Goal: Task Accomplishment & Management: Manage account settings

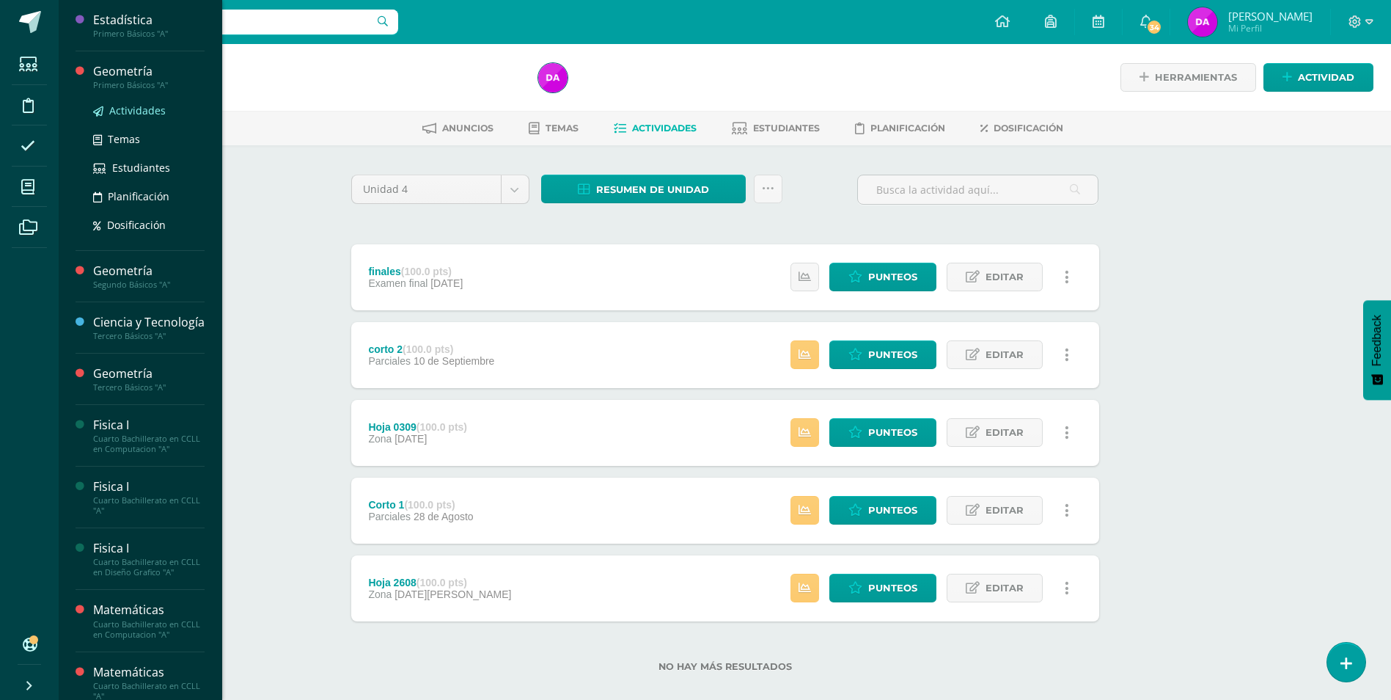
click at [149, 109] on span "Actividades" at bounding box center [137, 110] width 56 height 14
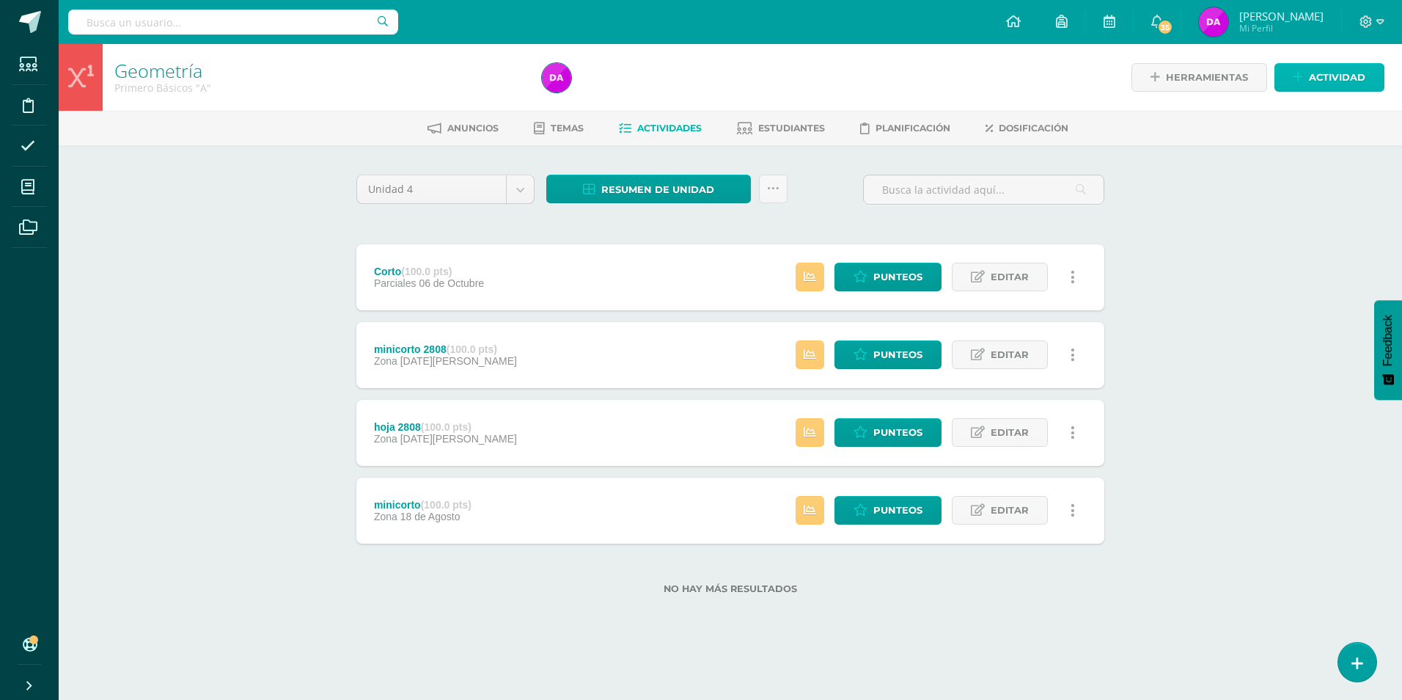
click at [1358, 70] on span "Actividad" at bounding box center [1337, 77] width 56 height 27
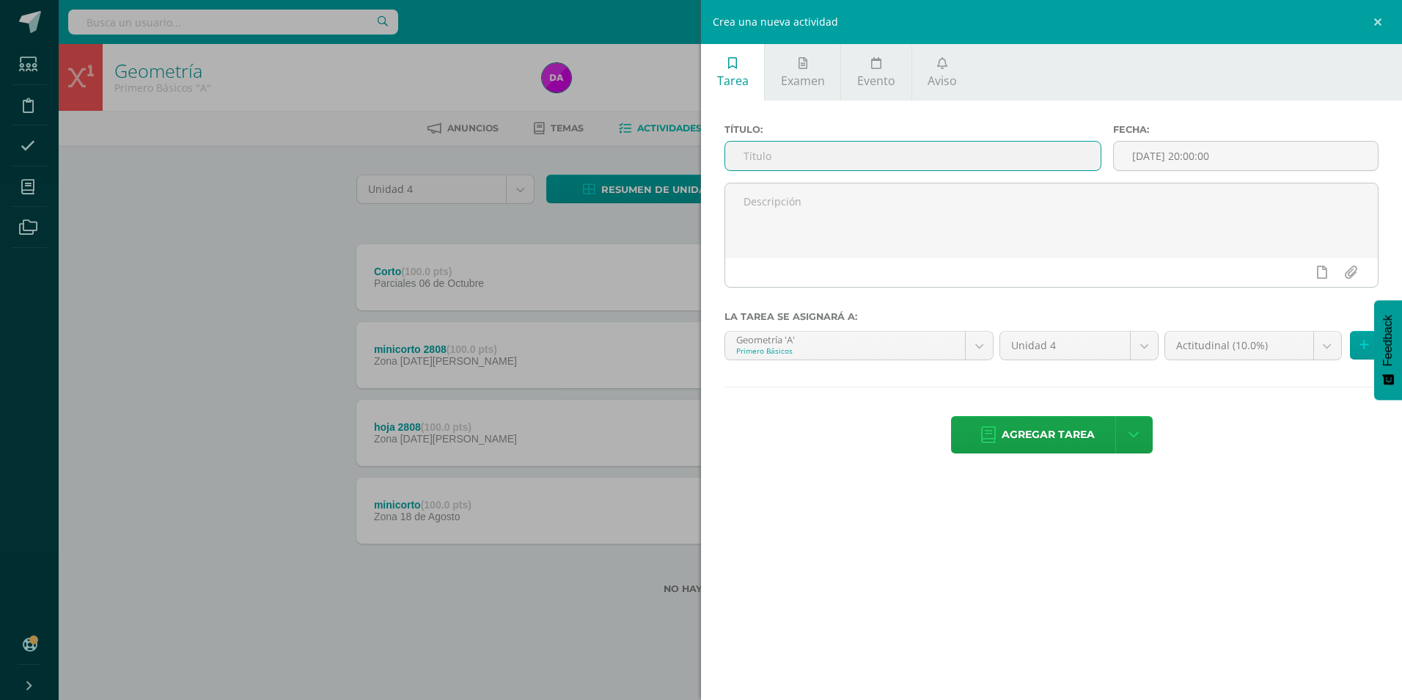
click at [764, 161] on input "text" at bounding box center [913, 156] width 376 height 29
type input "final"
click at [1333, 342] on body "Estudiantes Disciplina Asistencia Mis cursos Archivos Soporte Ayuda Reportar un…" at bounding box center [701, 320] width 1402 height 641
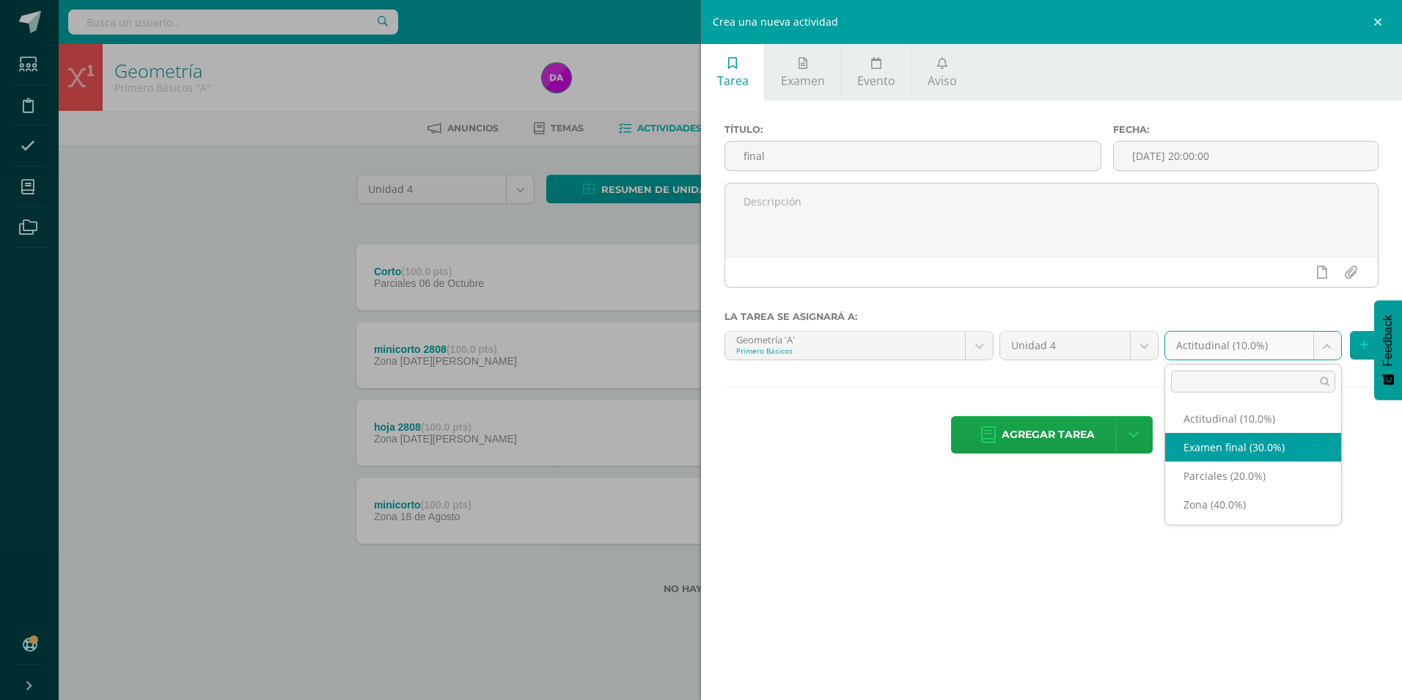
select select "170342"
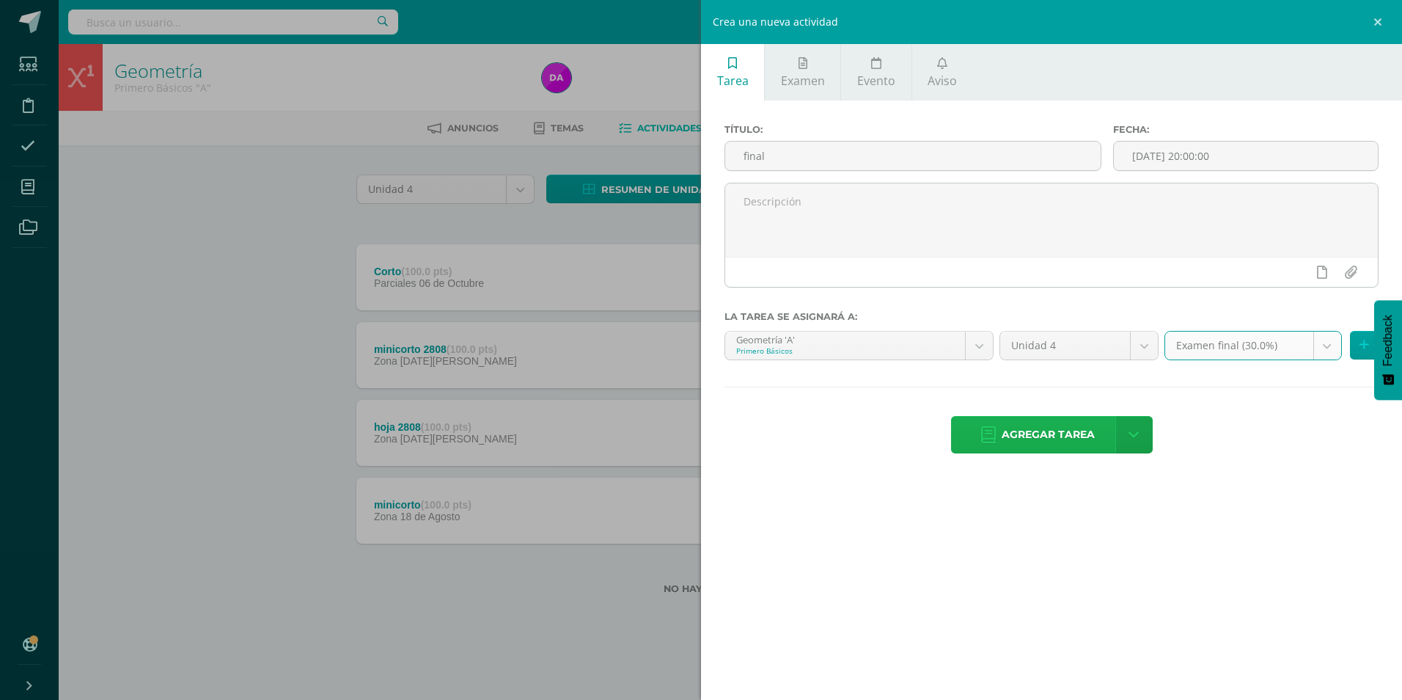
click at [1035, 427] on span "Agregar tarea" at bounding box center [1048, 435] width 93 height 36
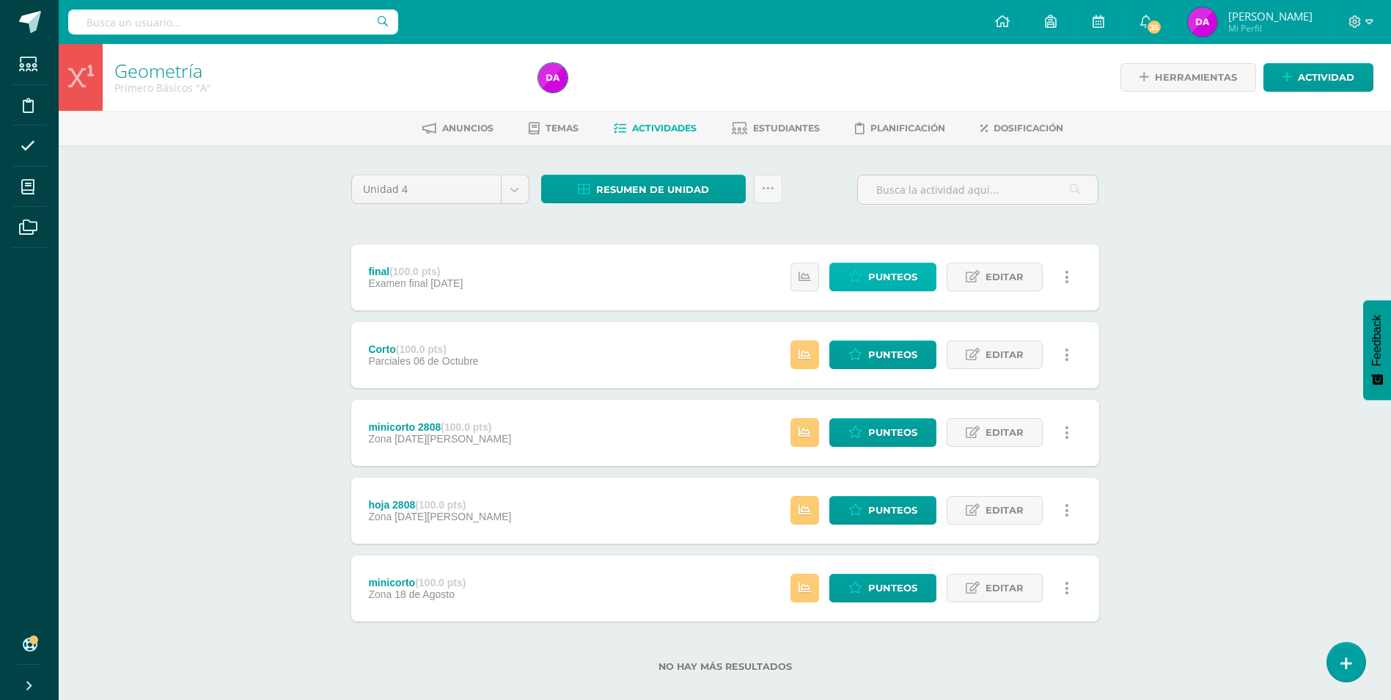
click at [894, 285] on span "Punteos" at bounding box center [892, 276] width 49 height 27
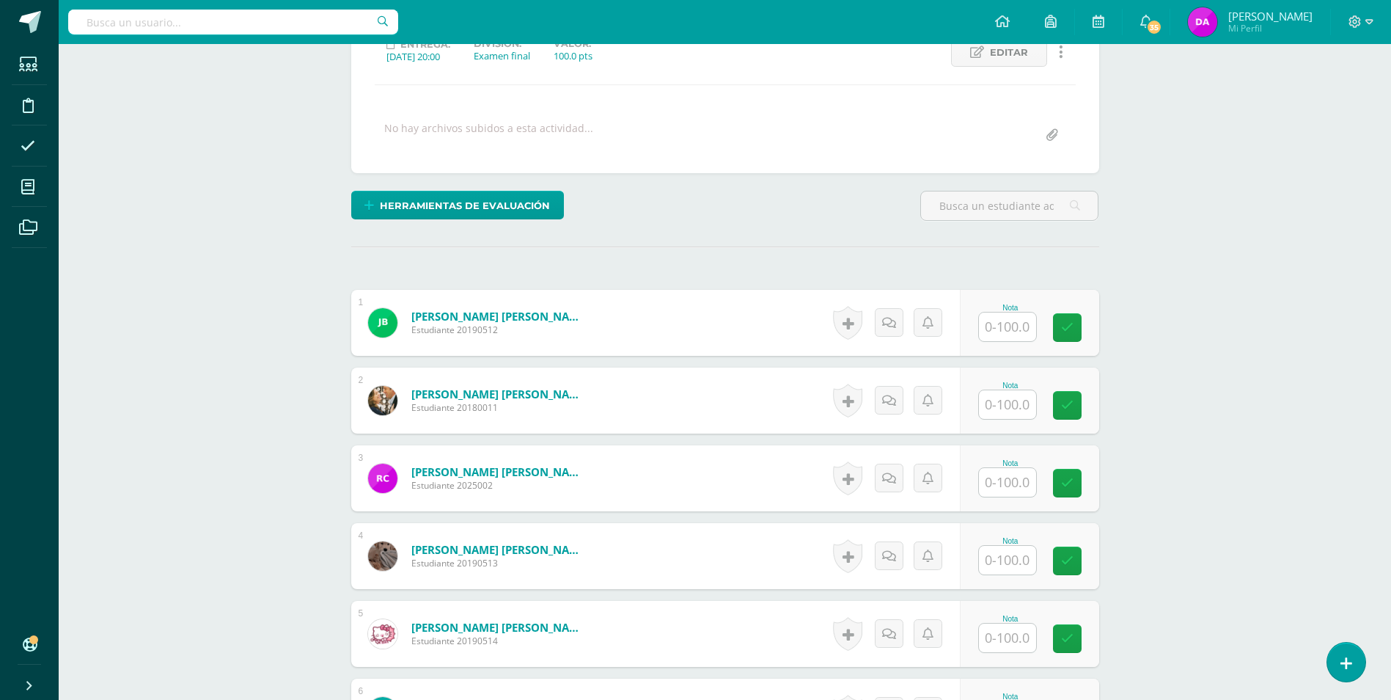
scroll to position [221, 0]
click at [1010, 329] on input "text" at bounding box center [1015, 326] width 59 height 29
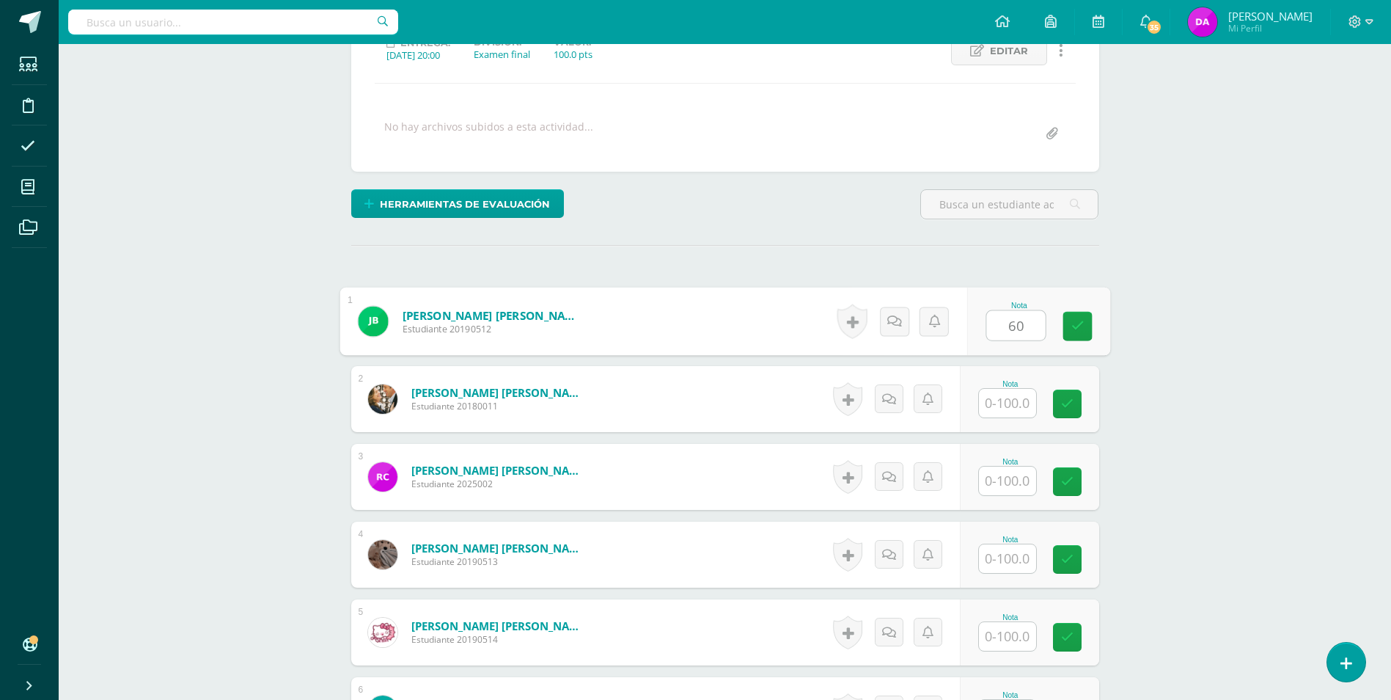
type input "60"
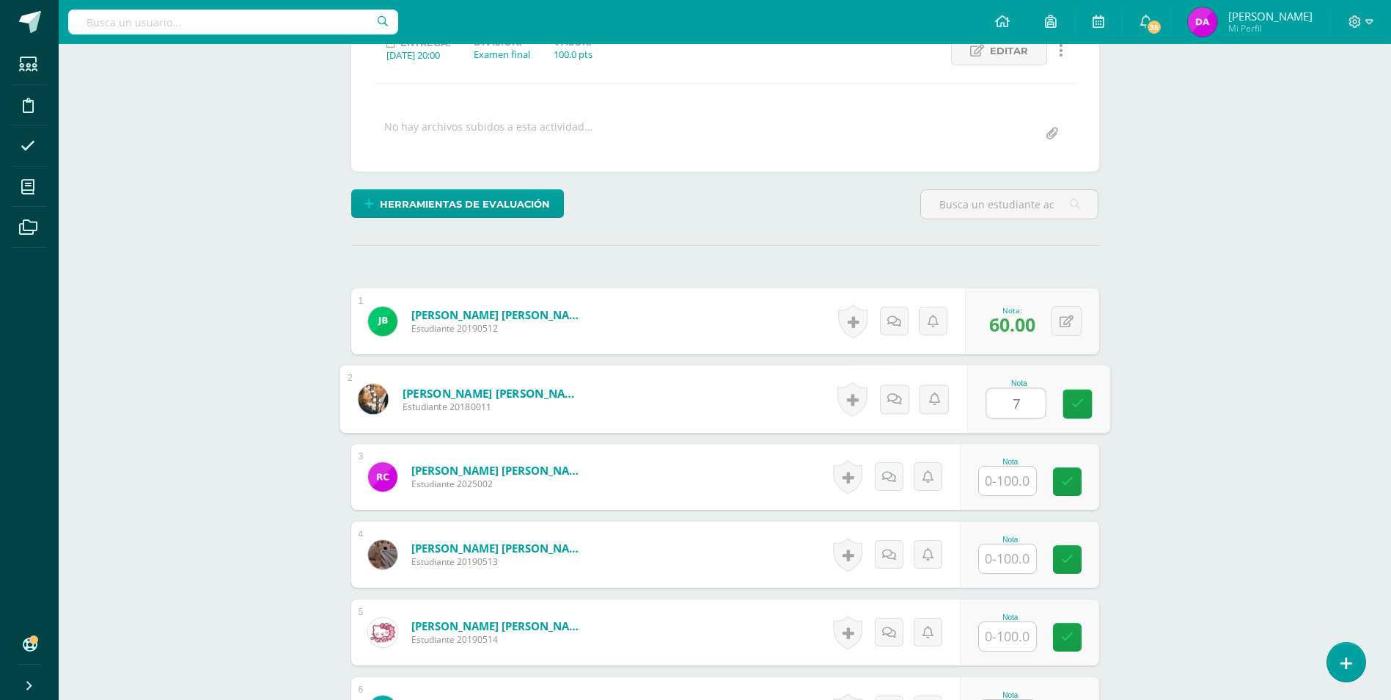
scroll to position [222, 0]
type input "70"
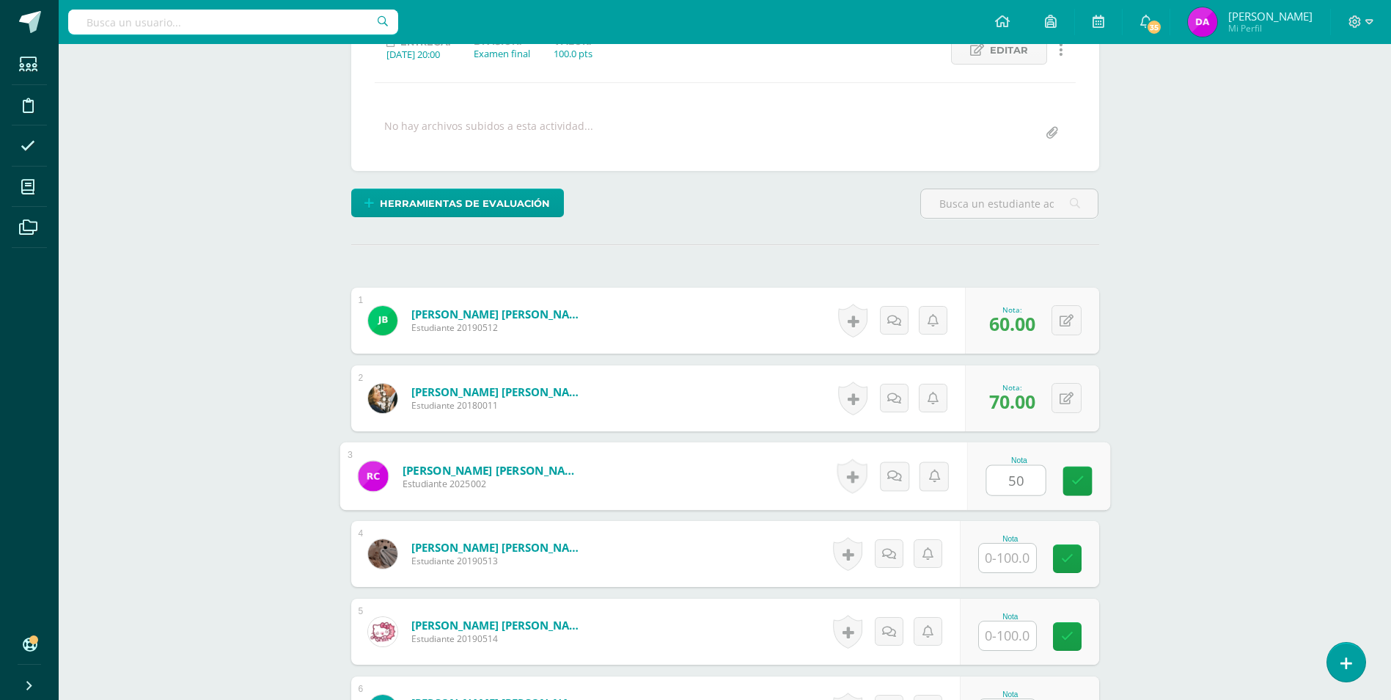
type input "50"
type input "100"
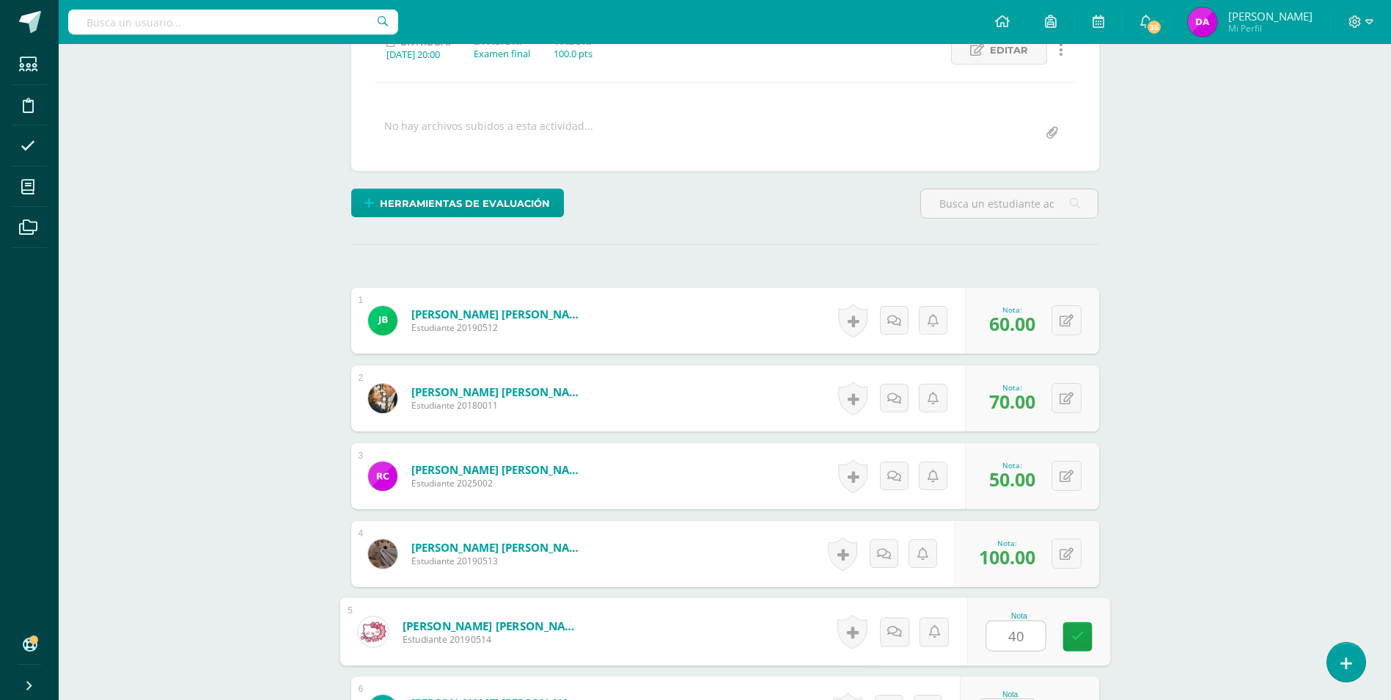
type input "40"
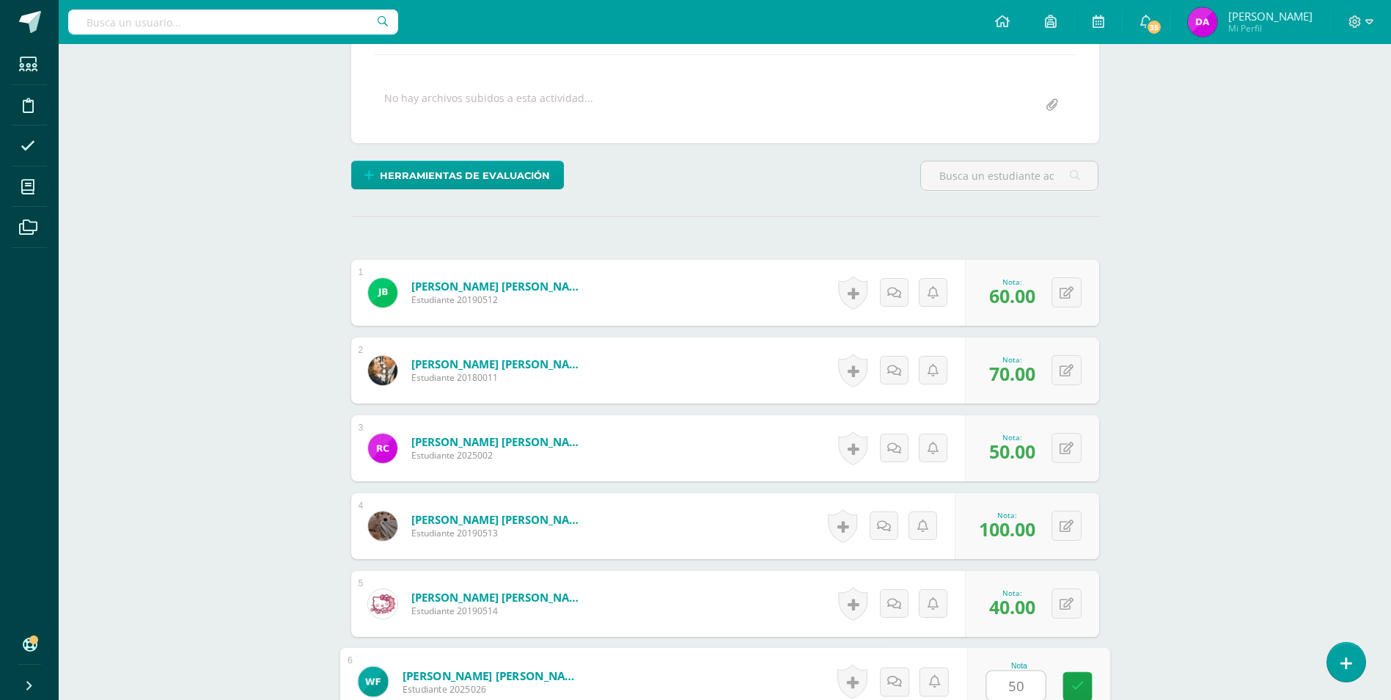
type input "50"
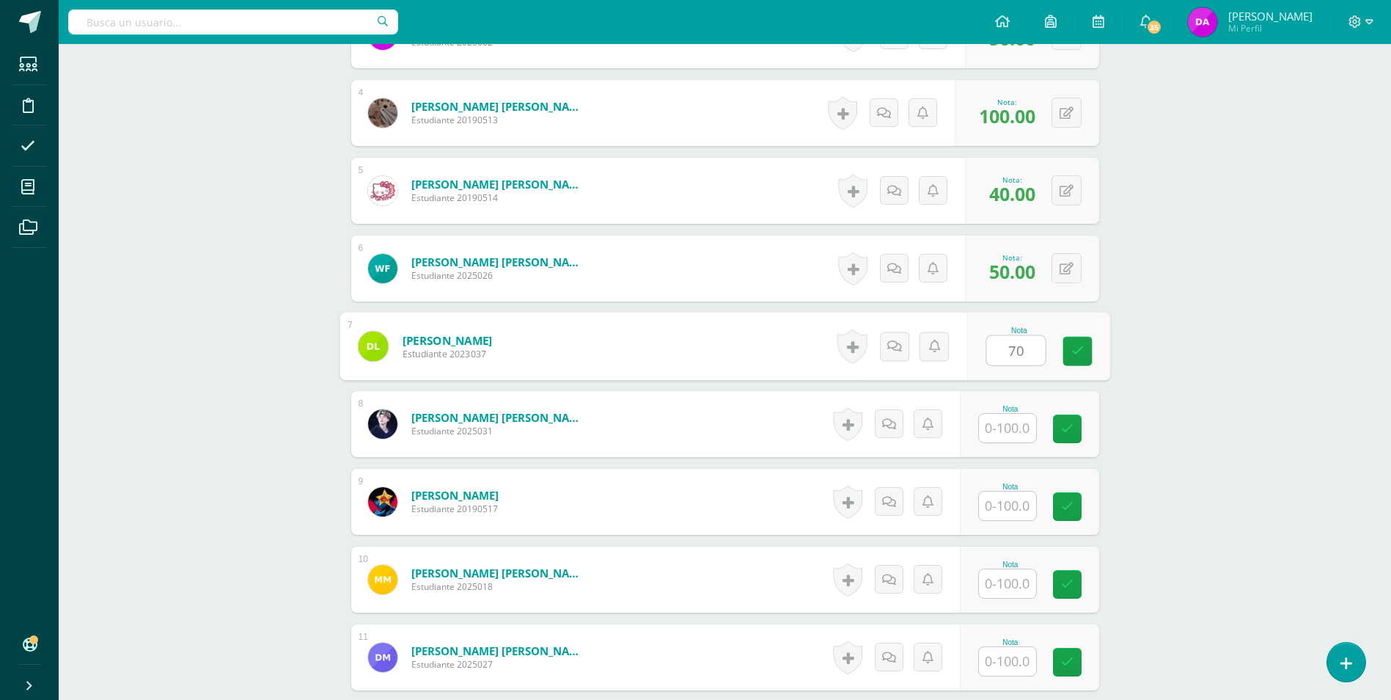
type input "70"
type input "40"
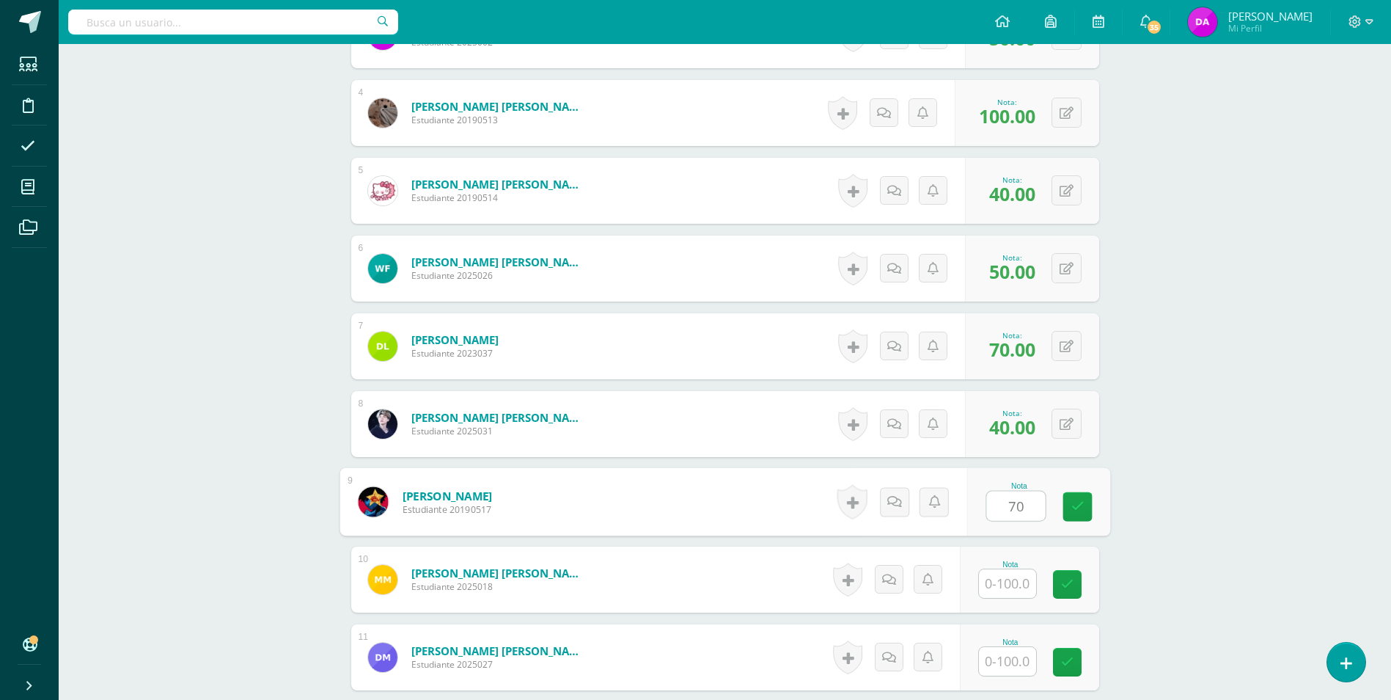
type input "70"
type input "40"
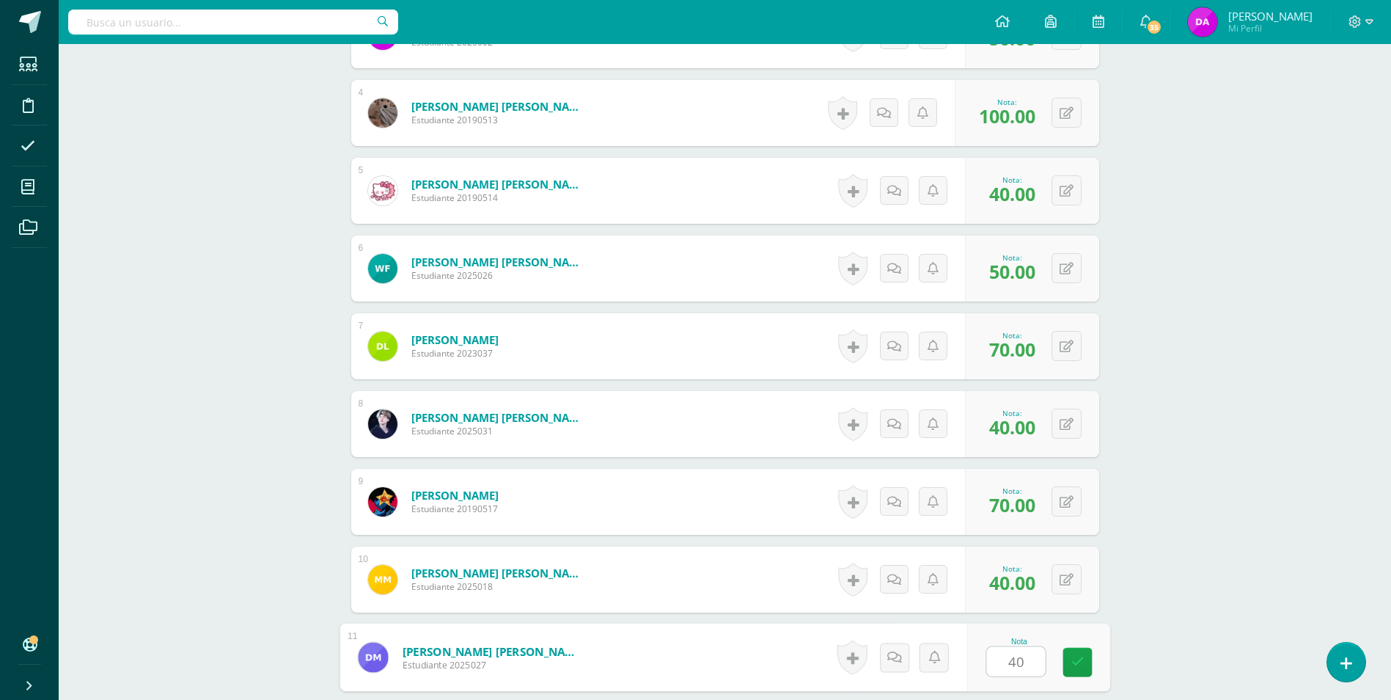
type input "40"
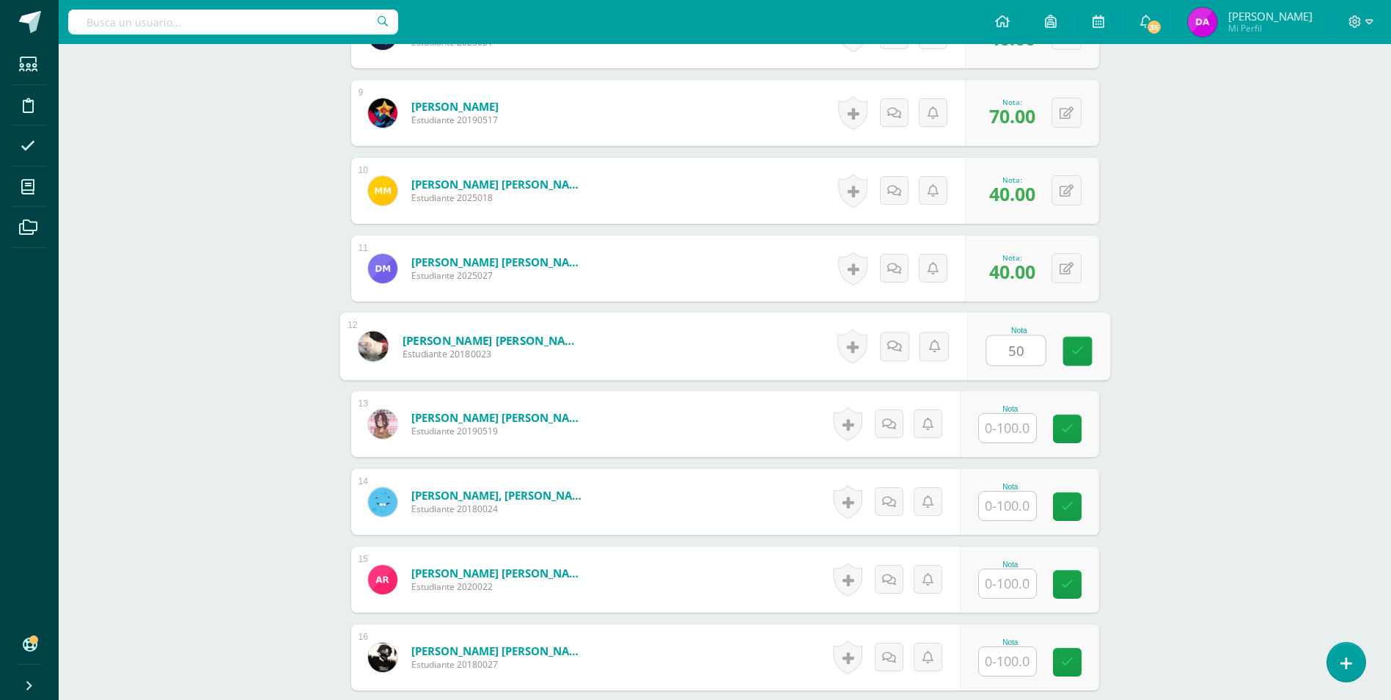
type input "50"
type input "70"
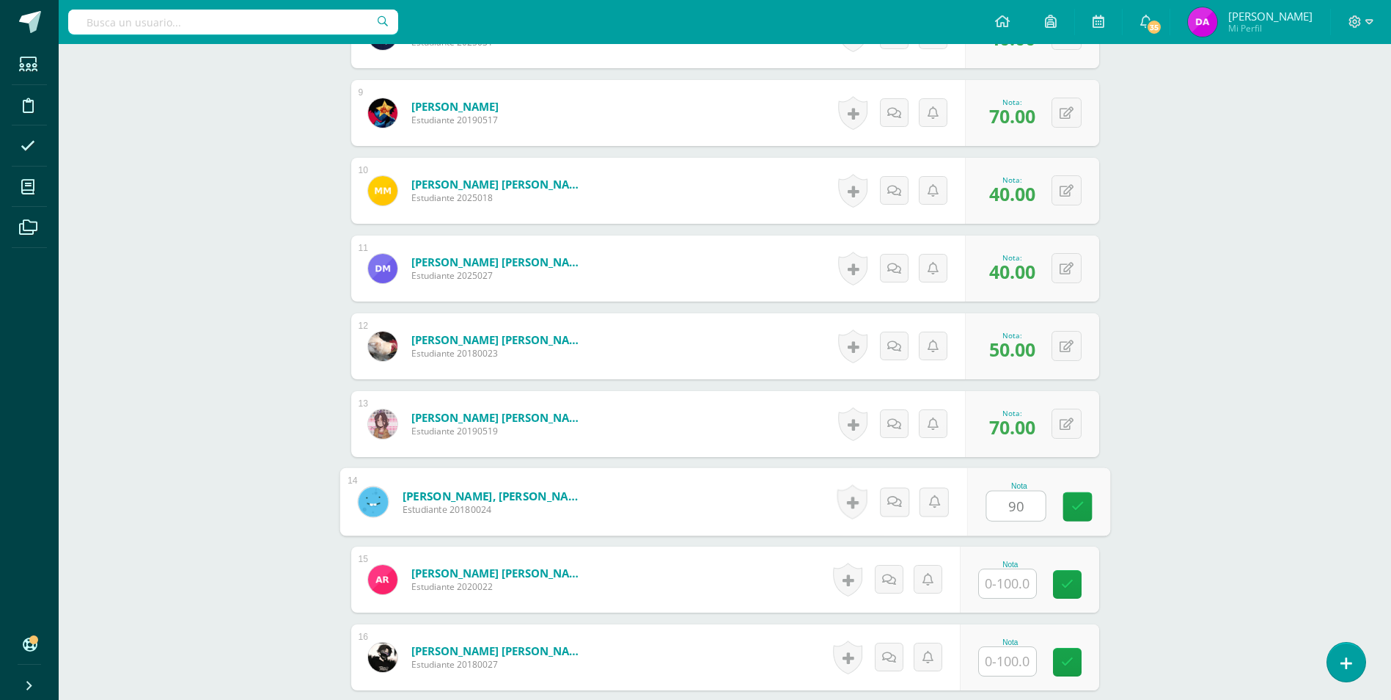
type input "90"
type input "50"
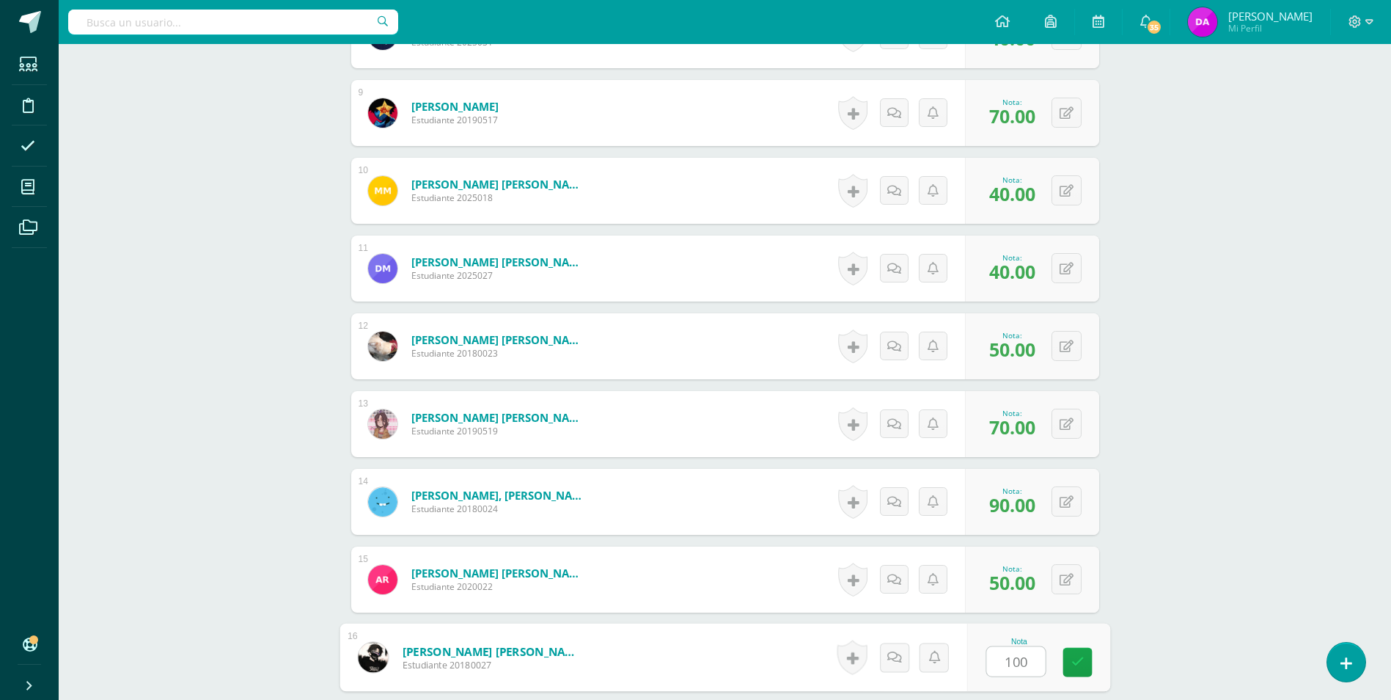
type input "100"
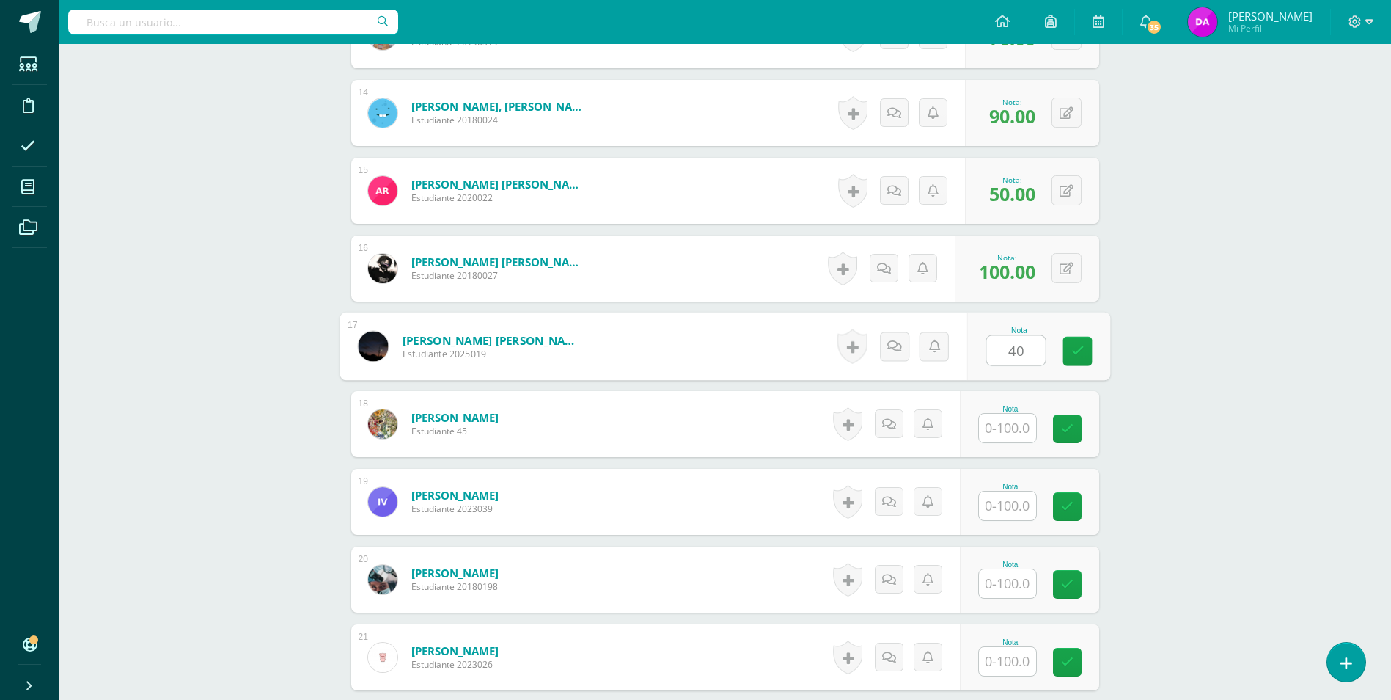
type input "40"
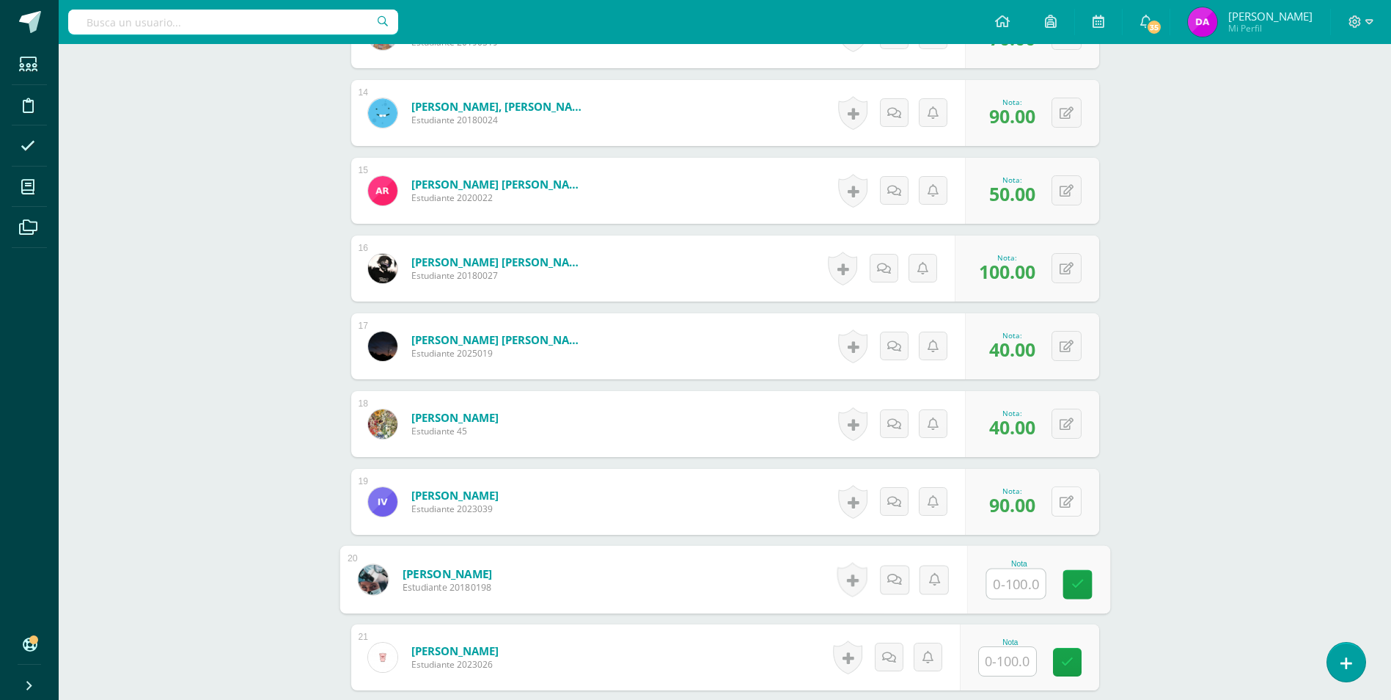
click at [1061, 499] on button at bounding box center [1067, 501] width 30 height 30
type input "40"
type input "90"
type input "100"
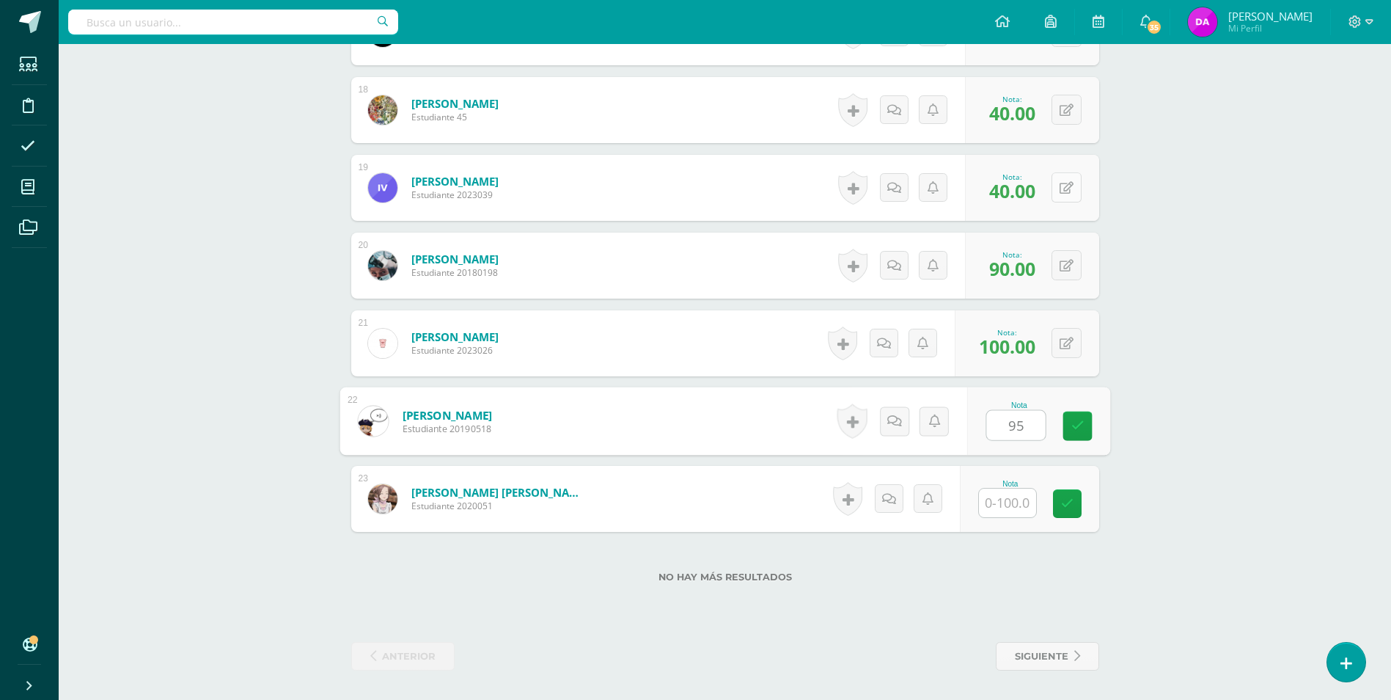
type input "95"
type input "30"
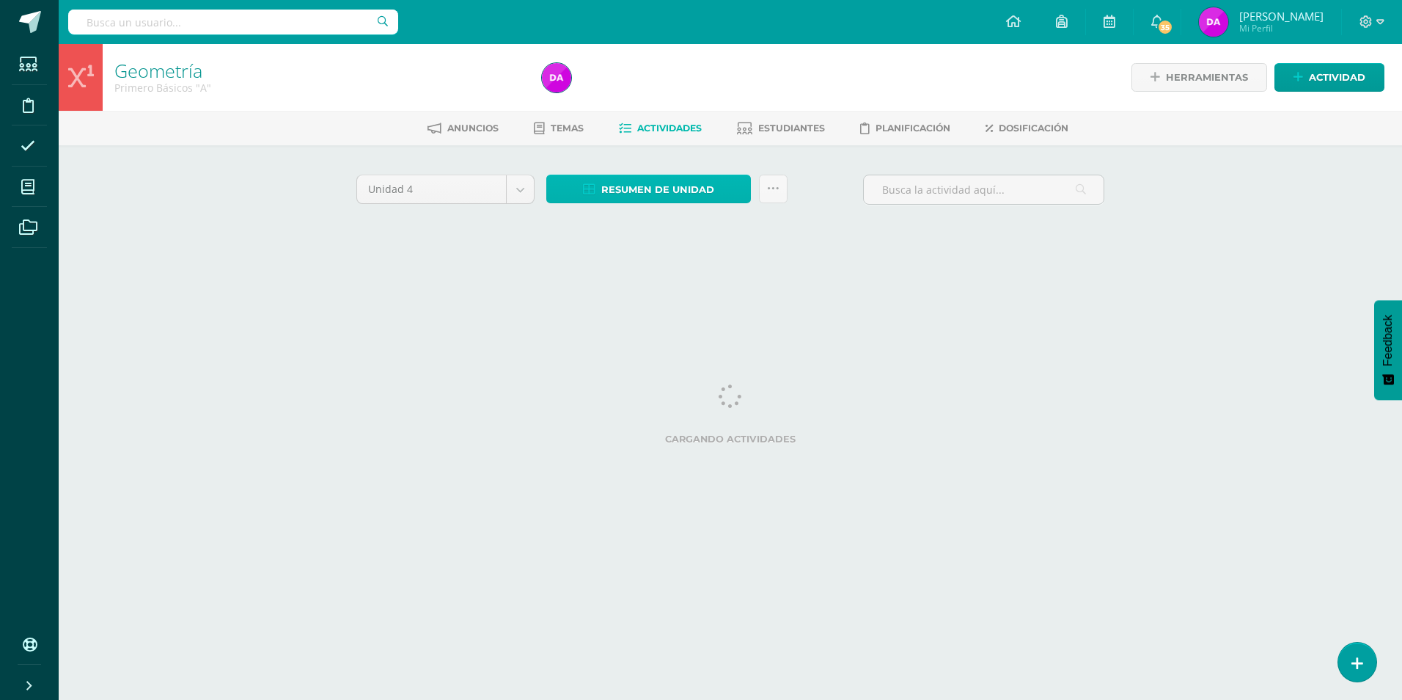
click at [687, 188] on span "Resumen de unidad" at bounding box center [657, 189] width 113 height 27
click at [695, 91] on link "Descargar como HTML" at bounding box center [649, 94] width 156 height 23
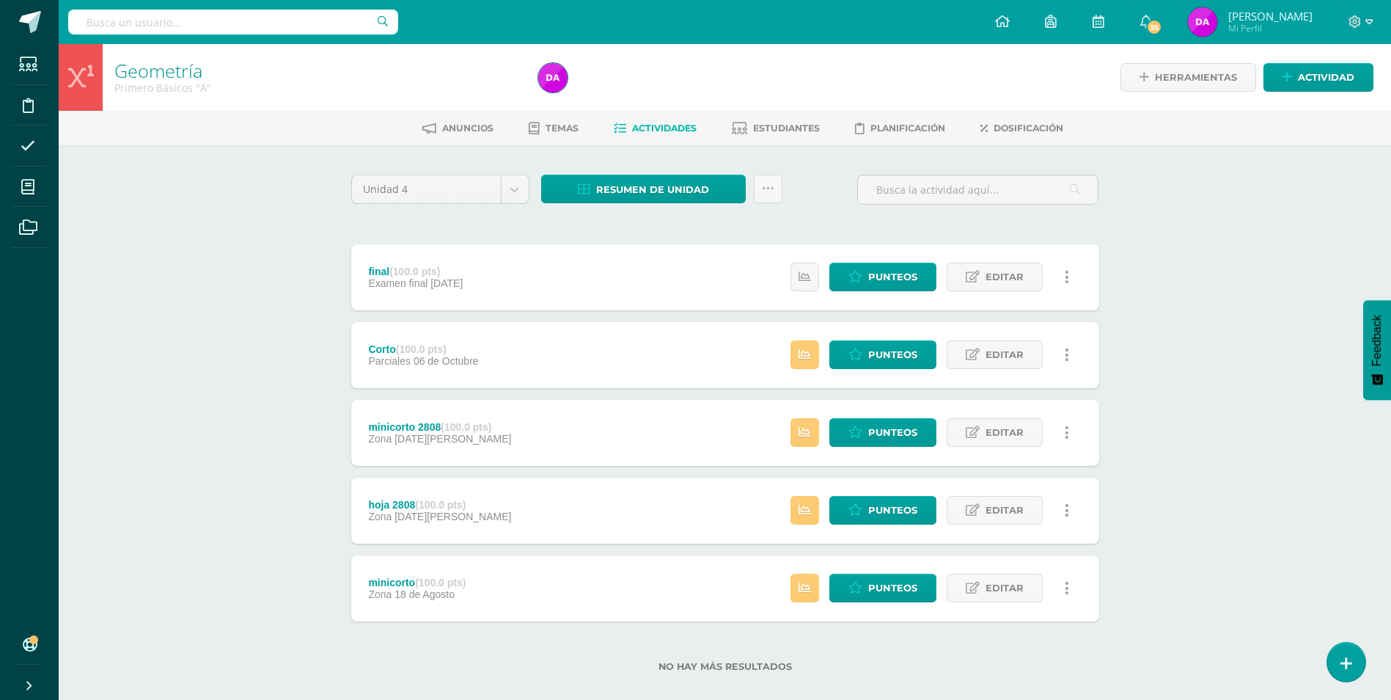
click at [1295, 226] on div "Geometría Primero Básicos "A" Herramientas Detalle de asistencias Actividad Anu…" at bounding box center [725, 381] width 1333 height 675
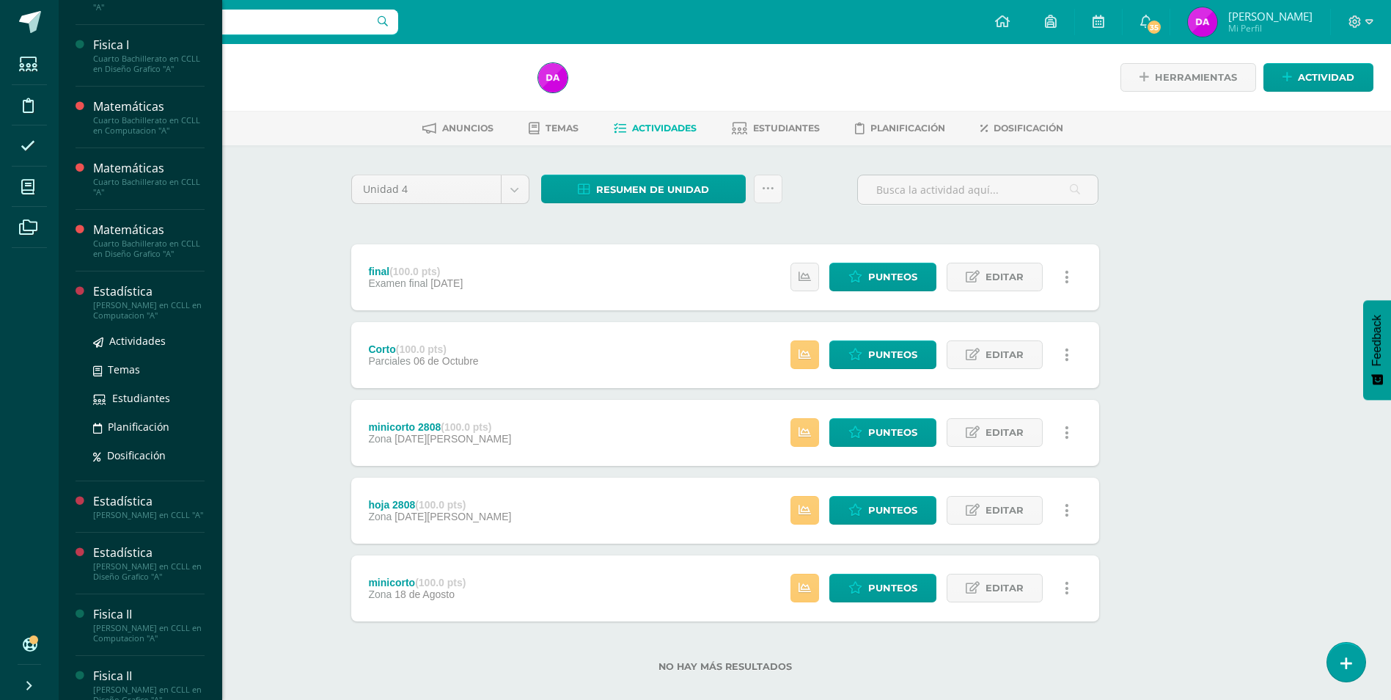
scroll to position [353, 0]
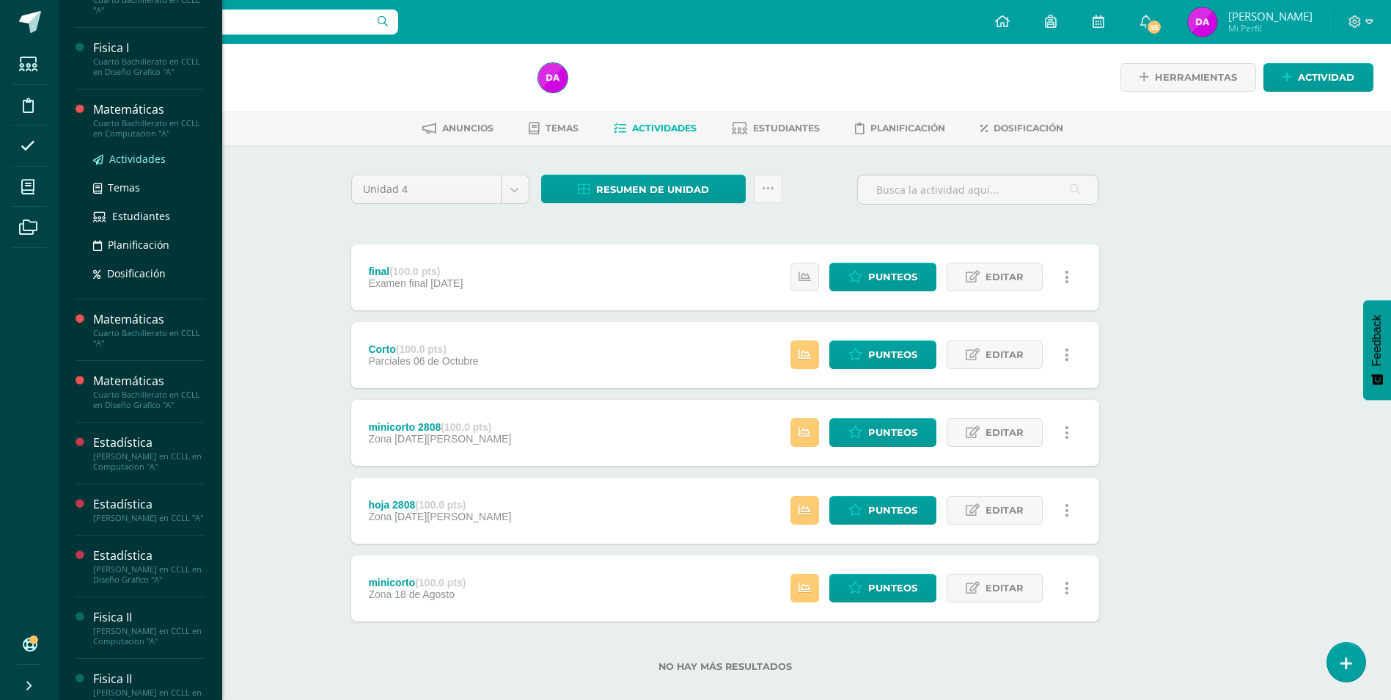
click at [152, 166] on span "Actividades" at bounding box center [137, 159] width 56 height 14
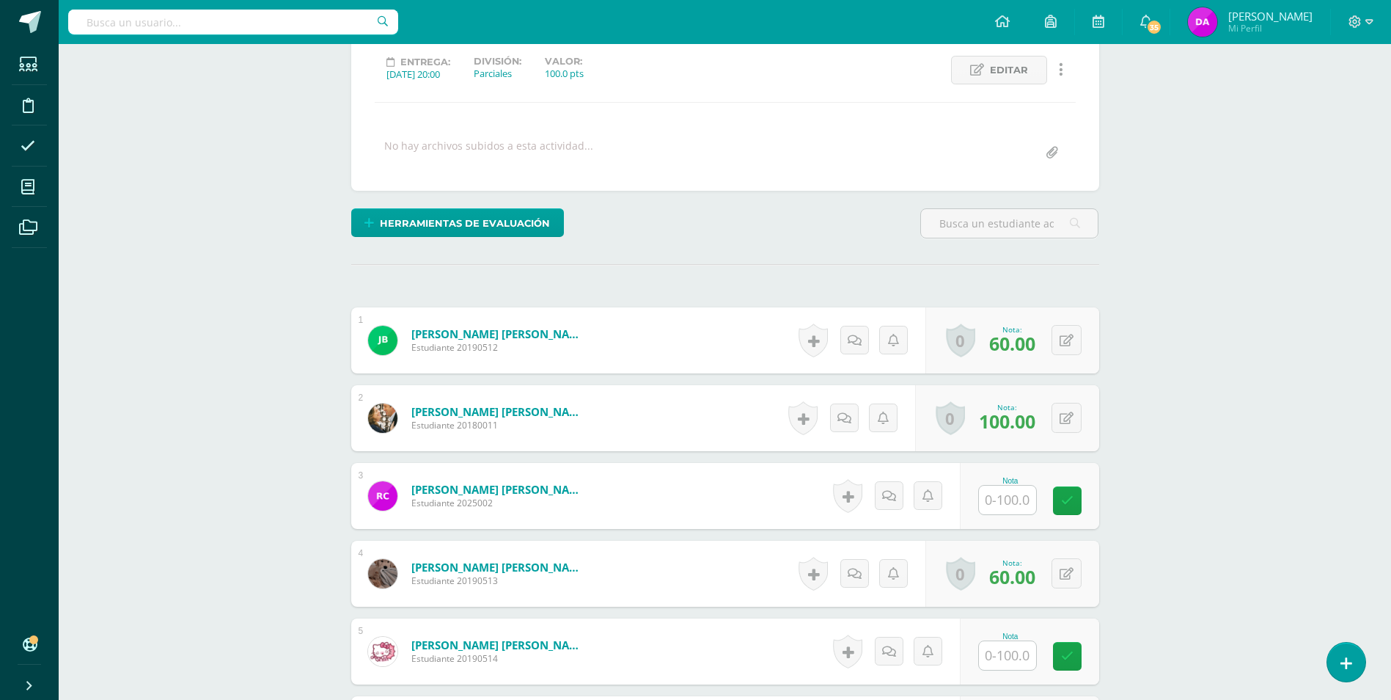
scroll to position [222, 0]
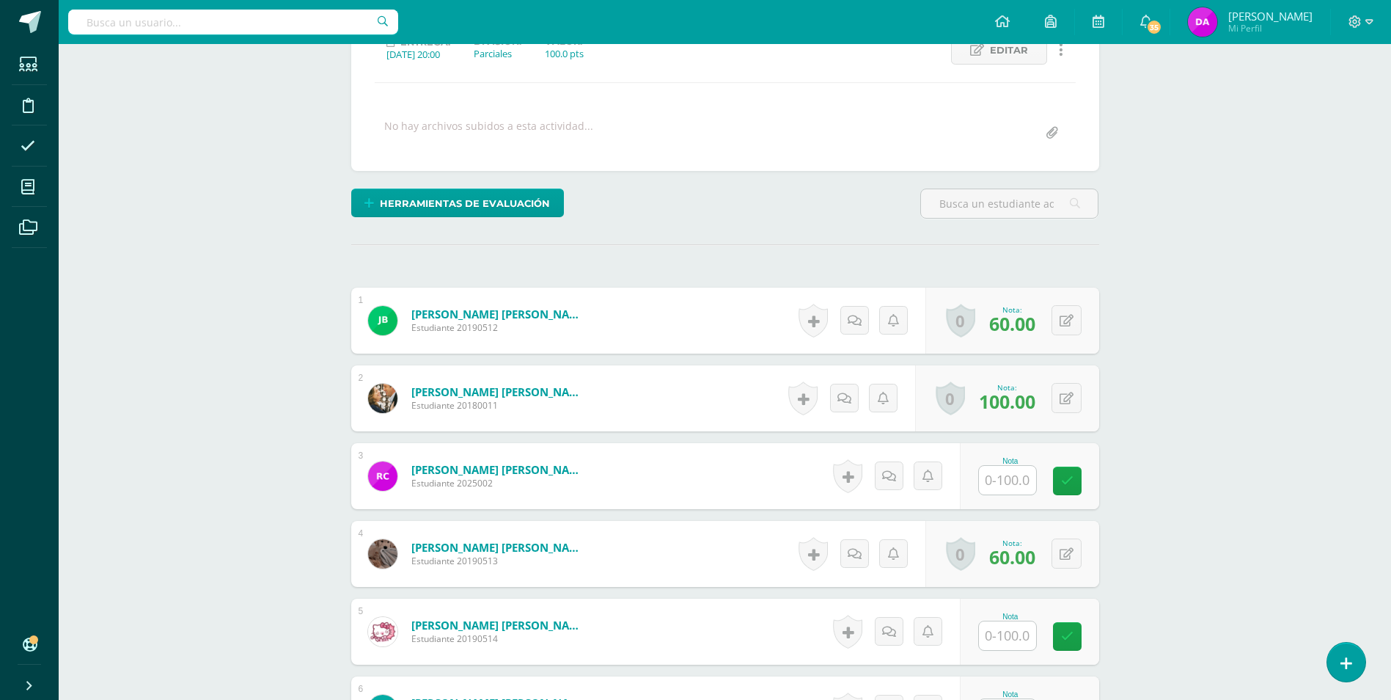
click at [989, 479] on input "text" at bounding box center [1007, 480] width 57 height 29
type input "60"
click at [1003, 629] on input "text" at bounding box center [1007, 635] width 57 height 29
type input "60"
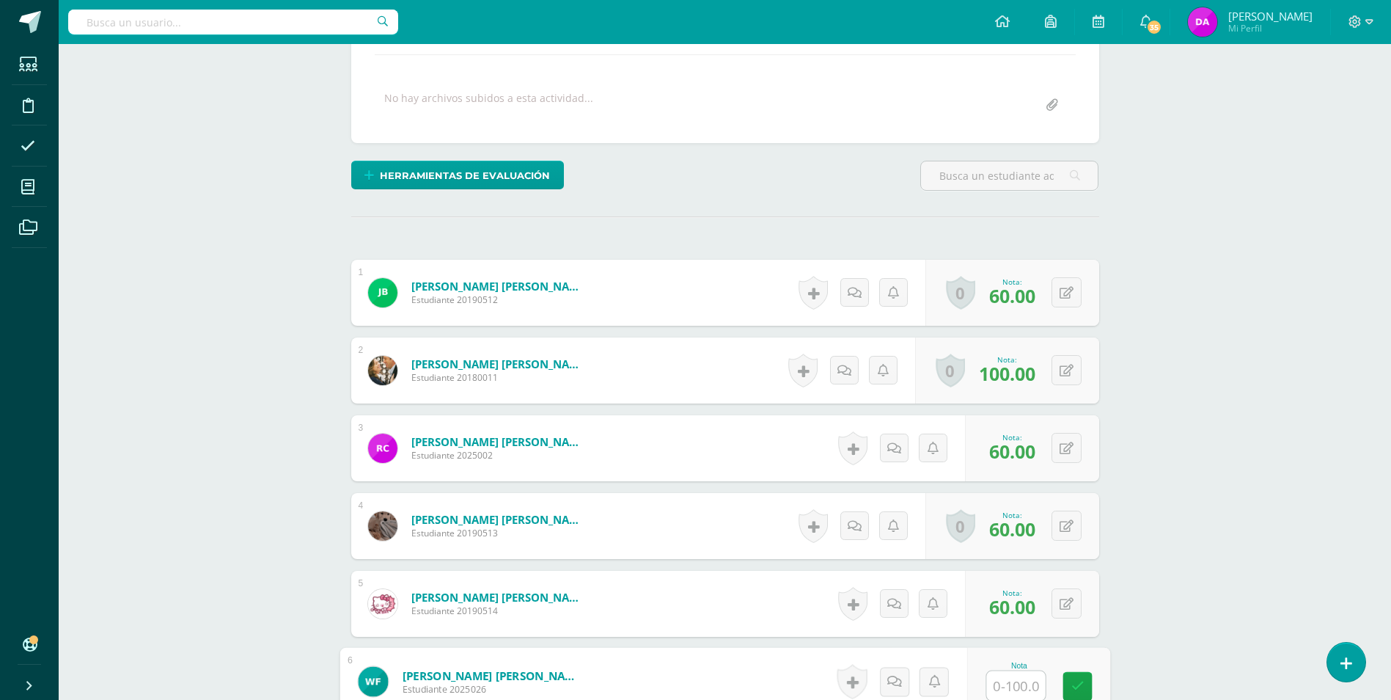
scroll to position [323, 0]
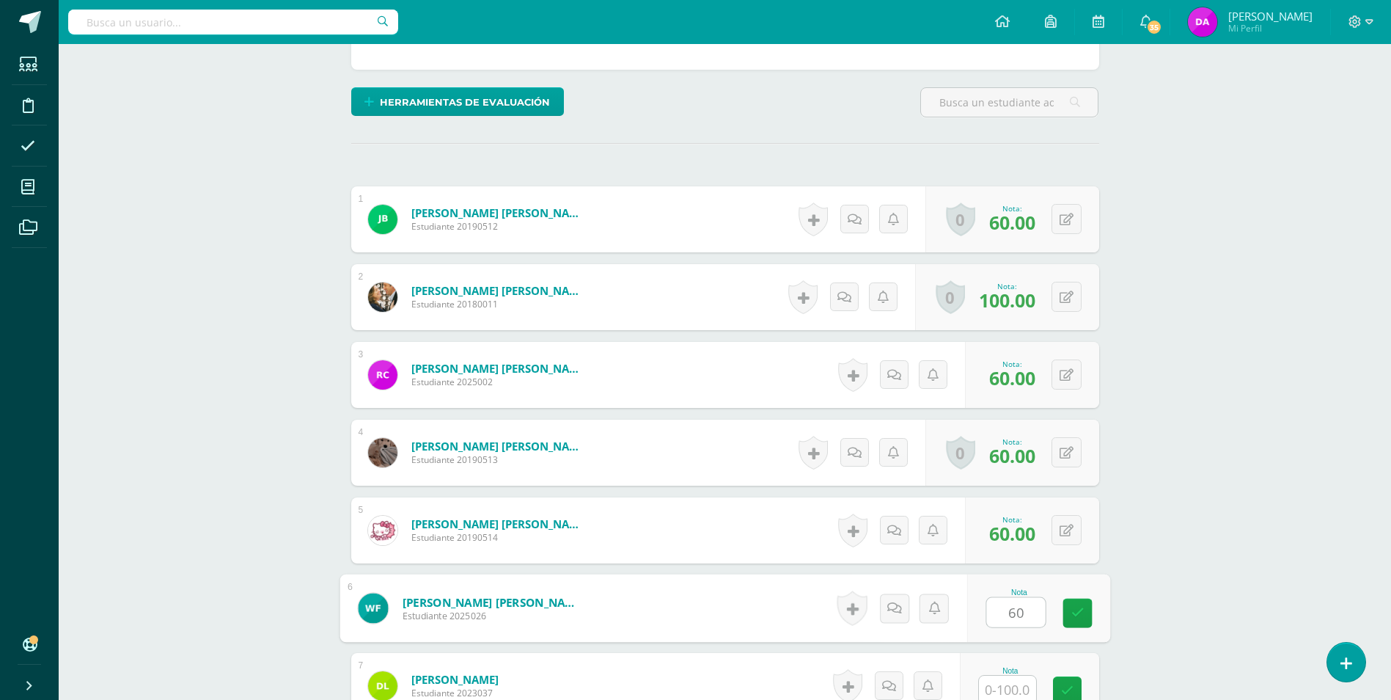
type input "60"
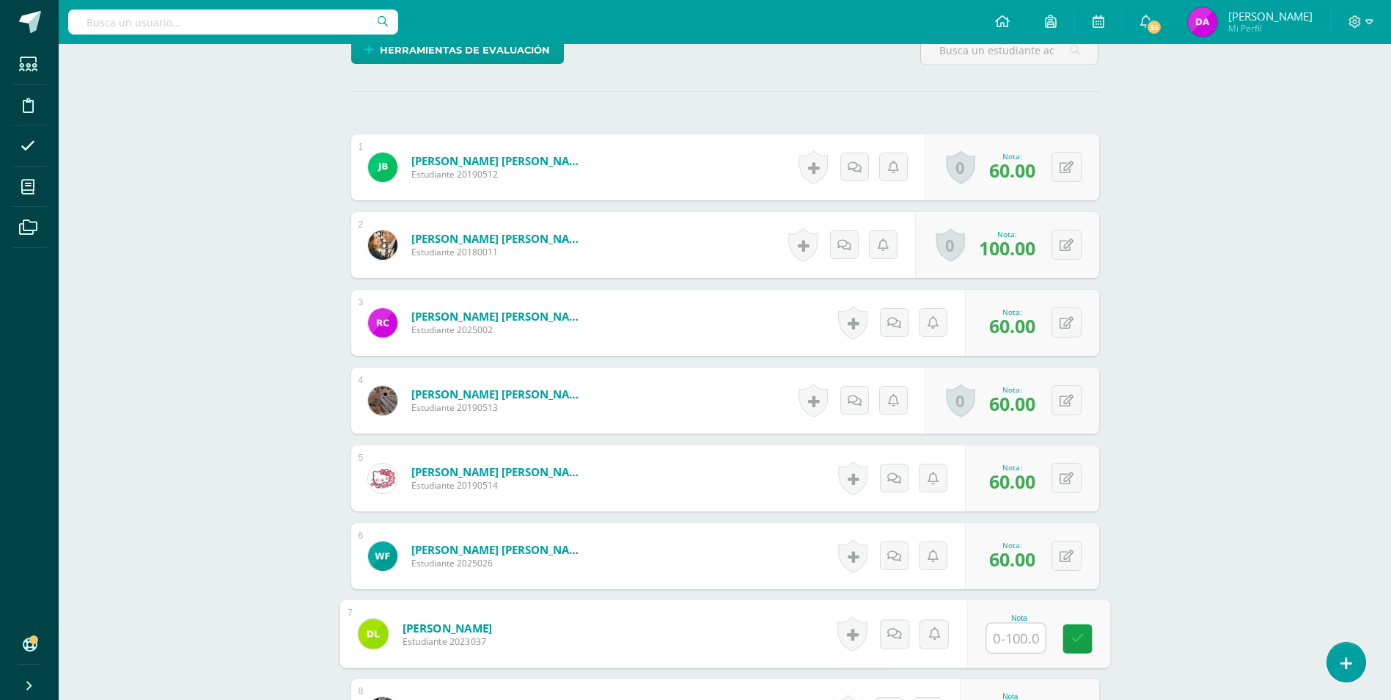
scroll to position [401, 0]
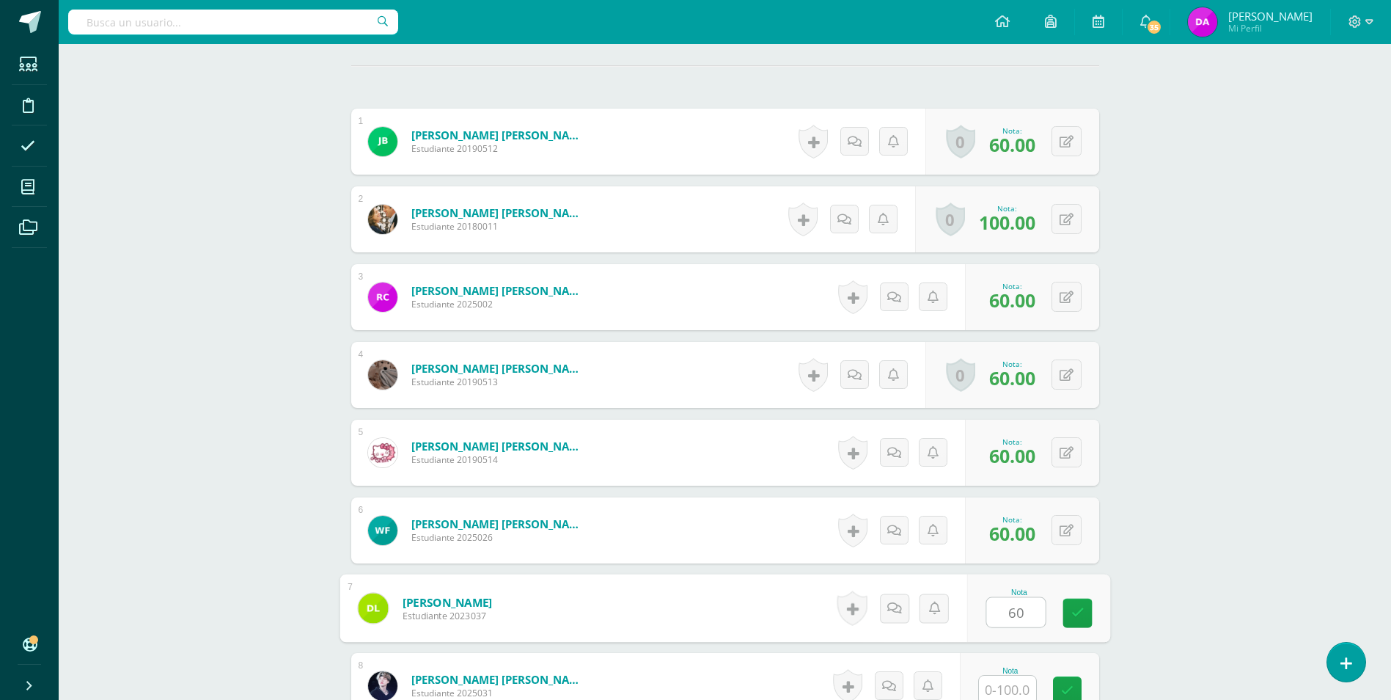
type input "60"
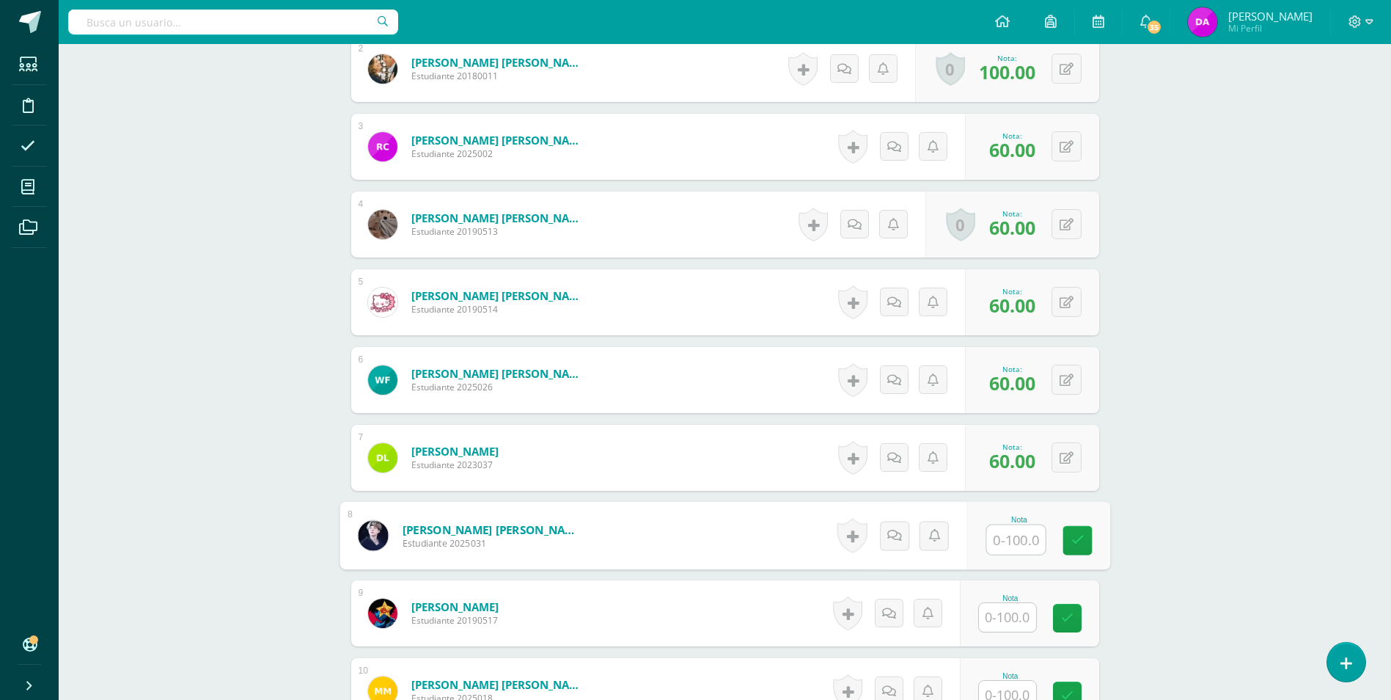
scroll to position [552, 0]
type input "60"
type input "70"
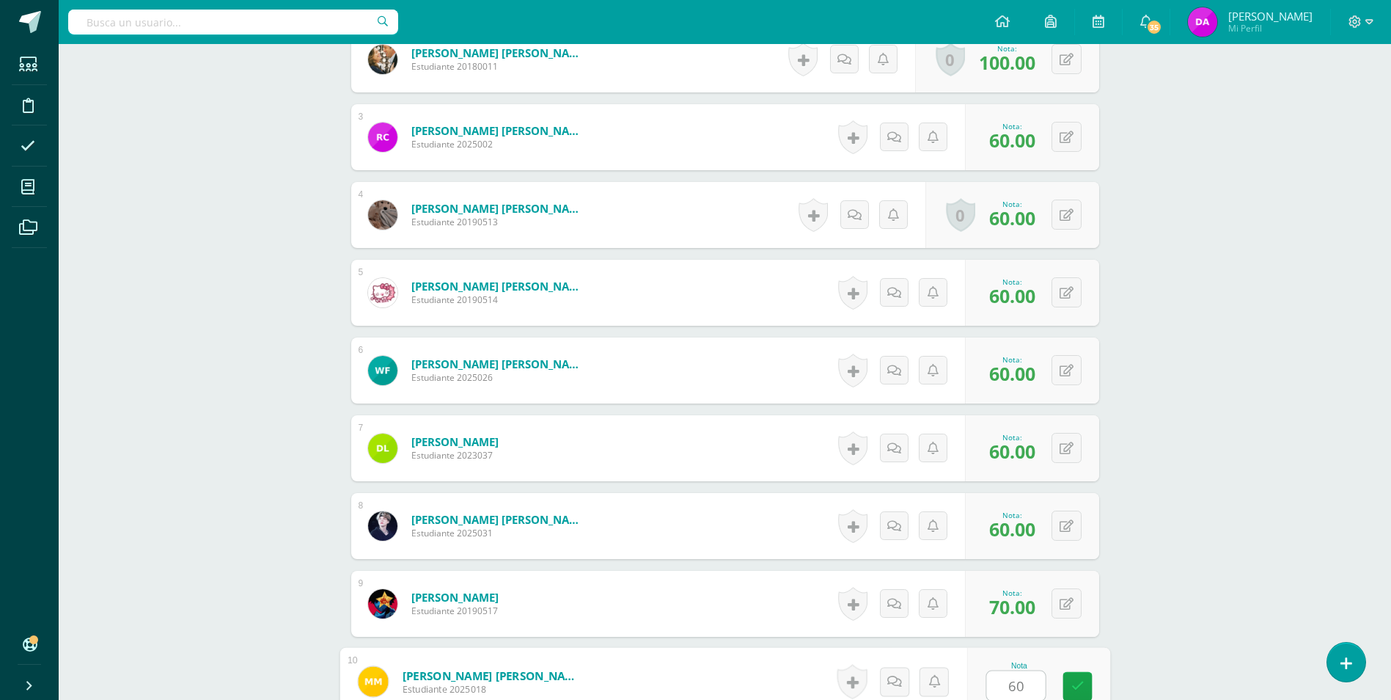
type input "60"
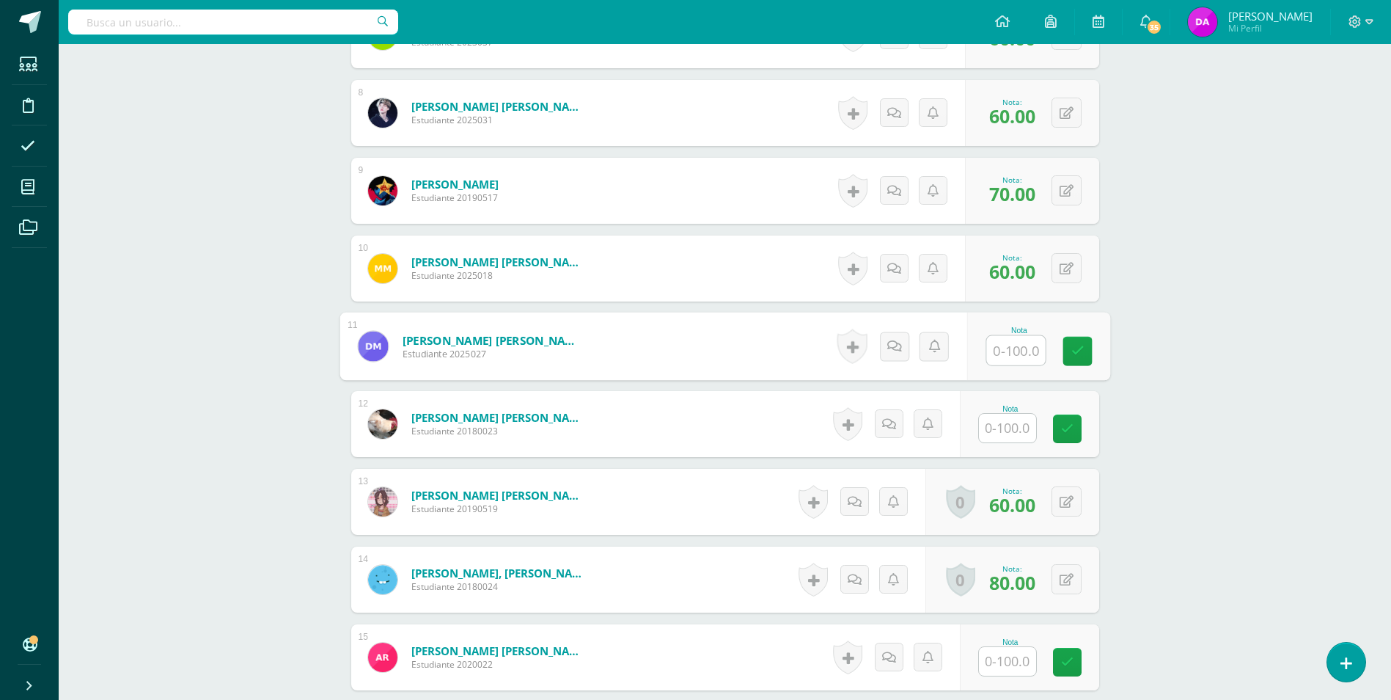
scroll to position [1047, 0]
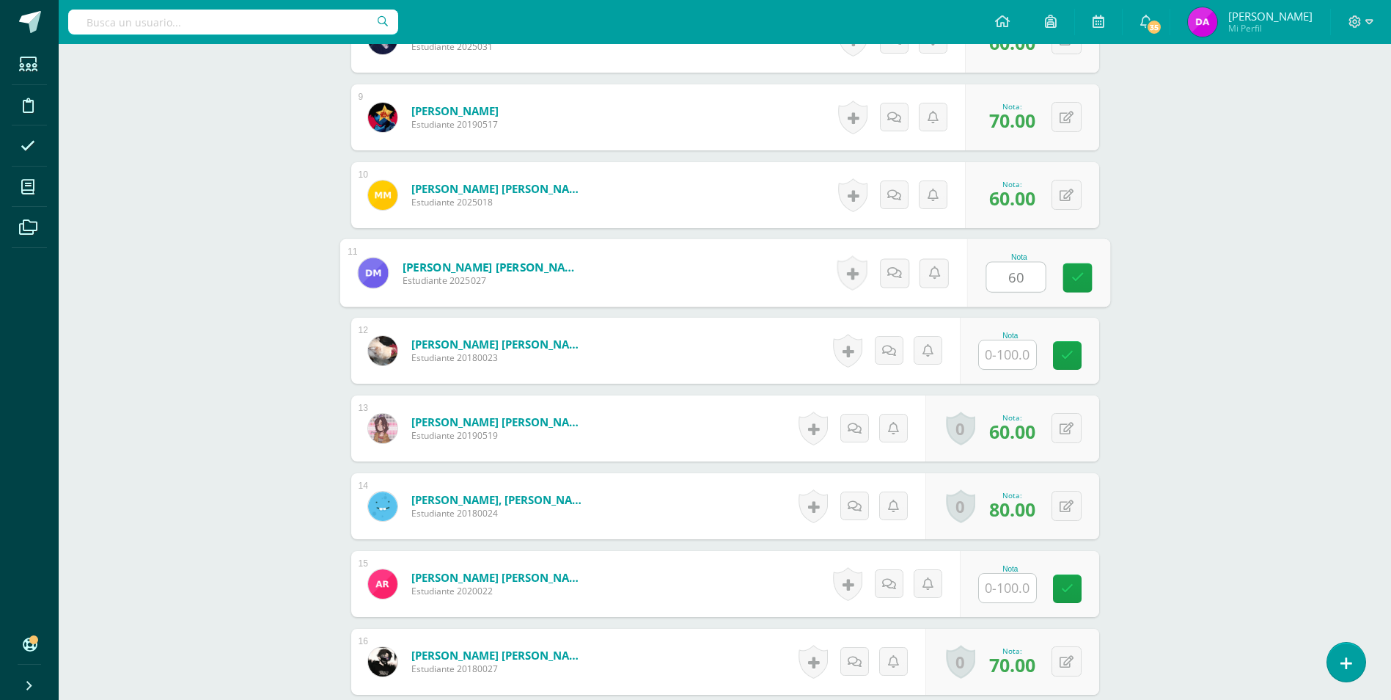
type input "60"
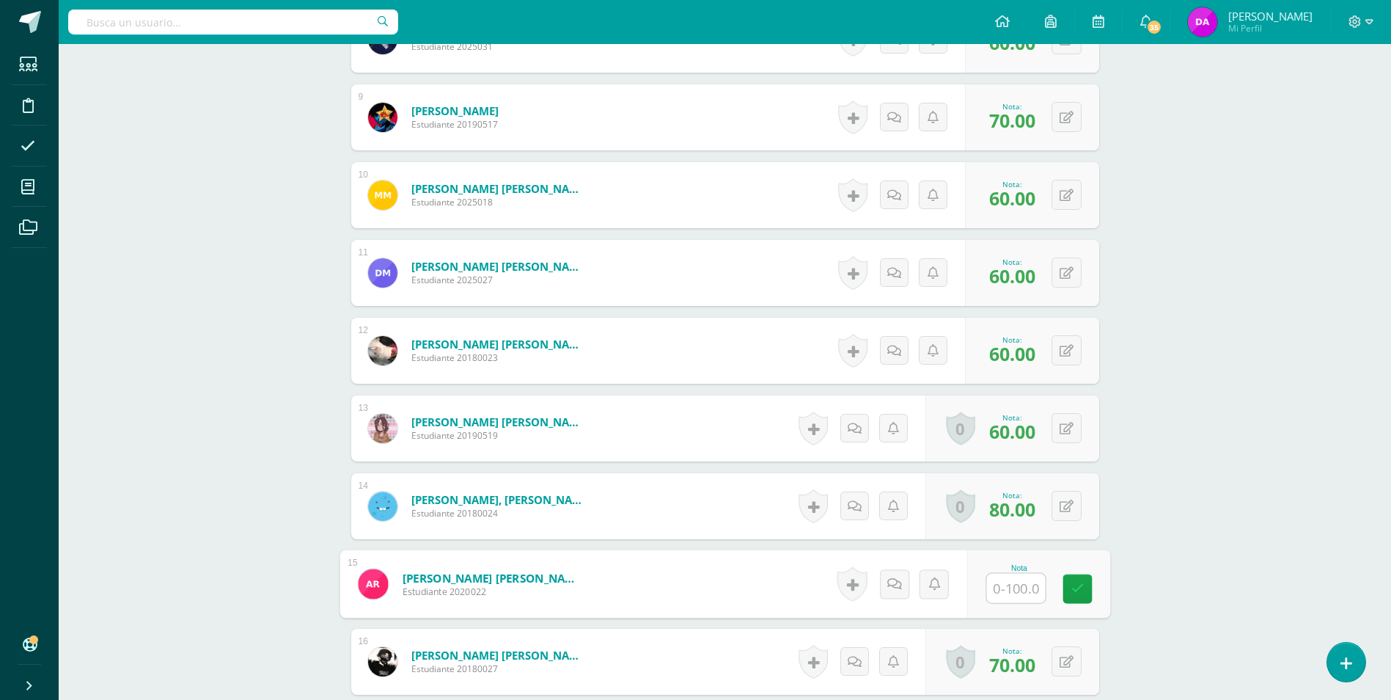
click at [1022, 587] on input "text" at bounding box center [1015, 588] width 59 height 29
type input "60"
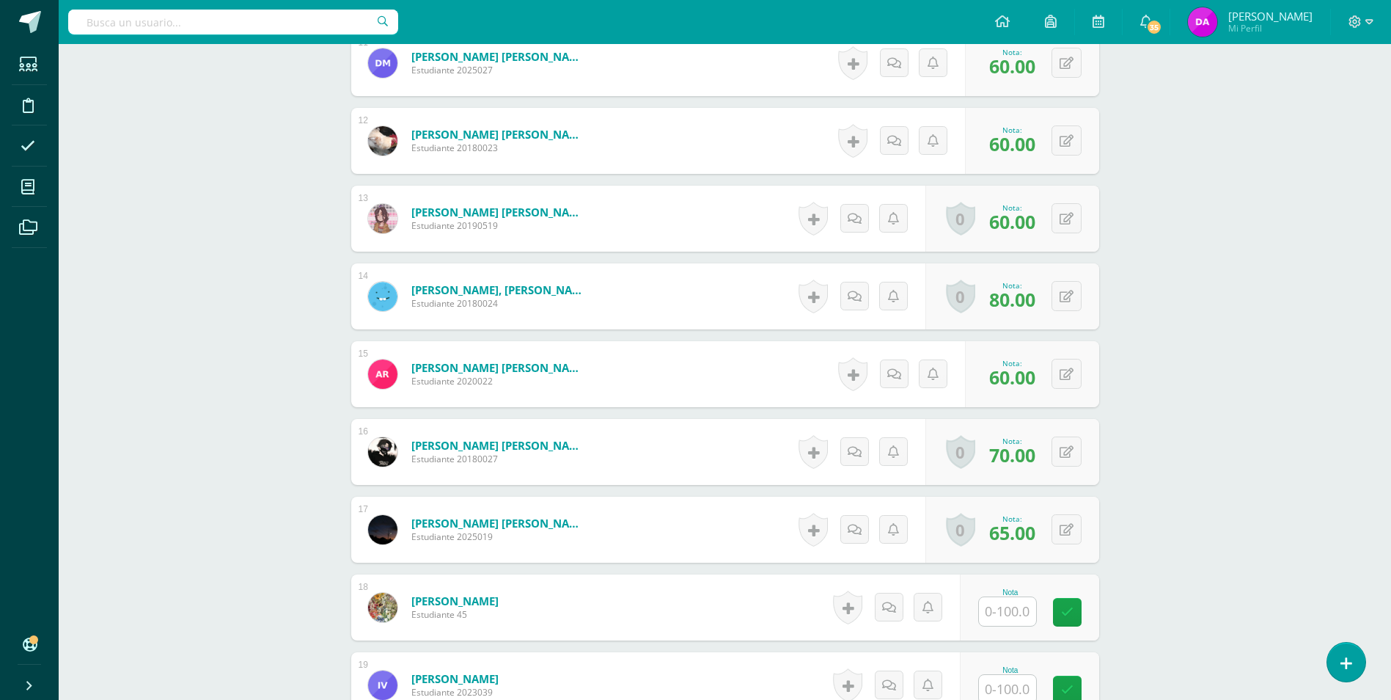
scroll to position [1341, 0]
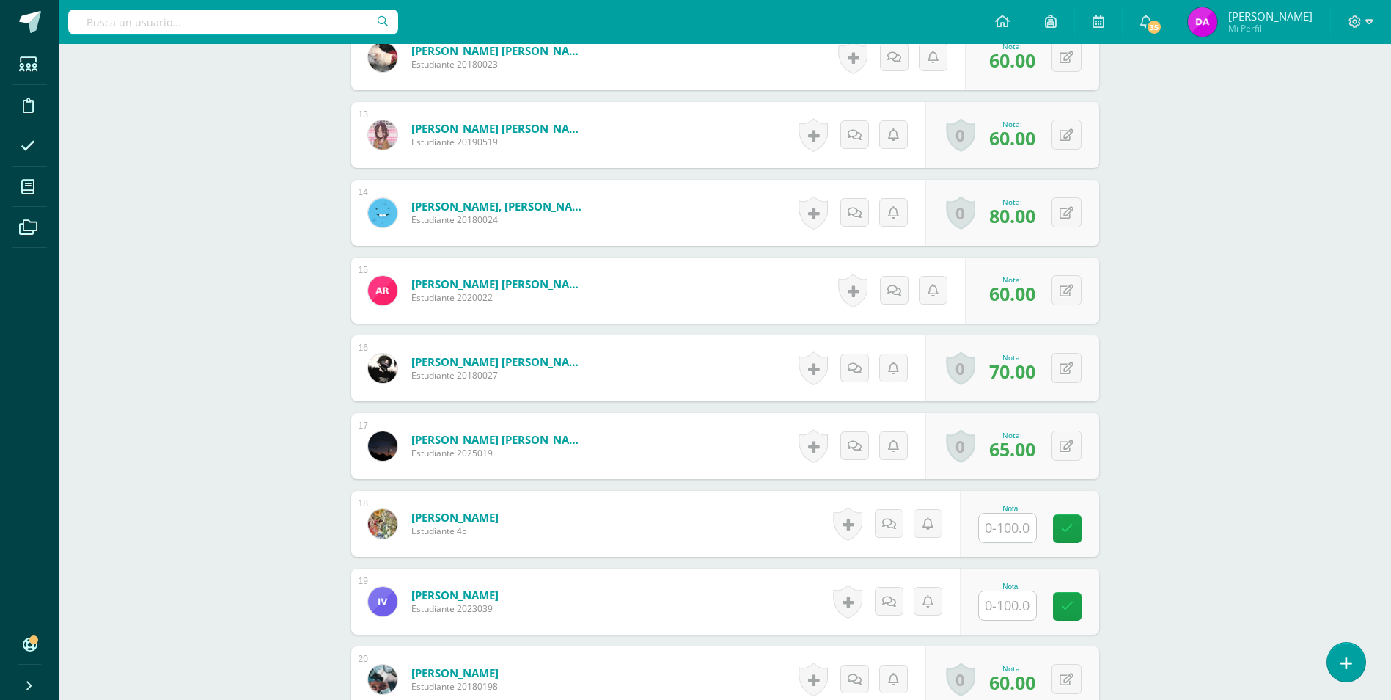
click at [1006, 525] on input "text" at bounding box center [1007, 527] width 57 height 29
type input "60"
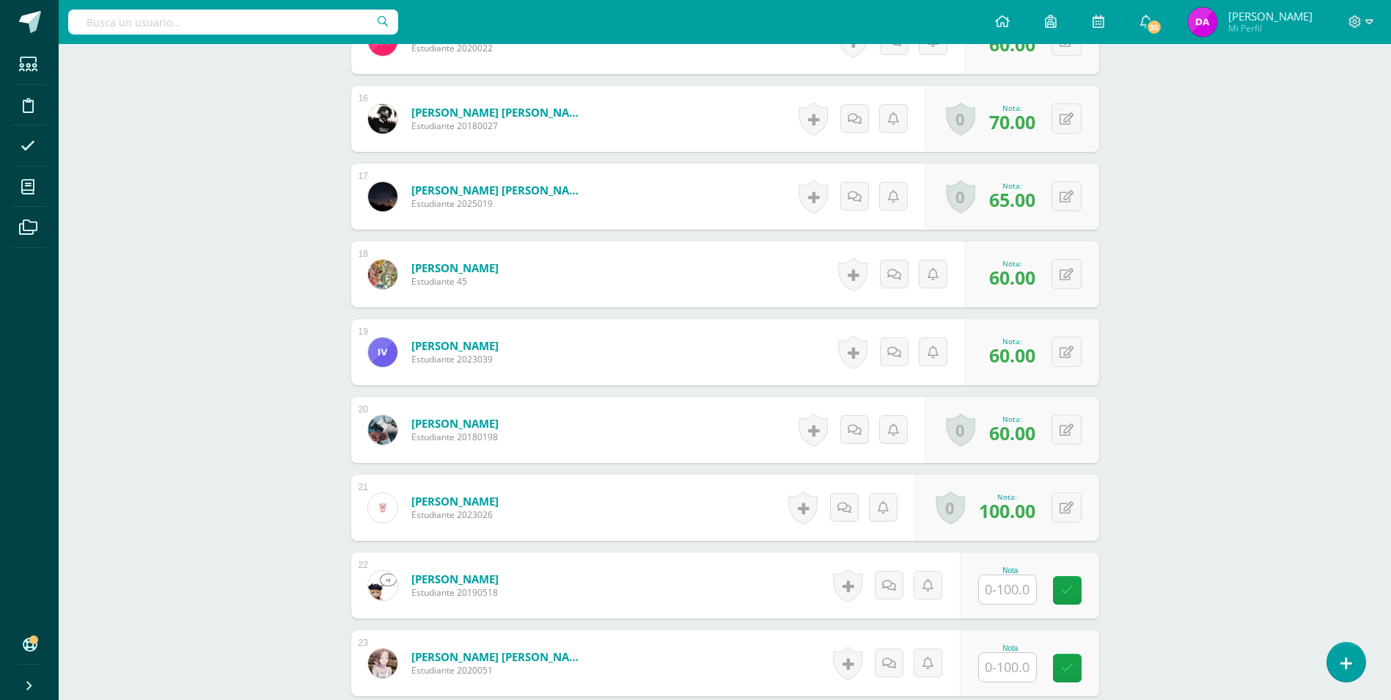
scroll to position [1634, 0]
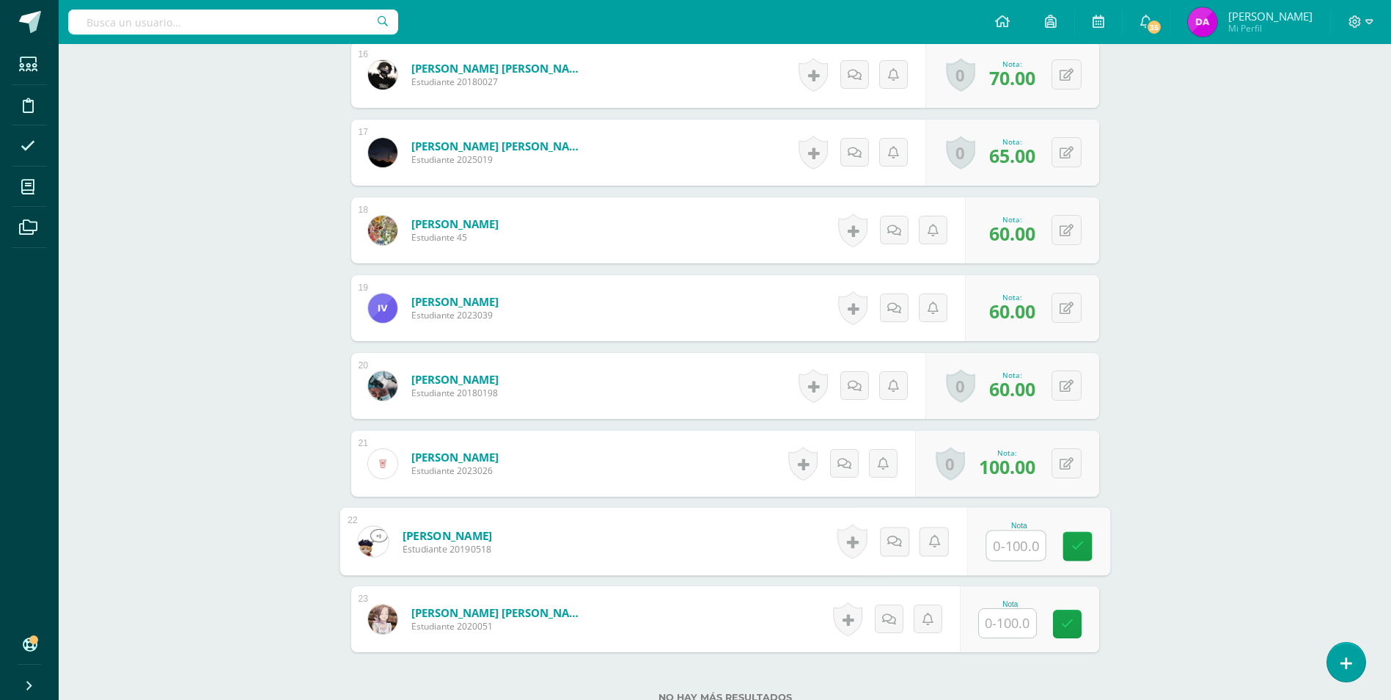
click at [1006, 549] on input "text" at bounding box center [1015, 545] width 59 height 29
type input "95"
type input "60"
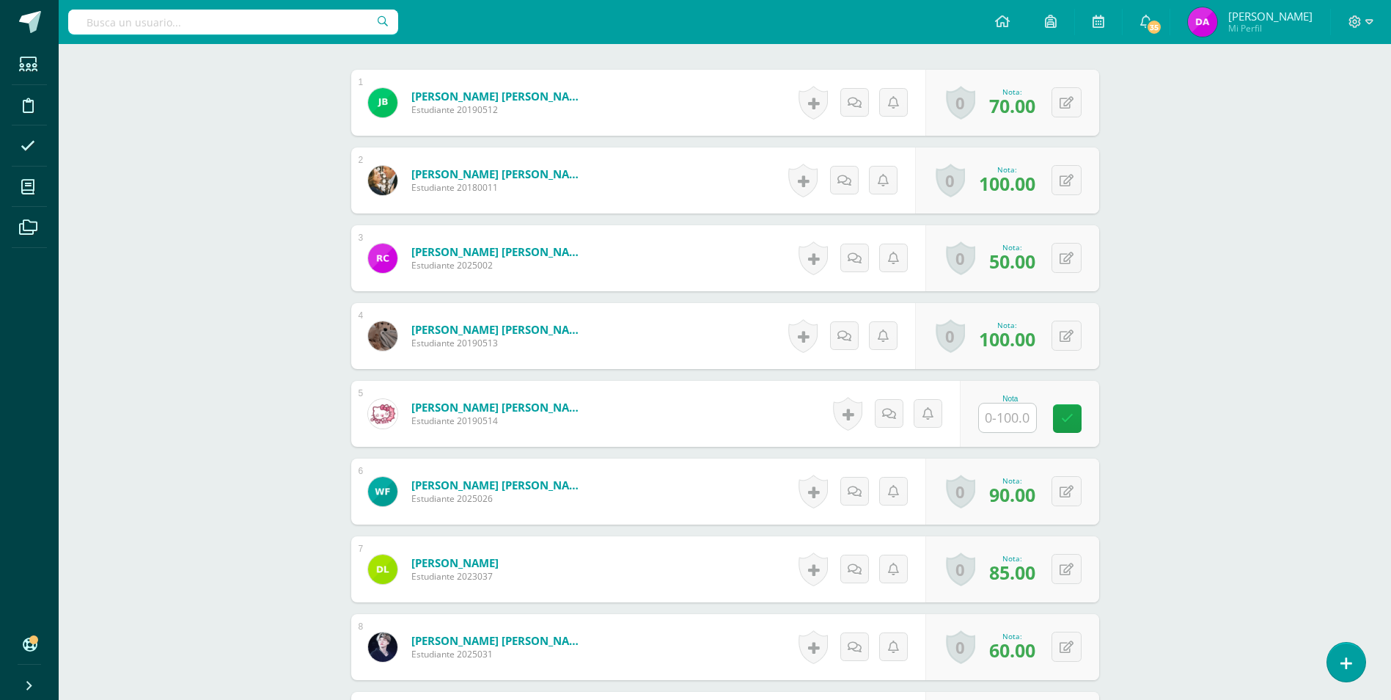
scroll to position [441, 0]
click at [1008, 417] on input "text" at bounding box center [1015, 417] width 59 height 29
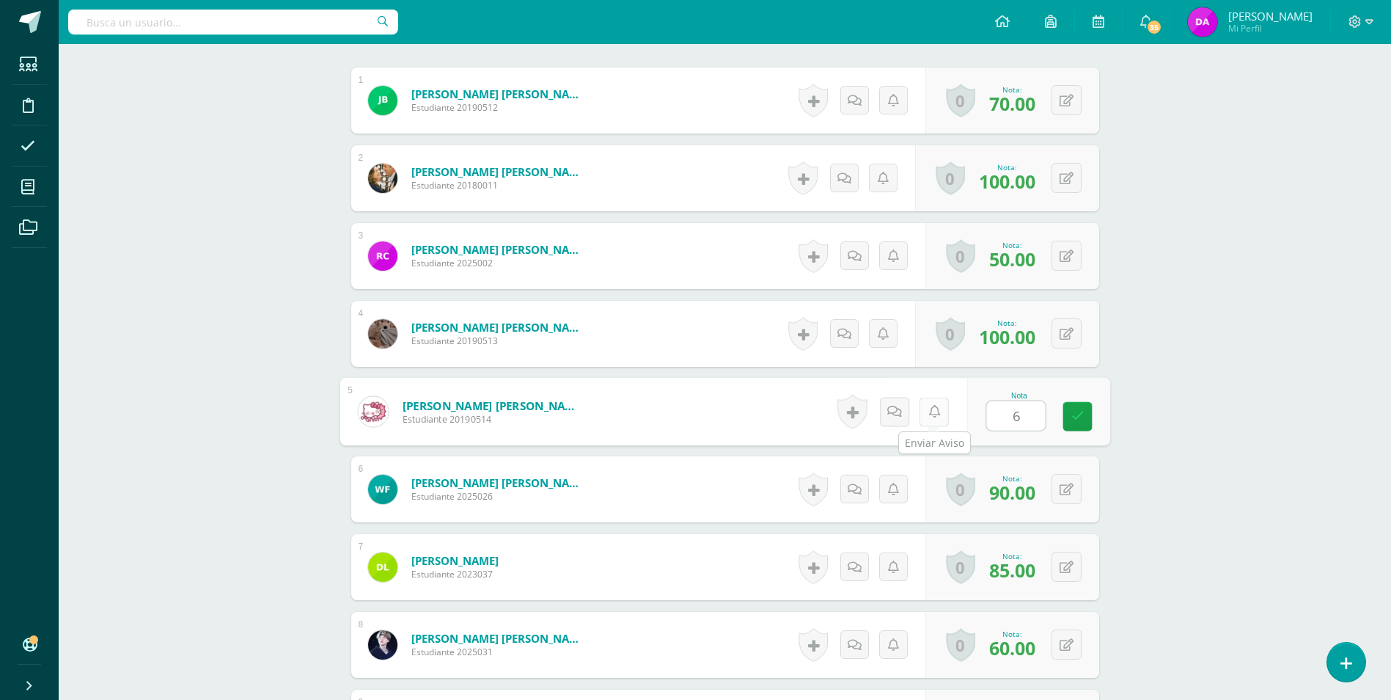
type input "60"
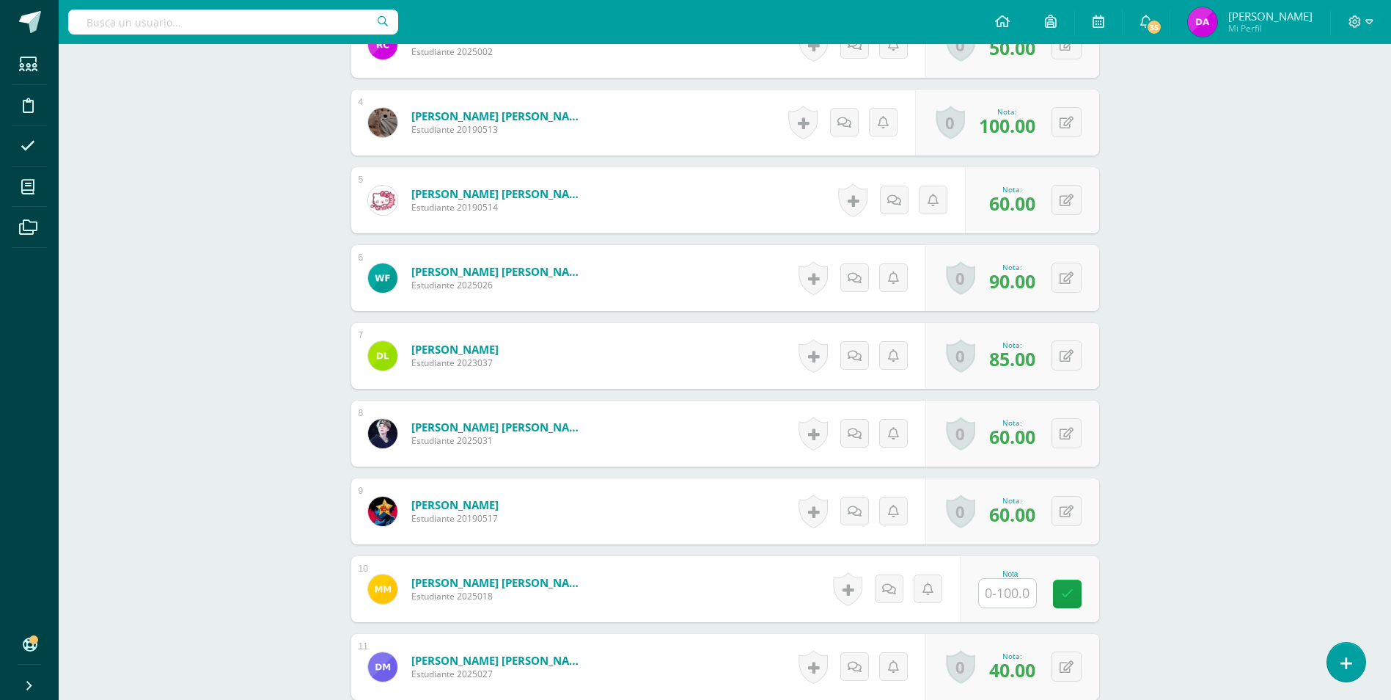
scroll to position [809, 0]
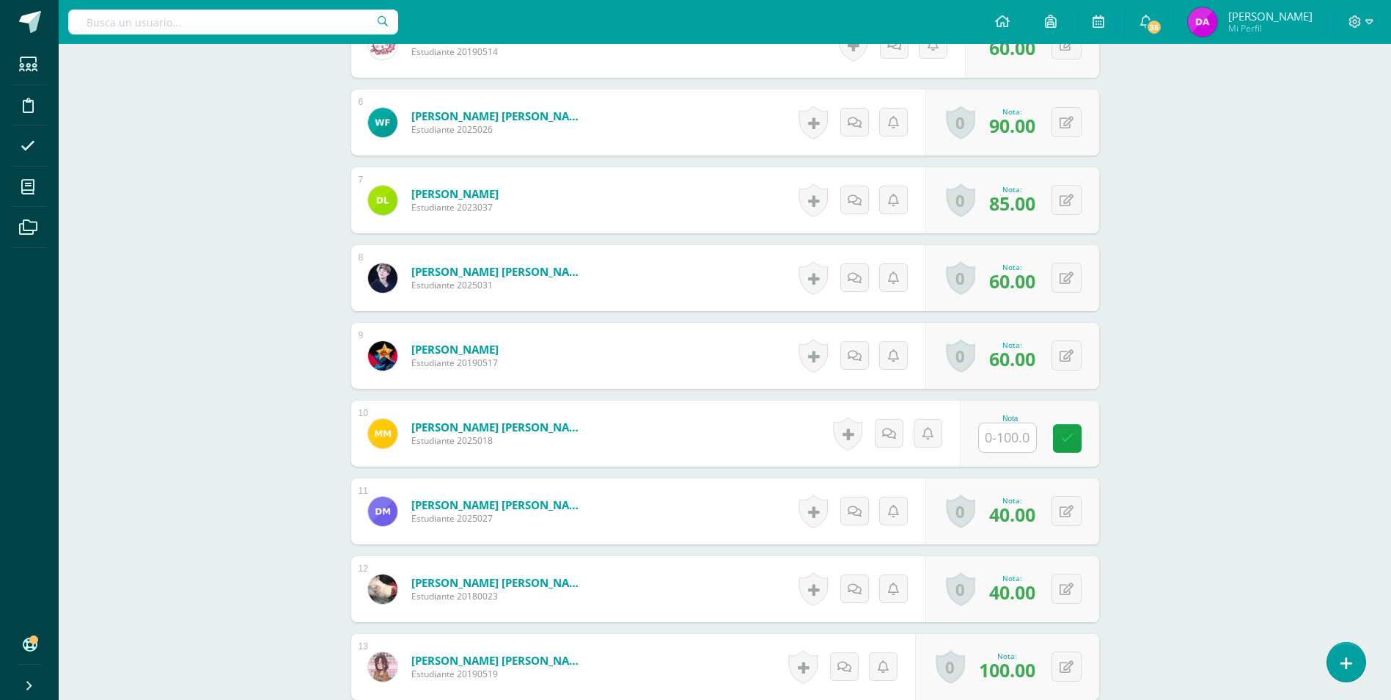
click at [1012, 442] on input "text" at bounding box center [1007, 437] width 57 height 29
type input "60"
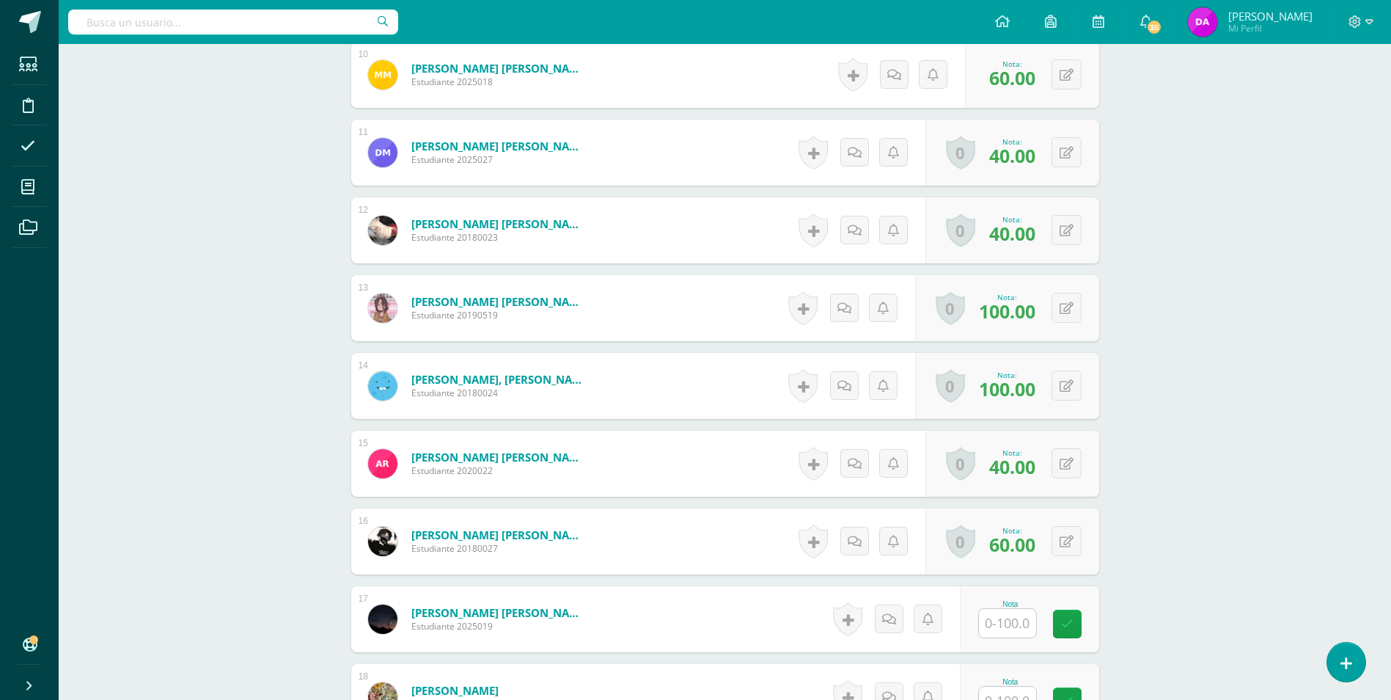
scroll to position [1249, 0]
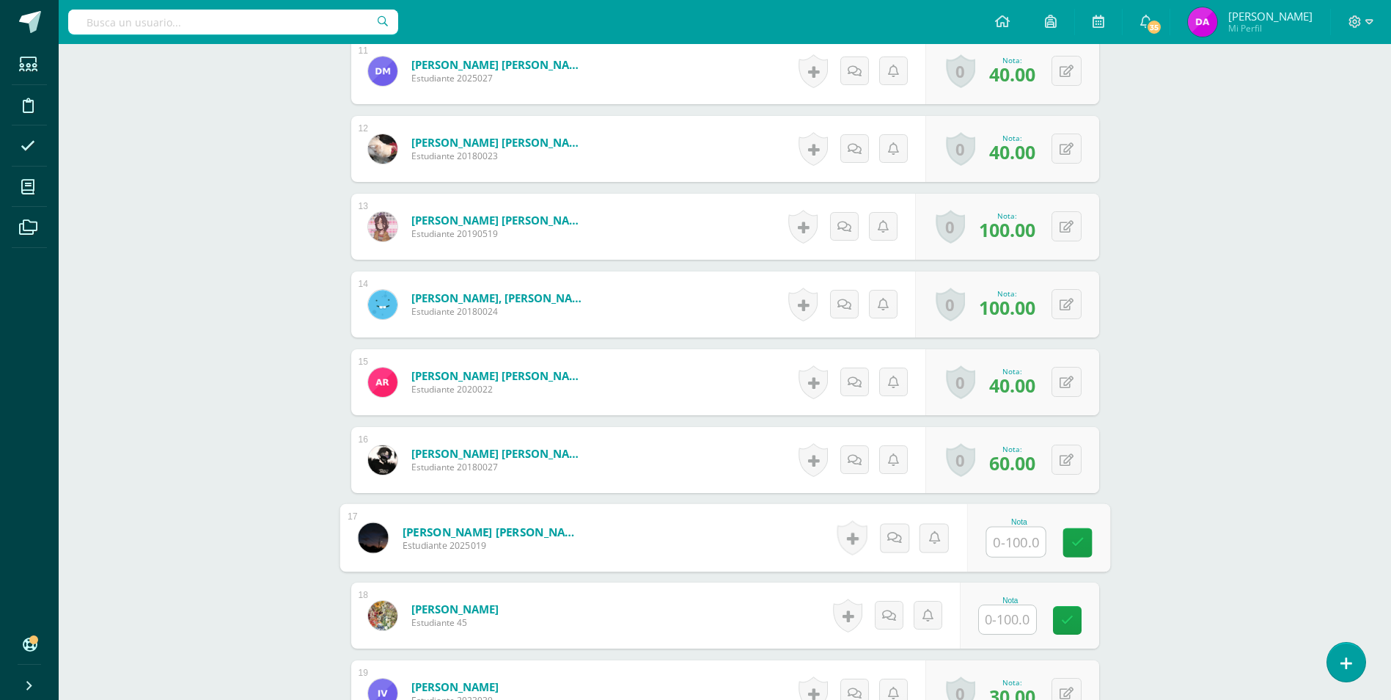
click at [1005, 540] on input "text" at bounding box center [1015, 541] width 59 height 29
type input "60"
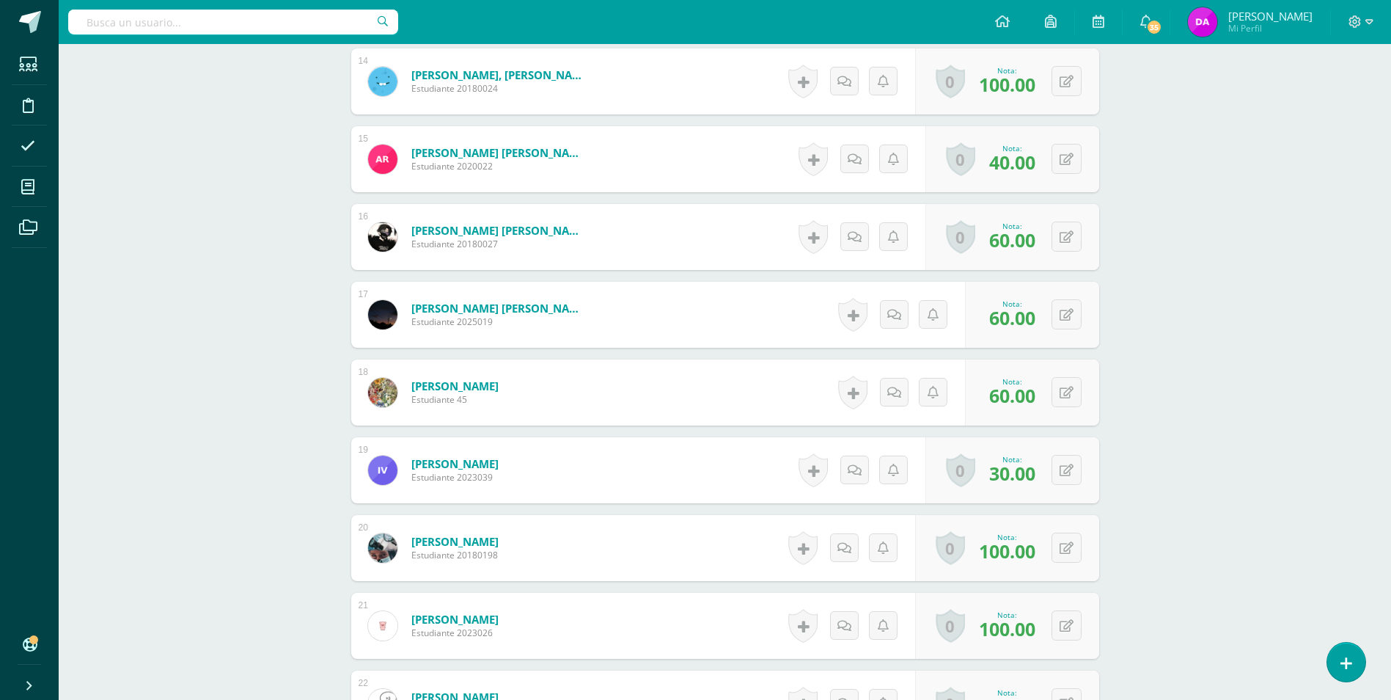
scroll to position [1314, 0]
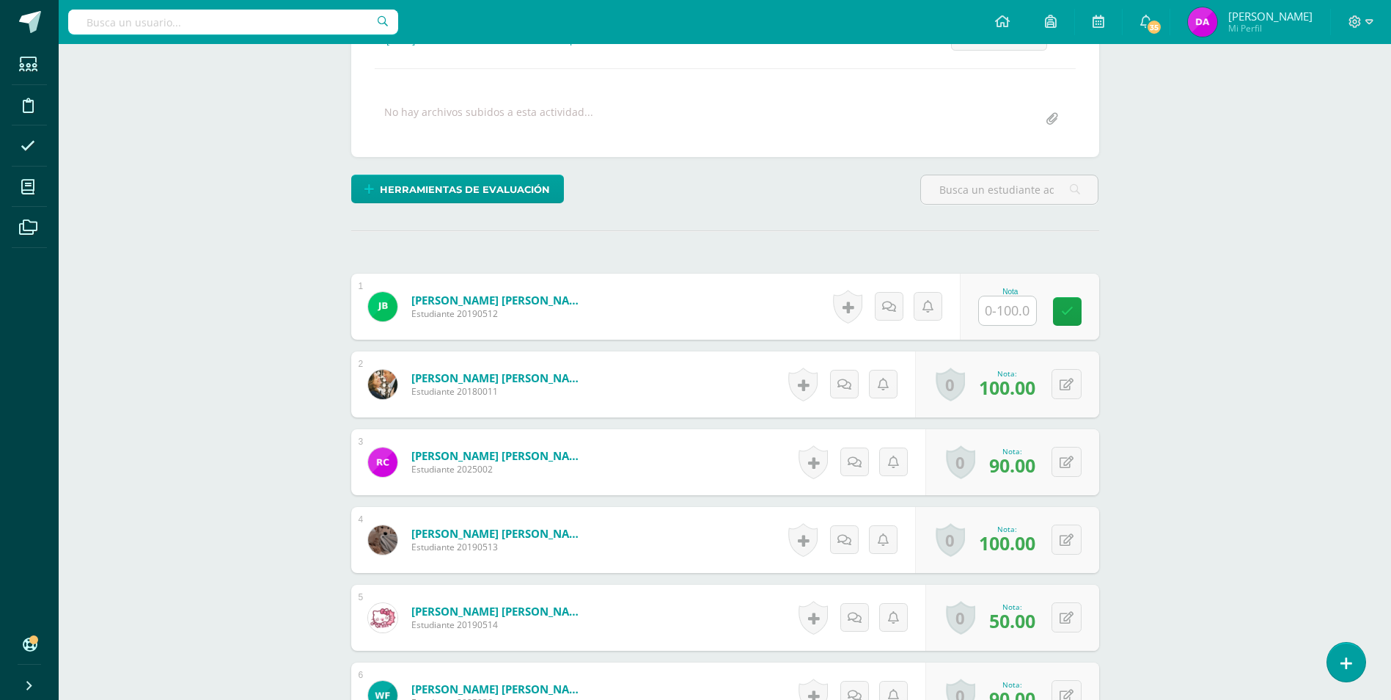
scroll to position [237, 0]
click at [1006, 304] on input "text" at bounding box center [1007, 310] width 57 height 29
type input "60"
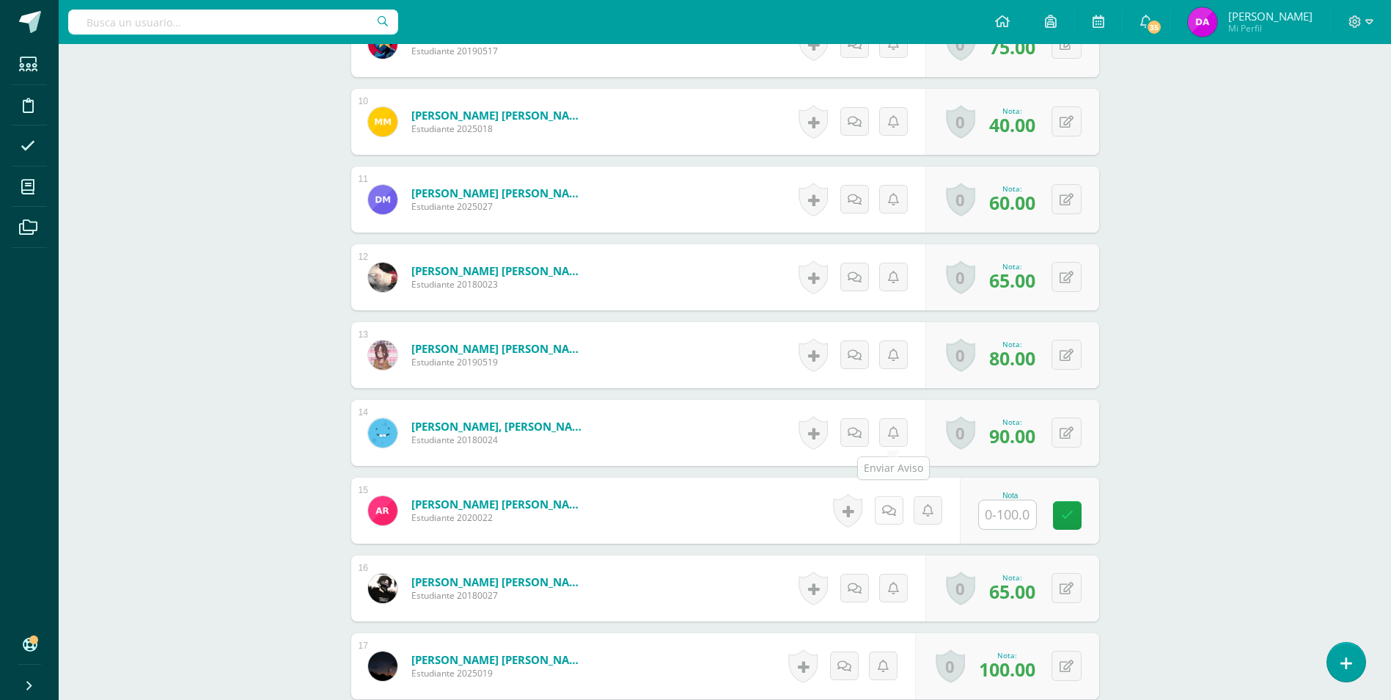
scroll to position [1192, 0]
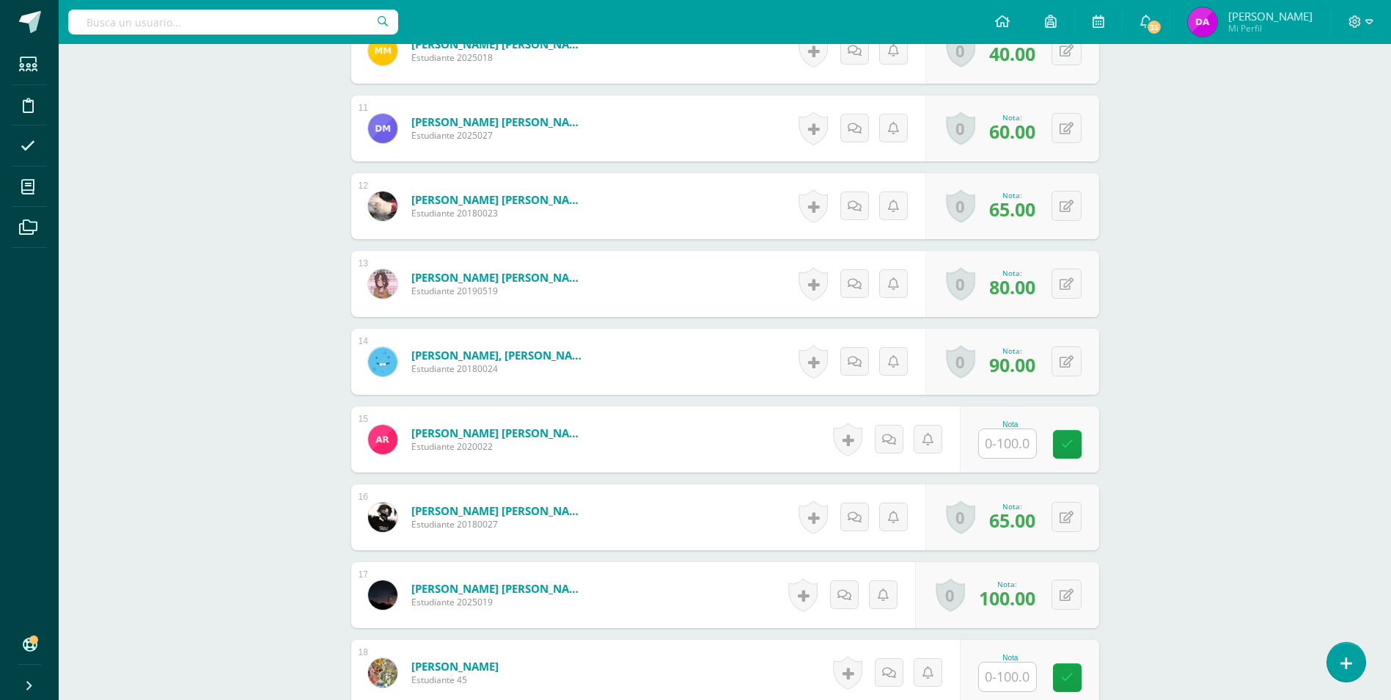
click at [1007, 442] on input "text" at bounding box center [1007, 443] width 57 height 29
type input "60"
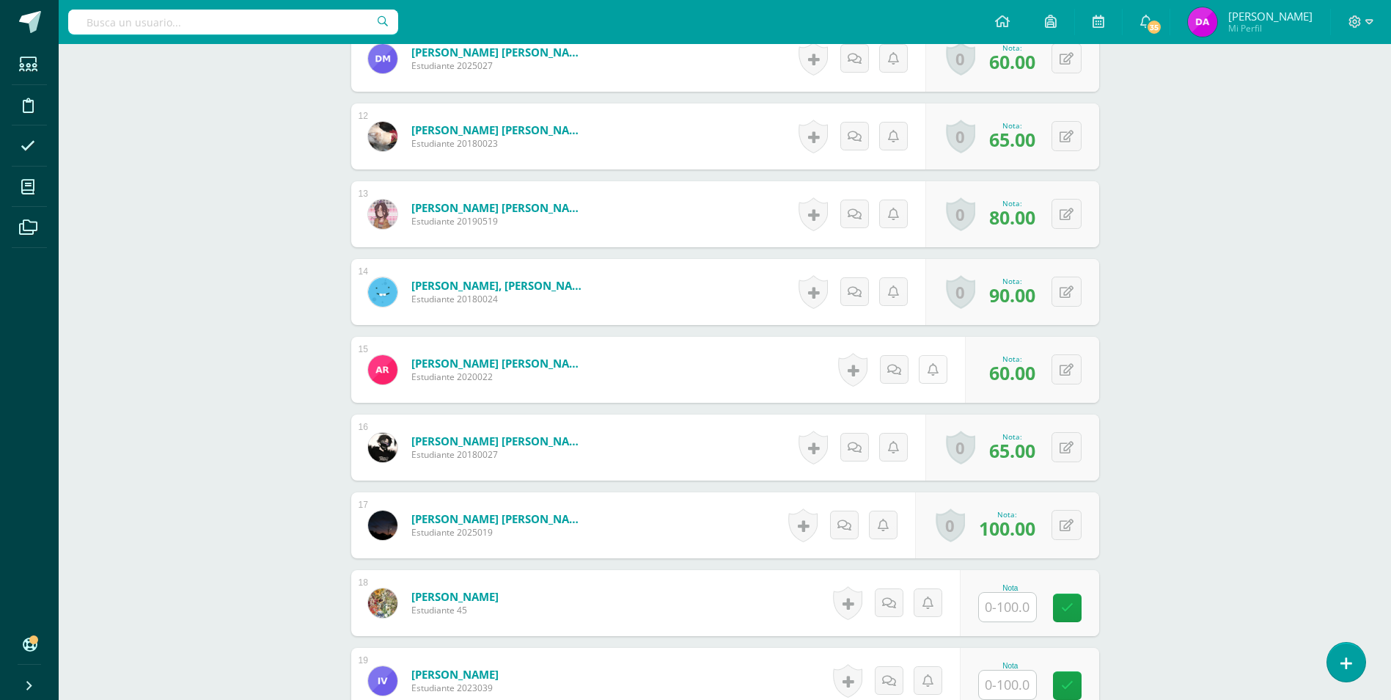
scroll to position [1412, 0]
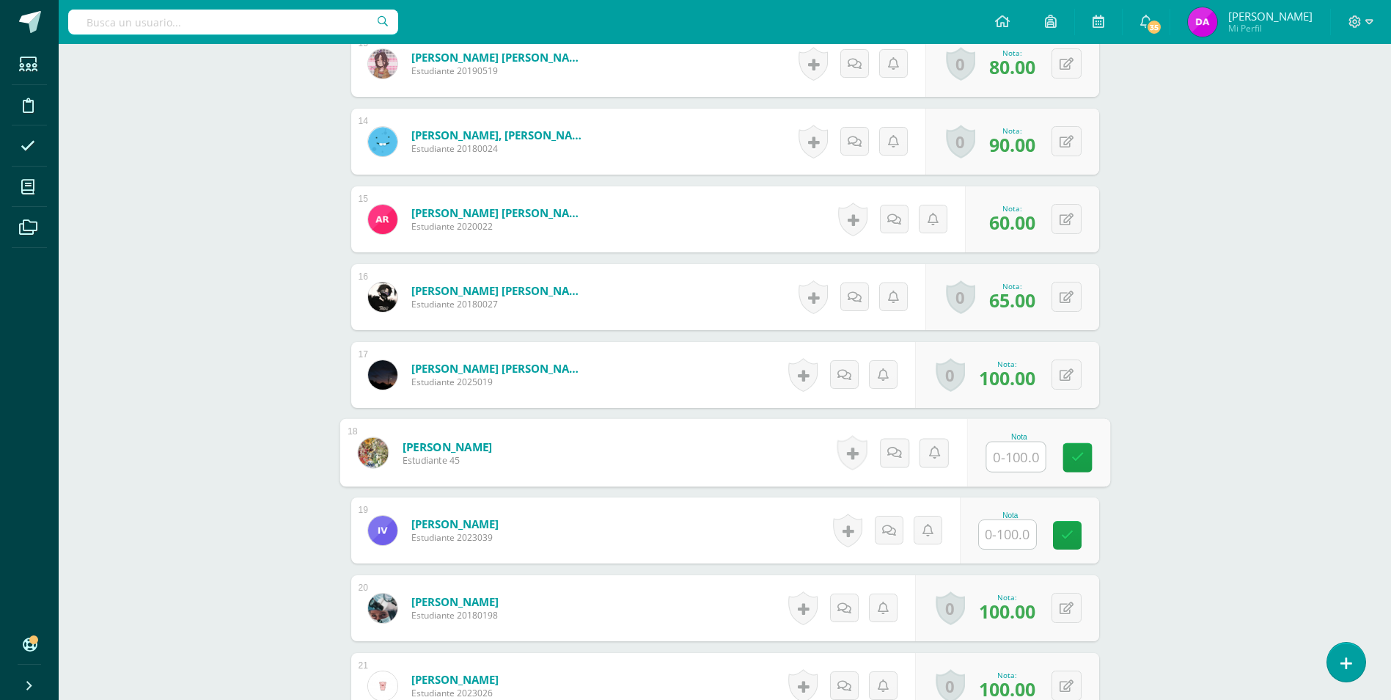
click at [1011, 456] on input "text" at bounding box center [1015, 456] width 59 height 29
type input "60"
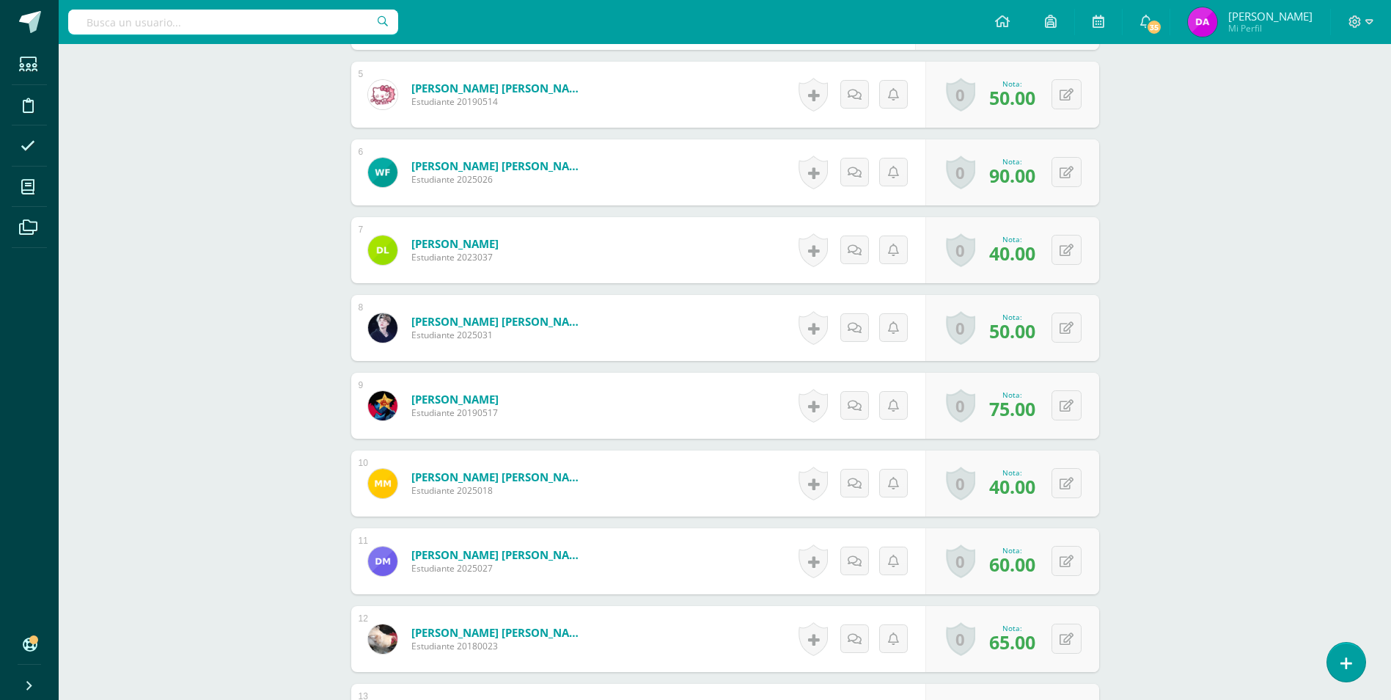
scroll to position [728, 0]
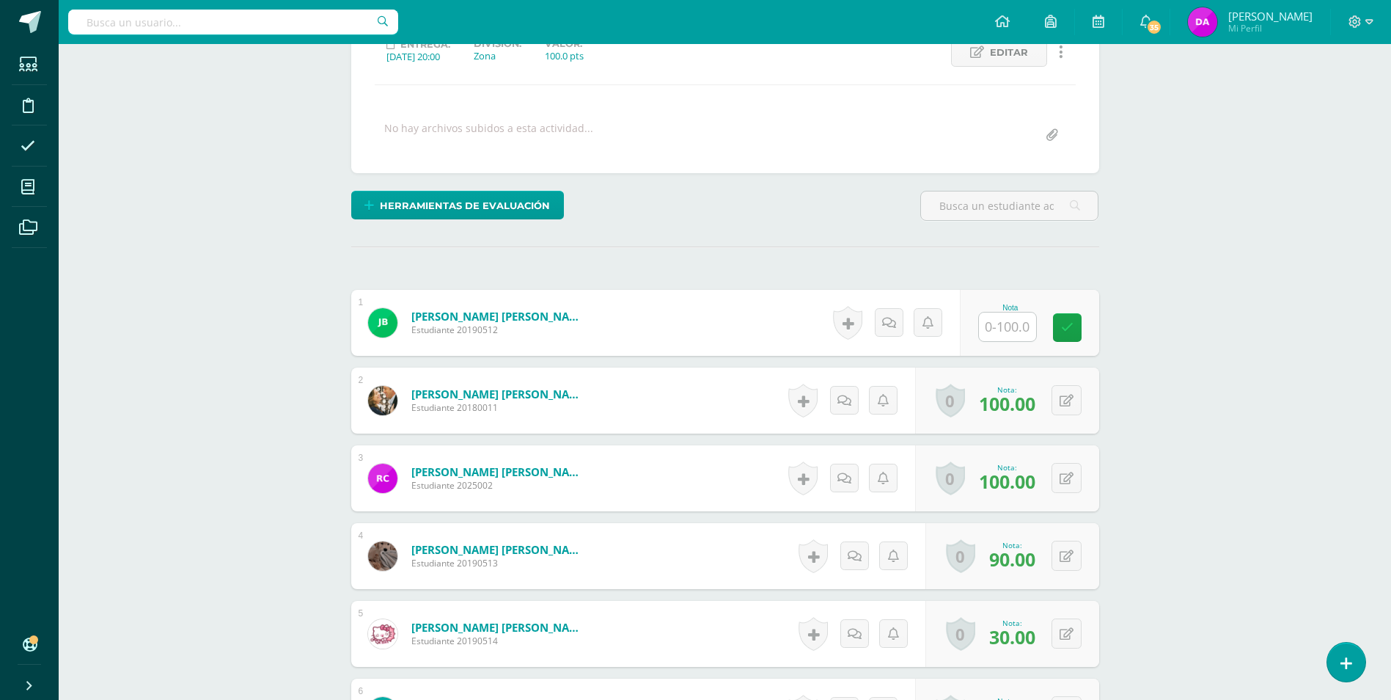
scroll to position [221, 0]
click at [1003, 321] on input "text" at bounding box center [1015, 326] width 59 height 29
type input "60"
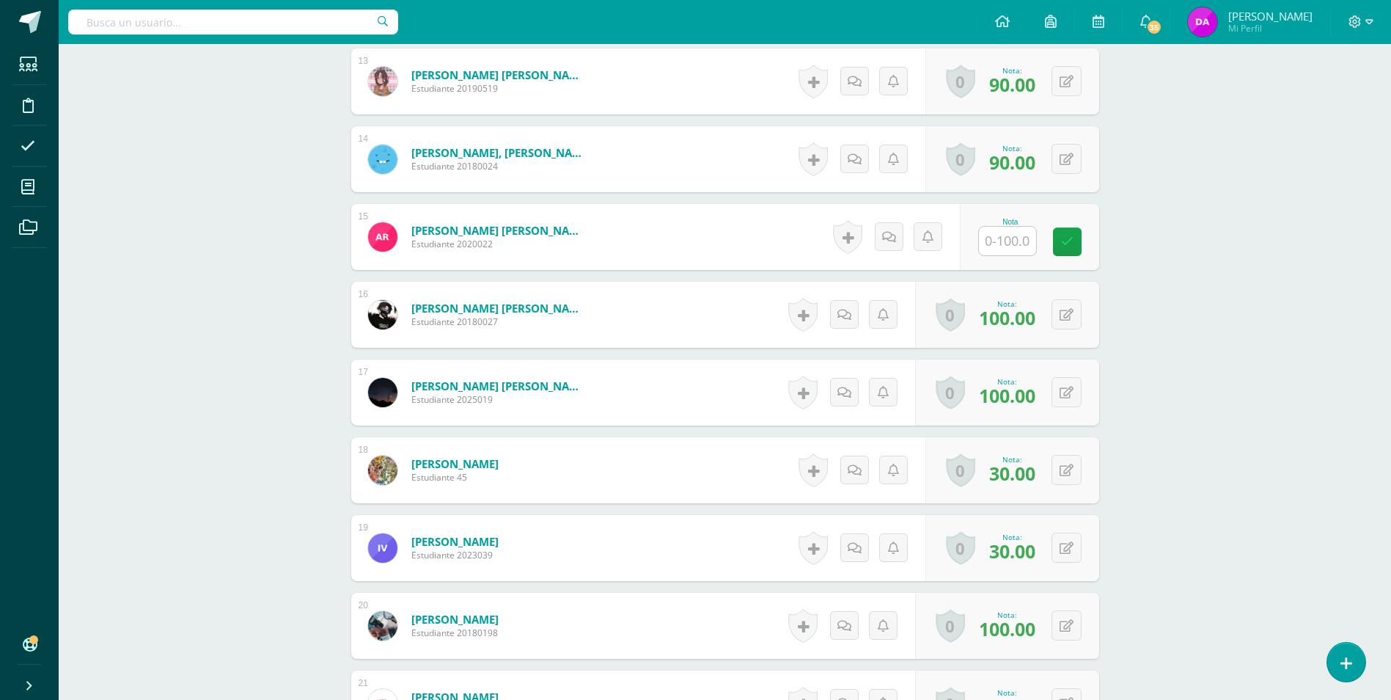
scroll to position [1396, 0]
click at [1006, 241] on input "text" at bounding box center [1007, 239] width 57 height 29
type input "60"
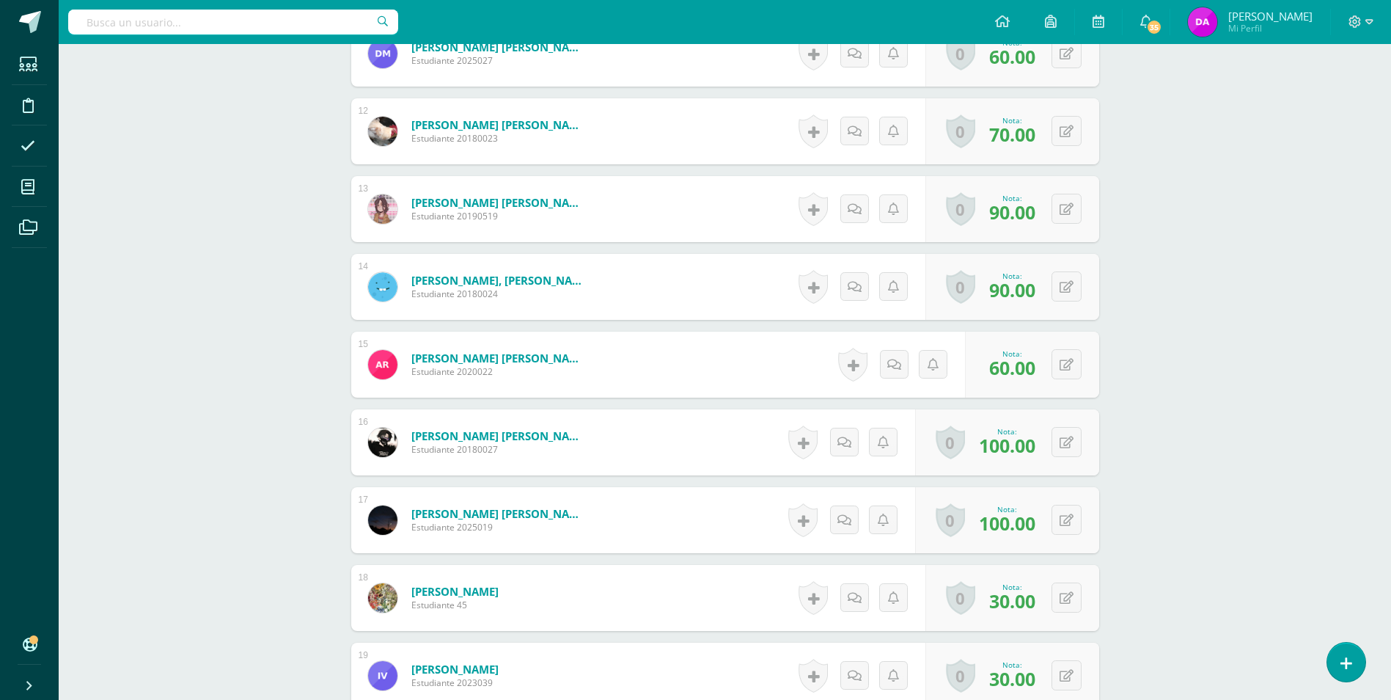
scroll to position [948, 0]
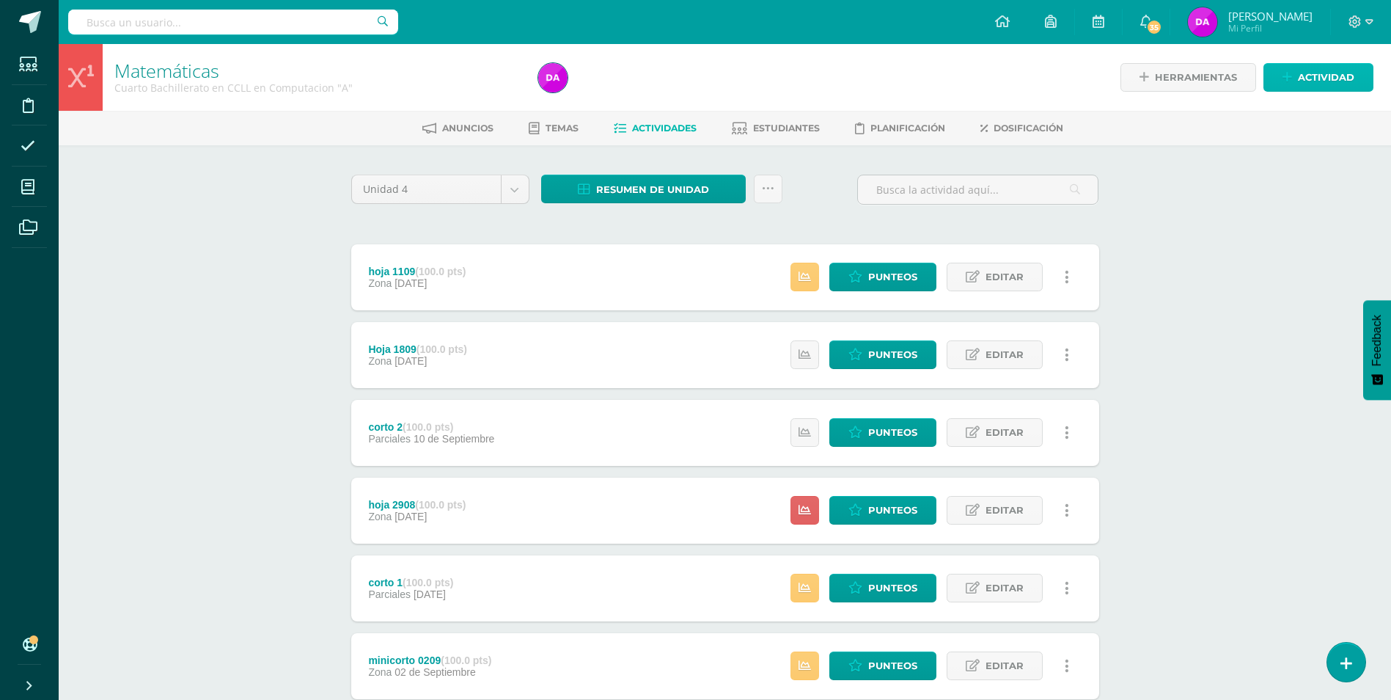
click at [1339, 70] on span "Actividad" at bounding box center [1326, 77] width 56 height 27
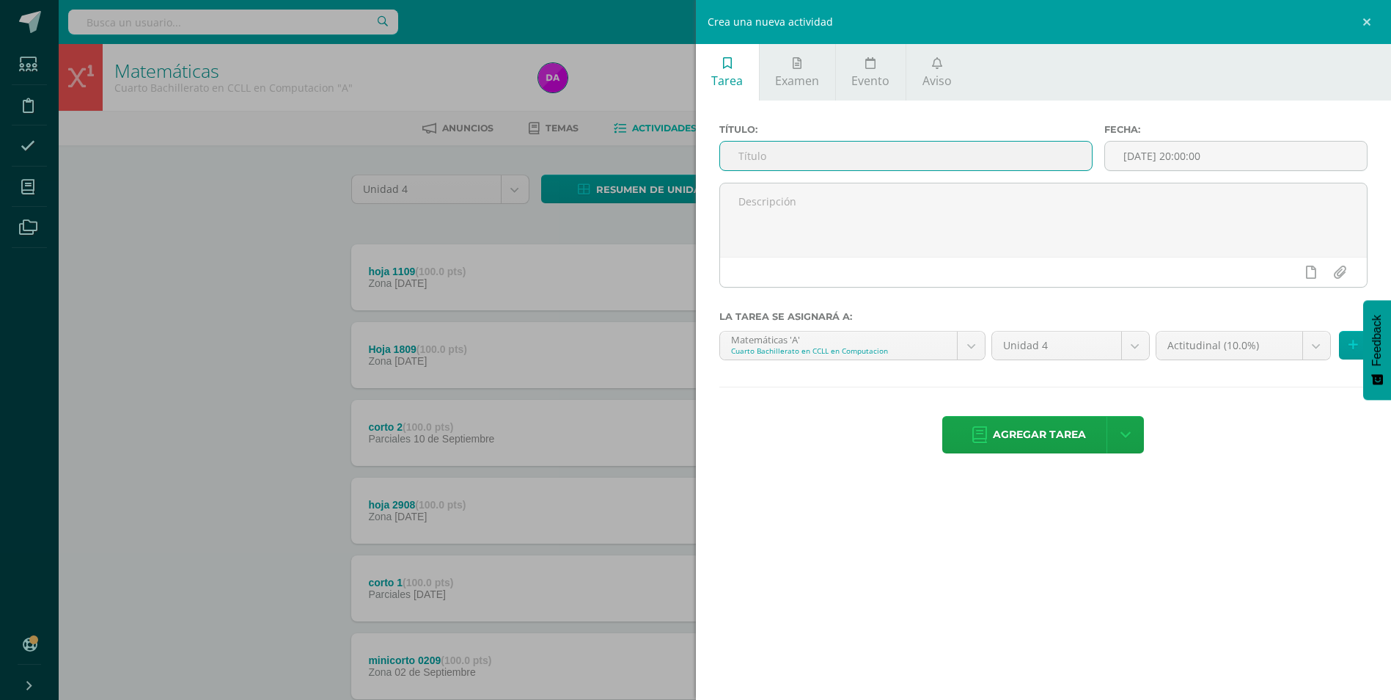
click at [841, 153] on input "text" at bounding box center [906, 156] width 372 height 29
type input "Final"
click at [1316, 350] on body "Estudiantes Disciplina Asistencia Mis cursos Archivos Soporte Ayuda Reportar un…" at bounding box center [695, 515] width 1391 height 1030
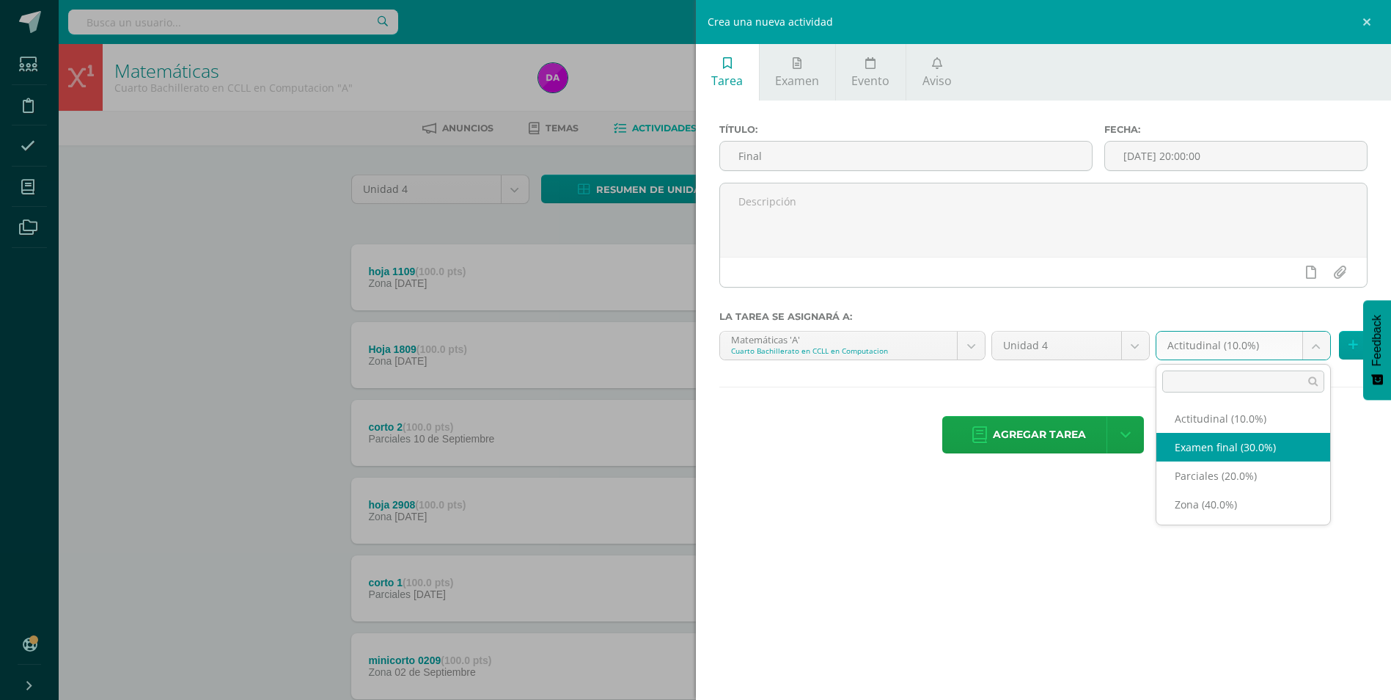
select select "170375"
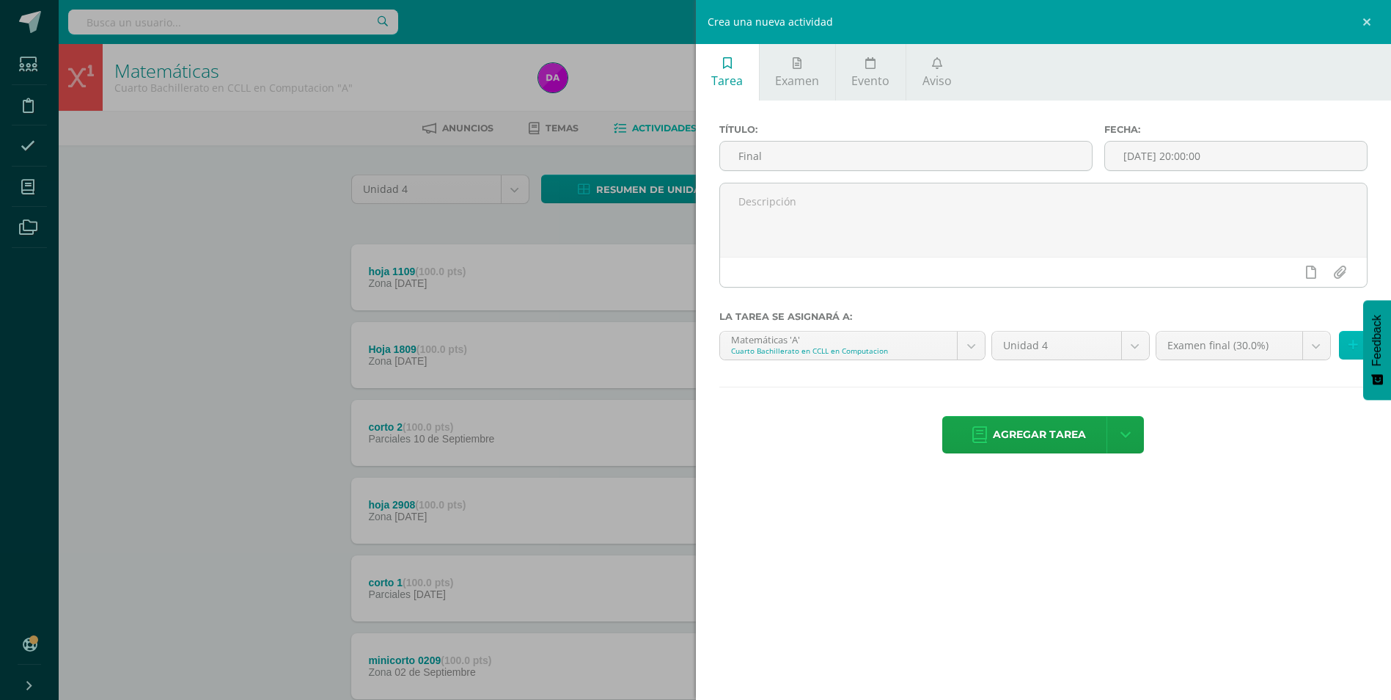
click at [1352, 341] on icon at bounding box center [1354, 345] width 10 height 12
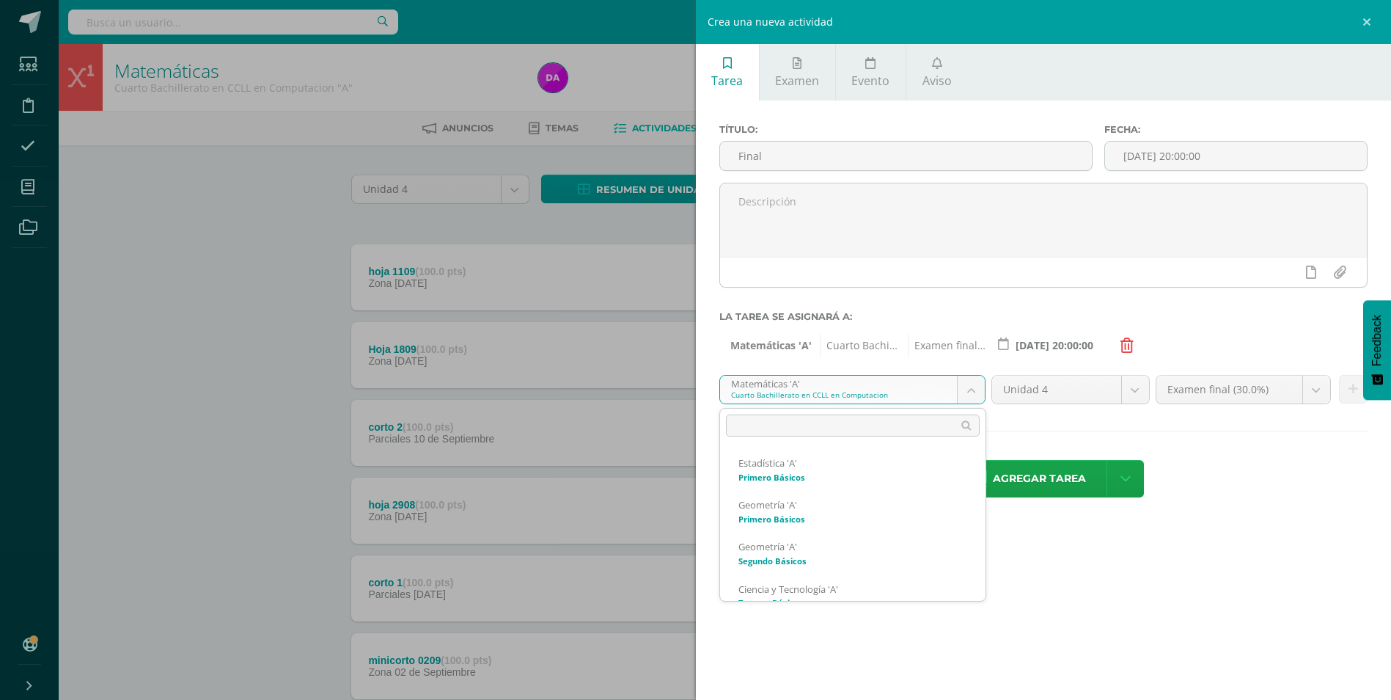
click at [974, 390] on body "Estudiantes Disciplina Asistencia Mis cursos Archivos Soporte Ayuda Reportar un…" at bounding box center [695, 515] width 1391 height 1030
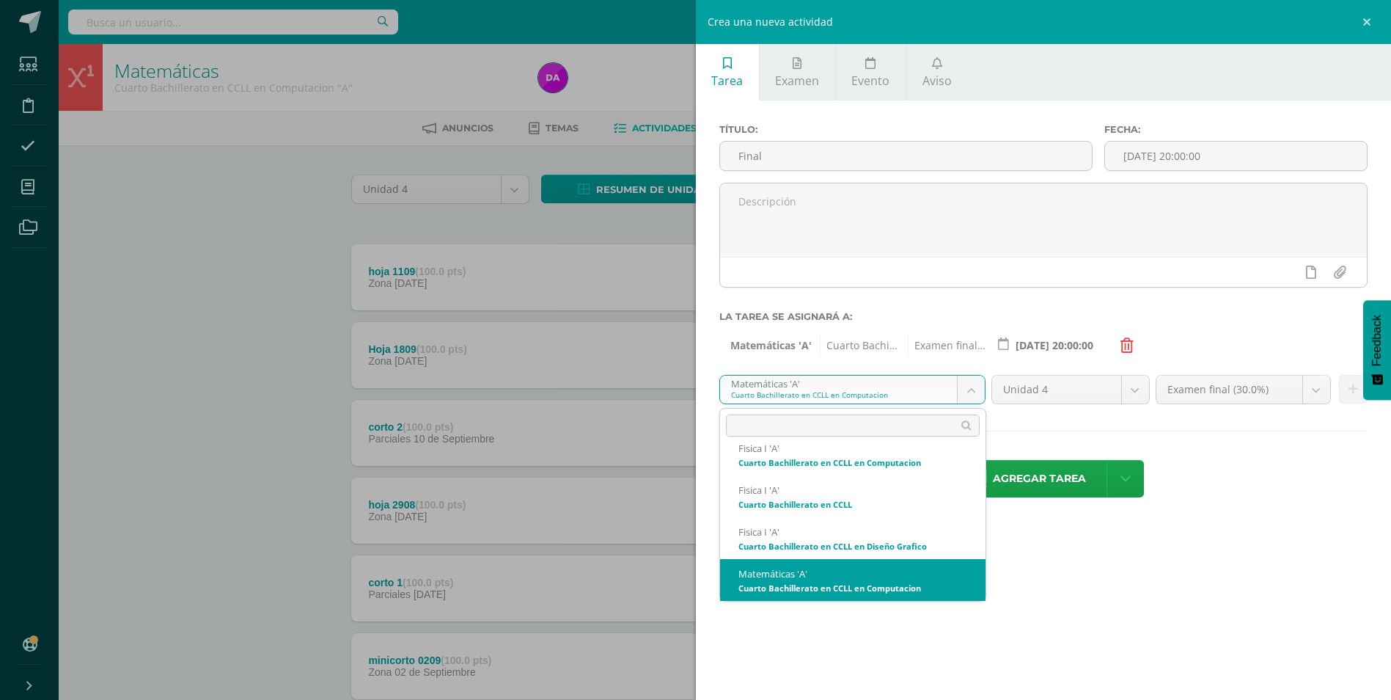
scroll to position [308, 0]
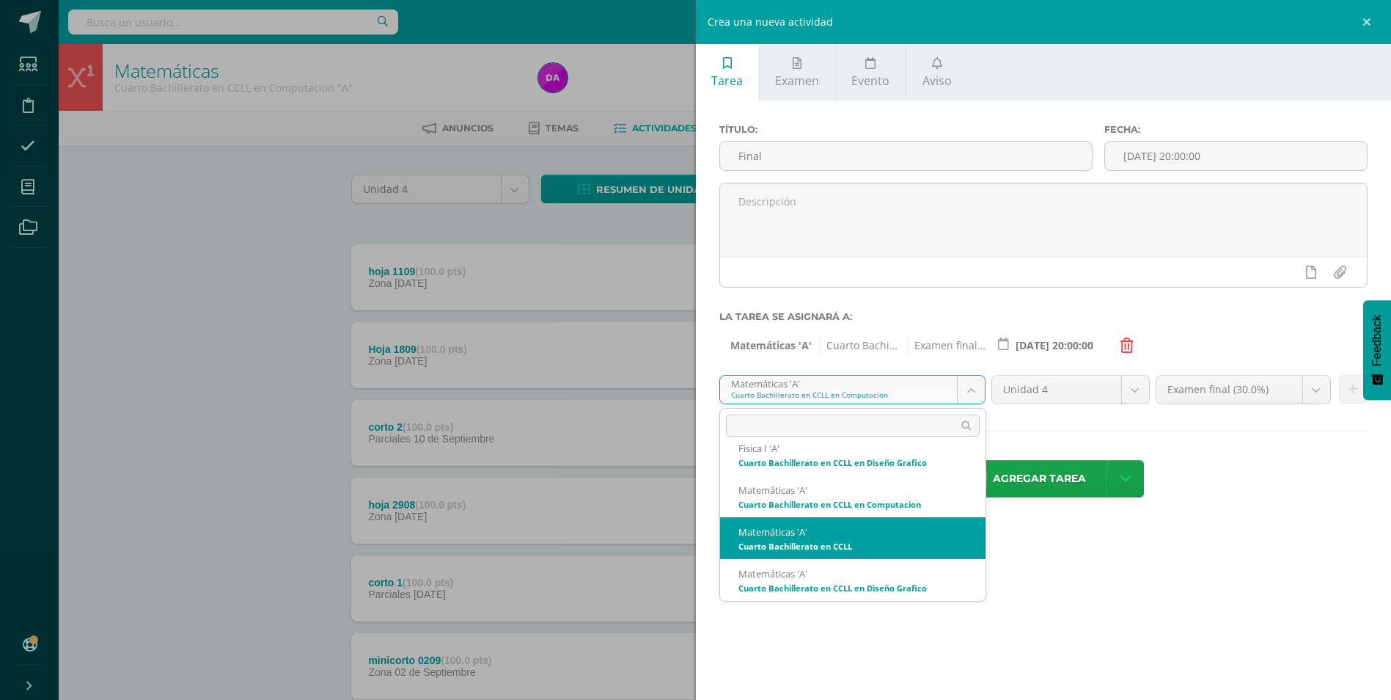
select select "158013"
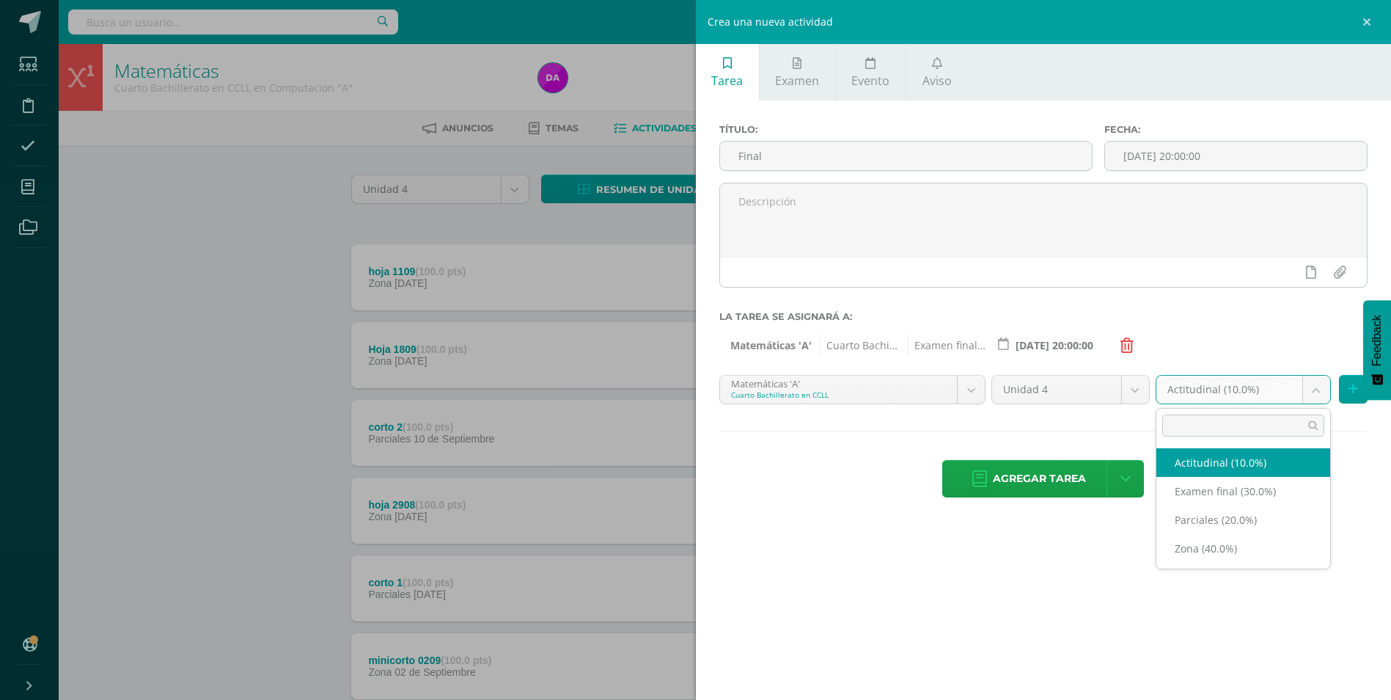
click at [1314, 394] on body "Estudiantes Disciplina Asistencia Mis cursos Archivos Soporte Ayuda Reportar un…" at bounding box center [695, 515] width 1391 height 1030
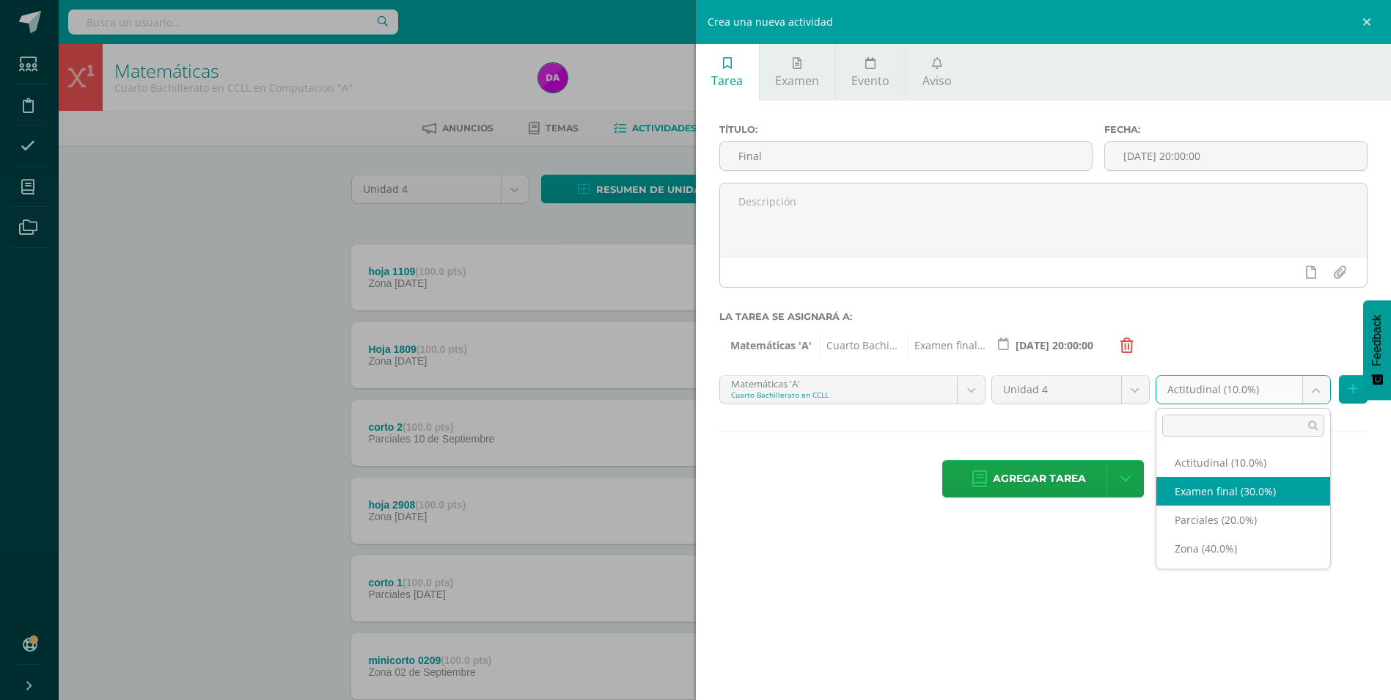
select select "170379"
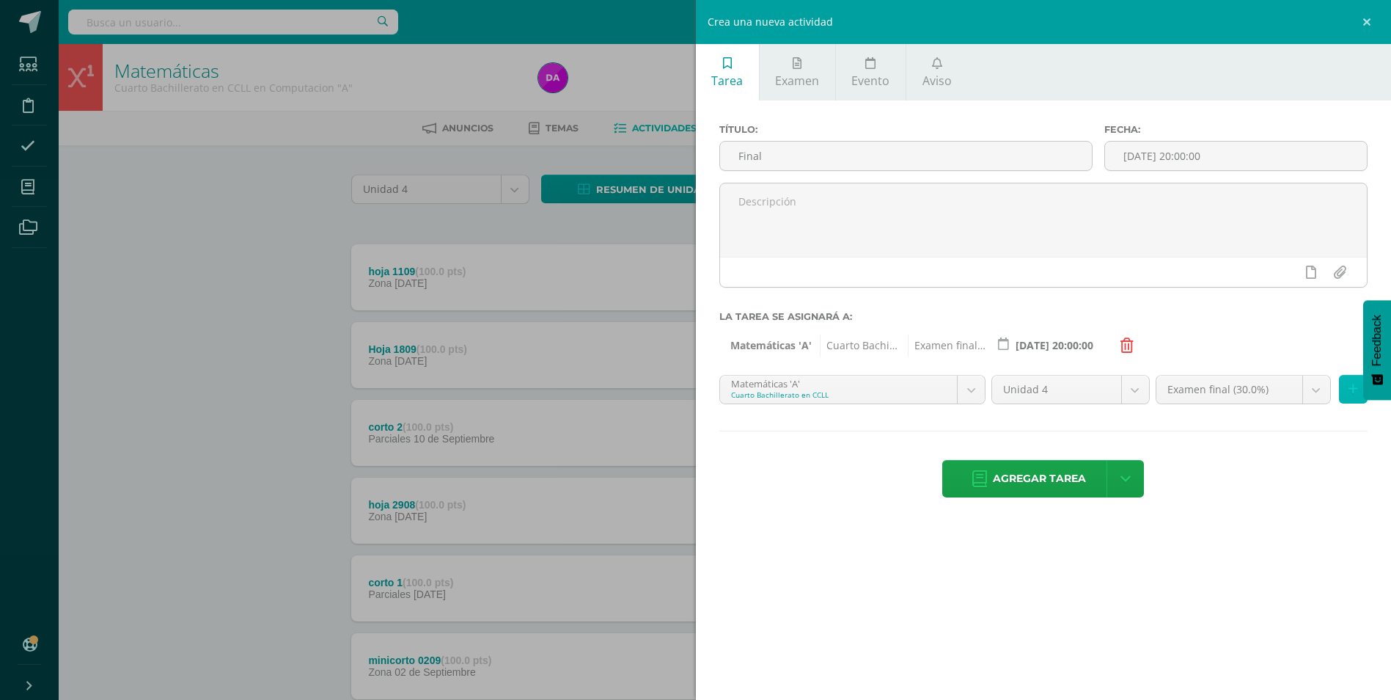
click at [1353, 390] on icon at bounding box center [1354, 389] width 10 height 12
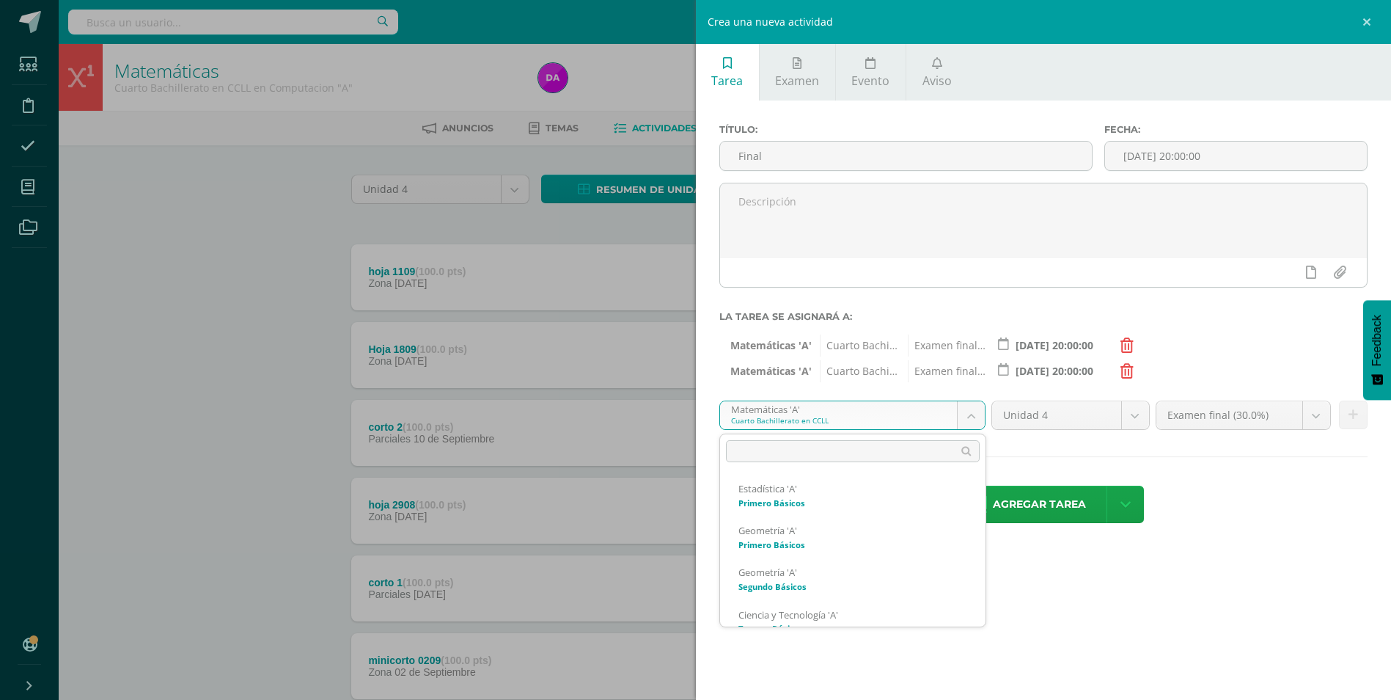
drag, startPoint x: 975, startPoint y: 414, endPoint x: 951, endPoint y: 447, distance: 41.5
click at [975, 414] on body "Estudiantes Disciplina Asistencia Mis cursos Archivos Soporte Ayuda Reportar un…" at bounding box center [695, 515] width 1391 height 1030
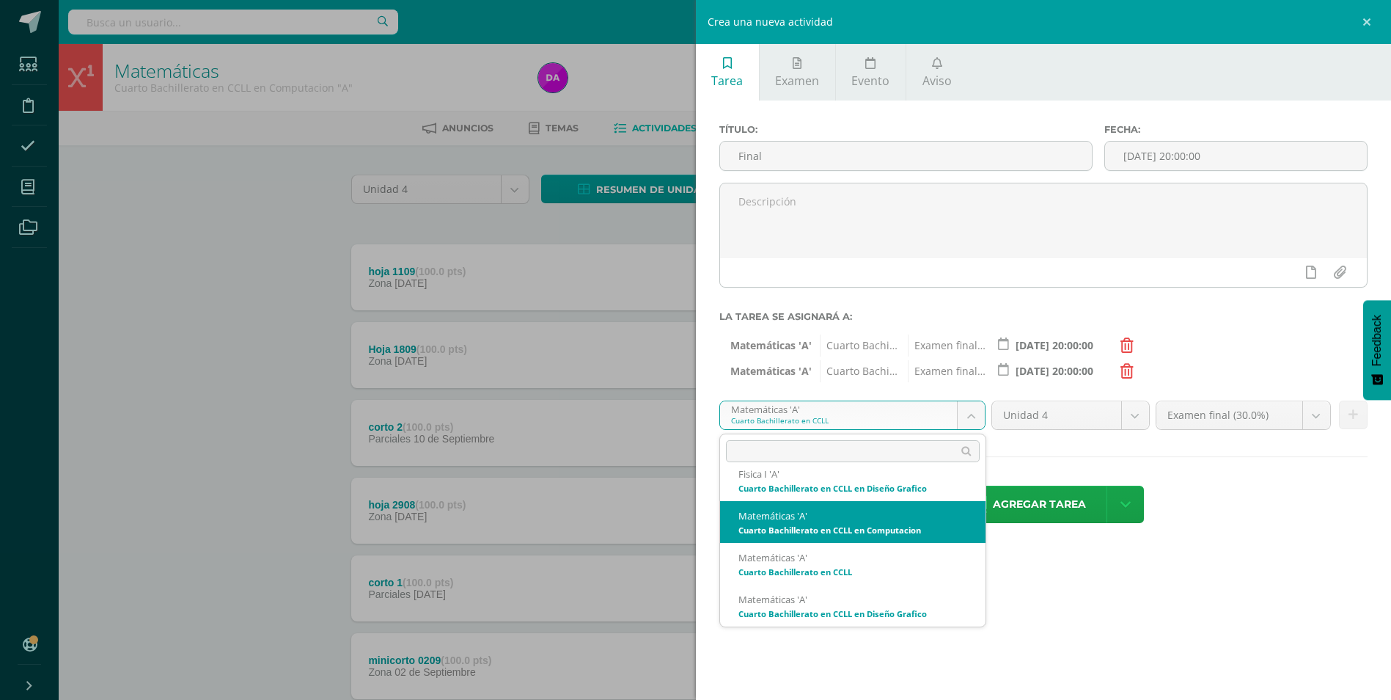
scroll to position [331, 0]
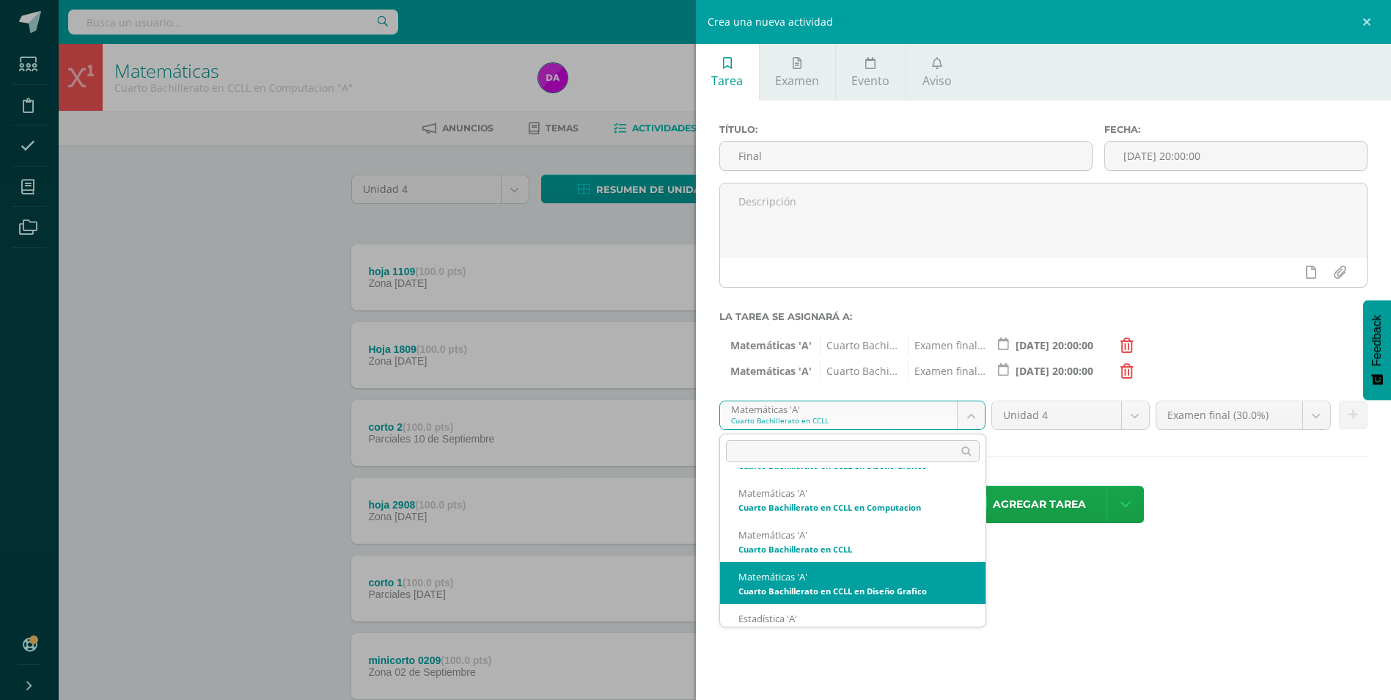
select select "158221"
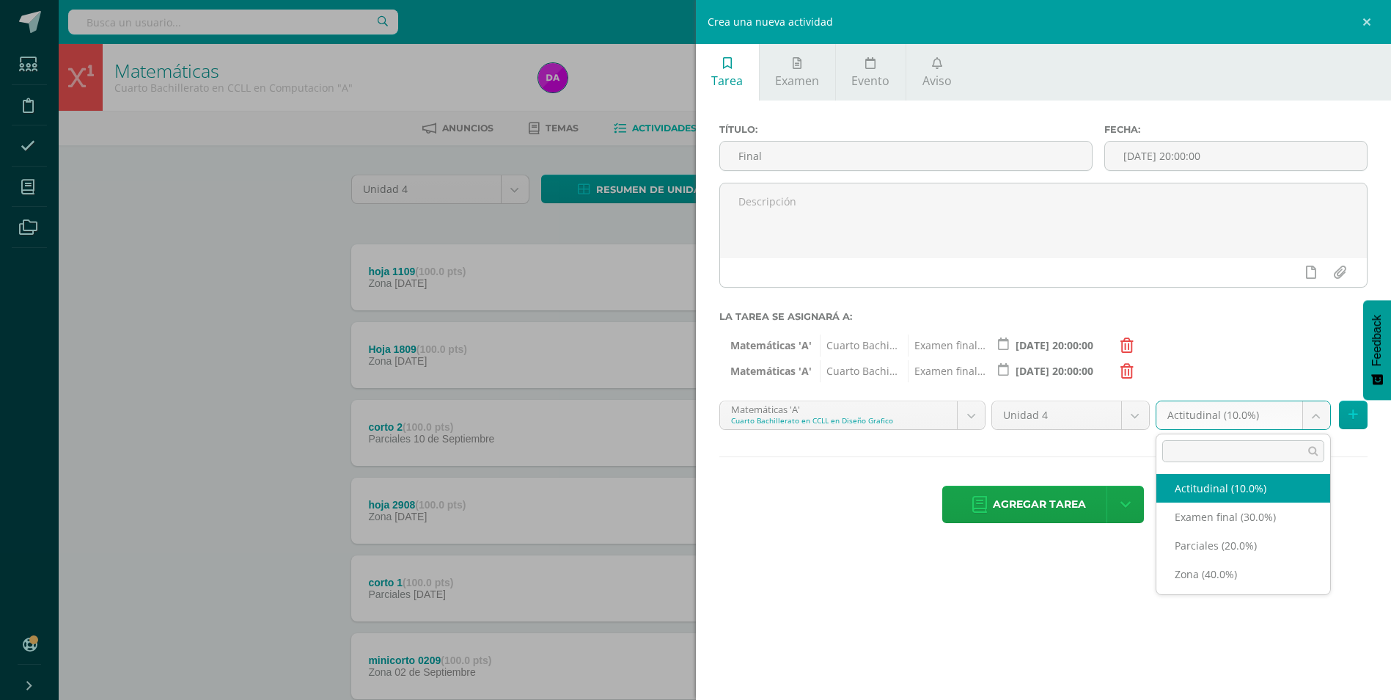
click at [1314, 418] on body "Estudiantes Disciplina Asistencia Mis cursos Archivos Soporte Ayuda Reportar un…" at bounding box center [695, 515] width 1391 height 1030
select select "170384"
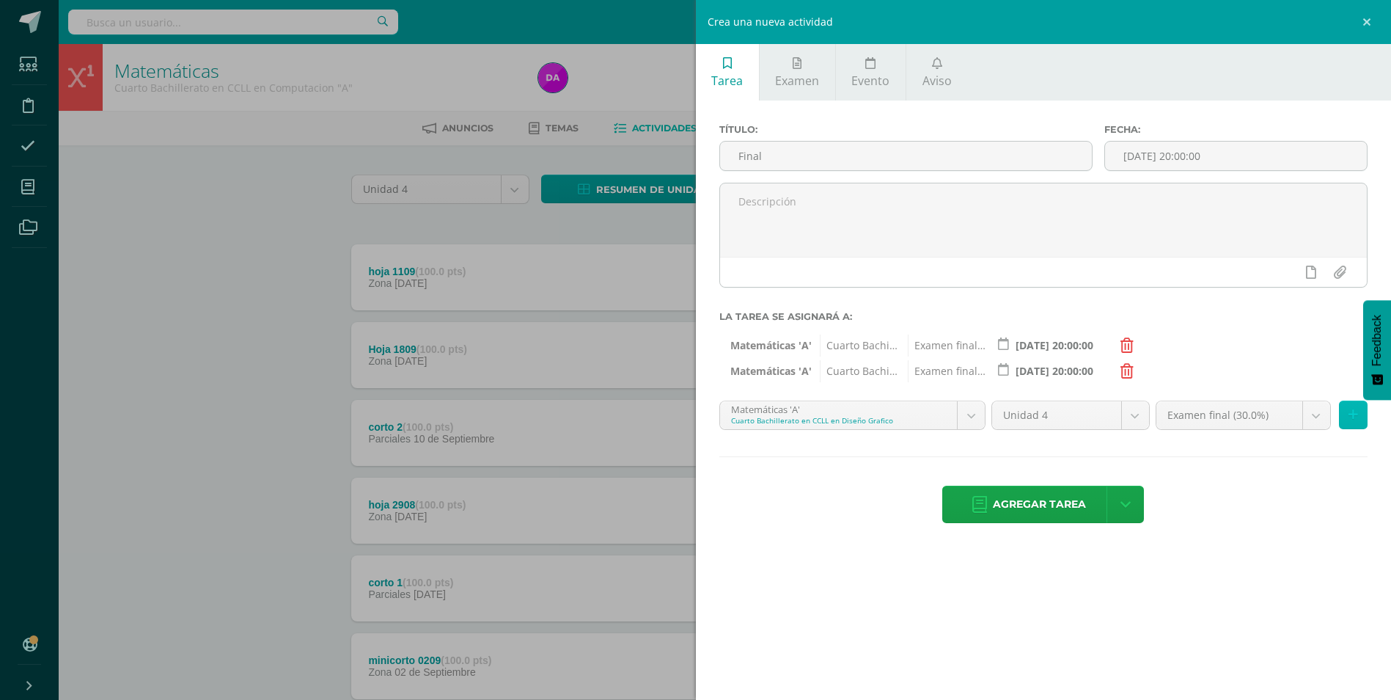
click at [1358, 412] on button at bounding box center [1353, 414] width 29 height 29
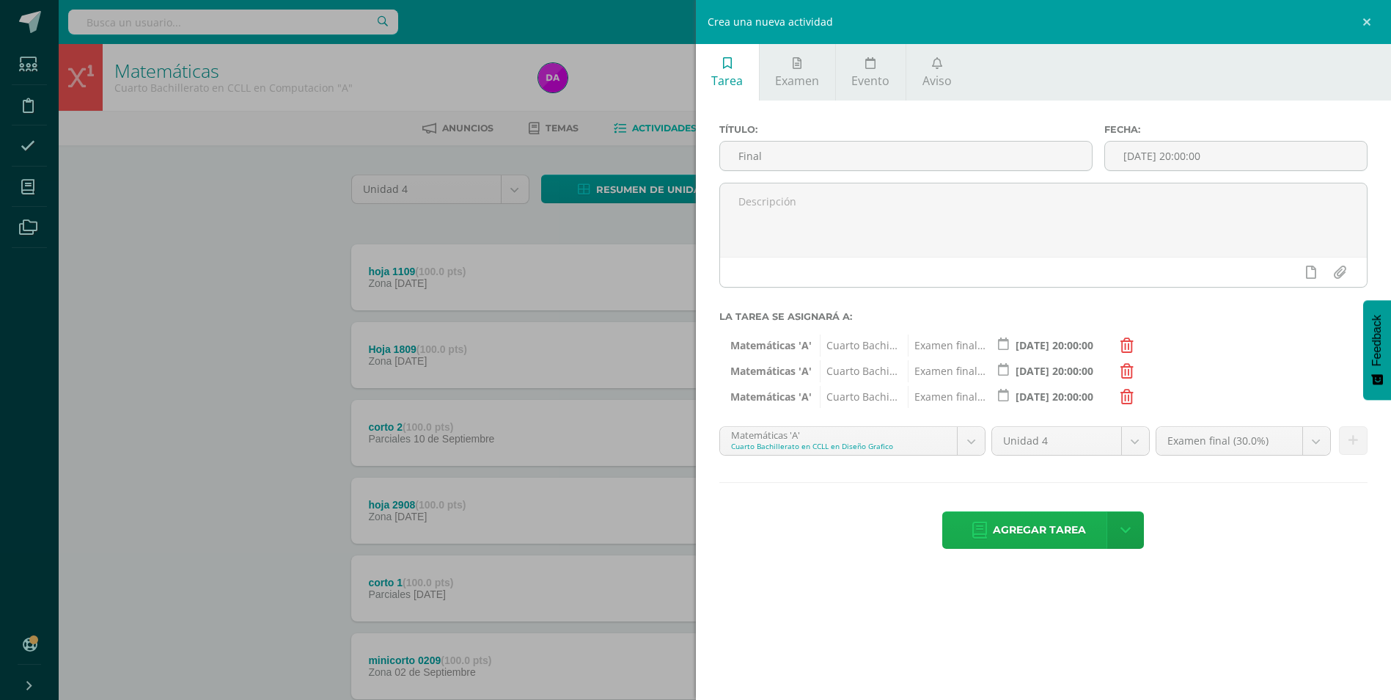
click at [1047, 530] on span "Agregar tarea" at bounding box center [1039, 530] width 93 height 36
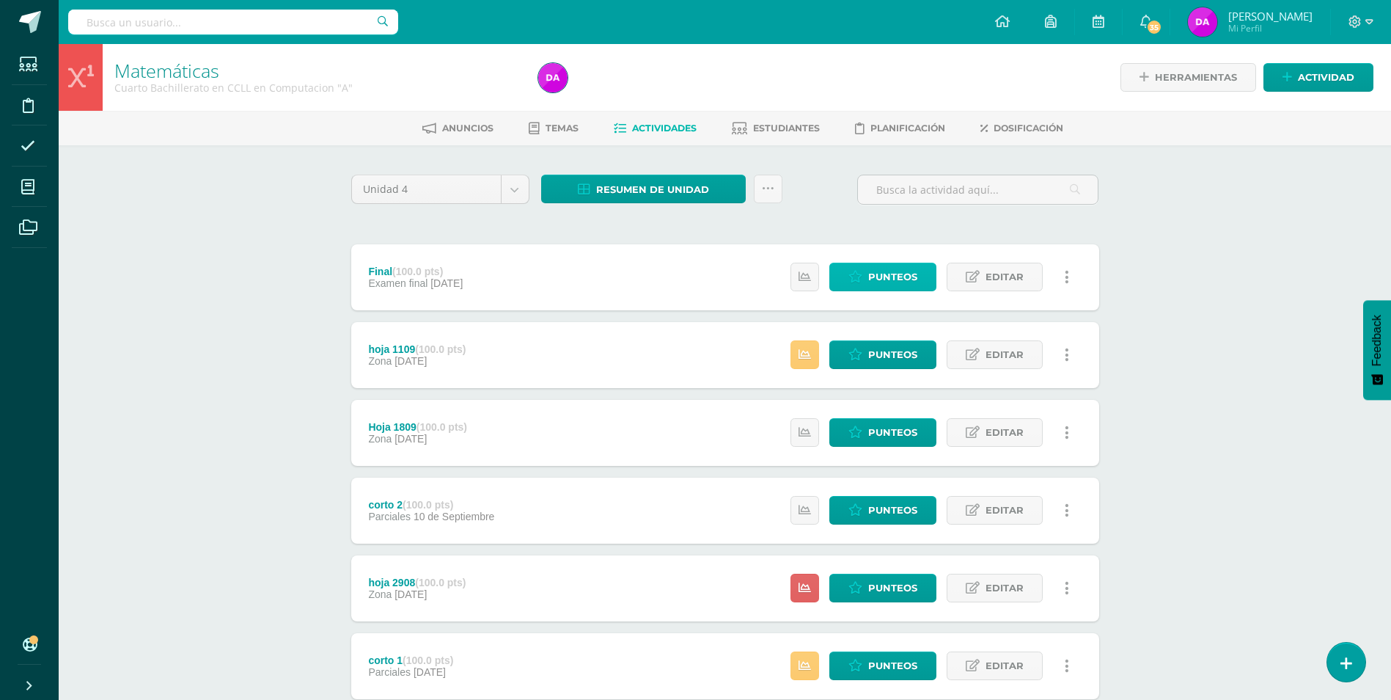
click at [887, 271] on span "Punteos" at bounding box center [892, 276] width 49 height 27
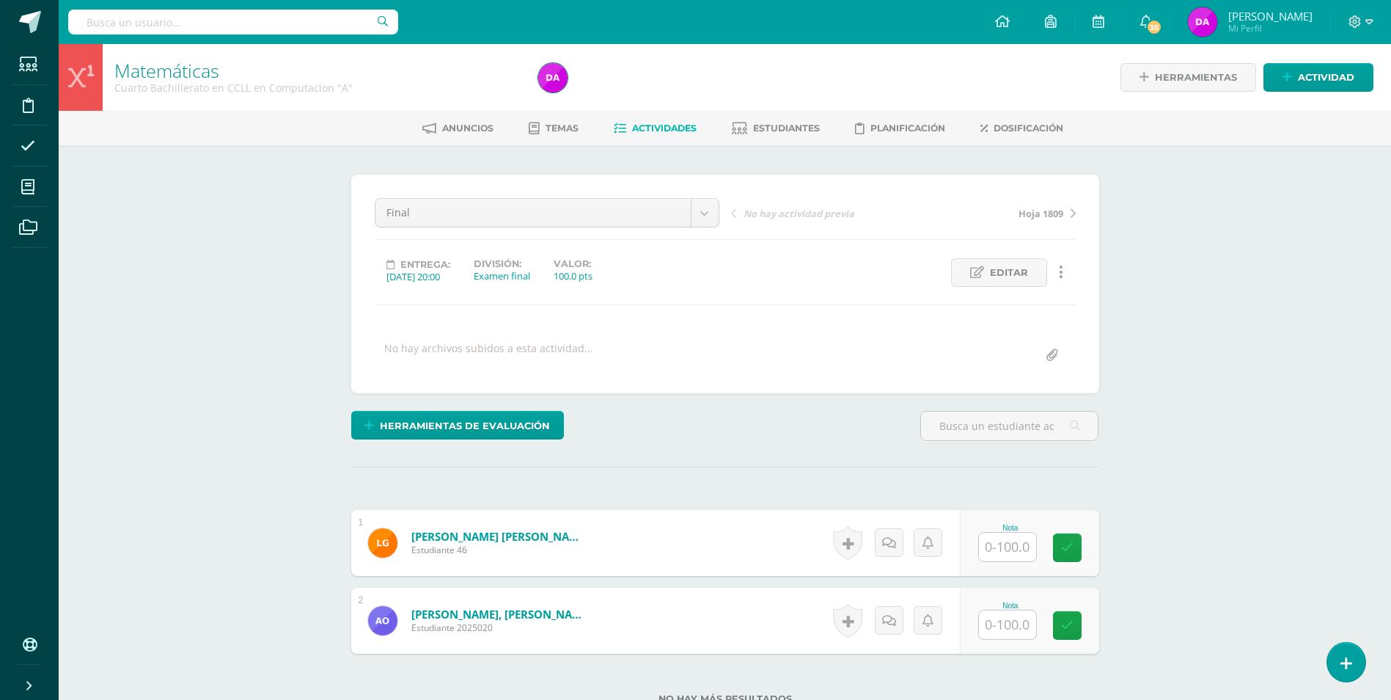
scroll to position [1, 0]
click at [1013, 546] on input "text" at bounding box center [1007, 546] width 57 height 29
type input "100"
type input "85"
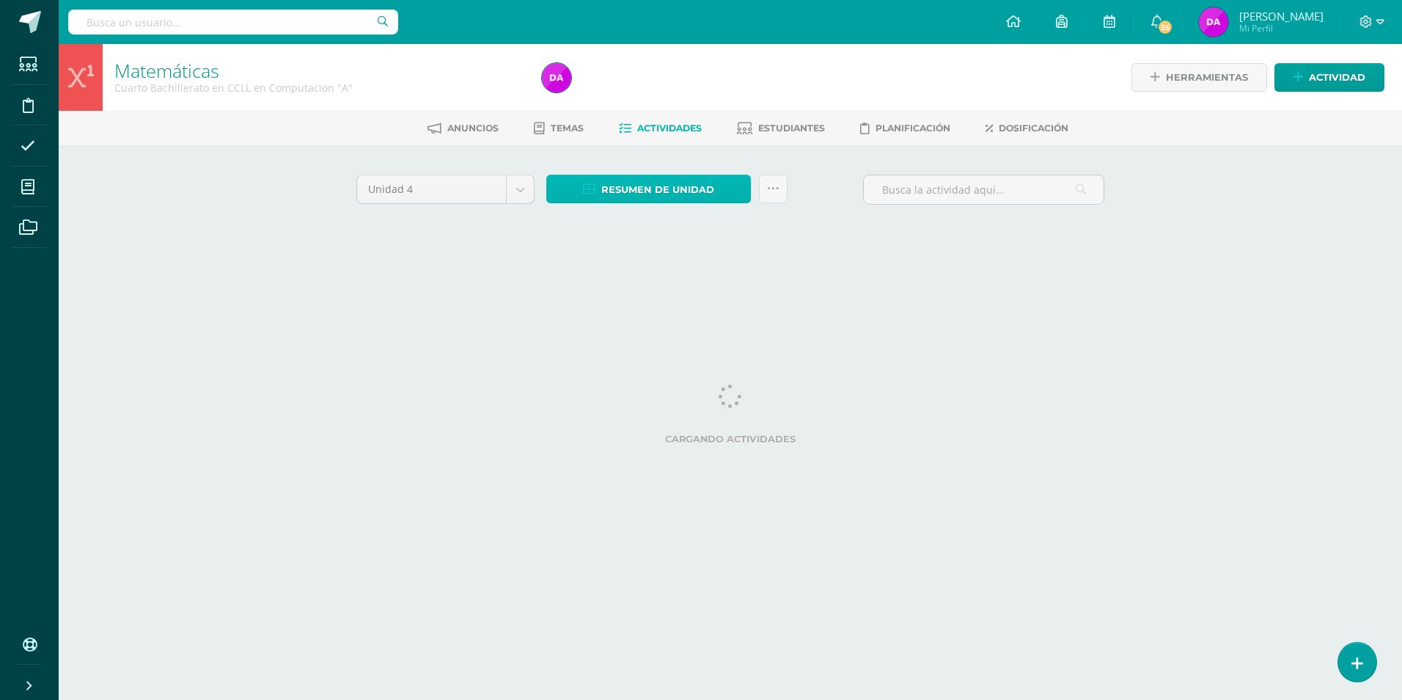
click at [667, 193] on span "Resumen de unidad" at bounding box center [657, 189] width 113 height 27
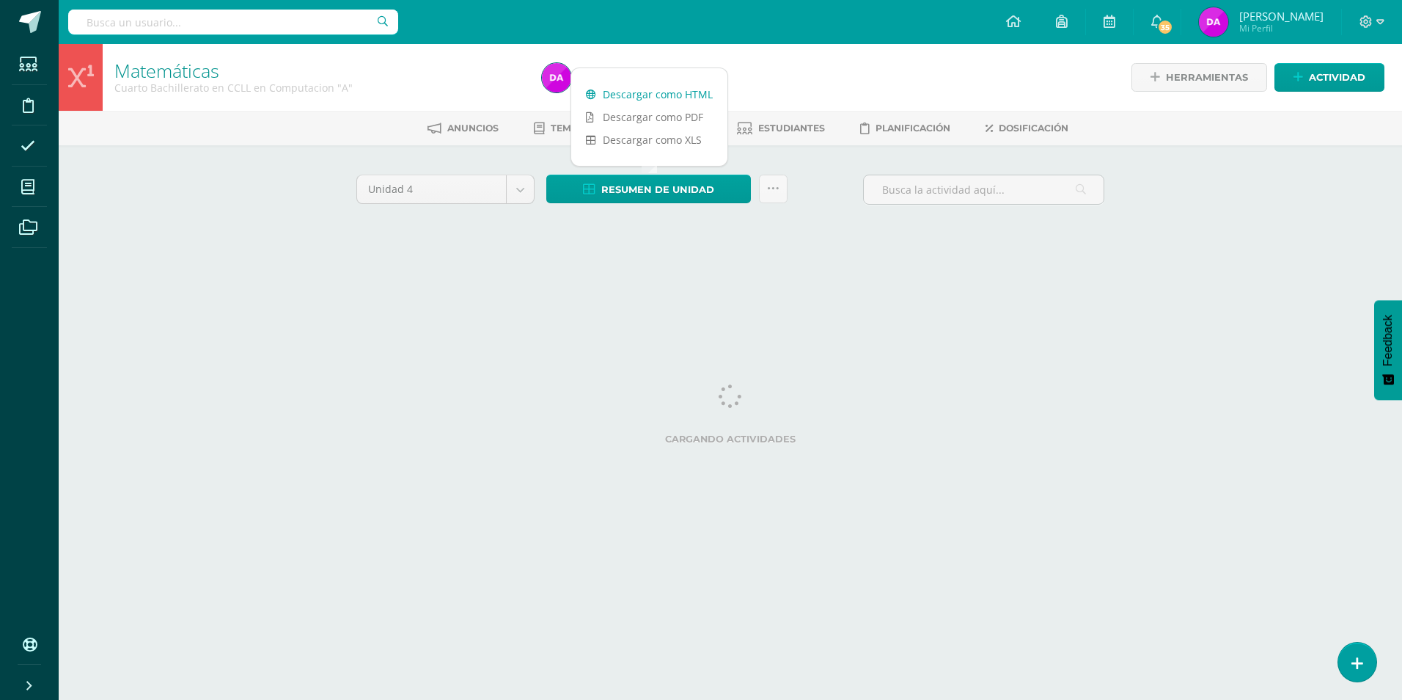
click at [700, 92] on link "Descargar como HTML" at bounding box center [649, 94] width 156 height 23
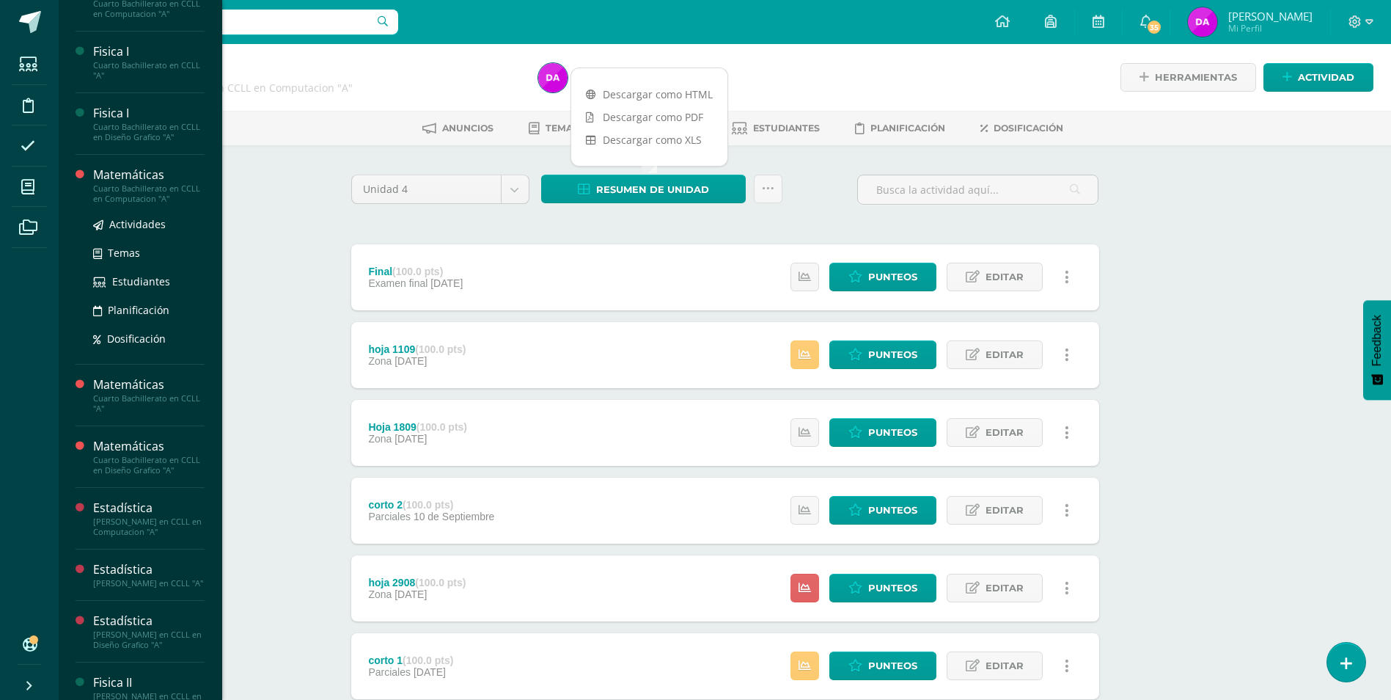
scroll to position [293, 0]
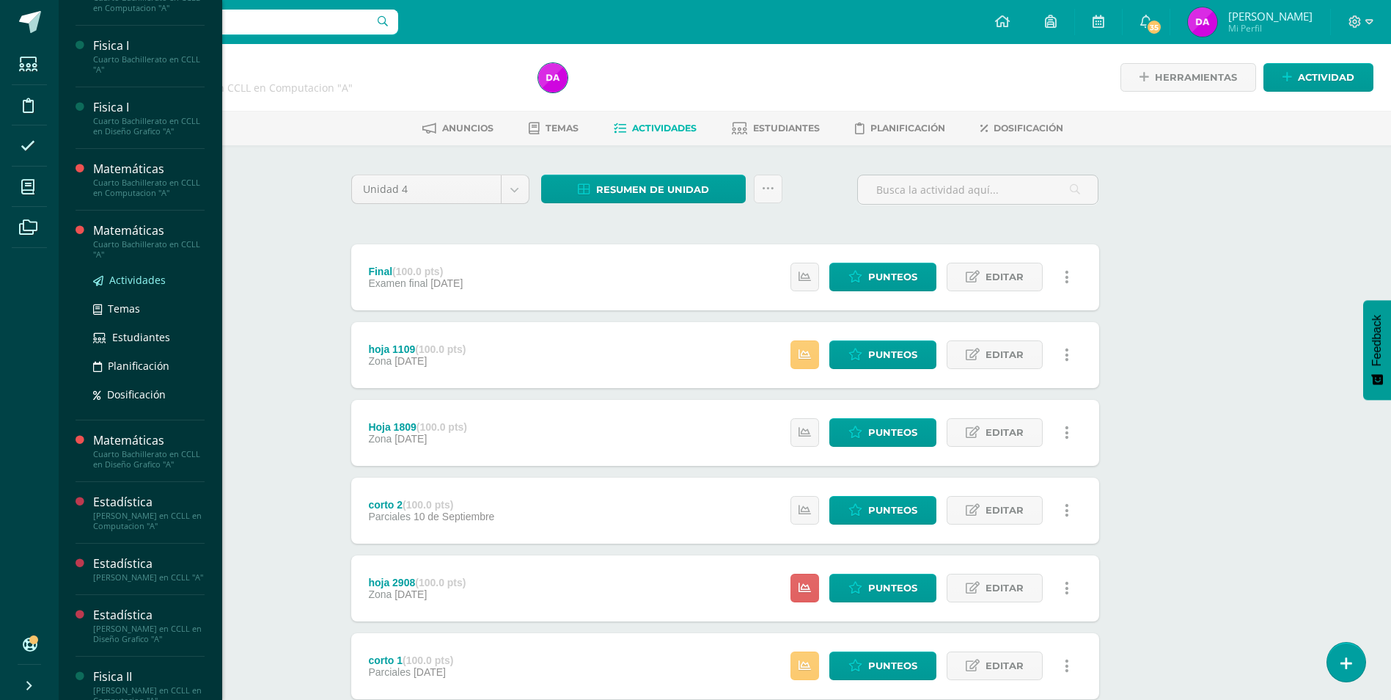
click at [145, 287] on span "Actividades" at bounding box center [137, 280] width 56 height 14
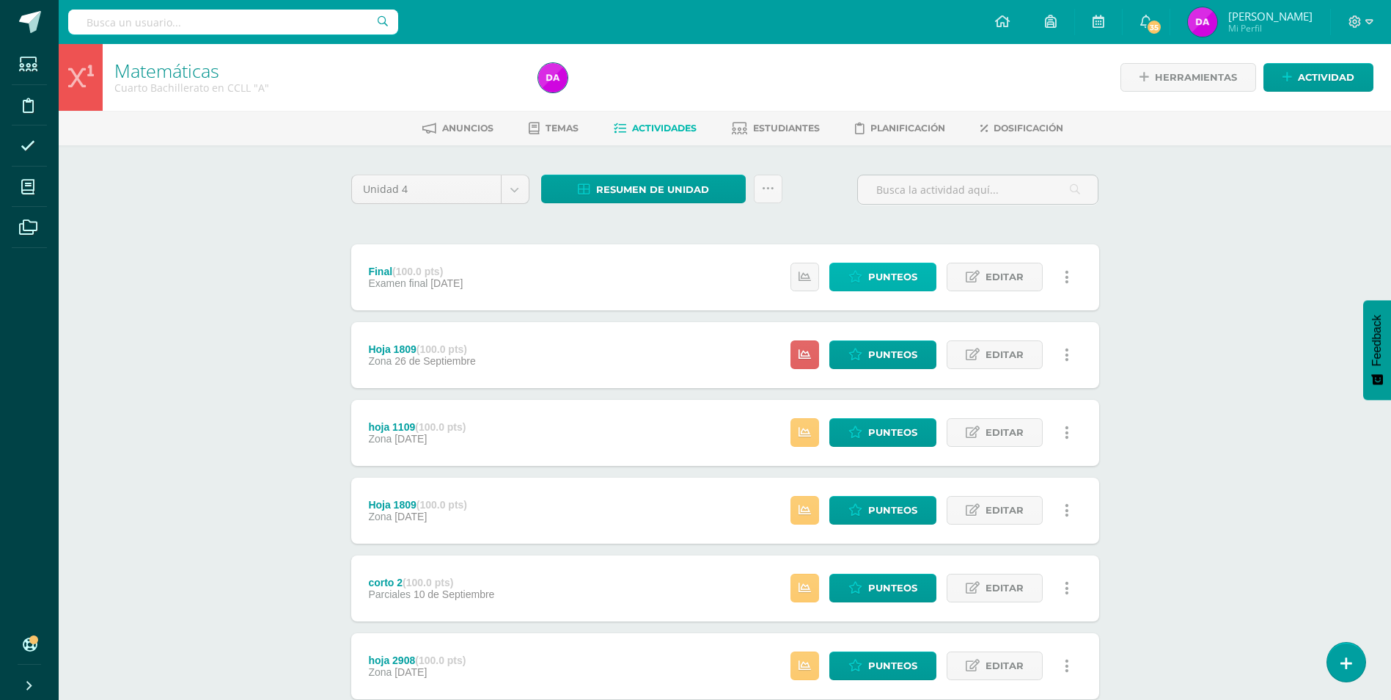
click at [893, 278] on span "Punteos" at bounding box center [892, 276] width 49 height 27
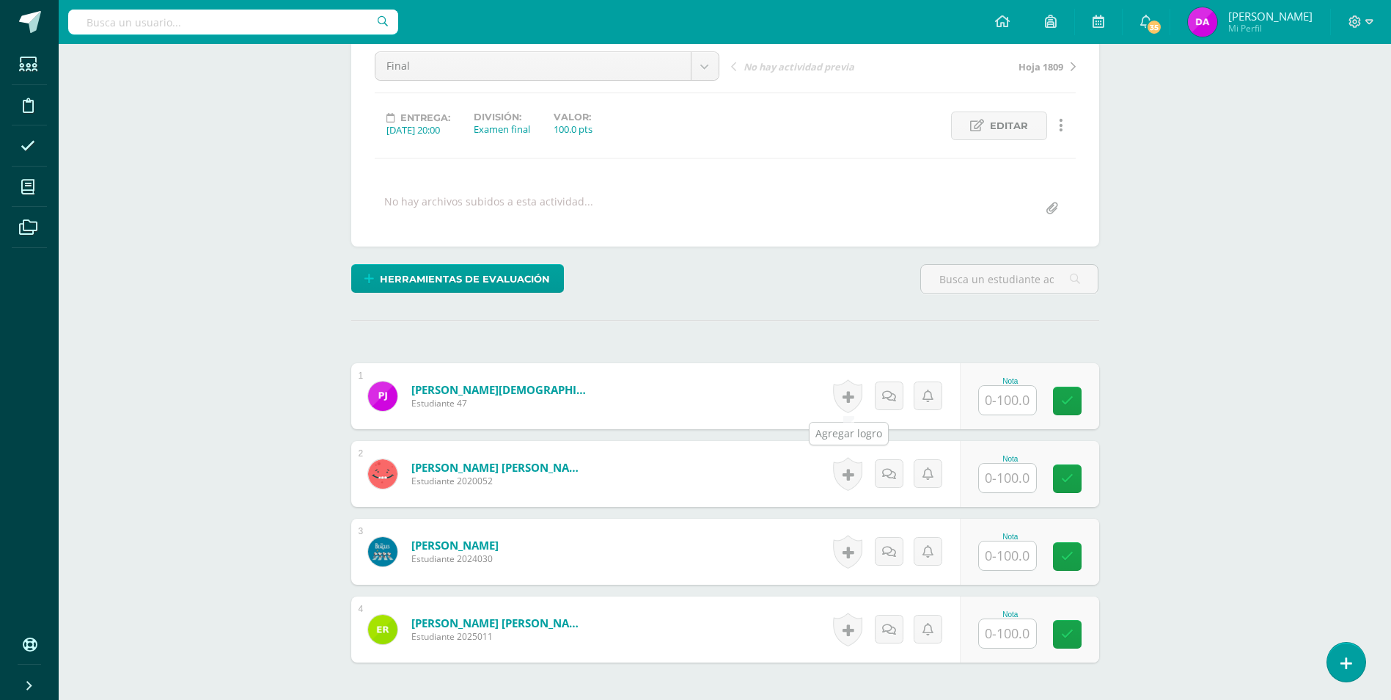
scroll to position [220, 0]
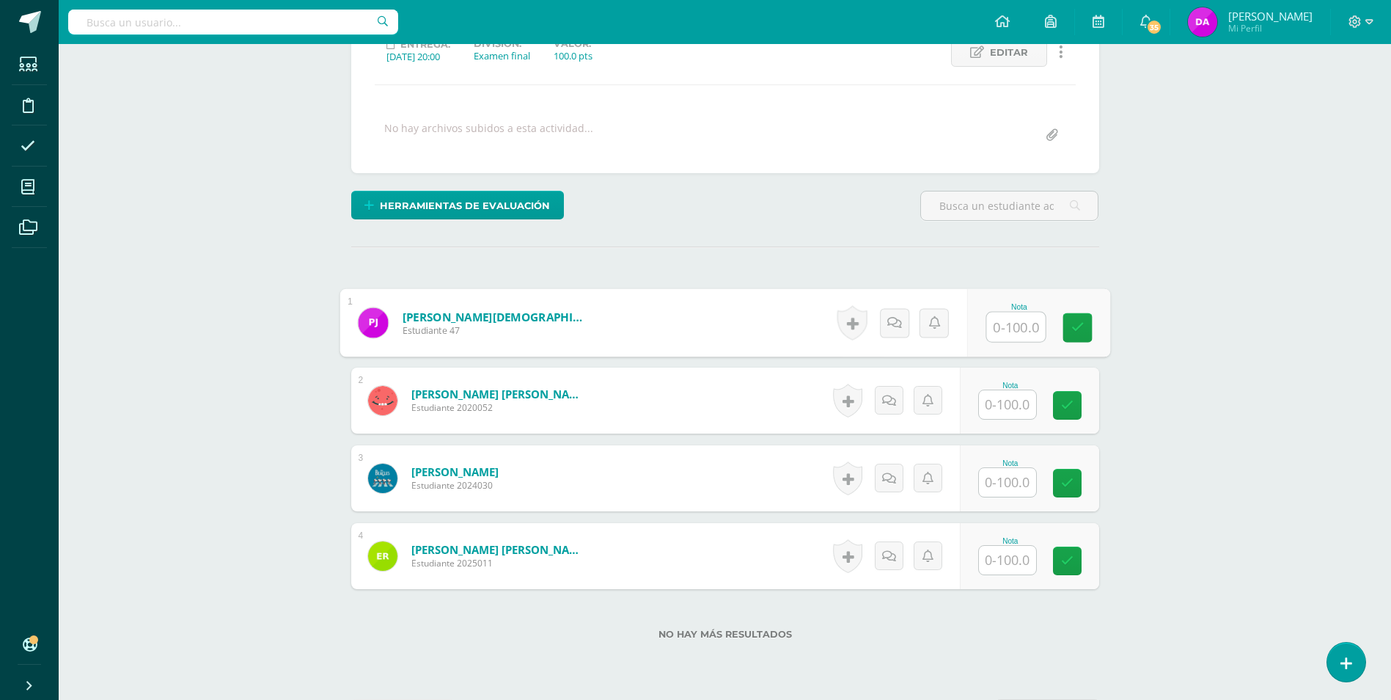
click at [1013, 327] on input "text" at bounding box center [1015, 326] width 59 height 29
type input "70"
type input "60"
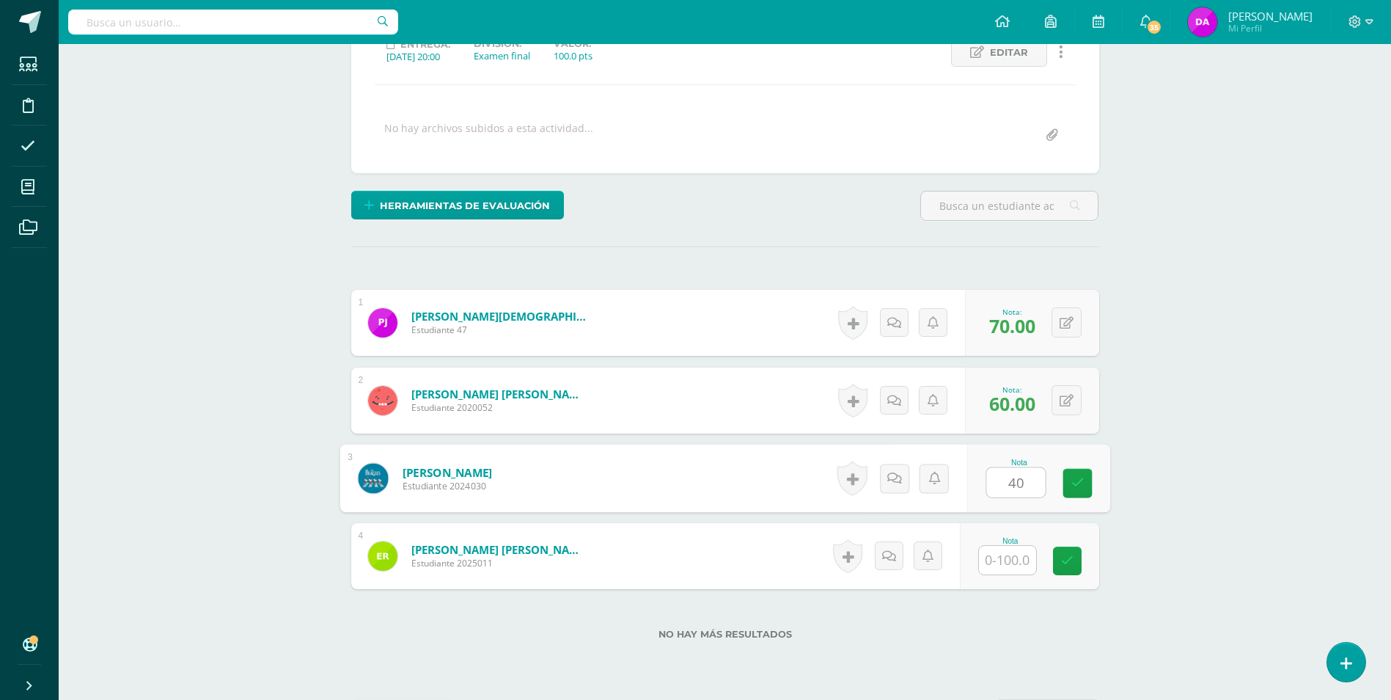
type input "40"
type input "100."
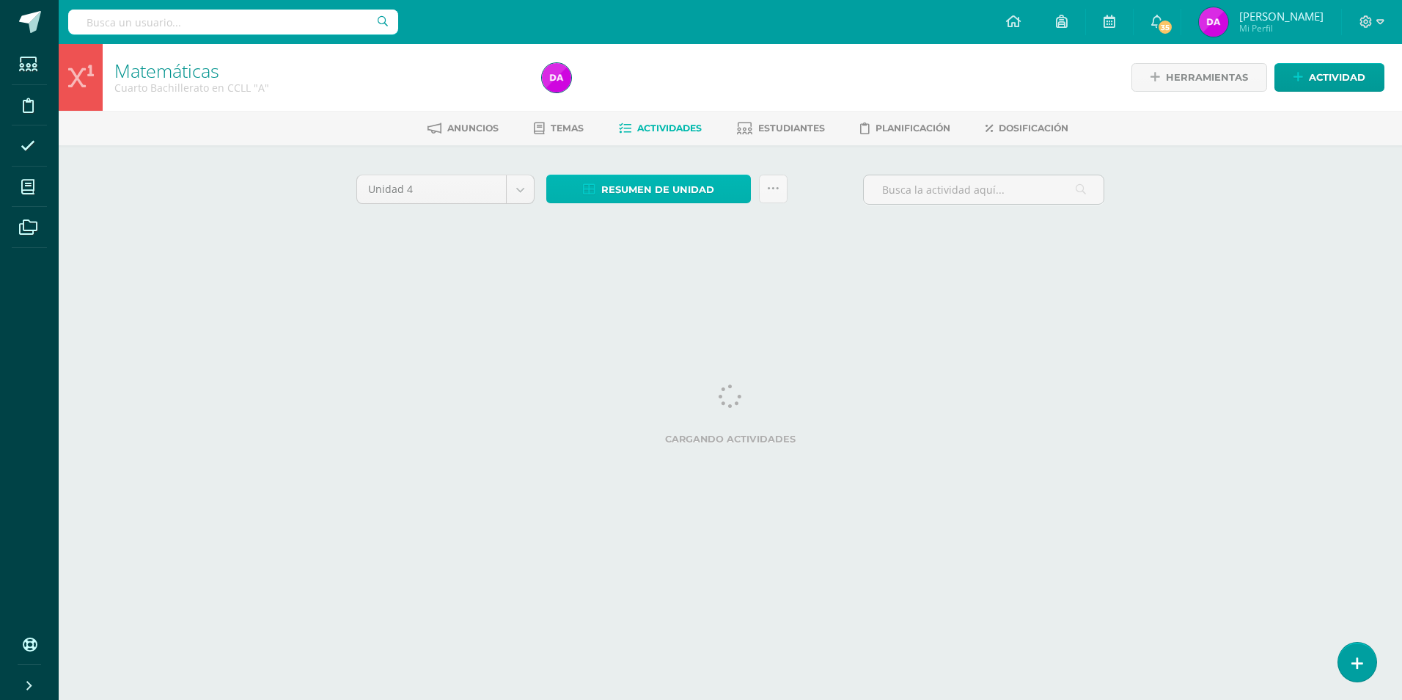
click at [668, 186] on span "Resumen de unidad" at bounding box center [657, 189] width 113 height 27
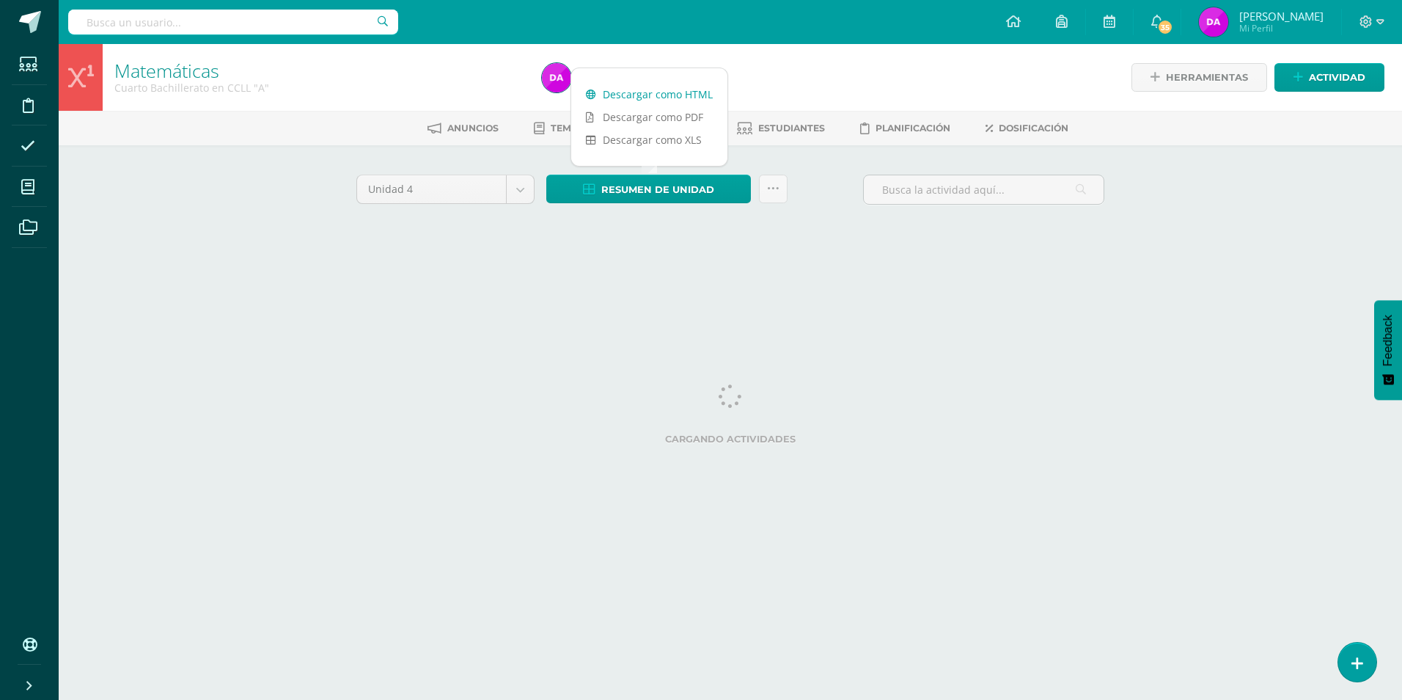
click at [680, 92] on link "Descargar como HTML" at bounding box center [649, 94] width 156 height 23
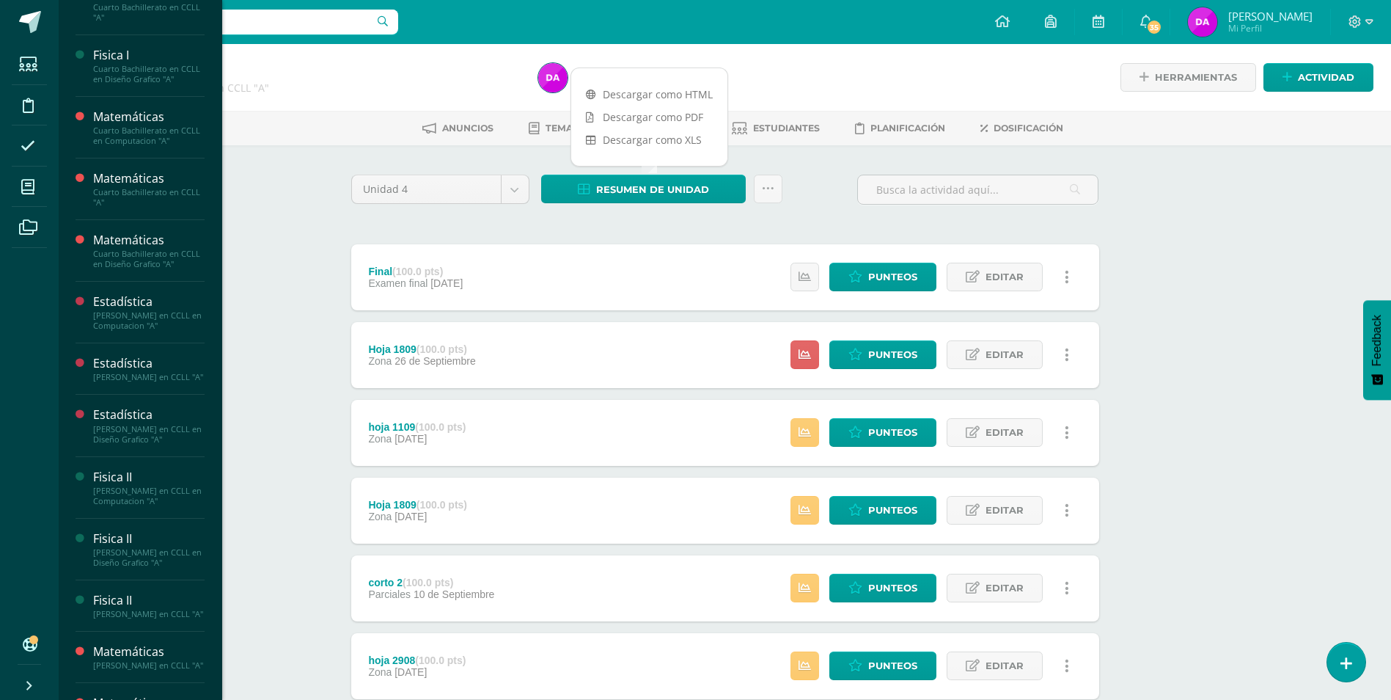
scroll to position [367, 0]
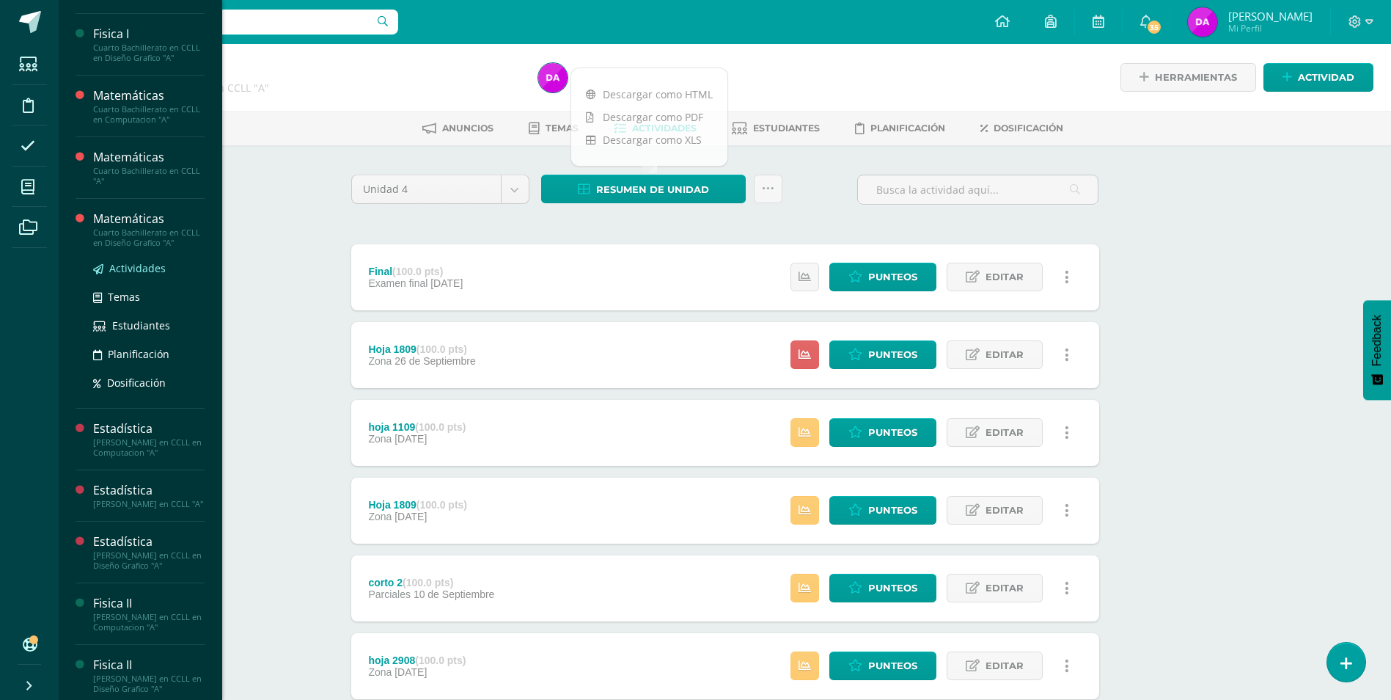
click at [143, 275] on span "Actividades" at bounding box center [137, 268] width 56 height 14
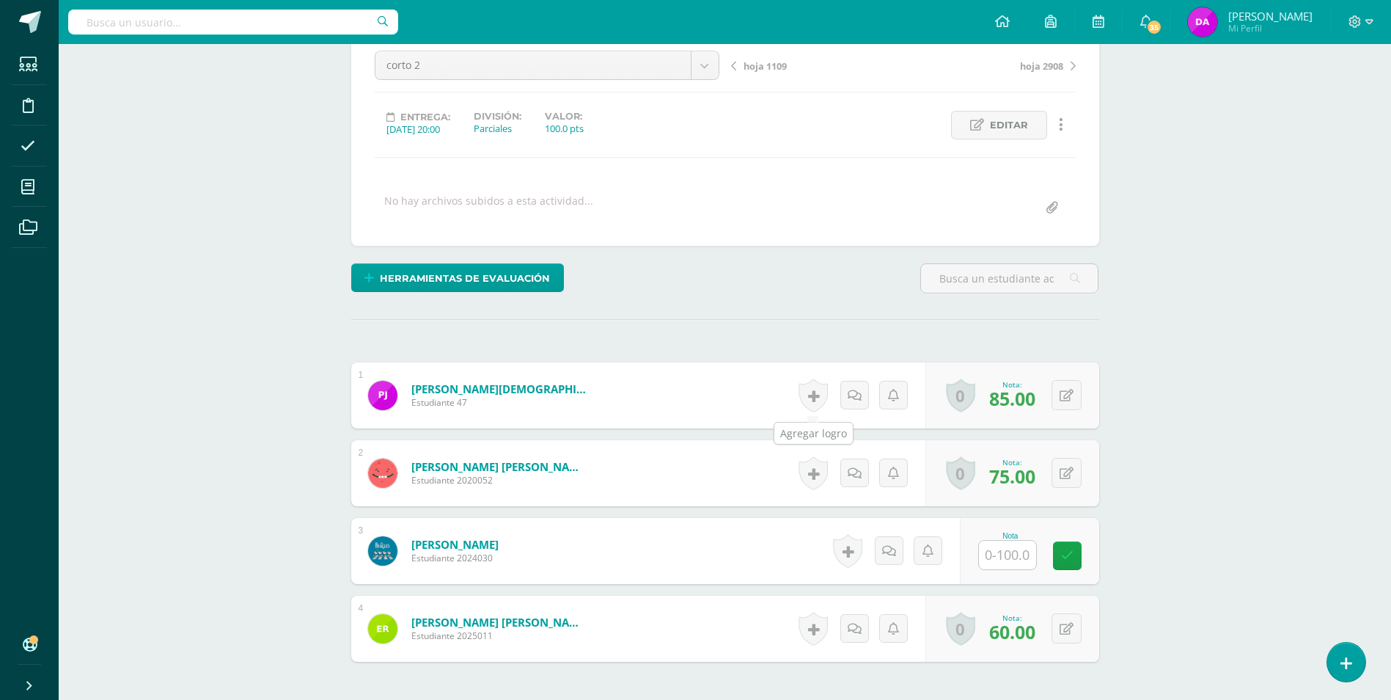
scroll to position [221, 0]
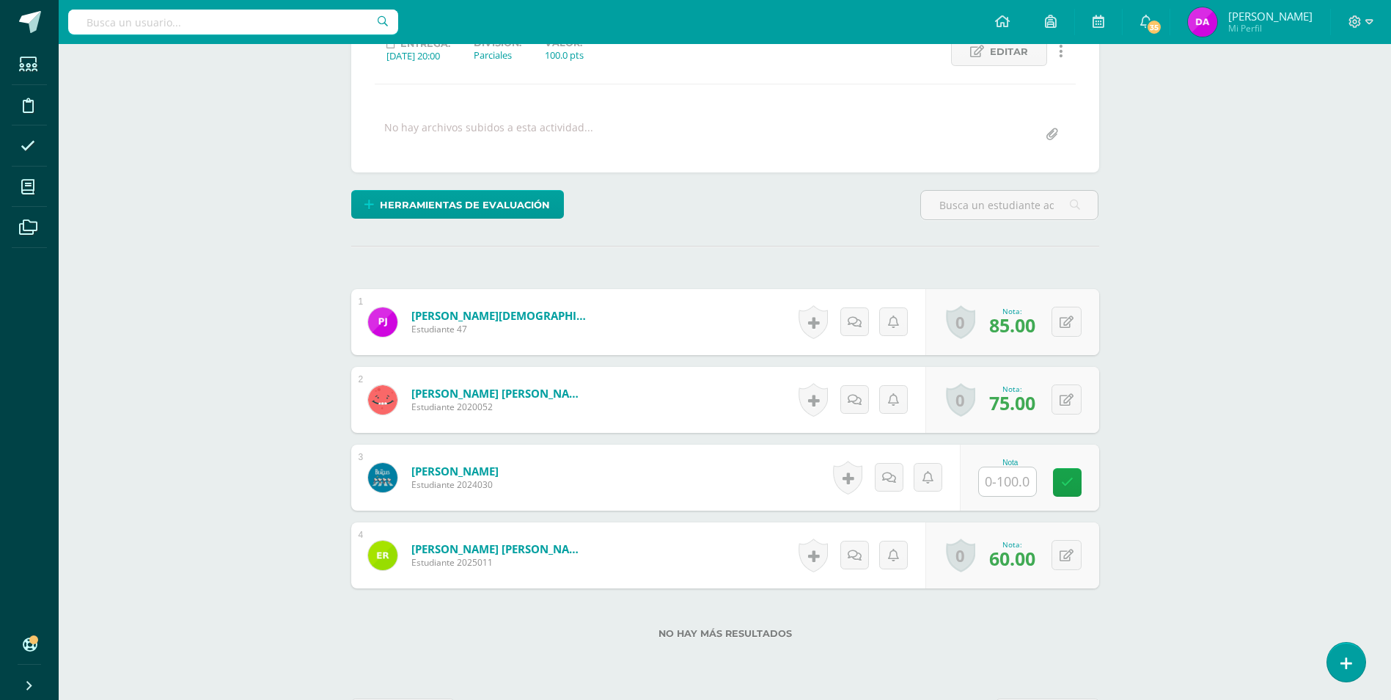
click at [1016, 477] on input "text" at bounding box center [1007, 481] width 57 height 29
type input "50"
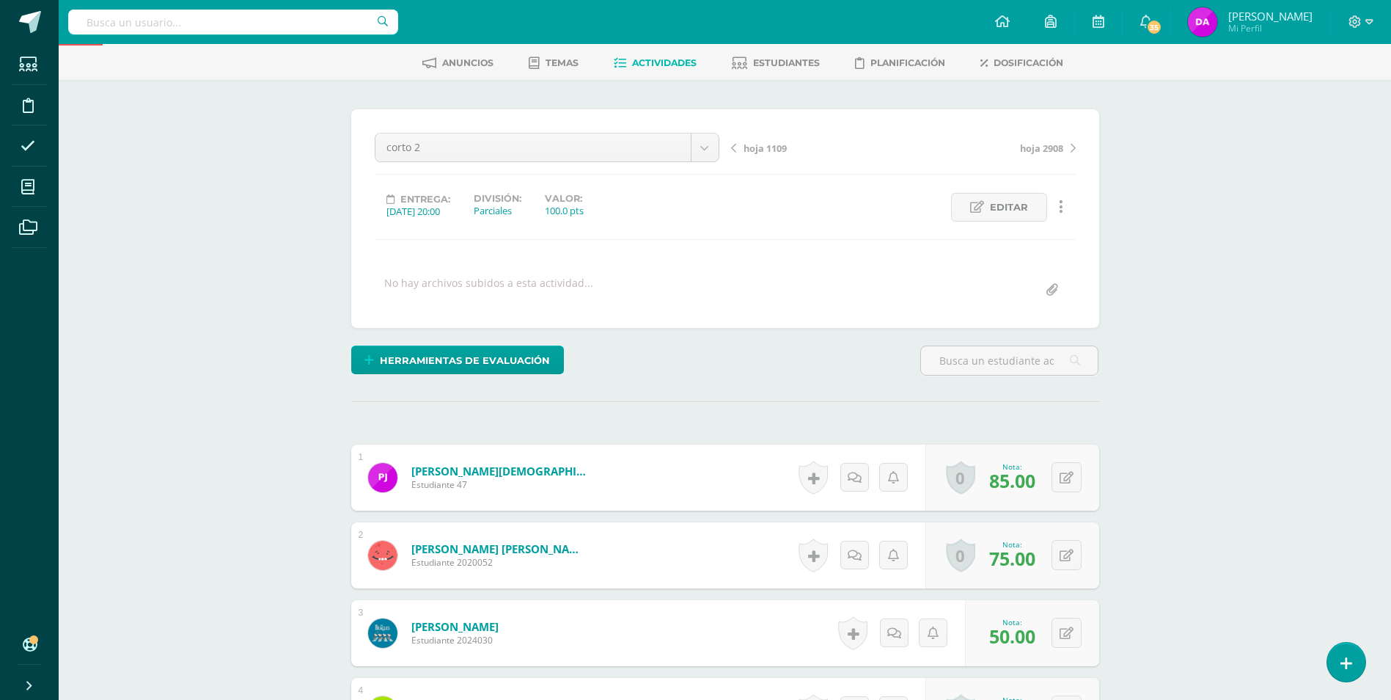
scroll to position [220, 0]
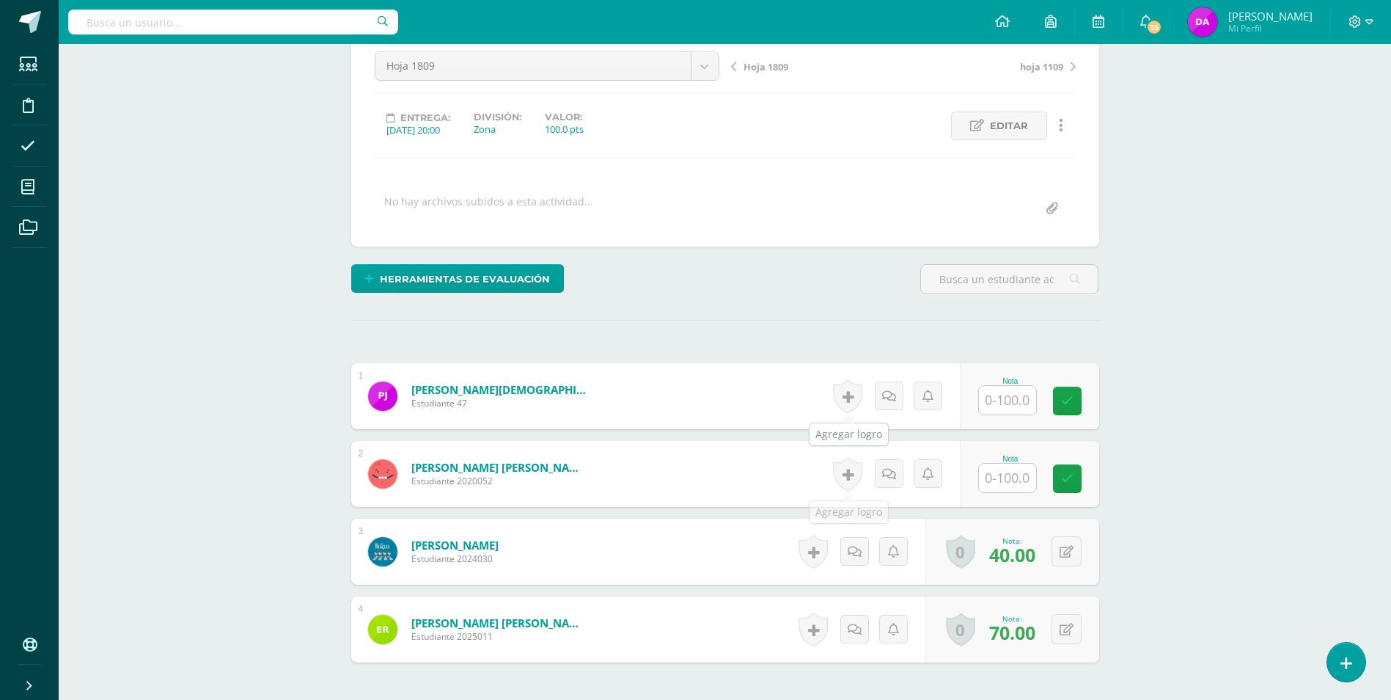
scroll to position [147, 0]
click at [1017, 399] on input "text" at bounding box center [1015, 399] width 59 height 29
type input "60"
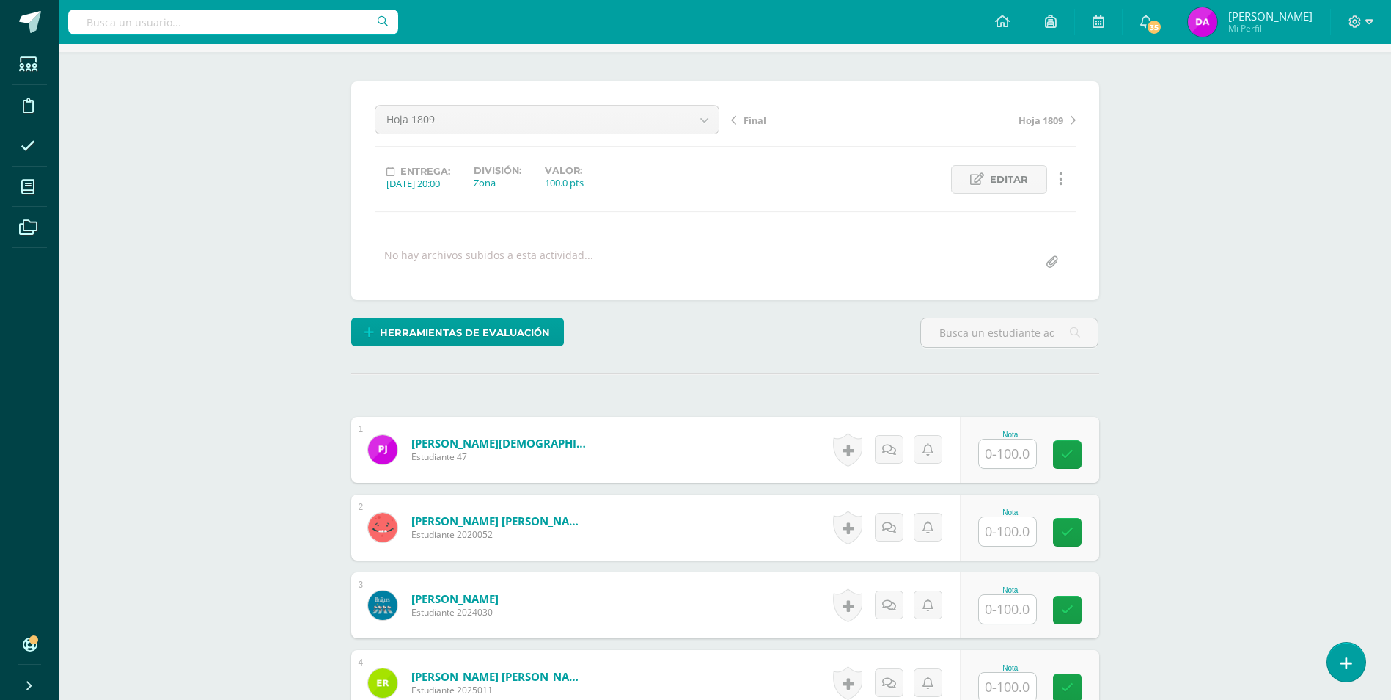
scroll to position [221, 0]
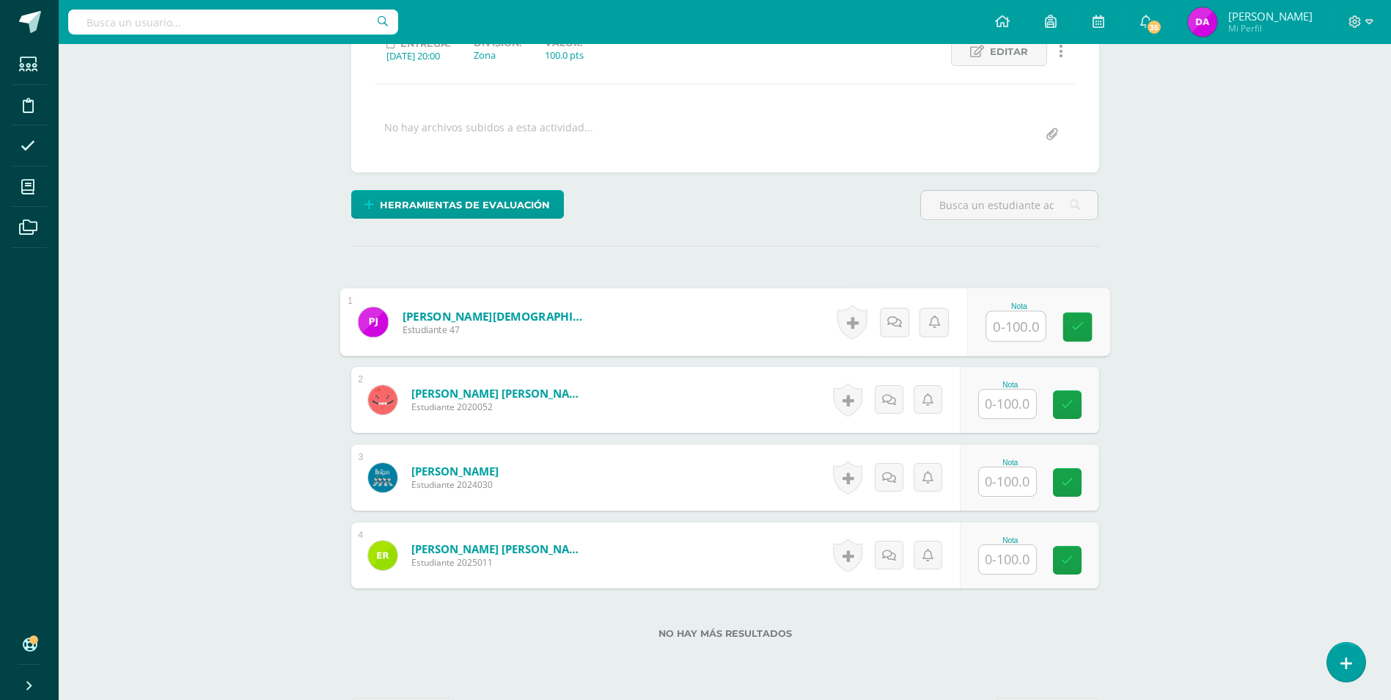
click at [1002, 320] on input "text" at bounding box center [1015, 326] width 59 height 29
type input "100"
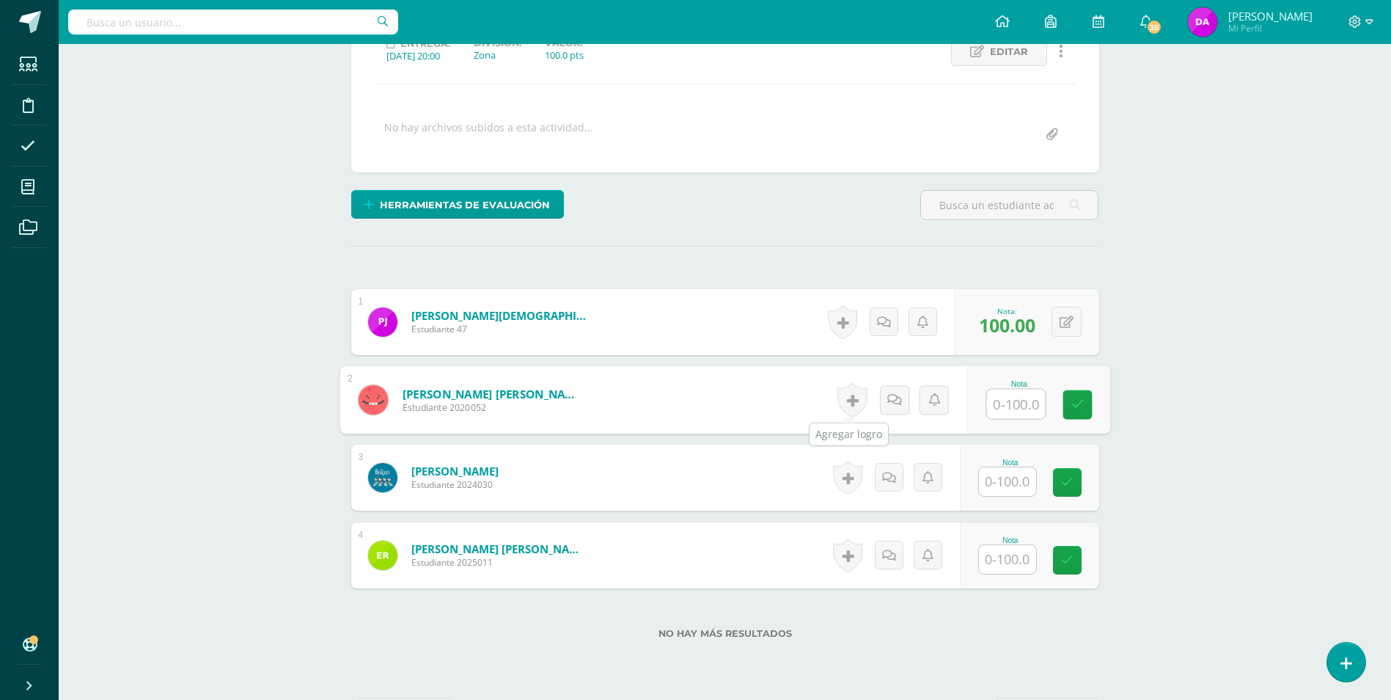
type input "4"
type input "100"
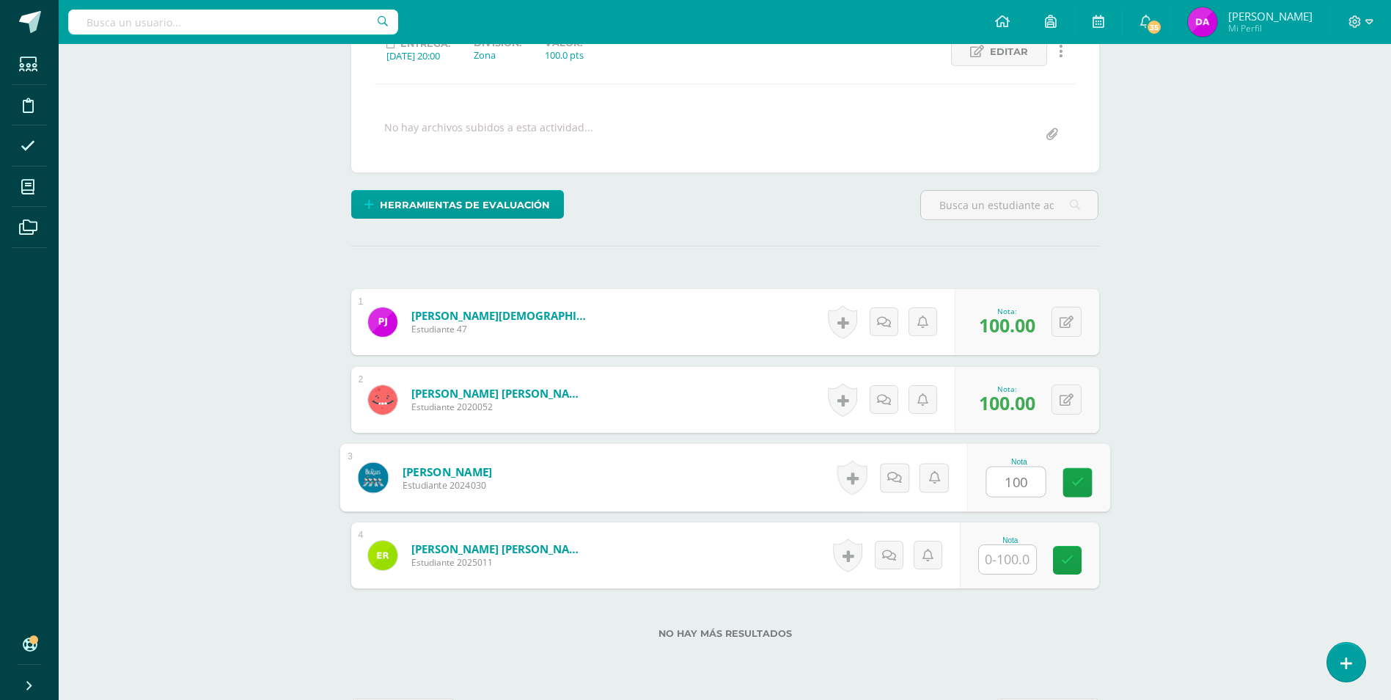
type input "100"
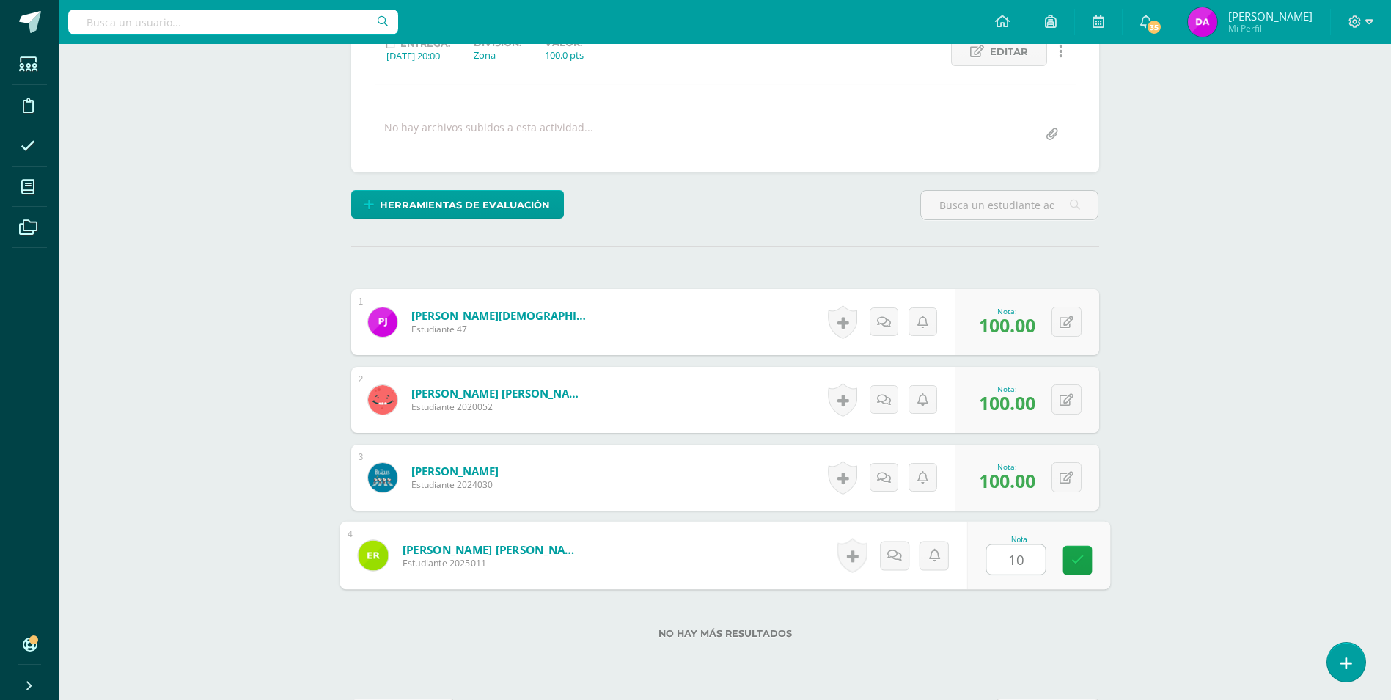
type input "100"
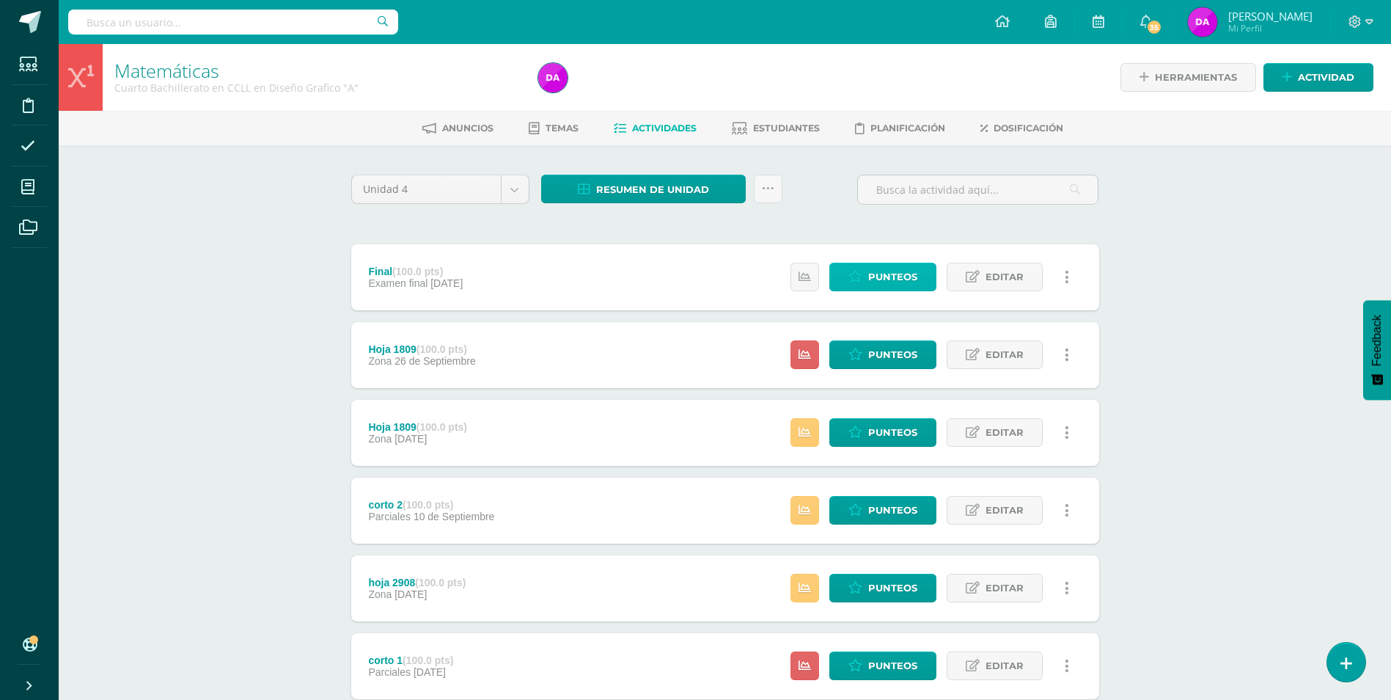
click at [896, 274] on span "Punteos" at bounding box center [892, 276] width 49 height 27
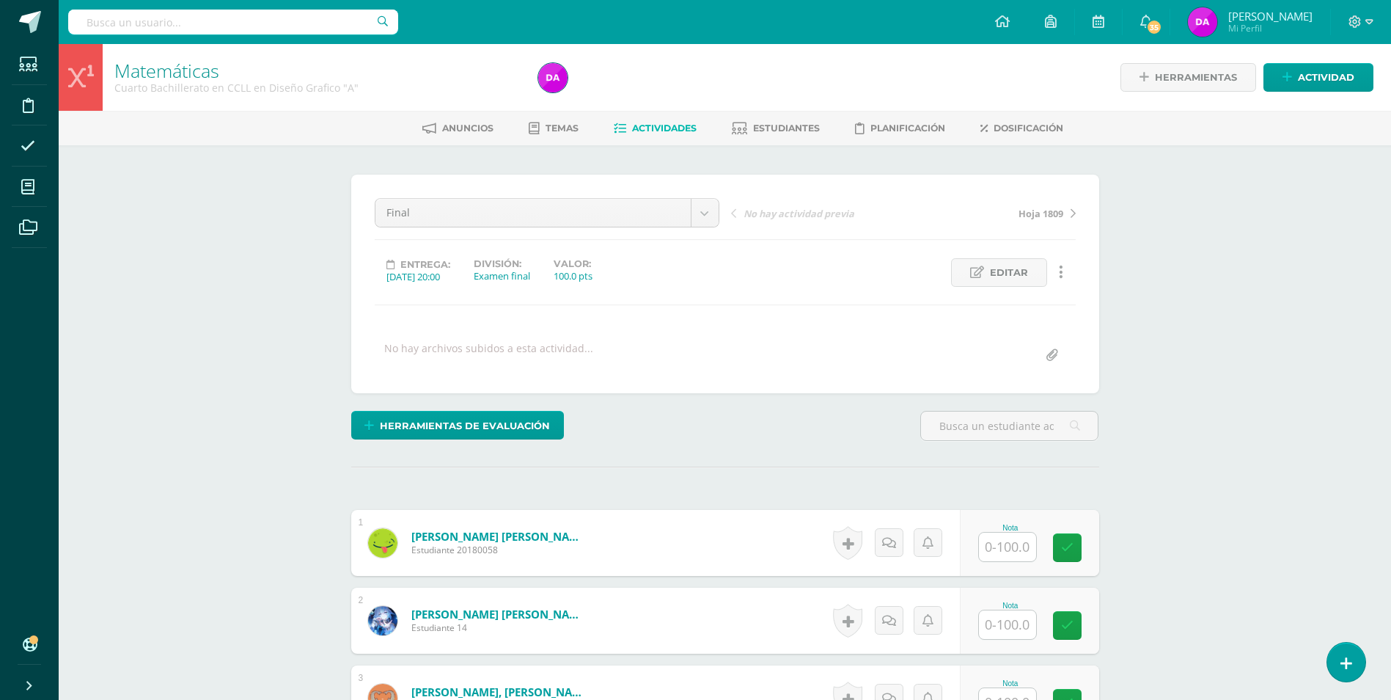
scroll to position [1, 0]
click at [1003, 551] on input "text" at bounding box center [1015, 546] width 59 height 29
type input "100"
type input "70"
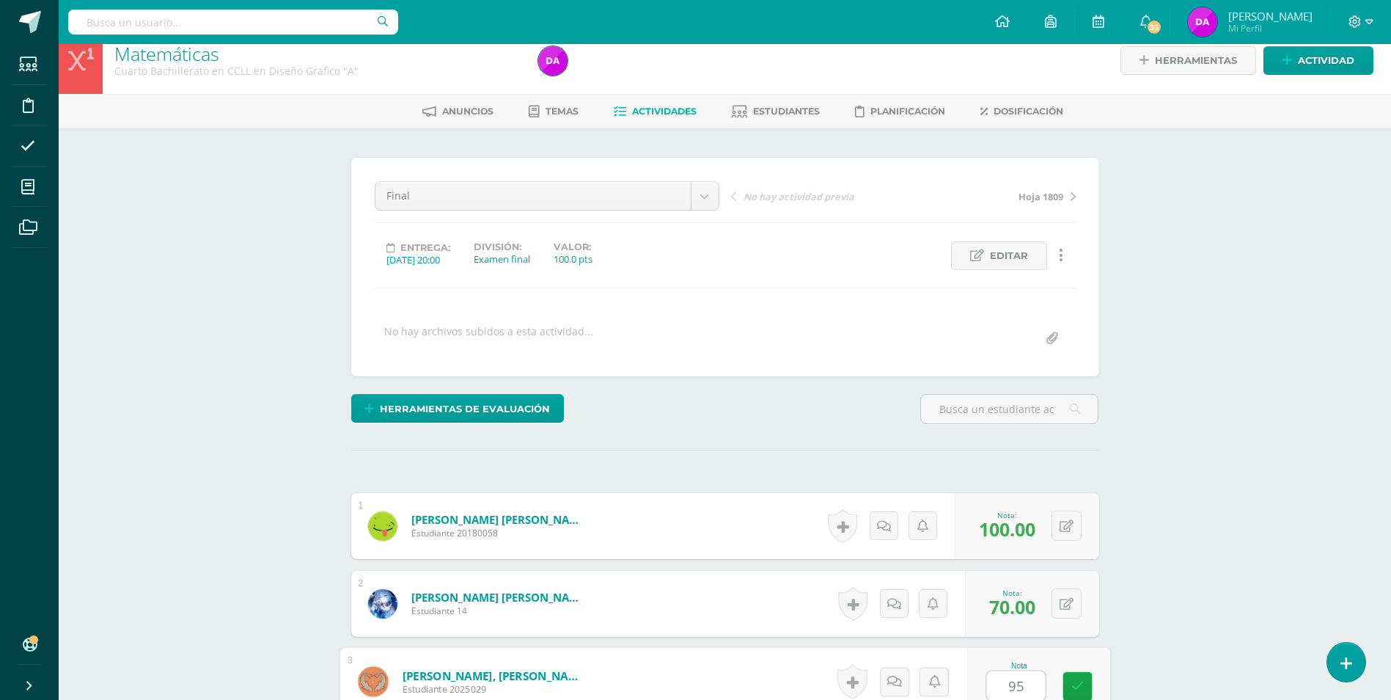
type input "95"
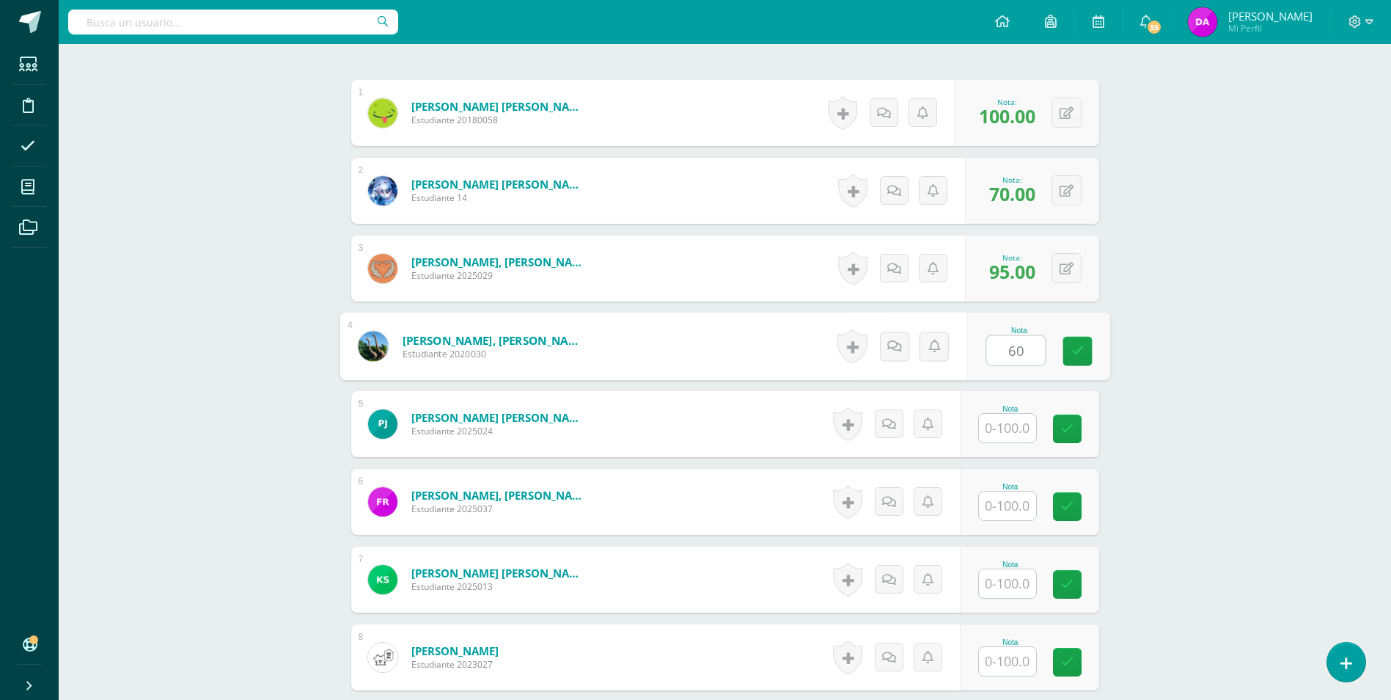
type input "60"
type input "50"
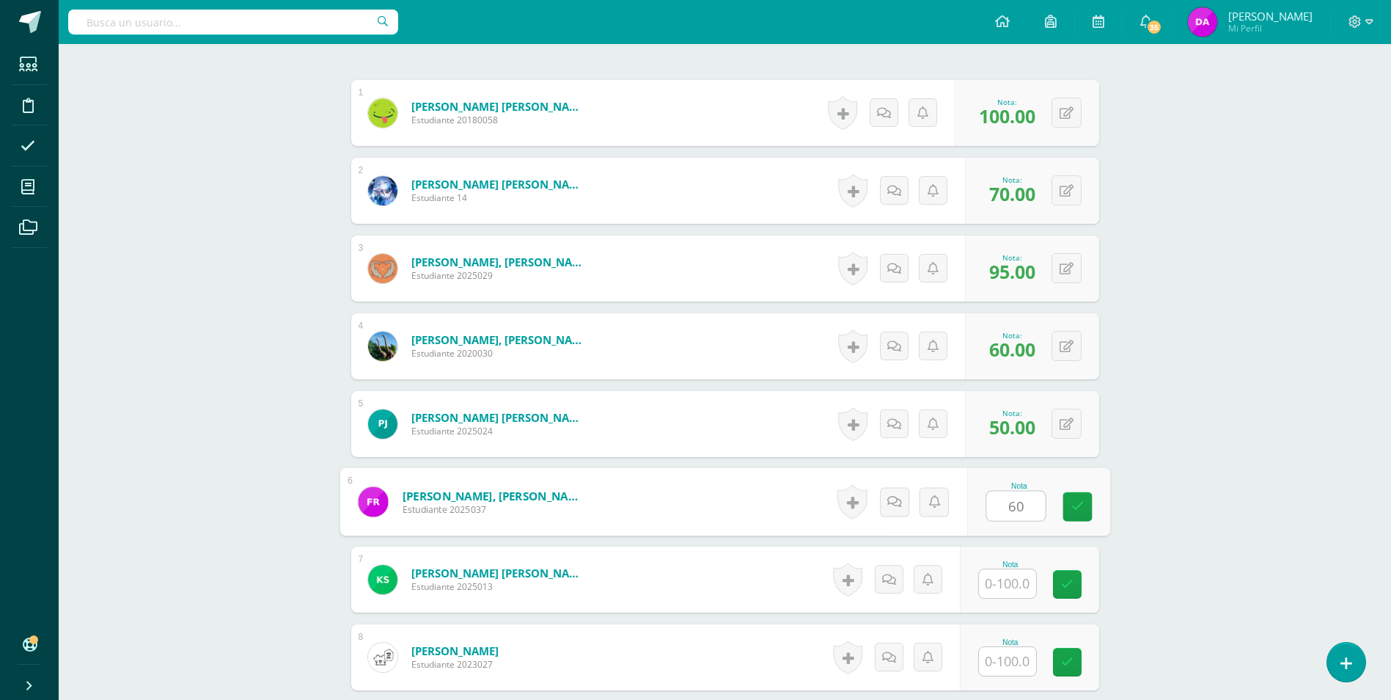
type input "60"
type input "50"
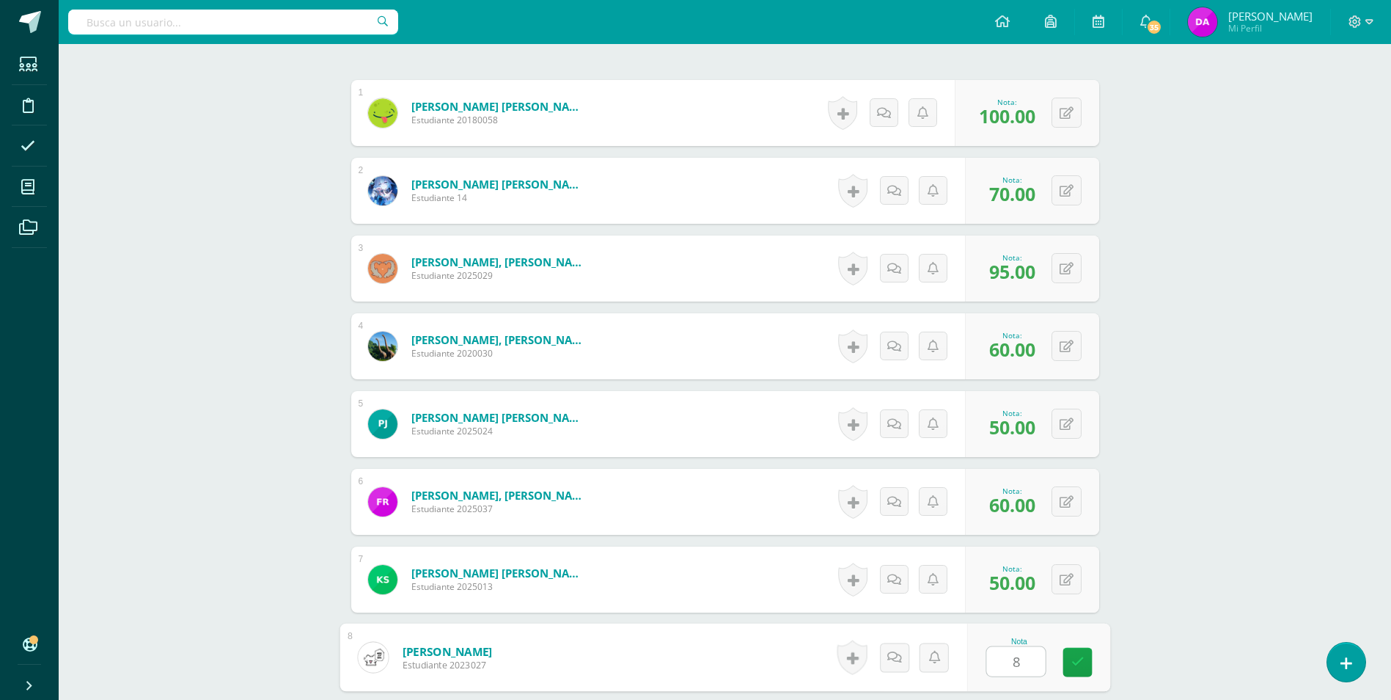
type input "80"
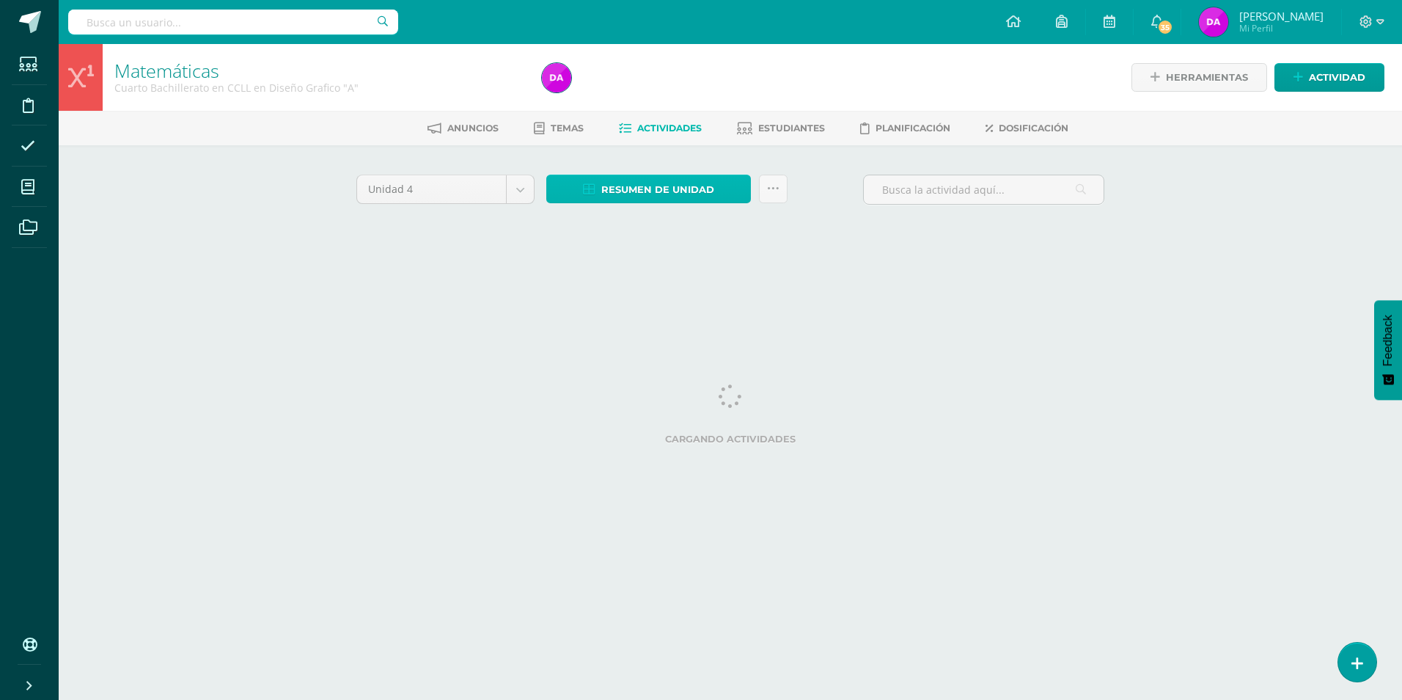
click at [667, 186] on span "Resumen de unidad" at bounding box center [657, 189] width 113 height 27
click at [675, 96] on link "Descargar como HTML" at bounding box center [649, 94] width 156 height 23
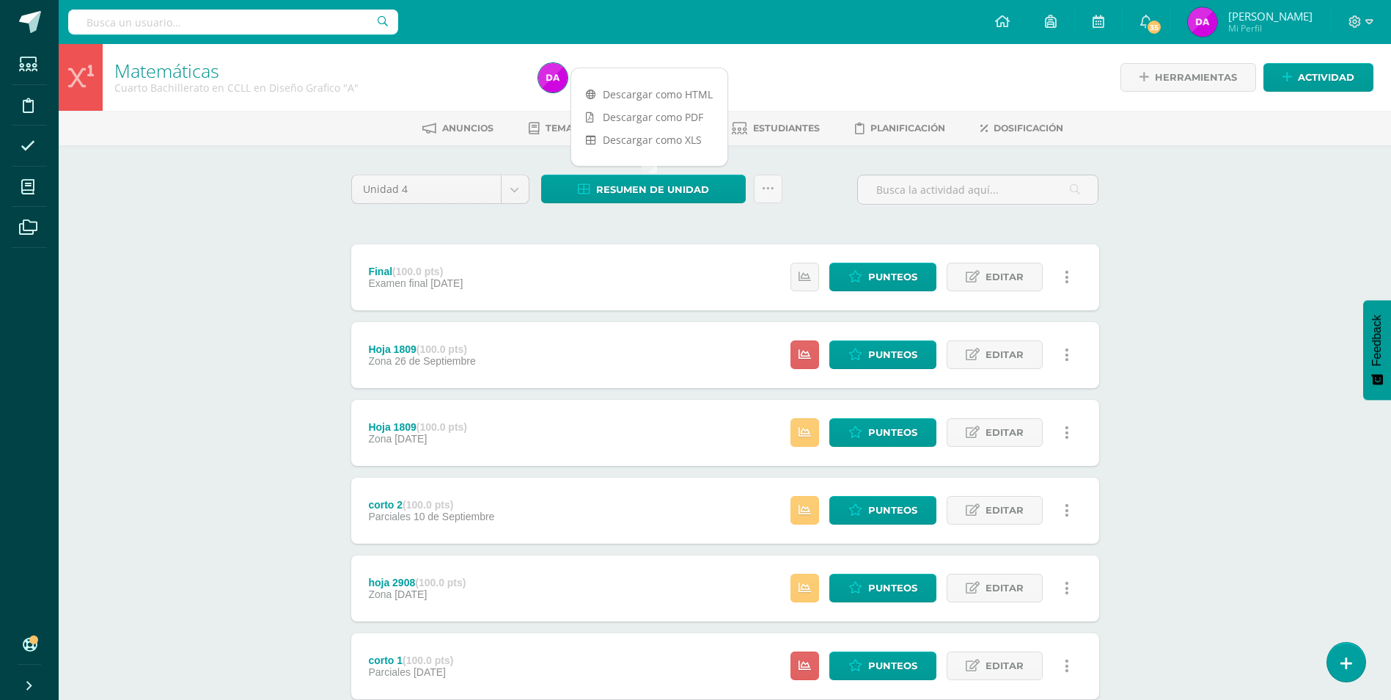
click at [1022, 77] on div "Herramientas Detalle de asistencias Actividad" at bounding box center [1168, 77] width 412 height 67
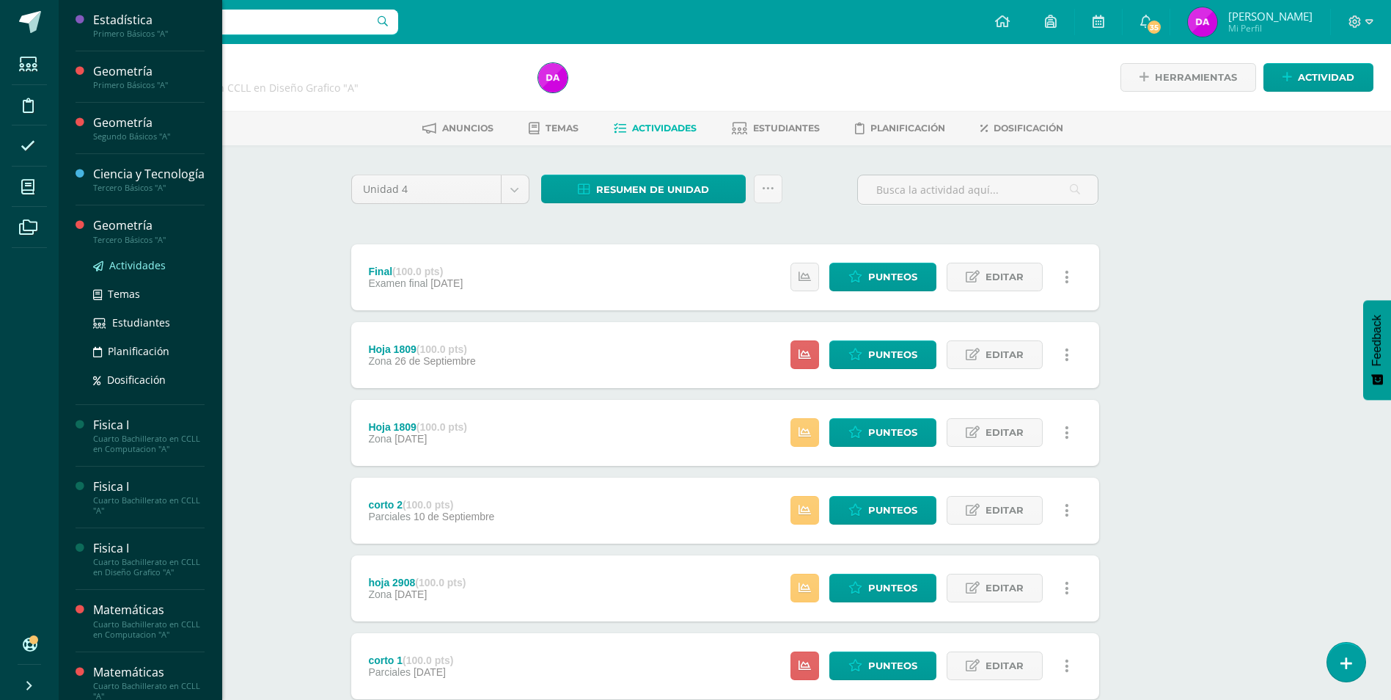
click at [134, 272] on span "Actividades" at bounding box center [137, 265] width 56 height 14
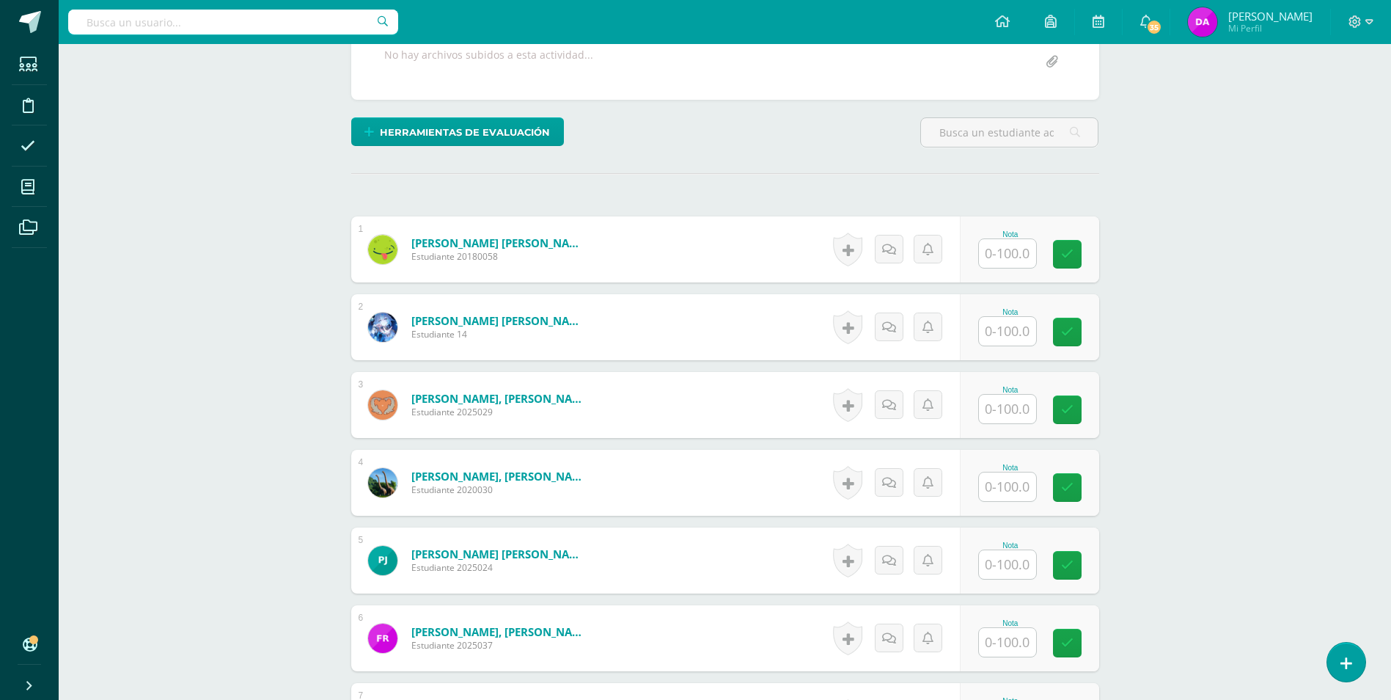
scroll to position [294, 0]
click at [1020, 246] on input "text" at bounding box center [1007, 252] width 57 height 29
type input "100"
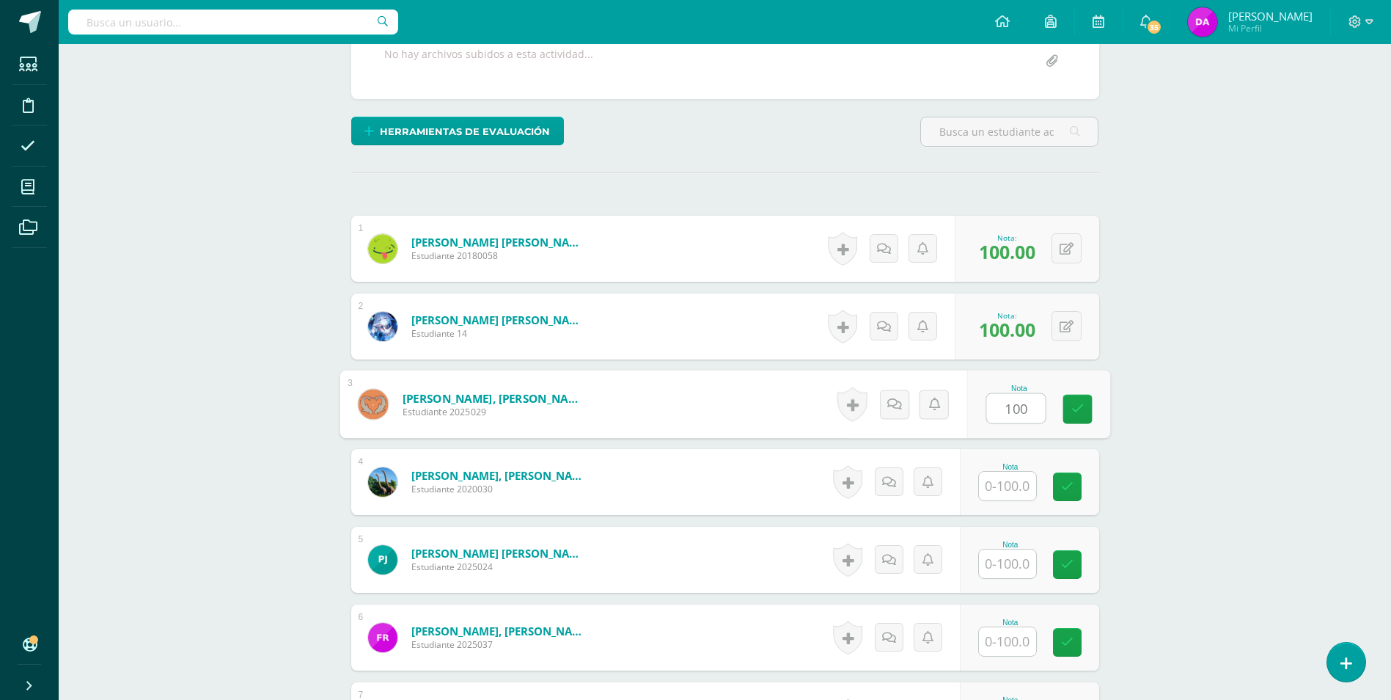
type input "100"
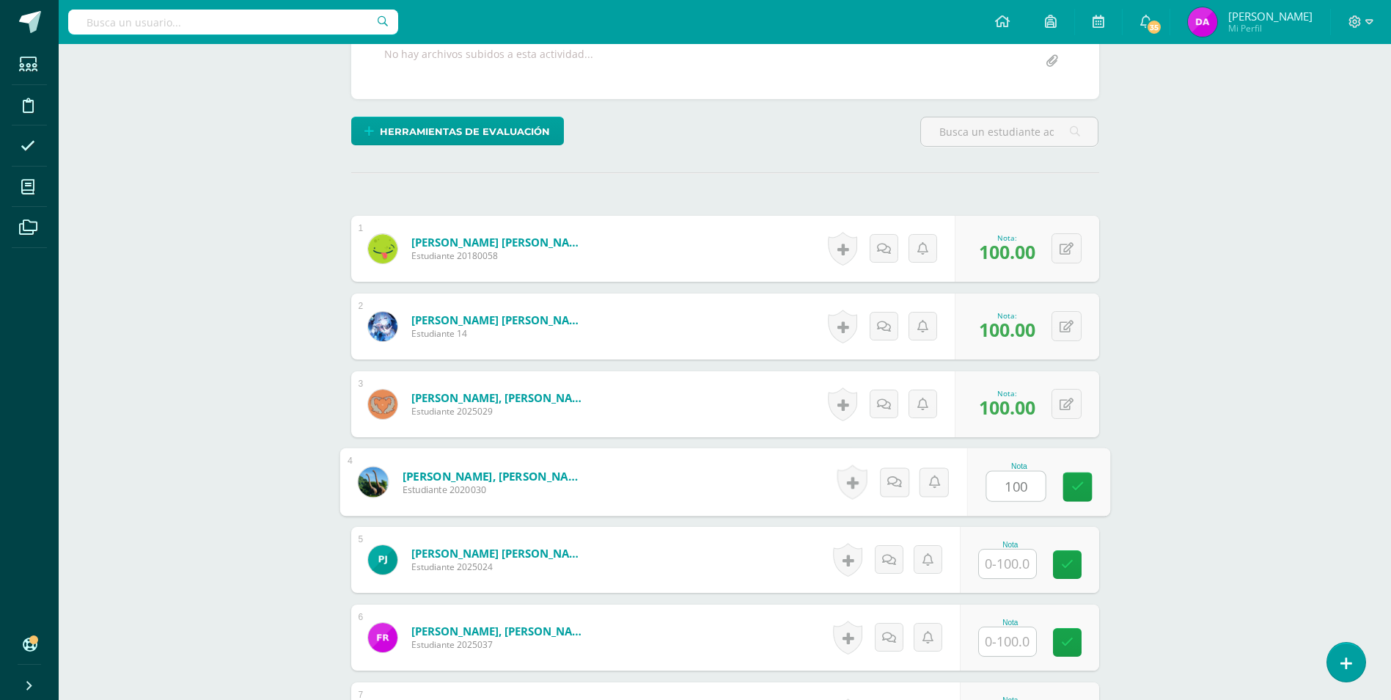
type input "100"
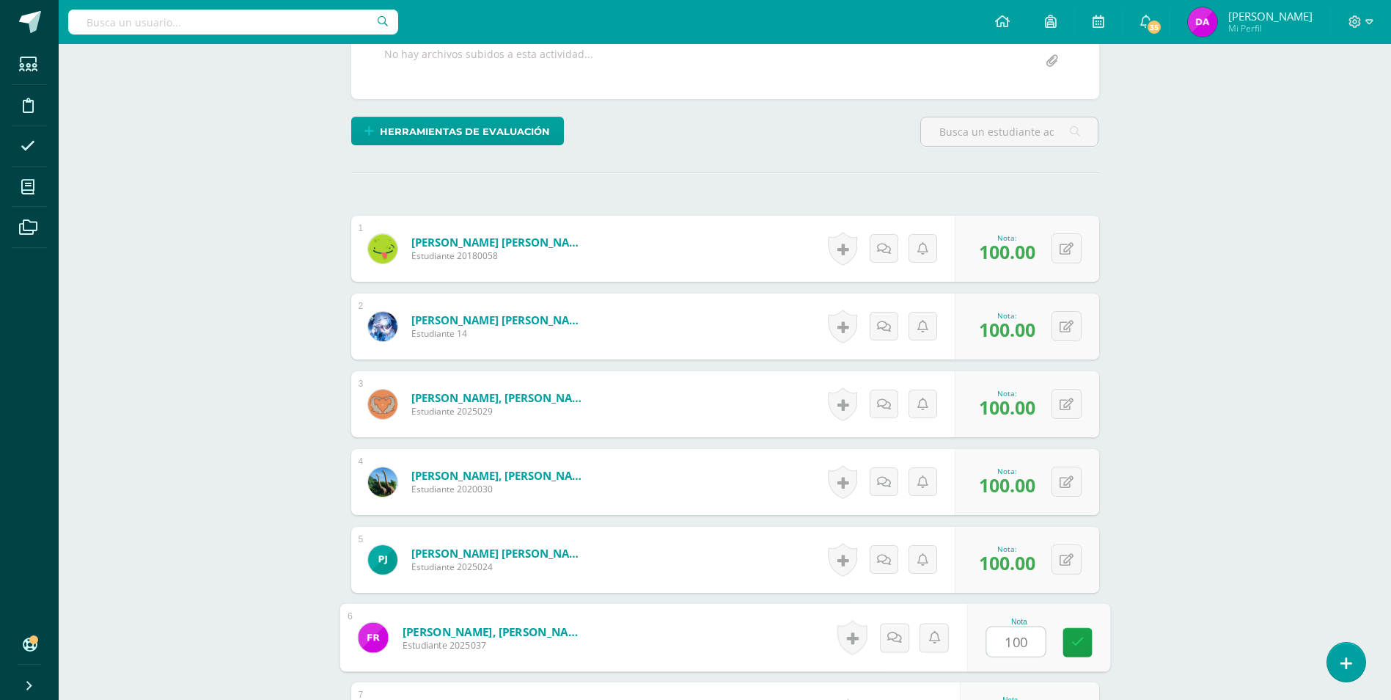
type input "100"
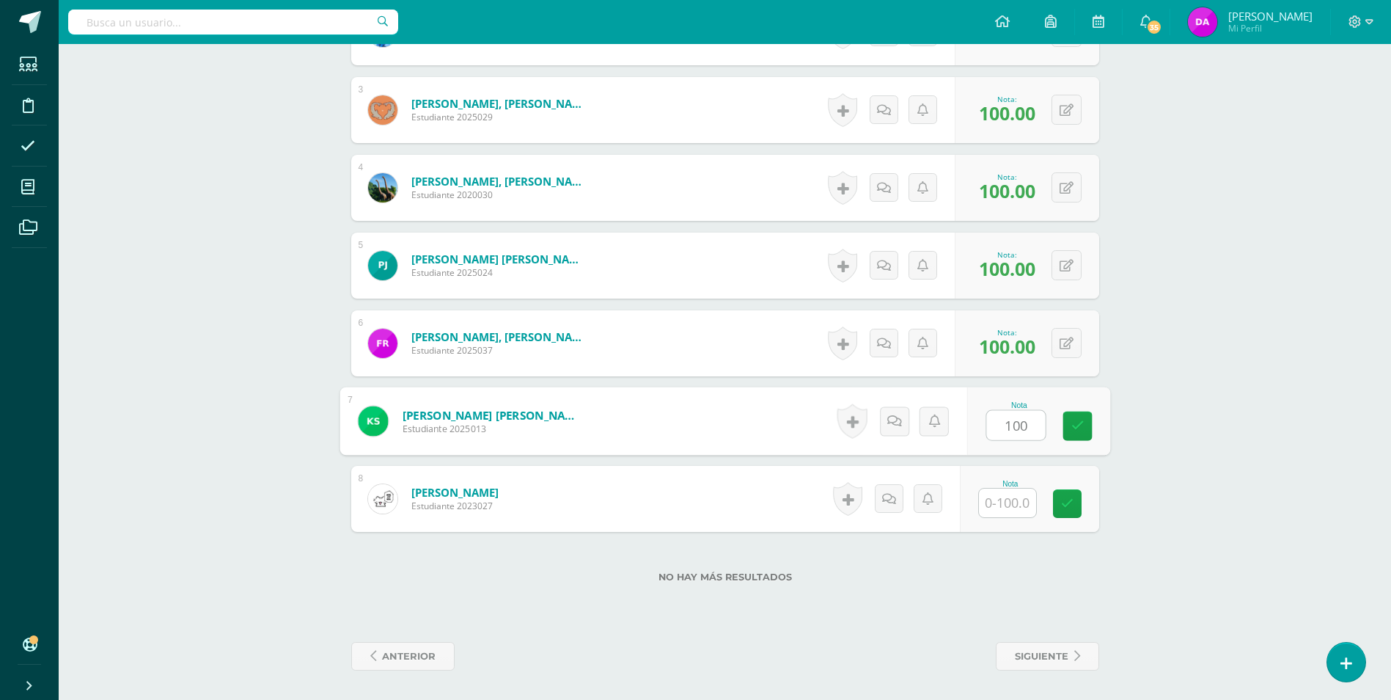
type input "100"
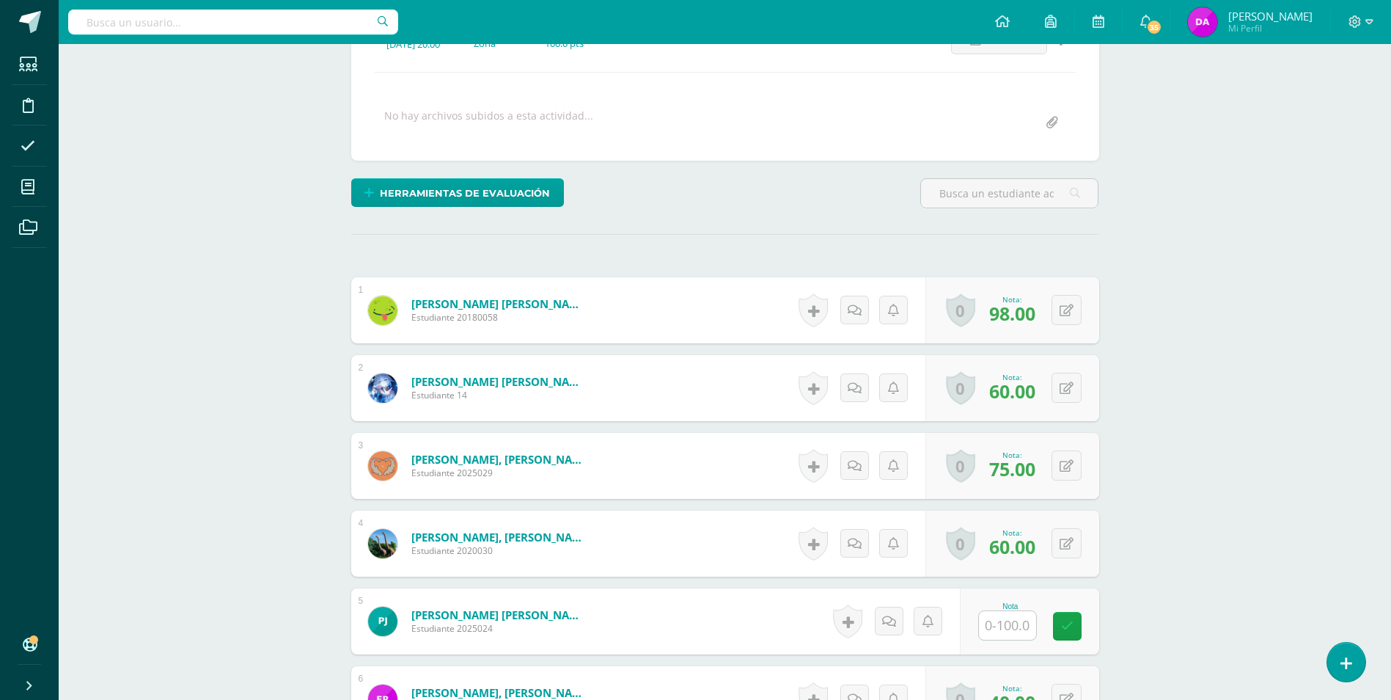
scroll to position [367, 0]
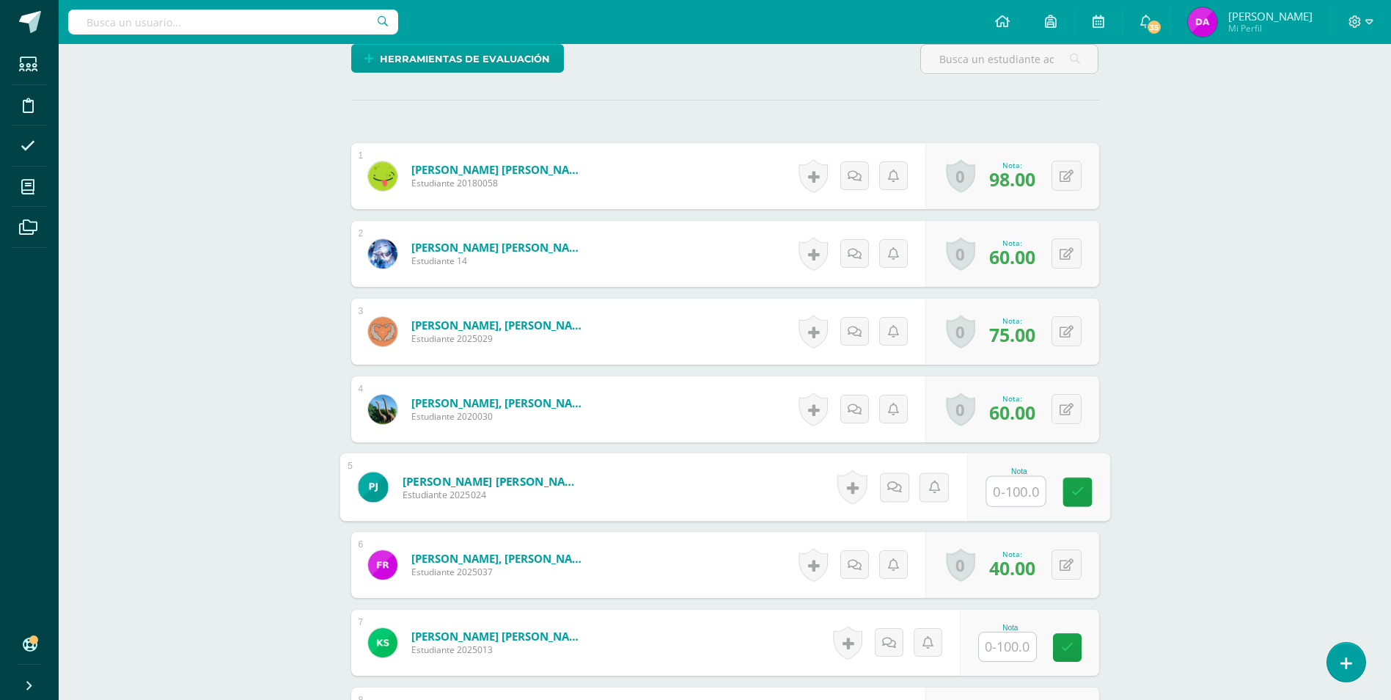
drag, startPoint x: 1014, startPoint y: 494, endPoint x: 645, endPoint y: 542, distance: 372.0
click at [1014, 495] on input "text" at bounding box center [1015, 491] width 59 height 29
type input "0"
click at [1005, 655] on input "text" at bounding box center [1007, 646] width 57 height 29
type input "0"
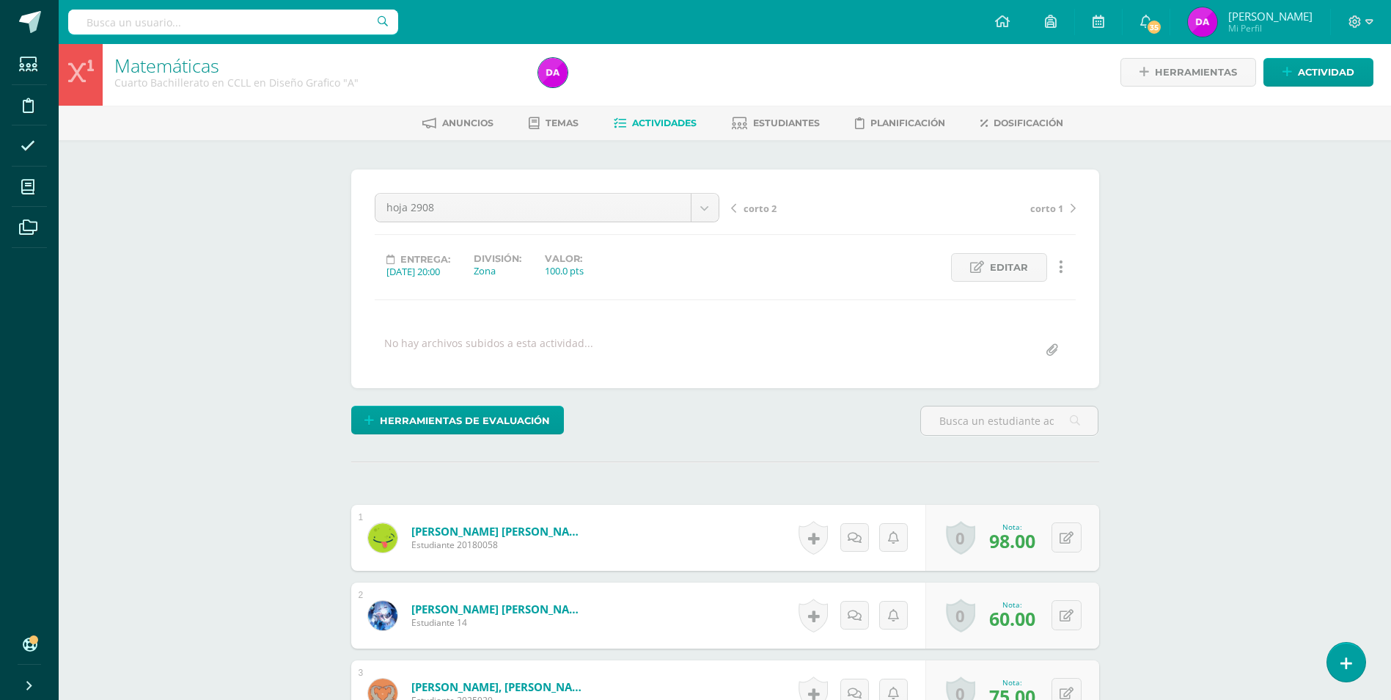
scroll to position [0, 0]
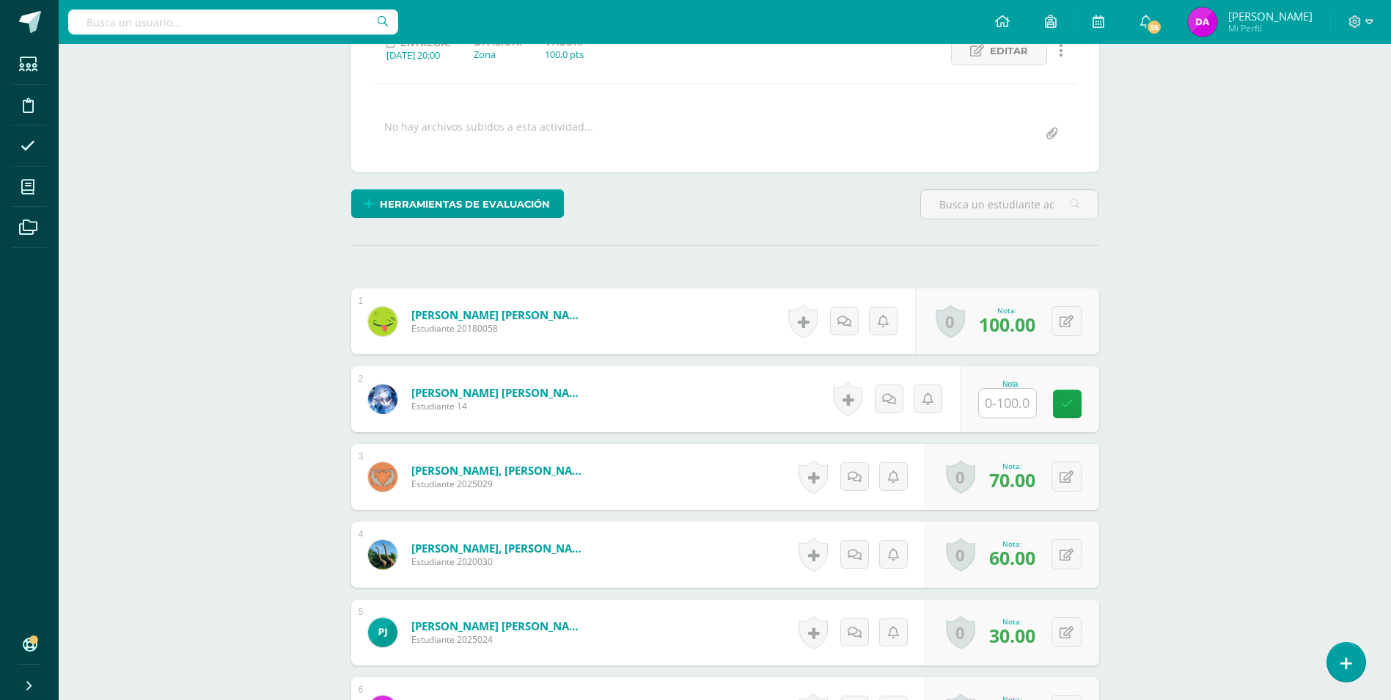
scroll to position [367, 0]
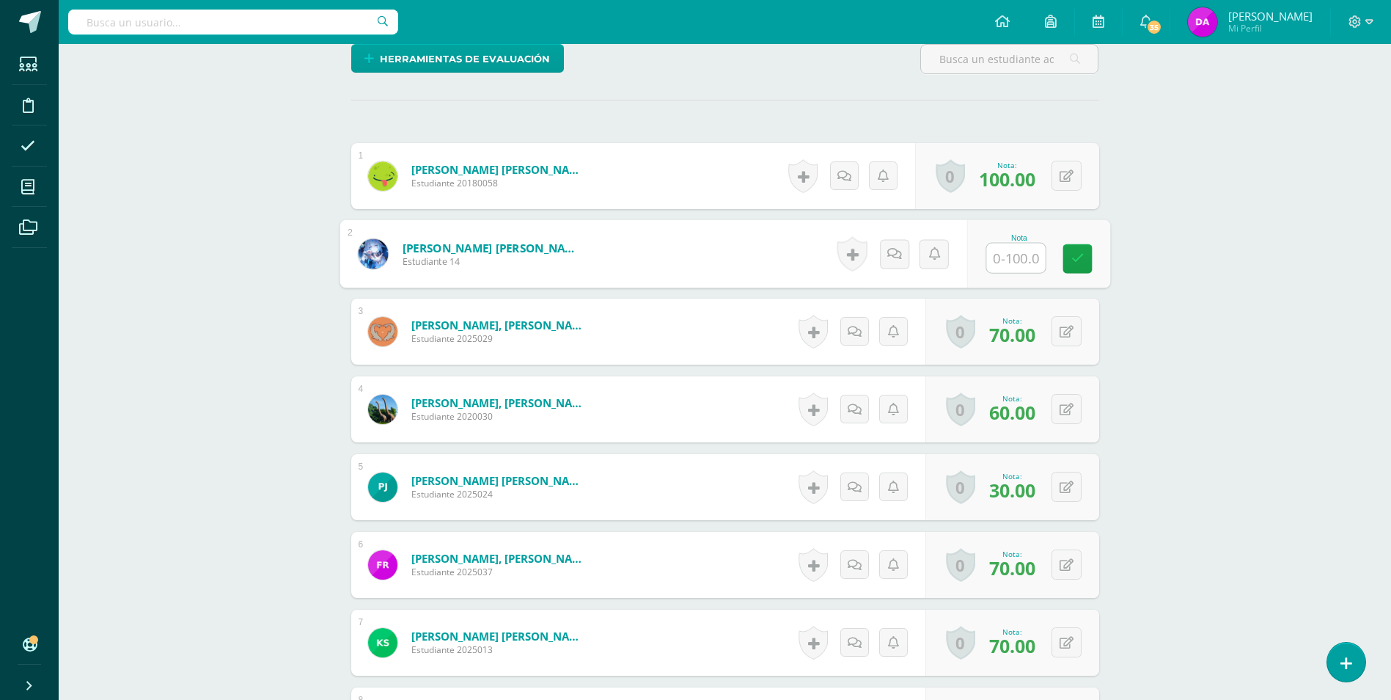
click at [1019, 248] on input "text" at bounding box center [1015, 258] width 59 height 29
type input "60"
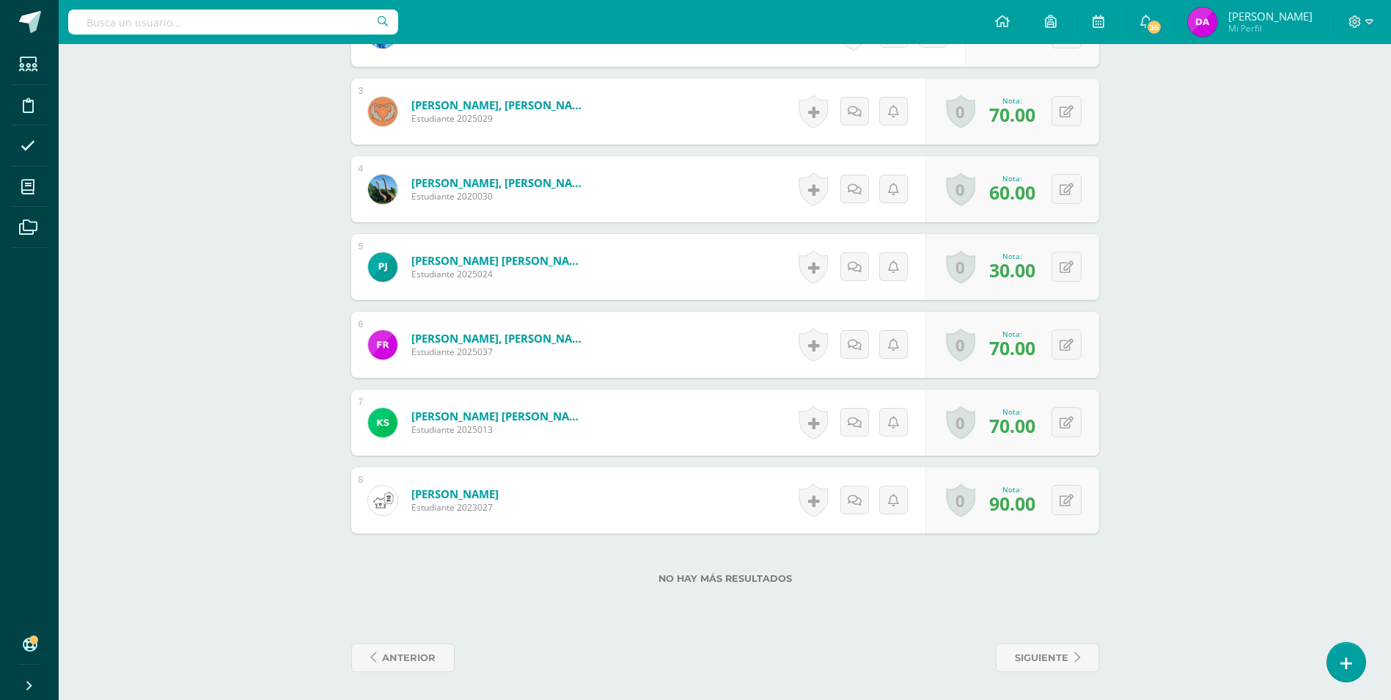
scroll to position [588, 0]
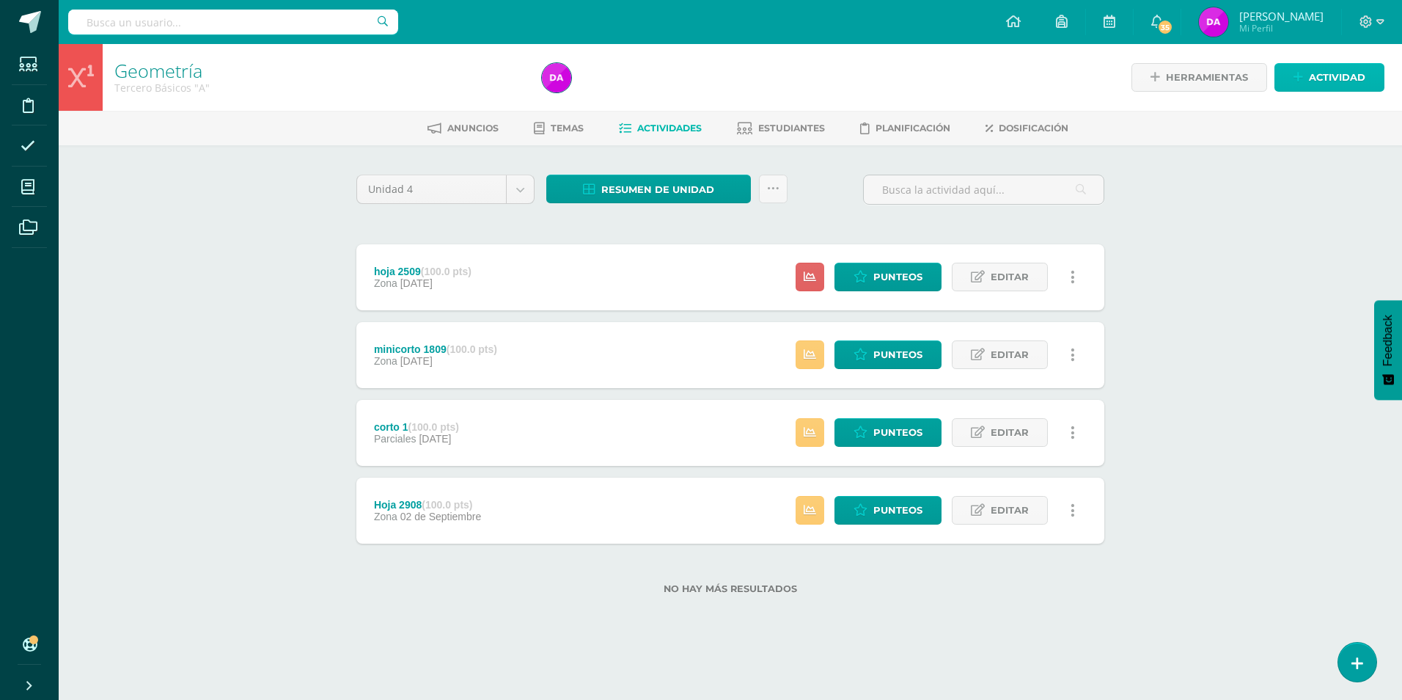
click at [1330, 79] on span "Actividad" at bounding box center [1337, 77] width 56 height 27
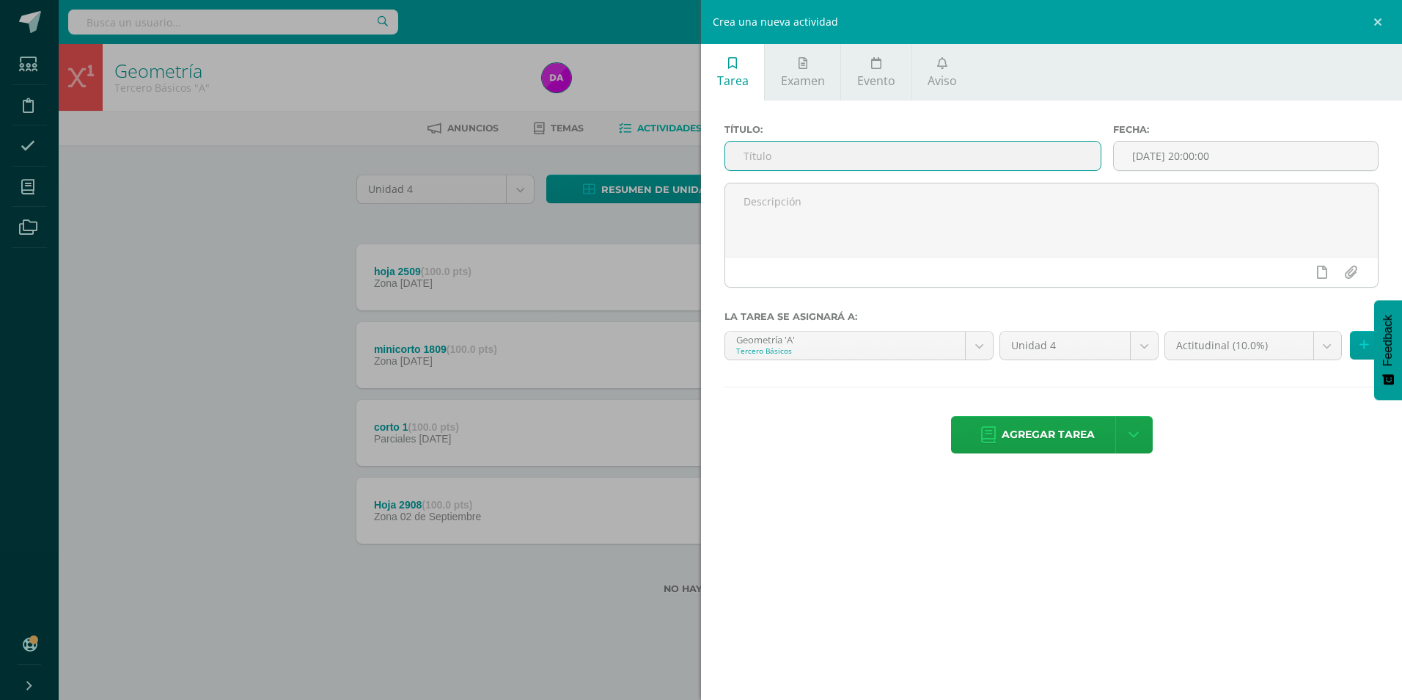
click at [808, 153] on input "text" at bounding box center [913, 156] width 376 height 29
type input "Final"
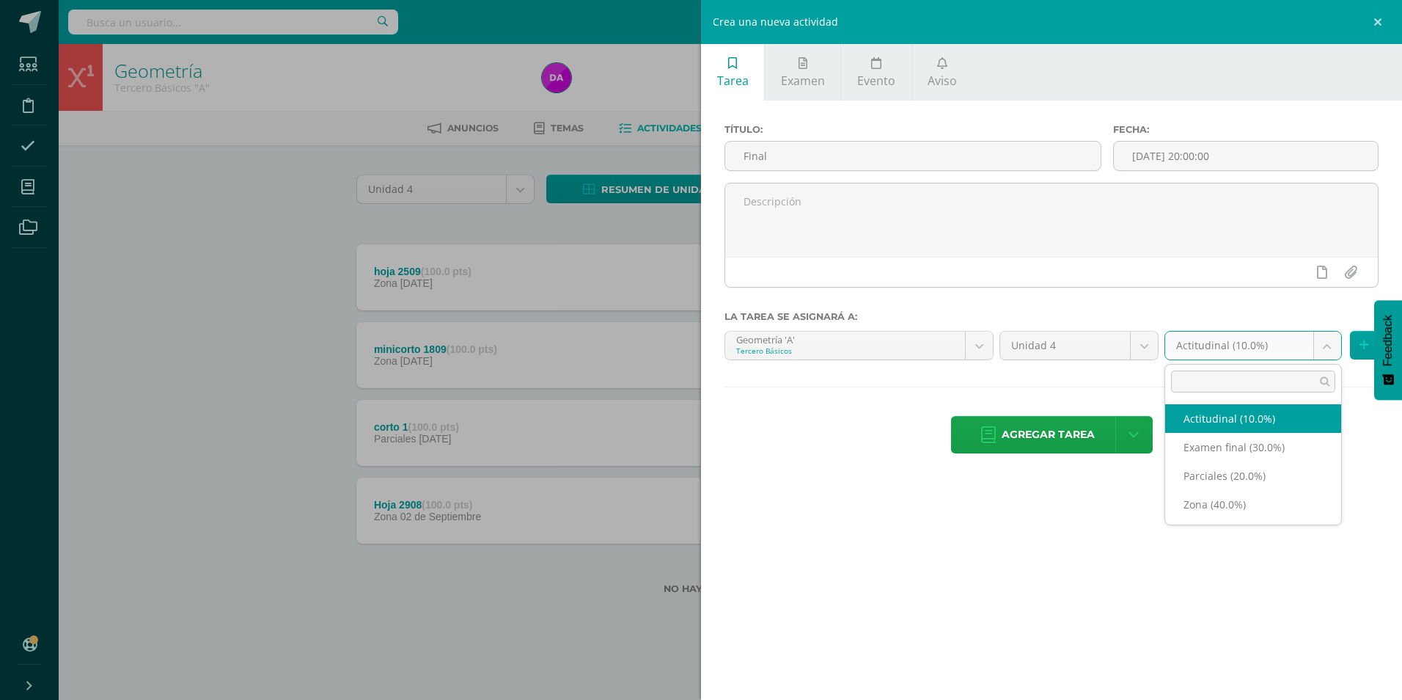
click at [1326, 353] on body "Estudiantes Disciplina Asistencia Mis cursos Archivos Soporte Ayuda Reportar un…" at bounding box center [701, 320] width 1402 height 641
select select "170357"
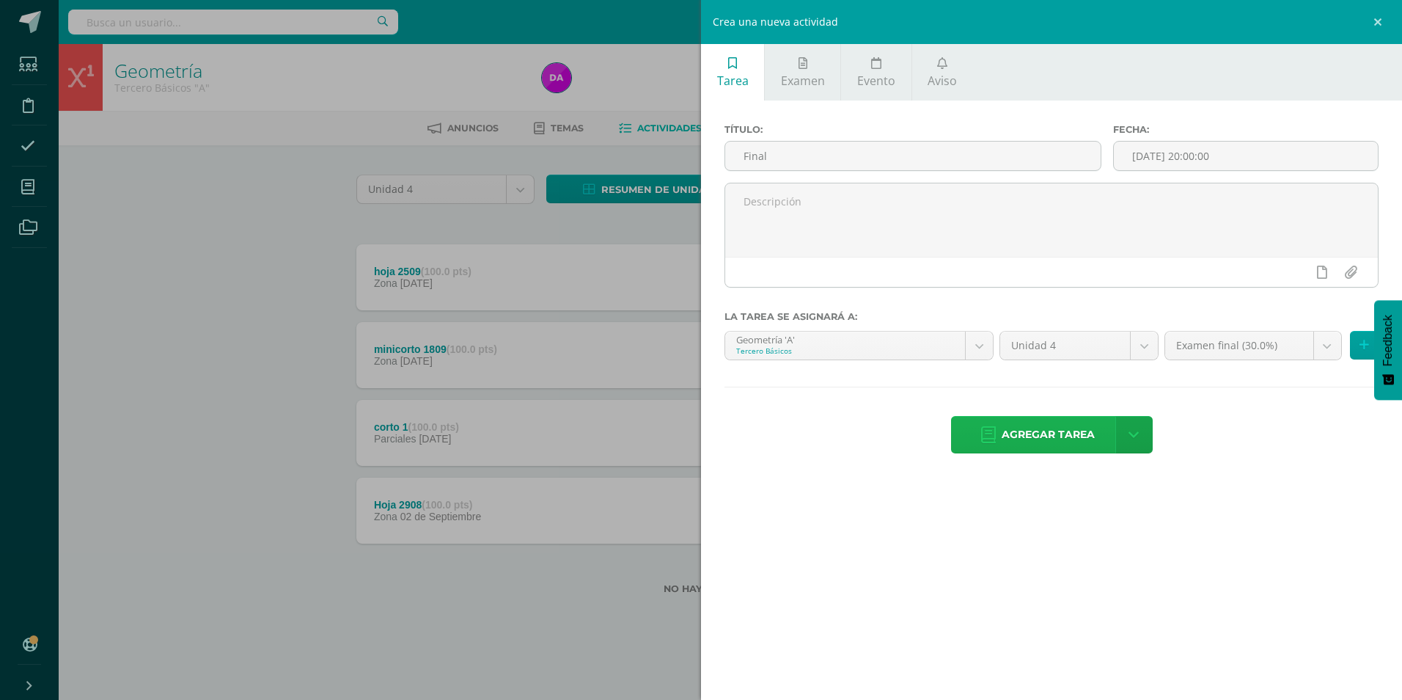
click at [1059, 434] on span "Agregar tarea" at bounding box center [1048, 435] width 93 height 36
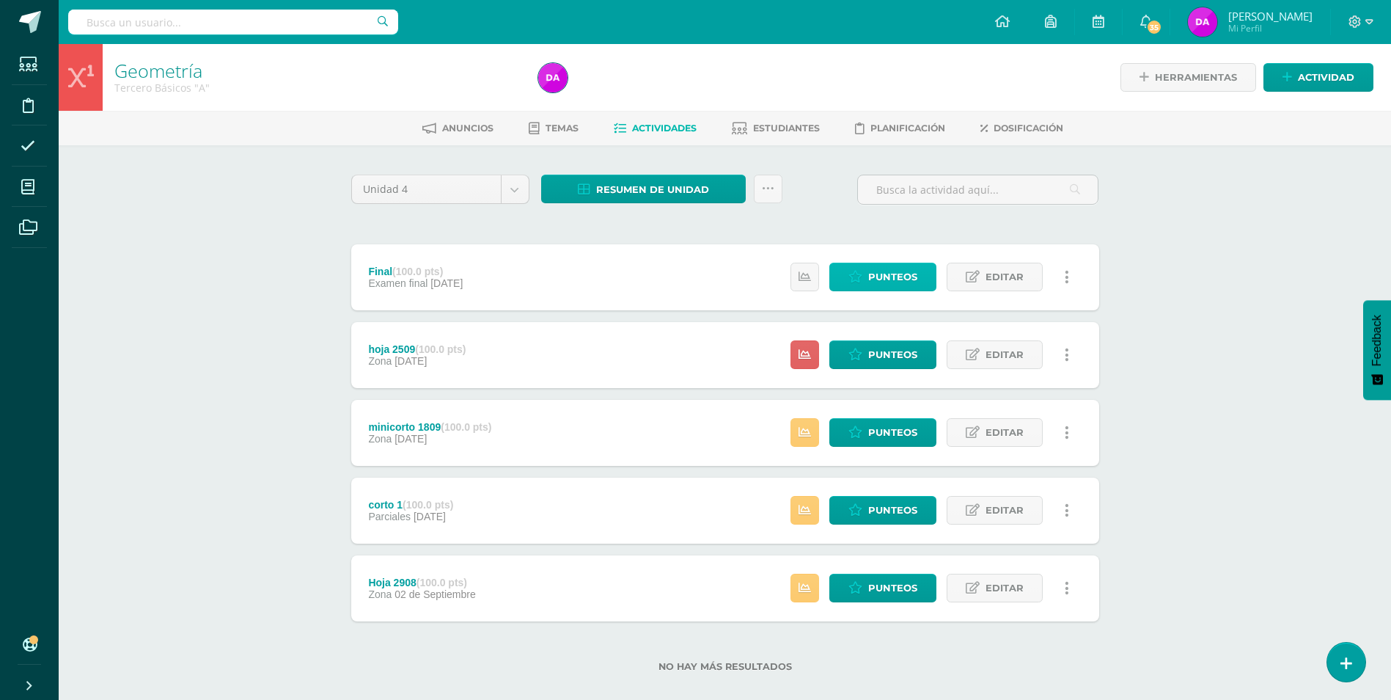
click at [885, 274] on span "Punteos" at bounding box center [892, 276] width 49 height 27
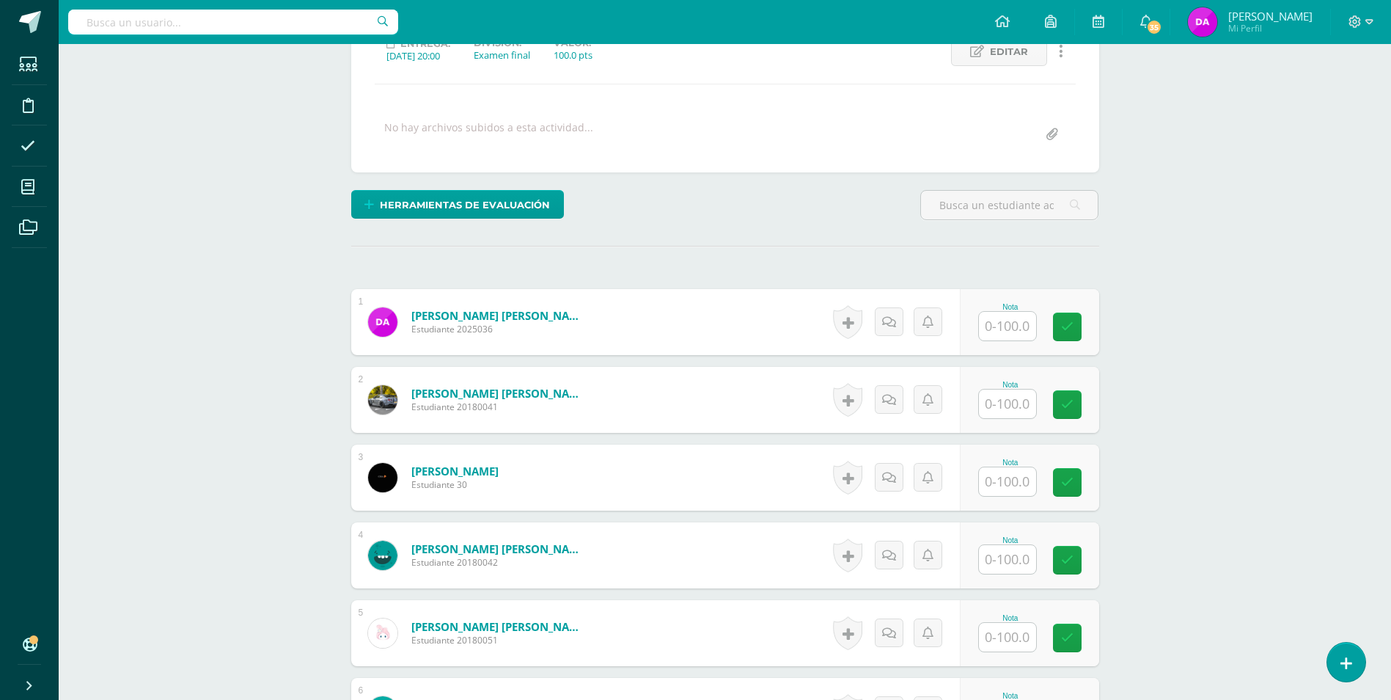
scroll to position [222, 0]
click at [1011, 400] on input "text" at bounding box center [1007, 403] width 57 height 29
type input "70"
type input "40"
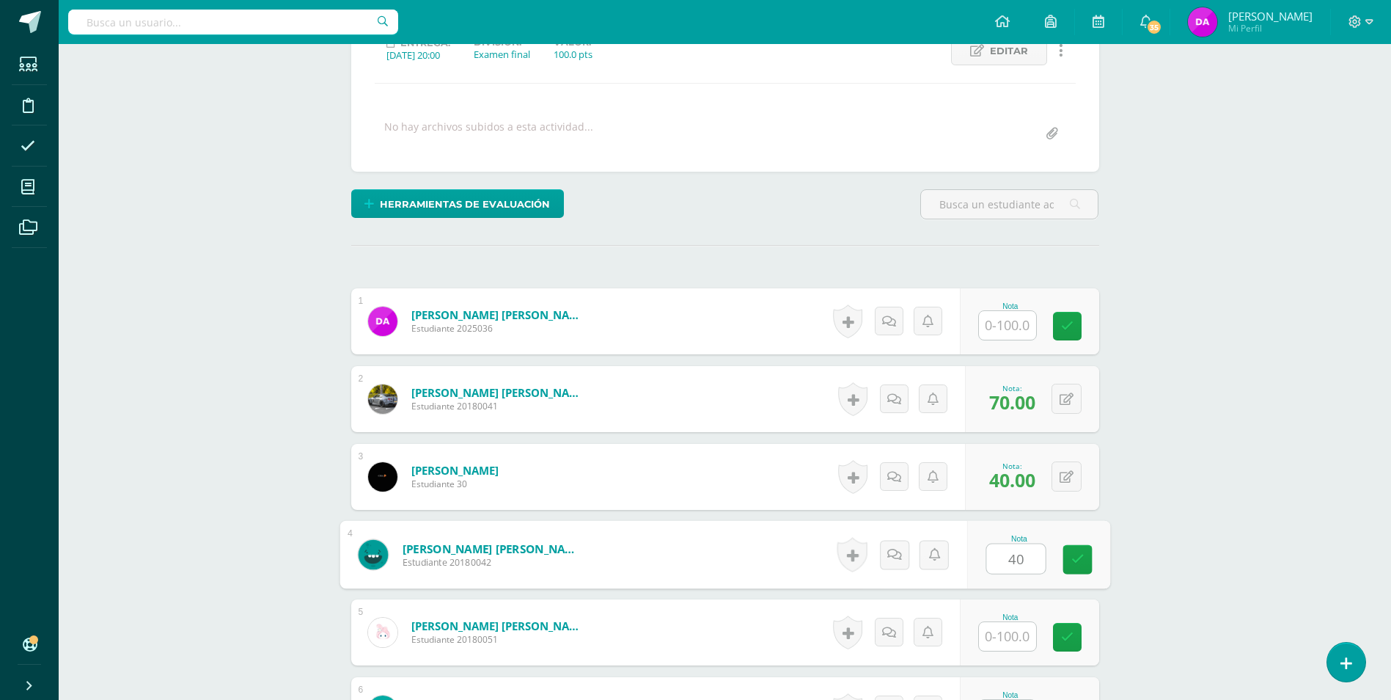
type input "40"
type input "30"
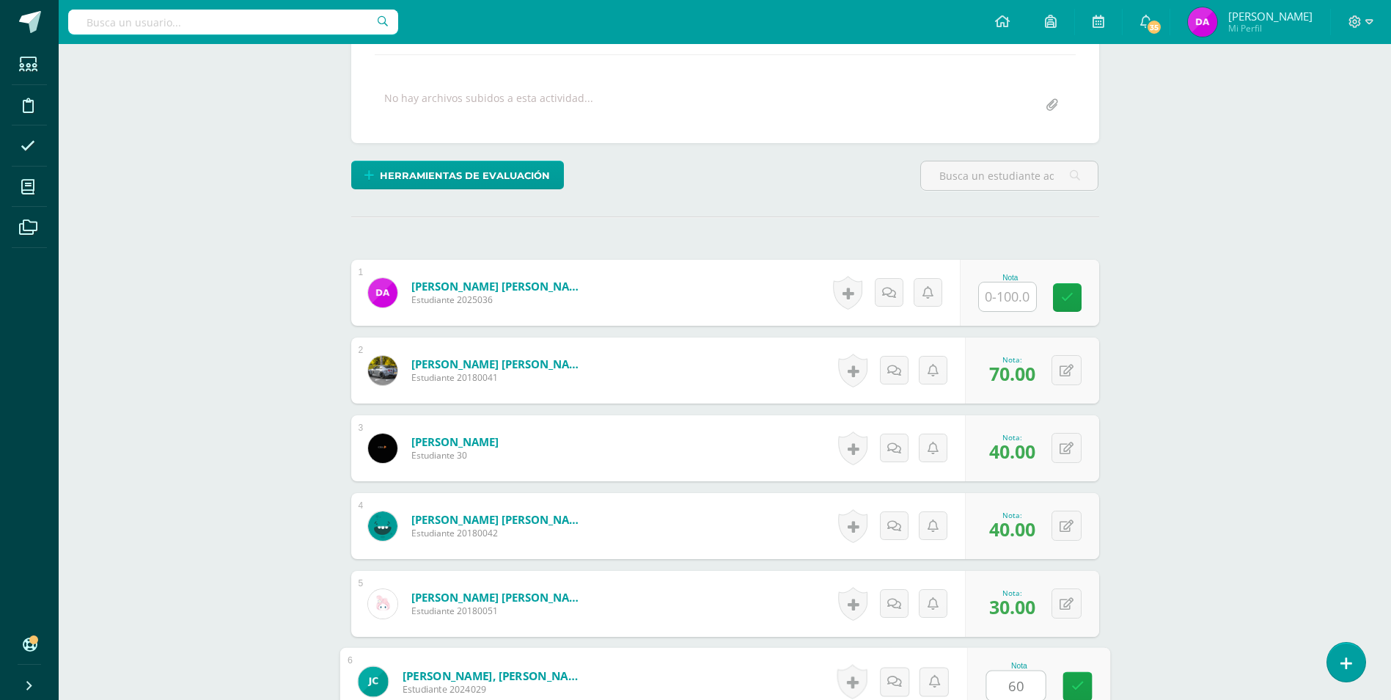
type input "60"
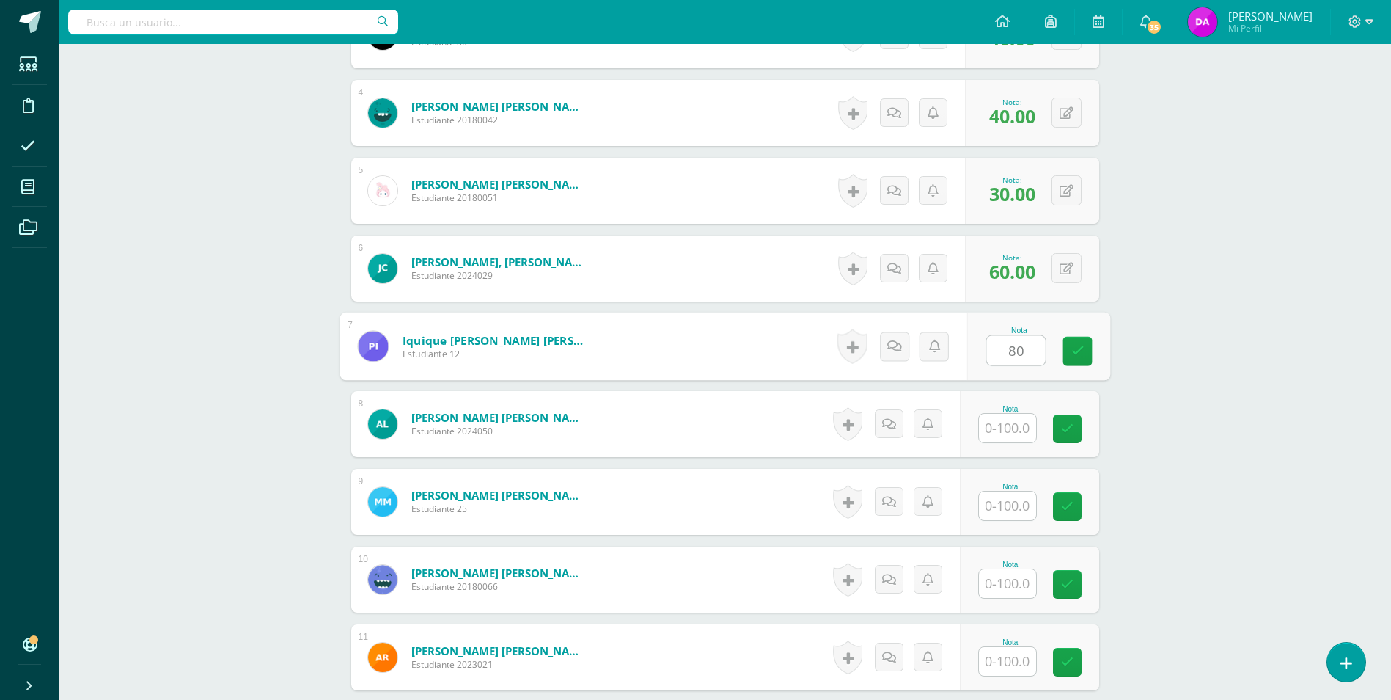
type input "80"
type input "30"
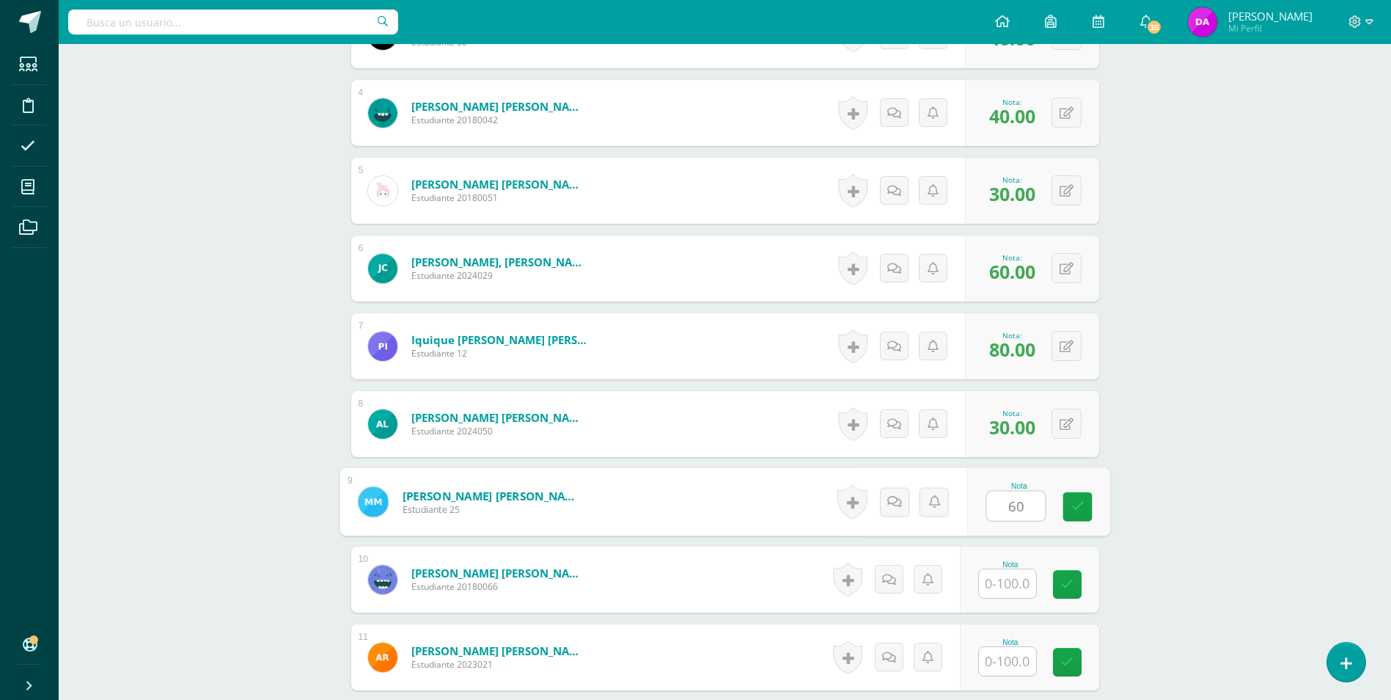
type input "60"
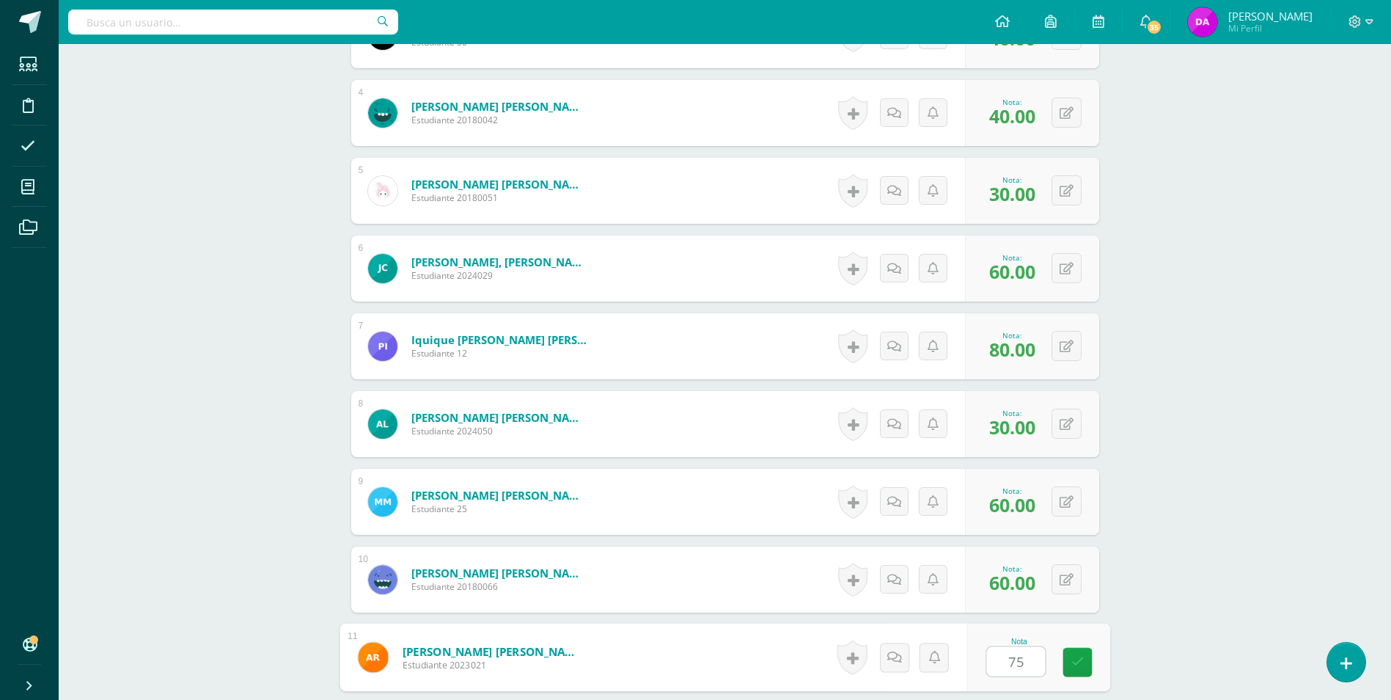
type input "75"
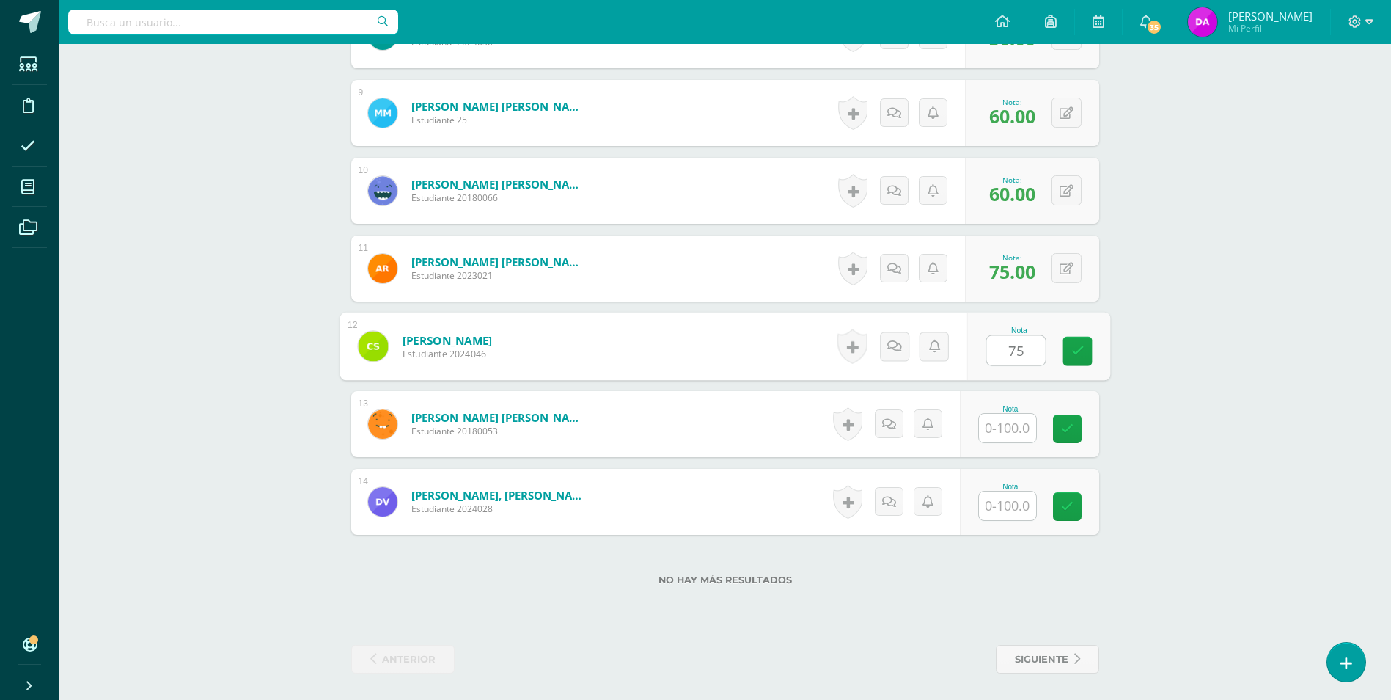
type input "75"
type input "40"
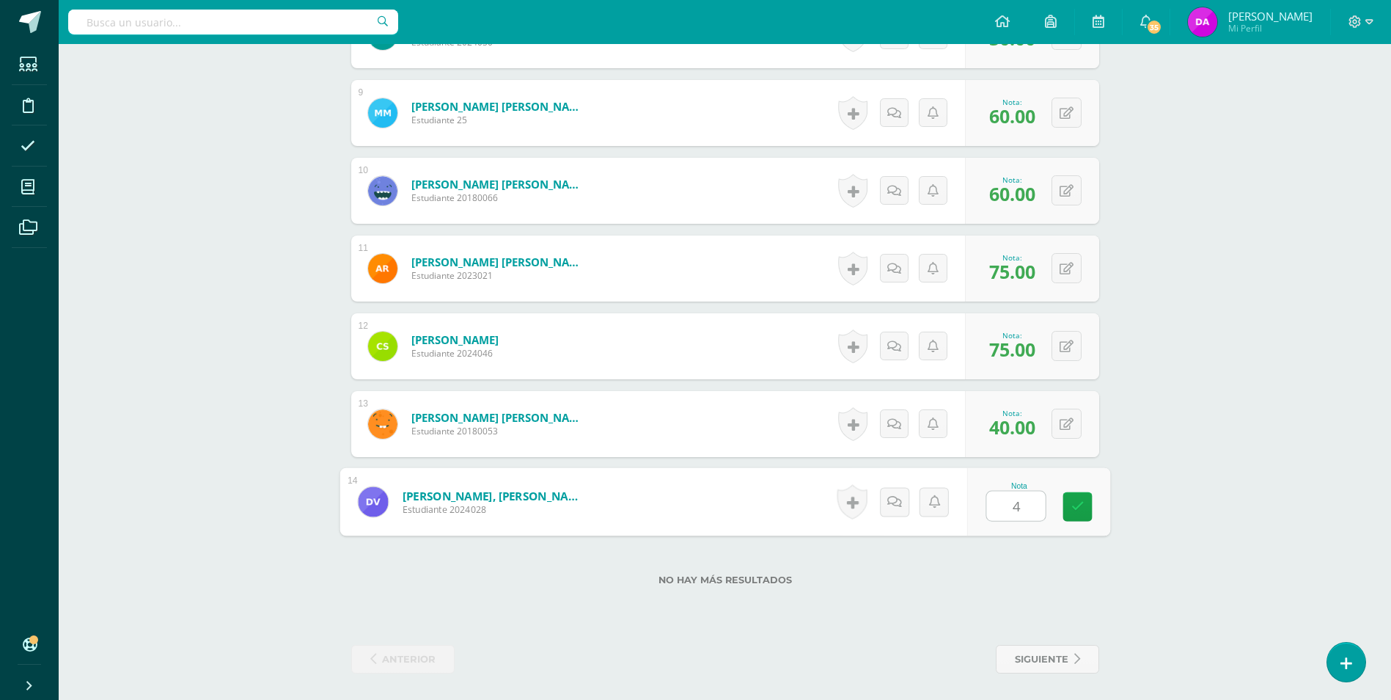
type input "40"
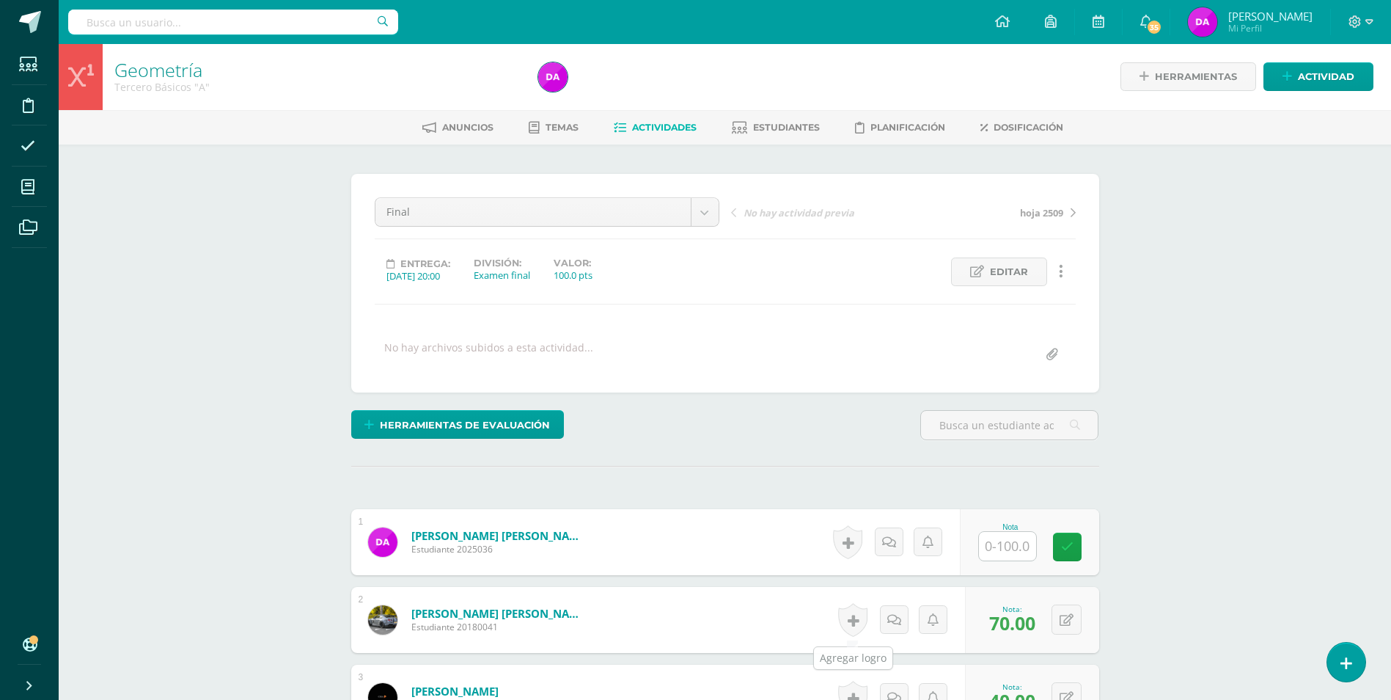
scroll to position [0, 0]
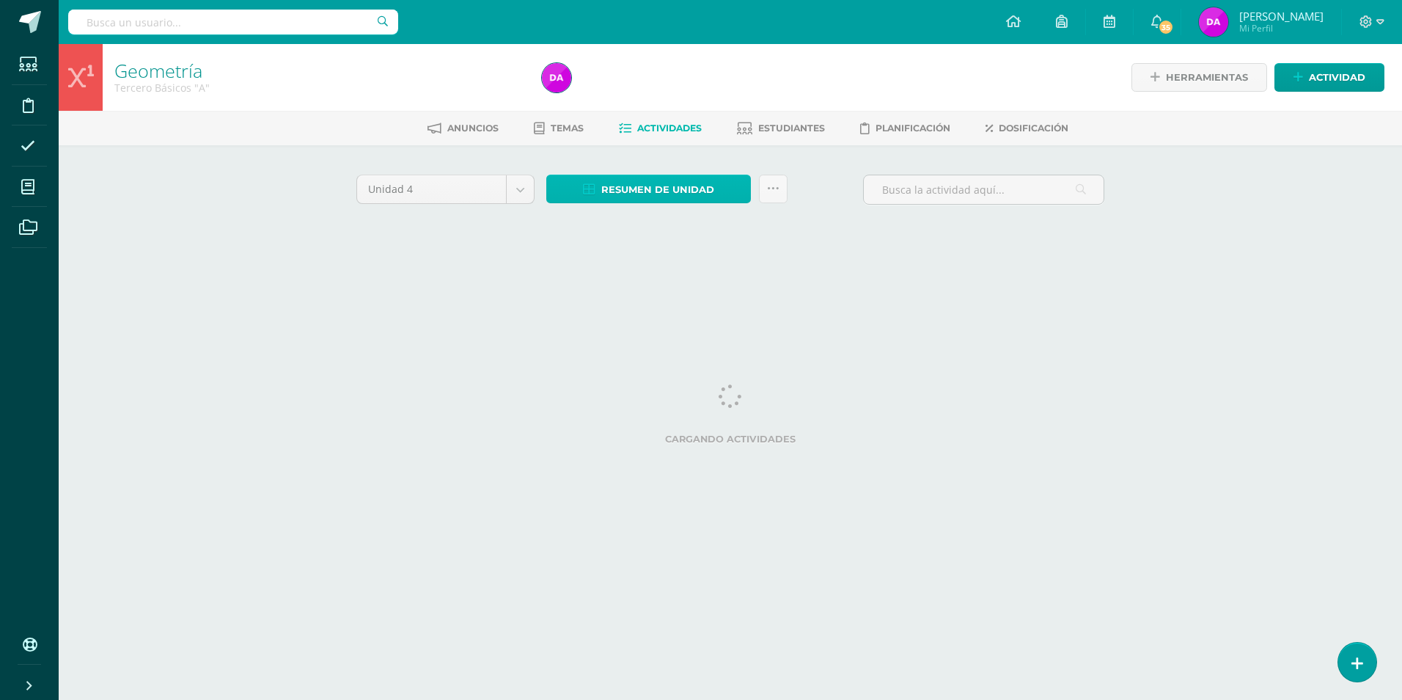
click at [686, 186] on span "Resumen de unidad" at bounding box center [657, 189] width 113 height 27
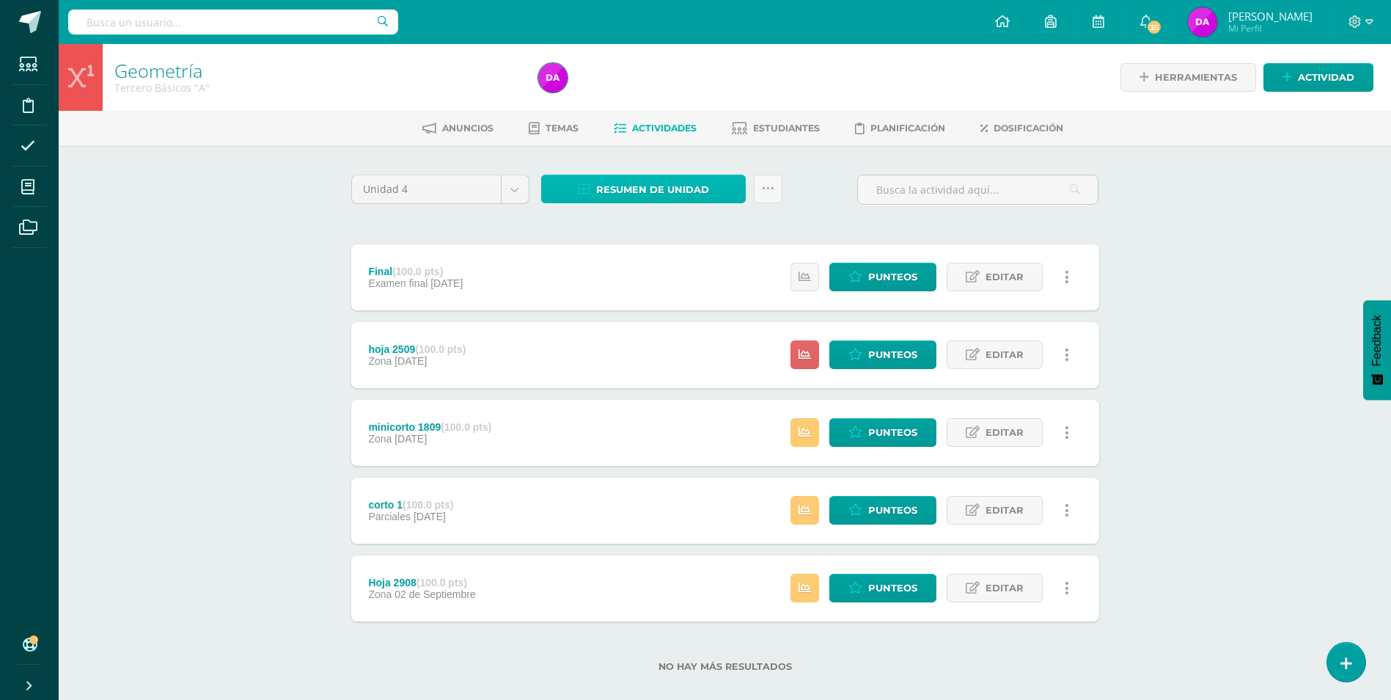
click at [681, 189] on span "Resumen de unidad" at bounding box center [652, 189] width 113 height 27
click at [819, 215] on div "Unidad 4 Unidad 1 Unidad 2 Unidad 3 Unidad 4 Resumen de unidad Subir actividade…" at bounding box center [725, 196] width 760 height 42
click at [698, 186] on span "Resumen de unidad" at bounding box center [652, 189] width 113 height 27
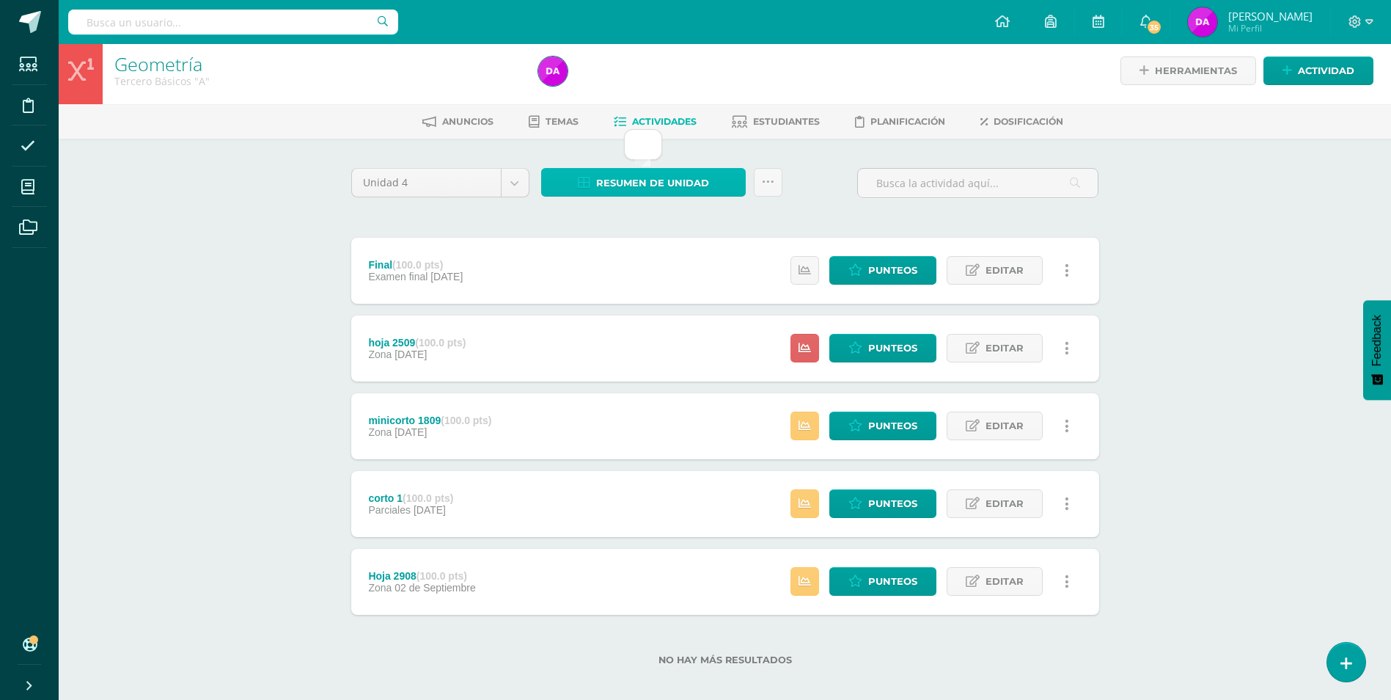
scroll to position [19, 0]
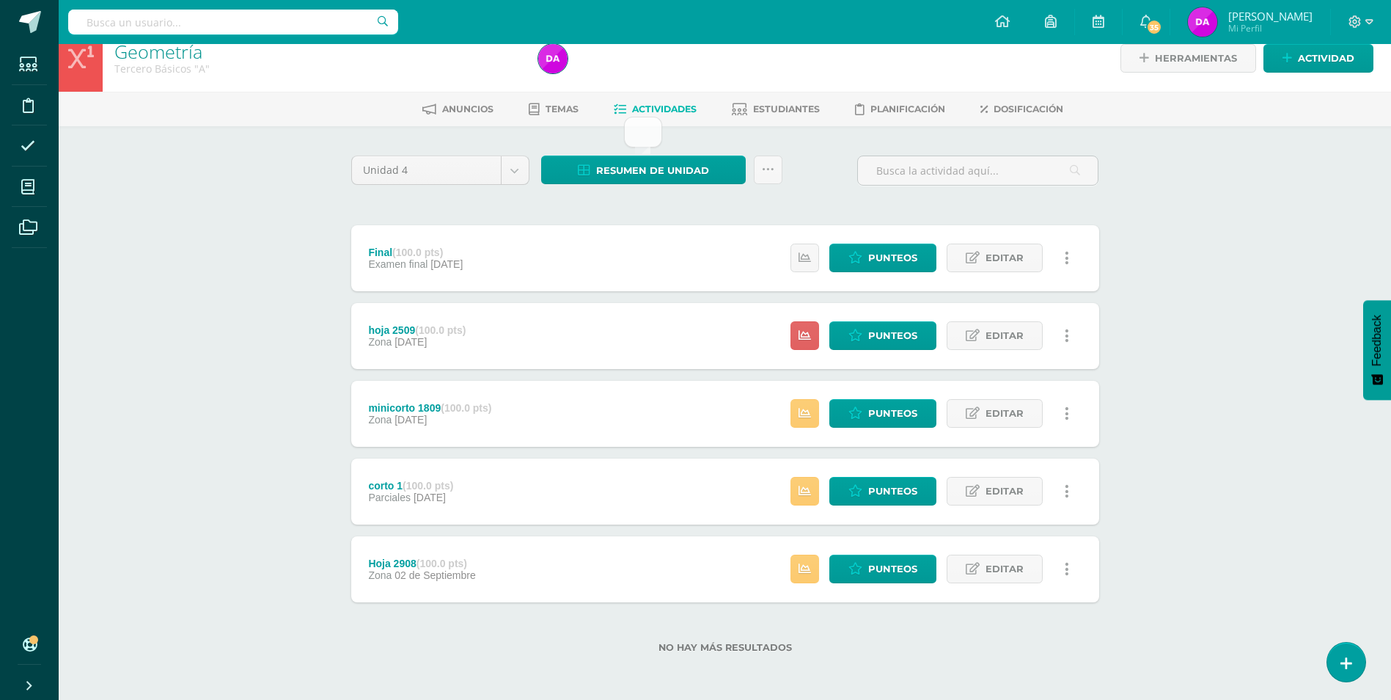
click at [823, 195] on div "Unidad 4 Unidad 1 Unidad 2 Unidad 3 Unidad 4 Resumen de unidad Subir actividade…" at bounding box center [725, 412] width 760 height 515
click at [161, 267] on div "Geometría Tercero Básicos "A" Herramientas Detalle de asistencias Actividad Anu…" at bounding box center [725, 362] width 1333 height 675
click at [682, 167] on span "Resumen de unidad" at bounding box center [652, 170] width 113 height 27
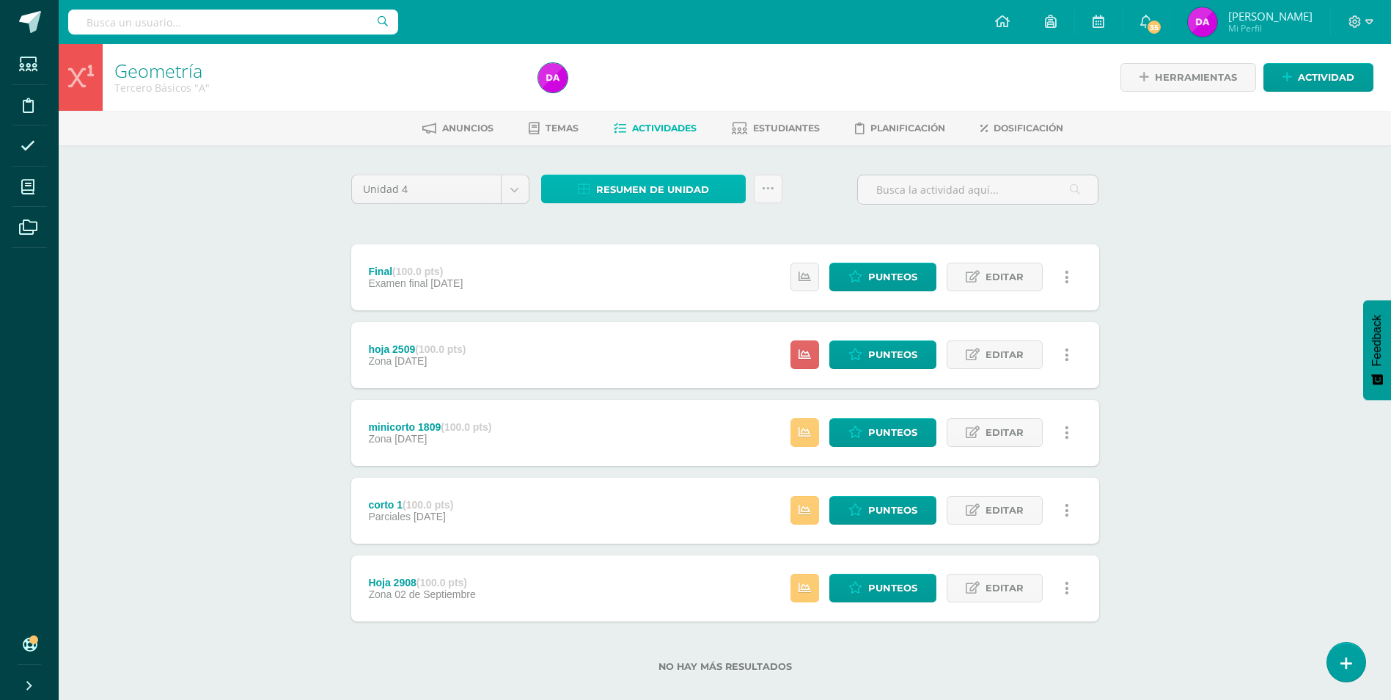
click at [656, 188] on span "Resumen de unidad" at bounding box center [652, 189] width 113 height 27
click at [671, 93] on link "Descargar como HTML" at bounding box center [644, 94] width 156 height 23
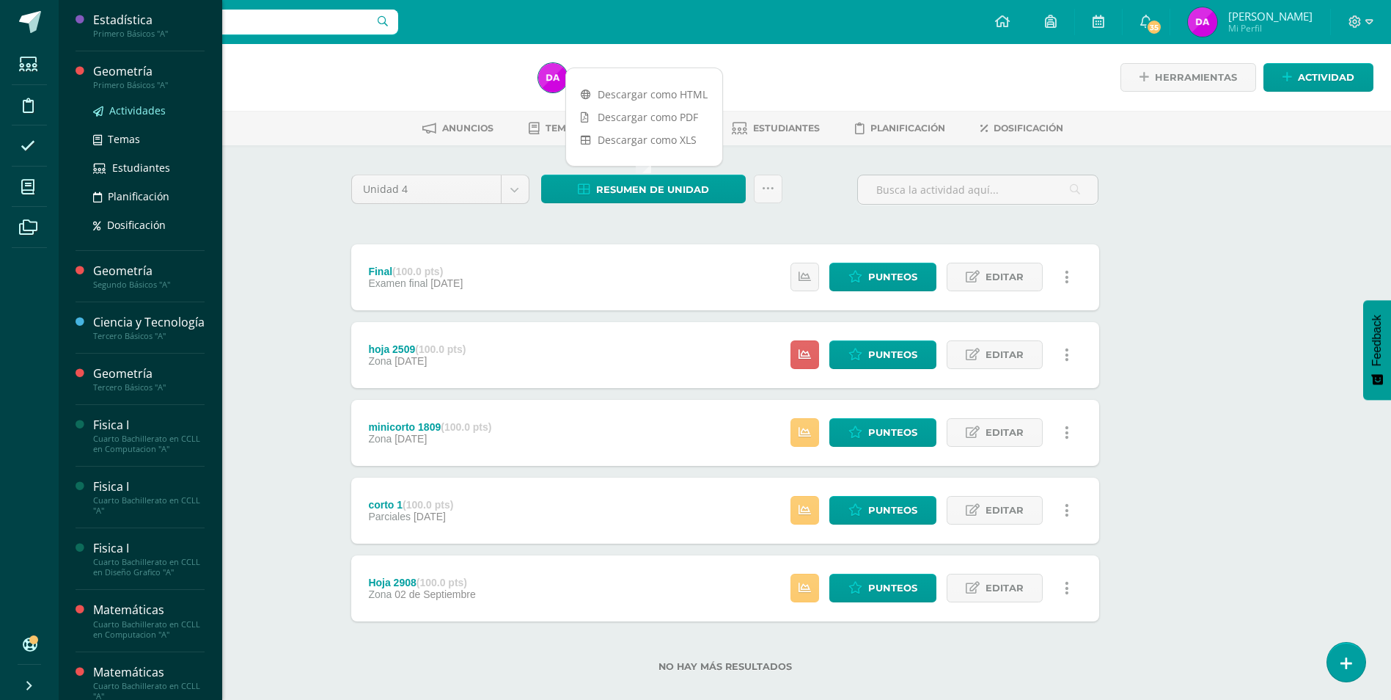
click at [144, 109] on span "Actividades" at bounding box center [137, 110] width 56 height 14
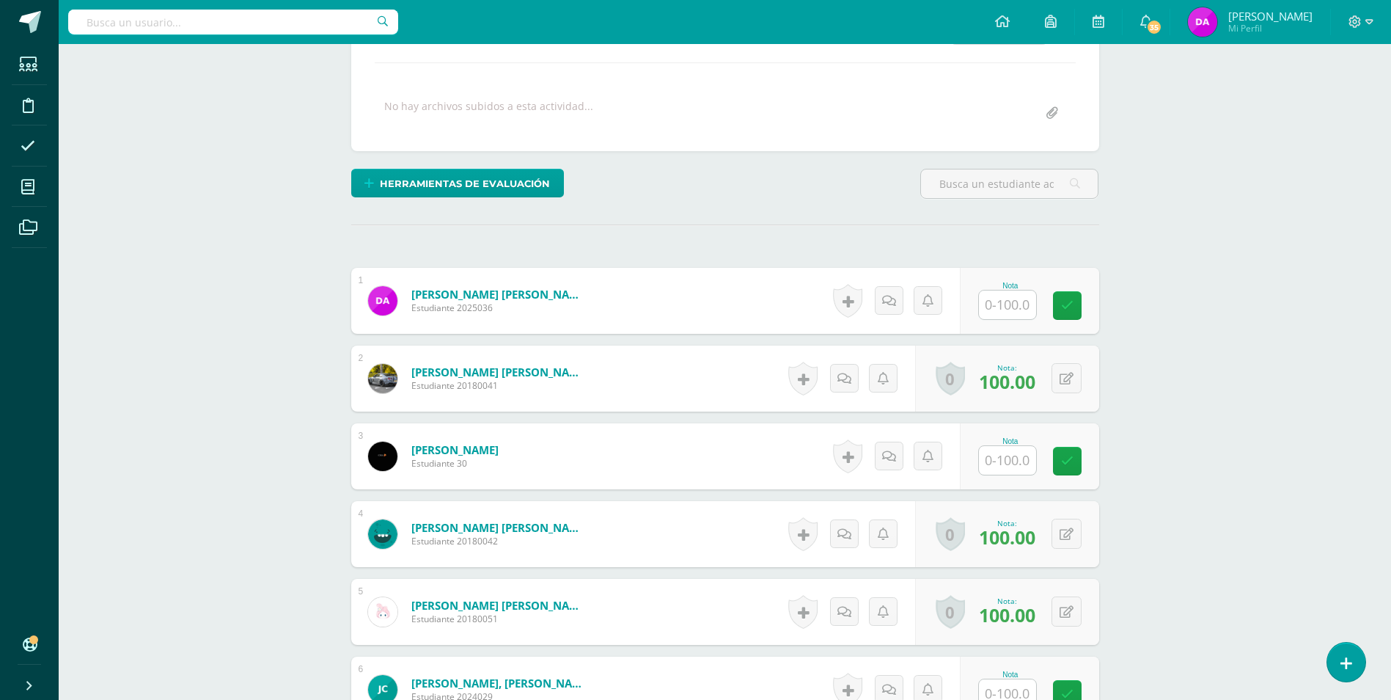
scroll to position [310, 0]
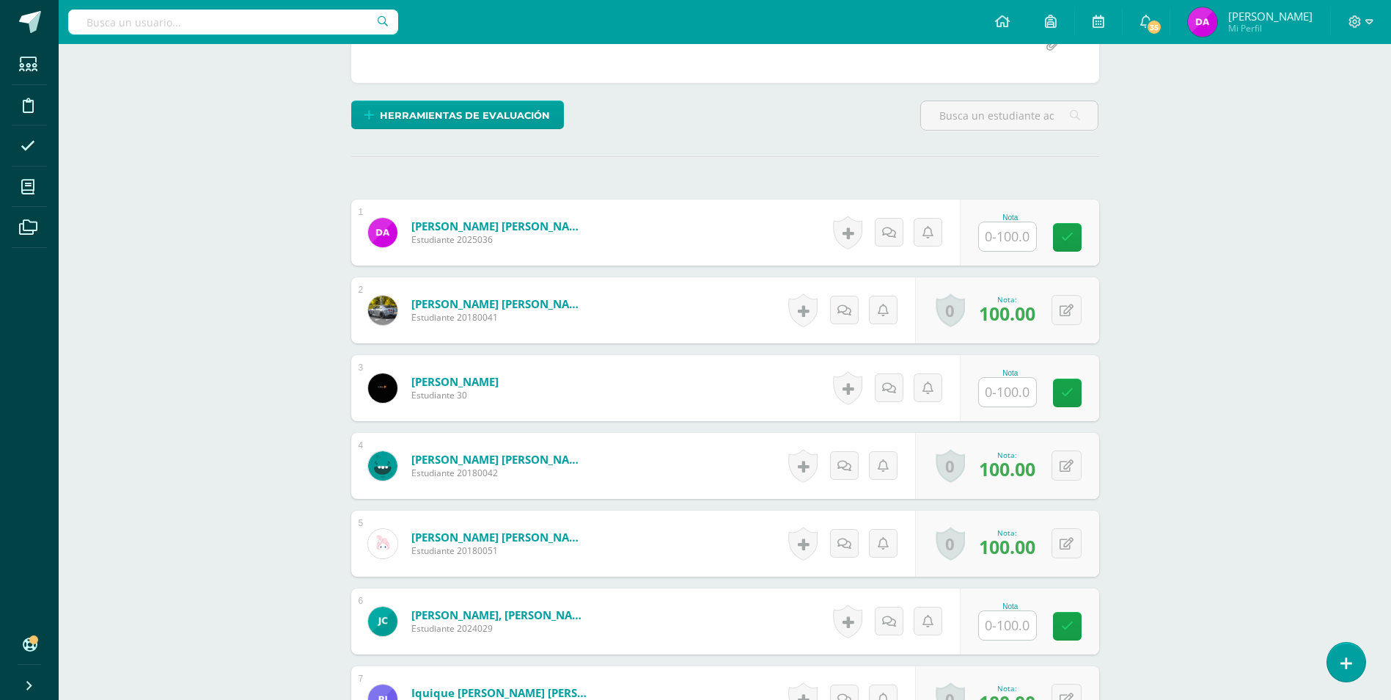
click at [1012, 387] on input "text" at bounding box center [1007, 392] width 57 height 29
type input "60"
click at [1012, 629] on input "text" at bounding box center [1007, 625] width 57 height 29
type input "60"
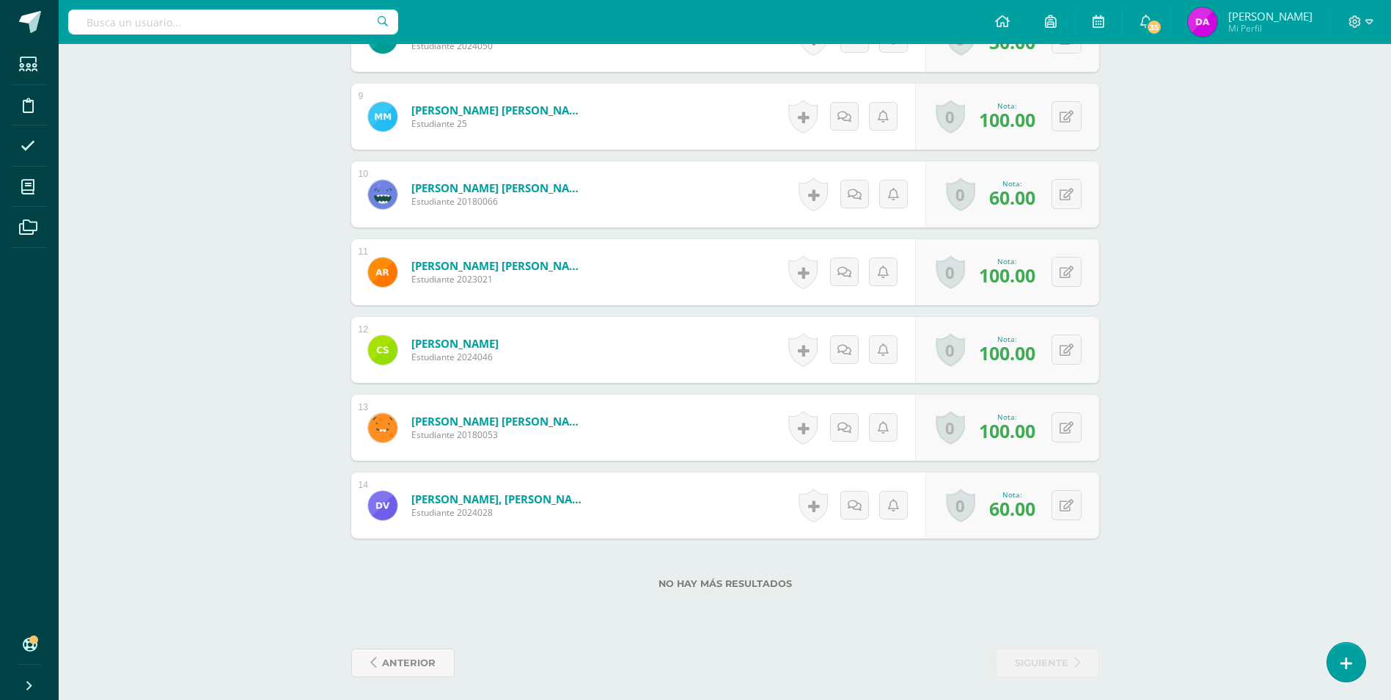
scroll to position [1055, 0]
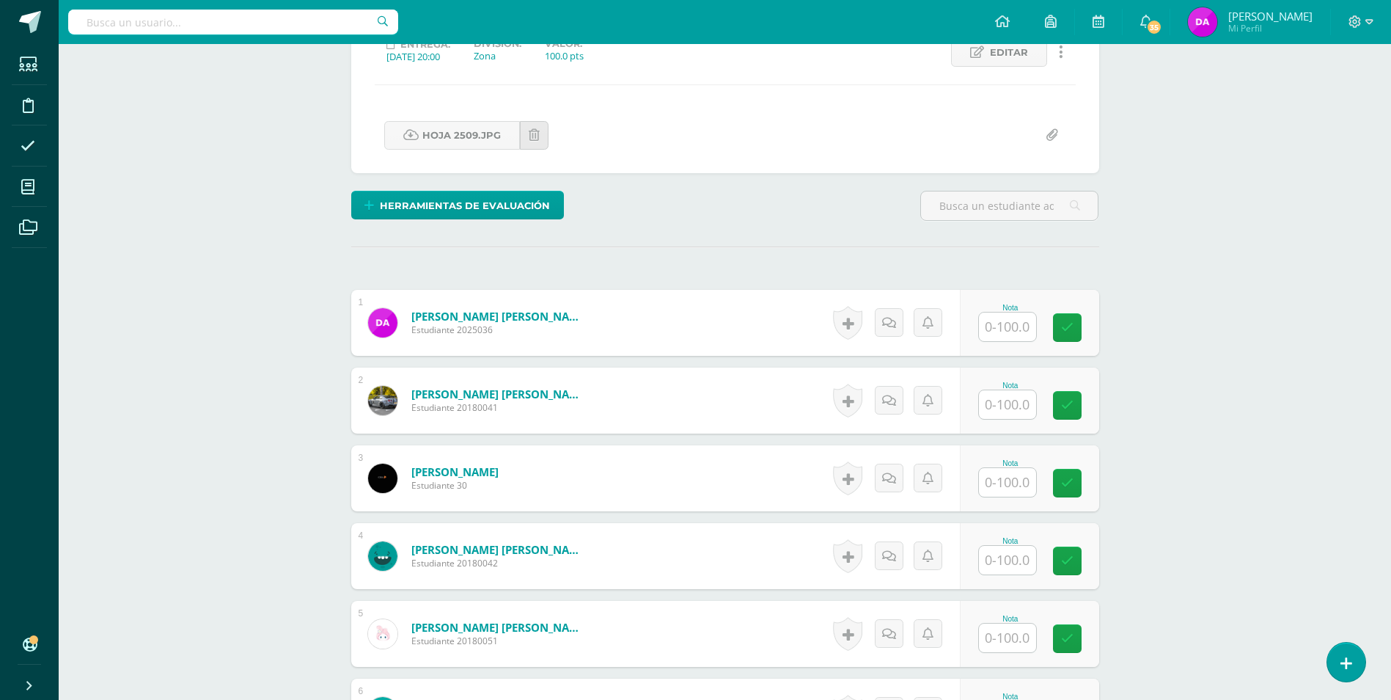
scroll to position [221, 0]
click at [1020, 417] on input "text" at bounding box center [1015, 403] width 59 height 29
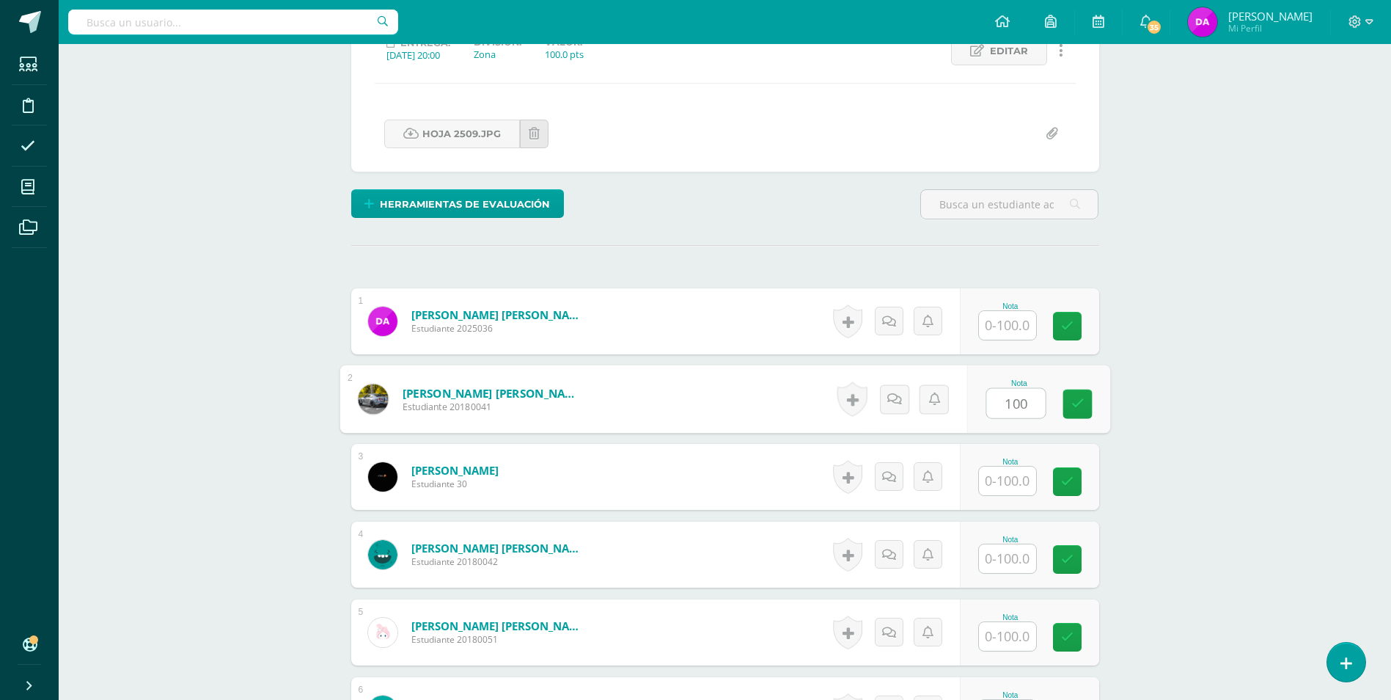
type input "100"
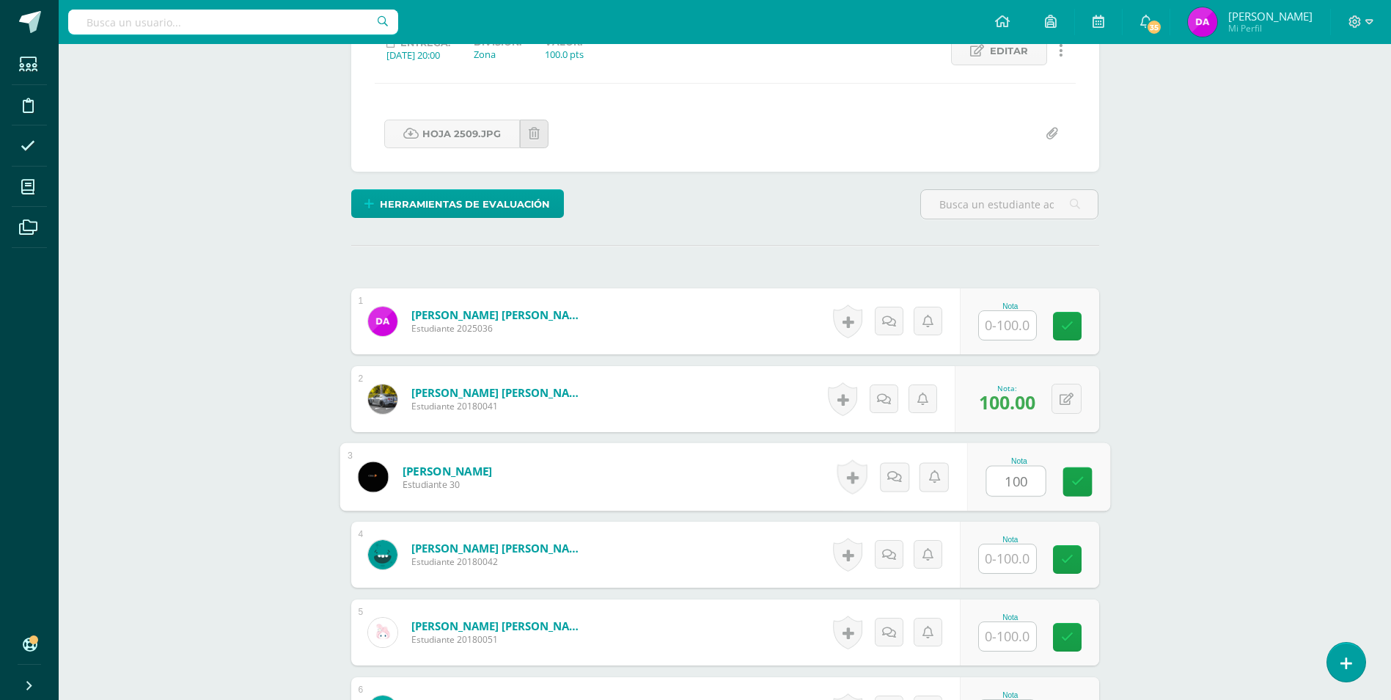
type input "100"
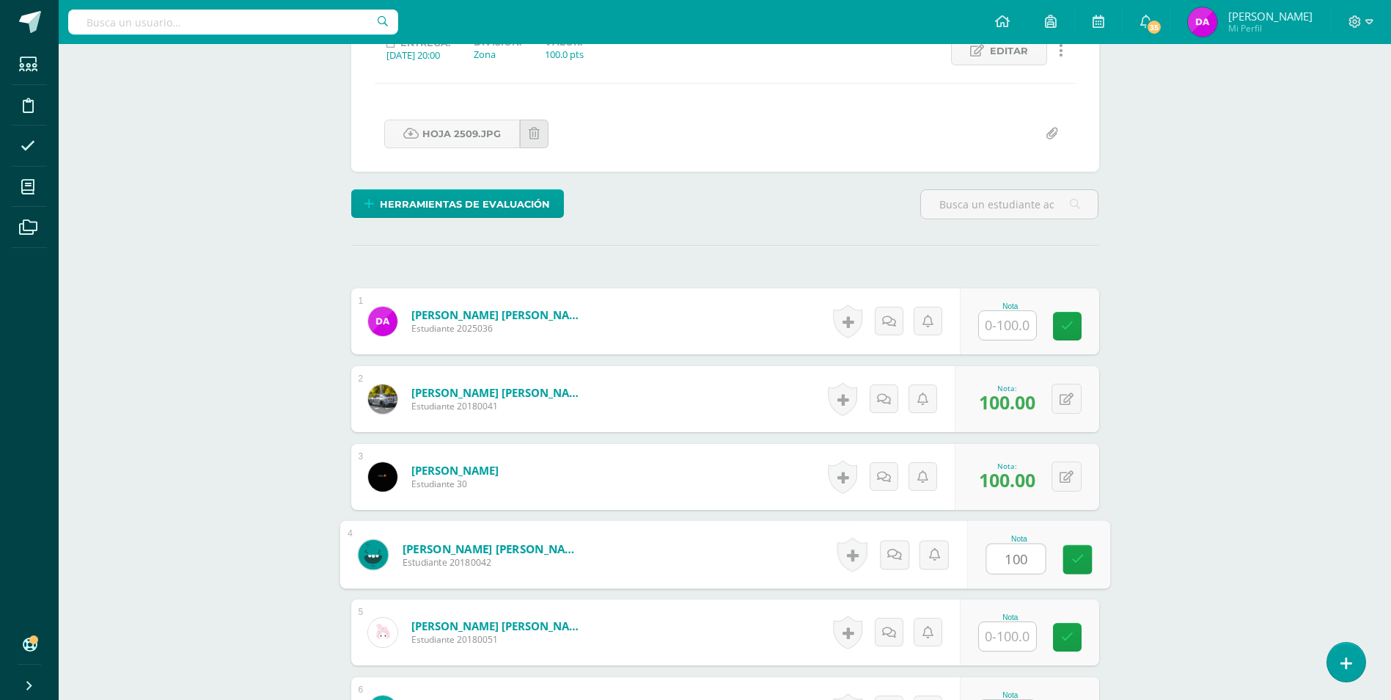
type input "100"
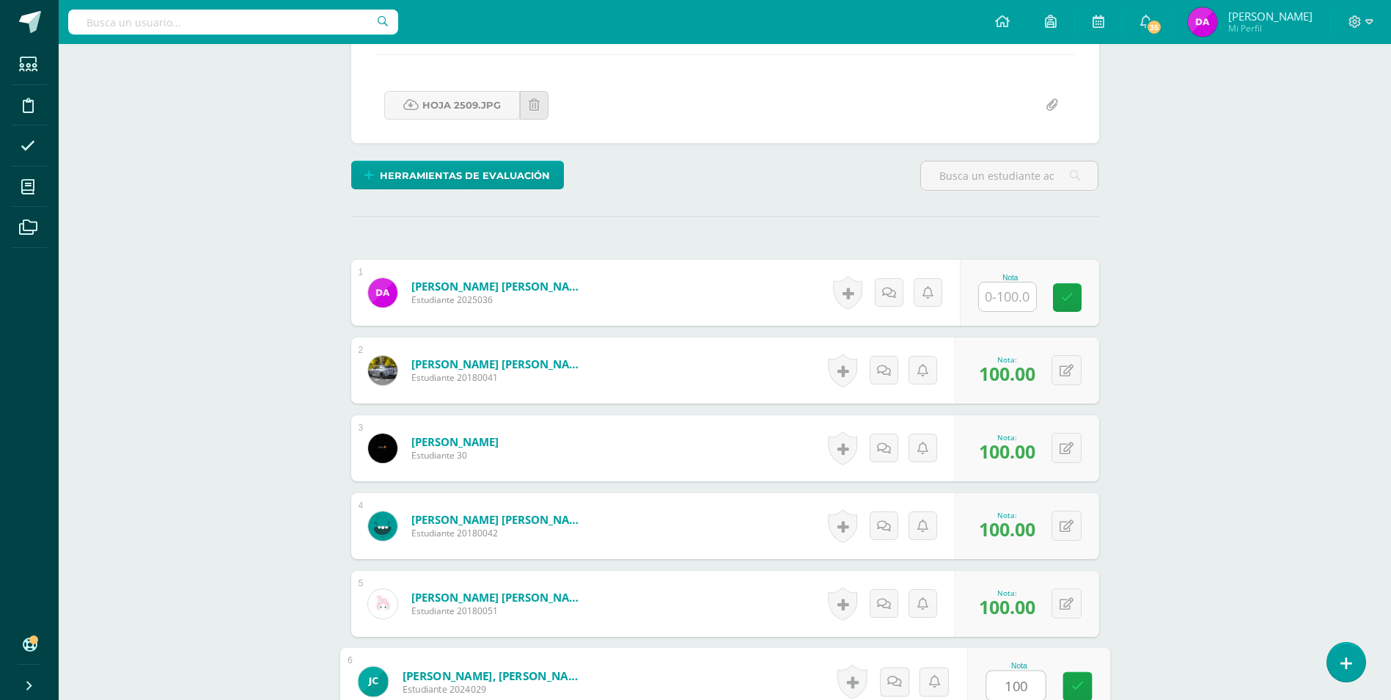
type input "100"
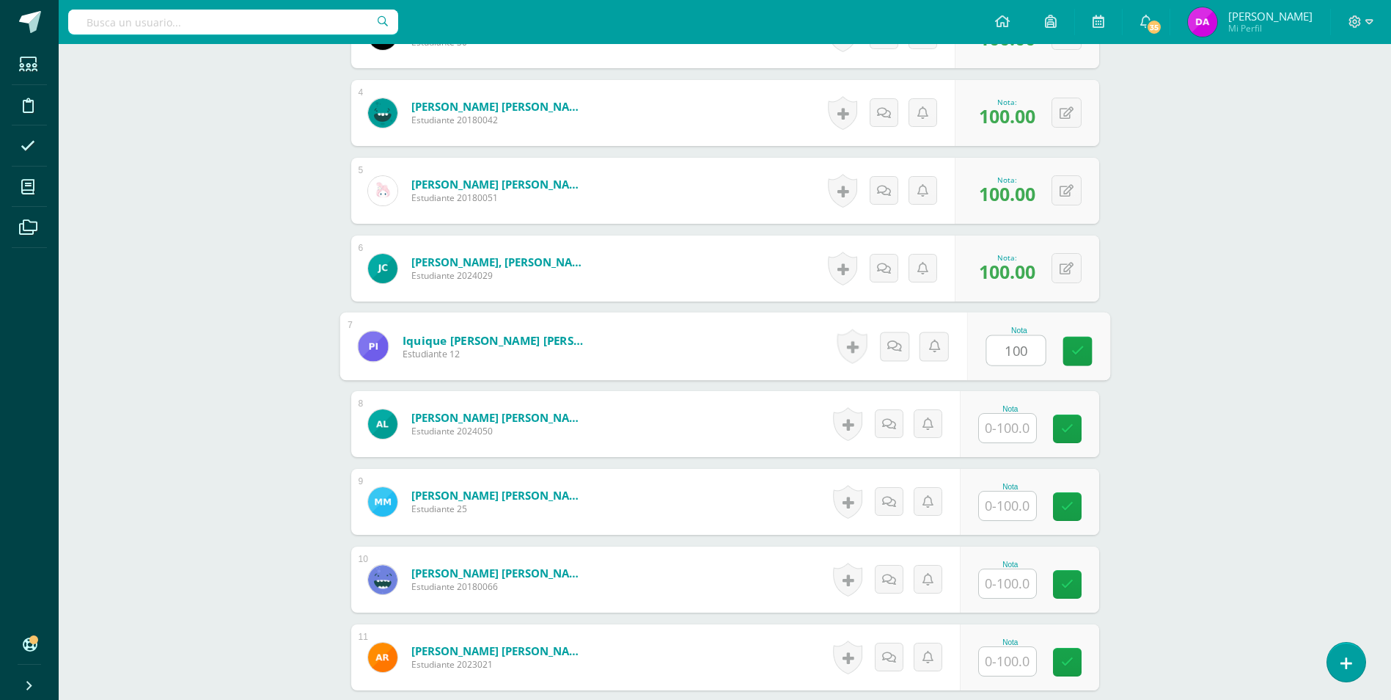
type input "100"
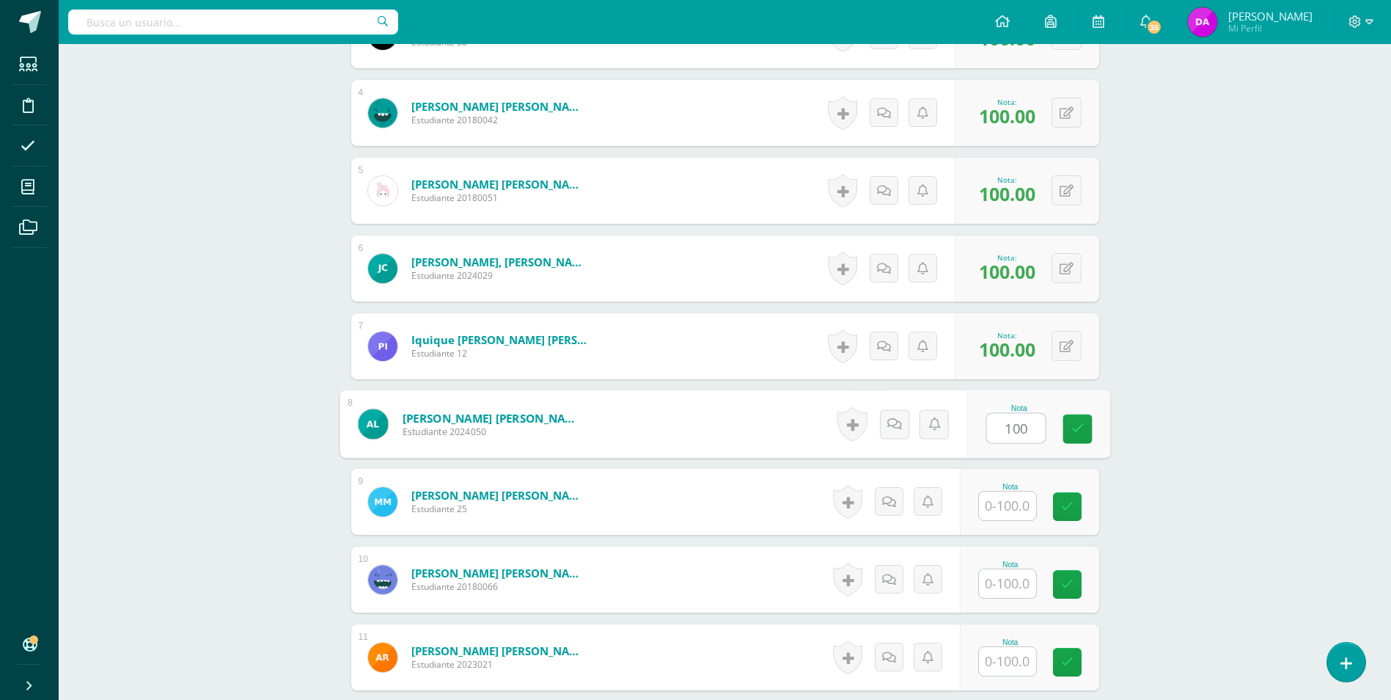
type input "100"
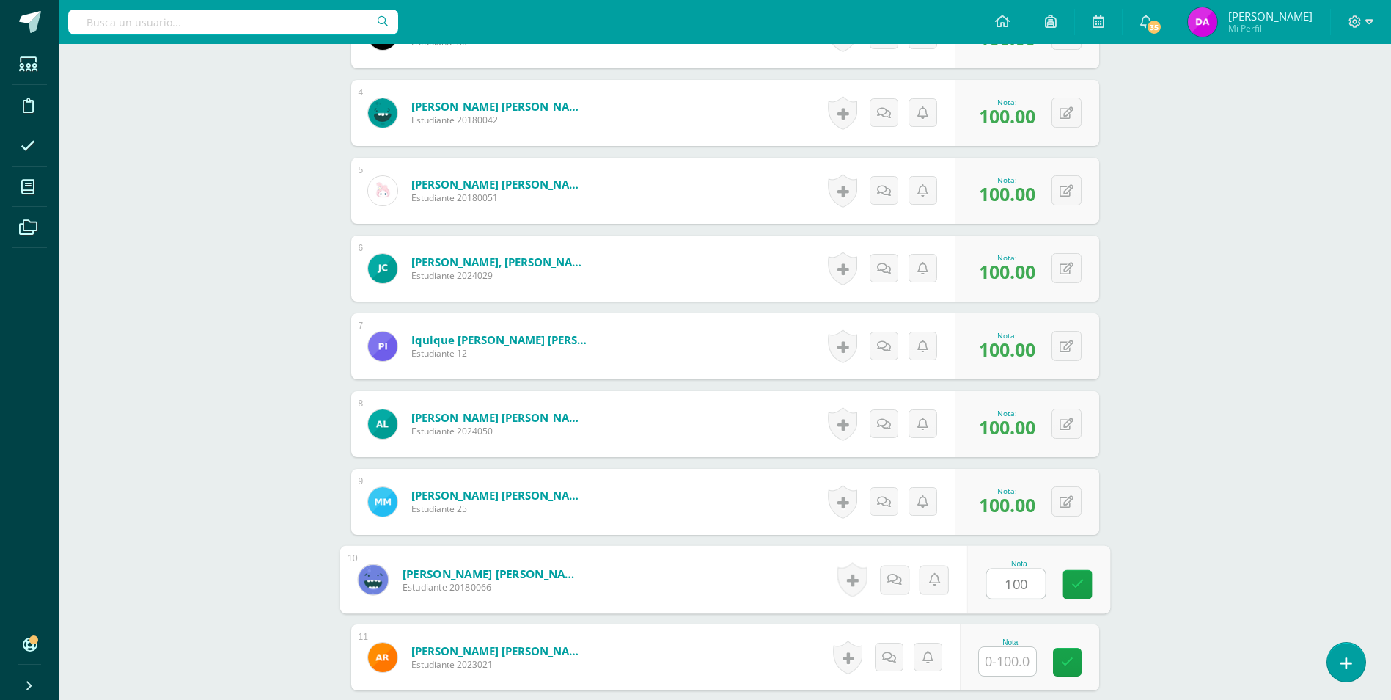
type input "100"
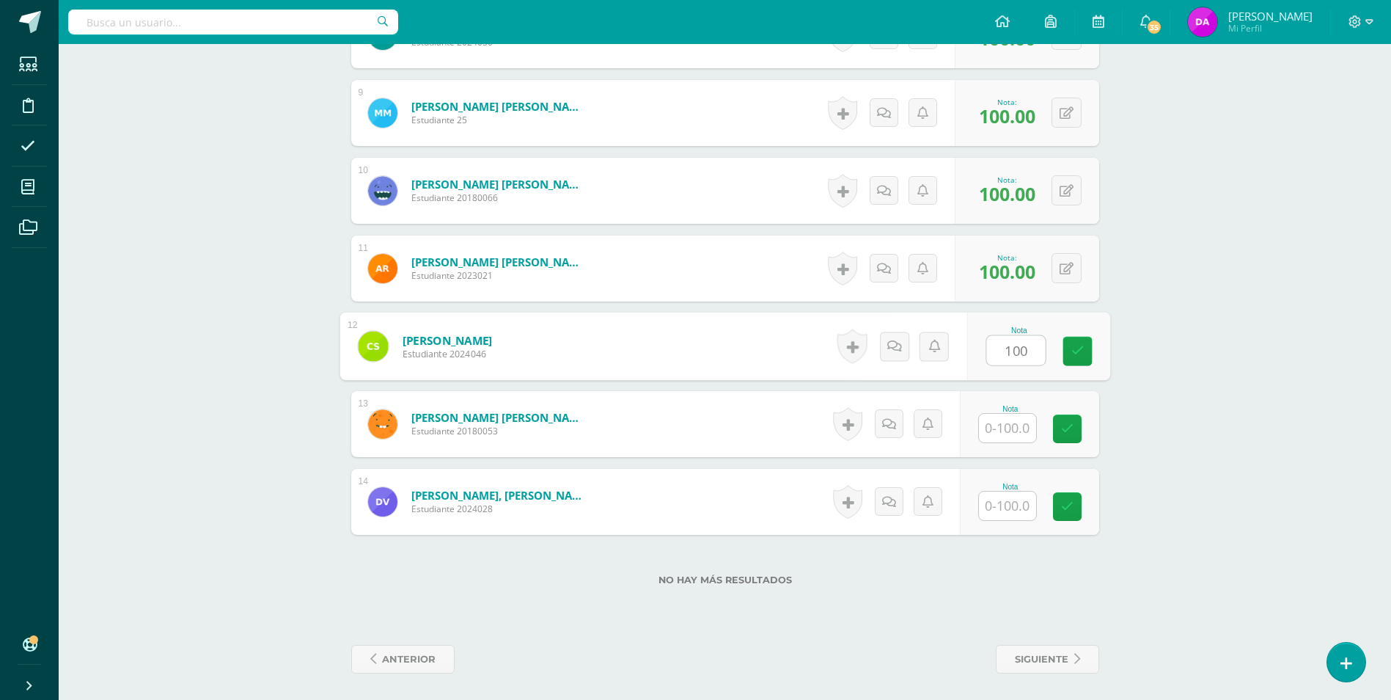
type input "100"
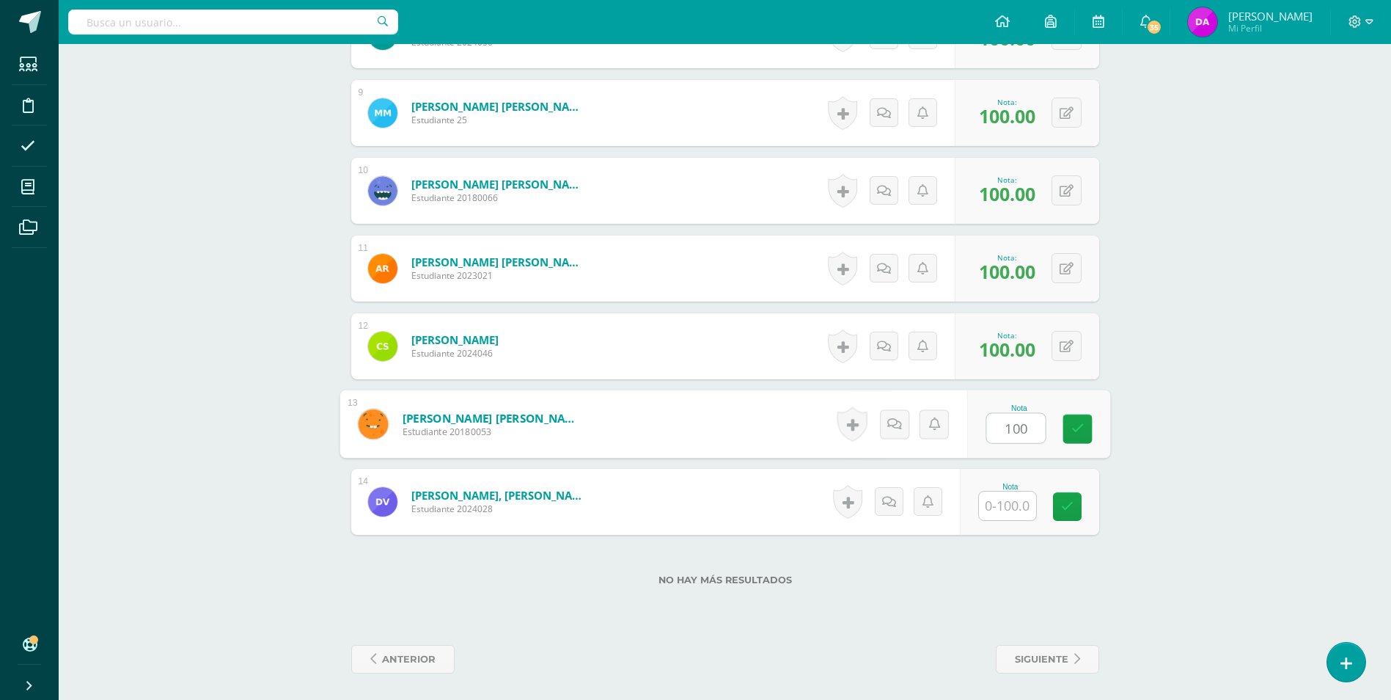
type input "100"
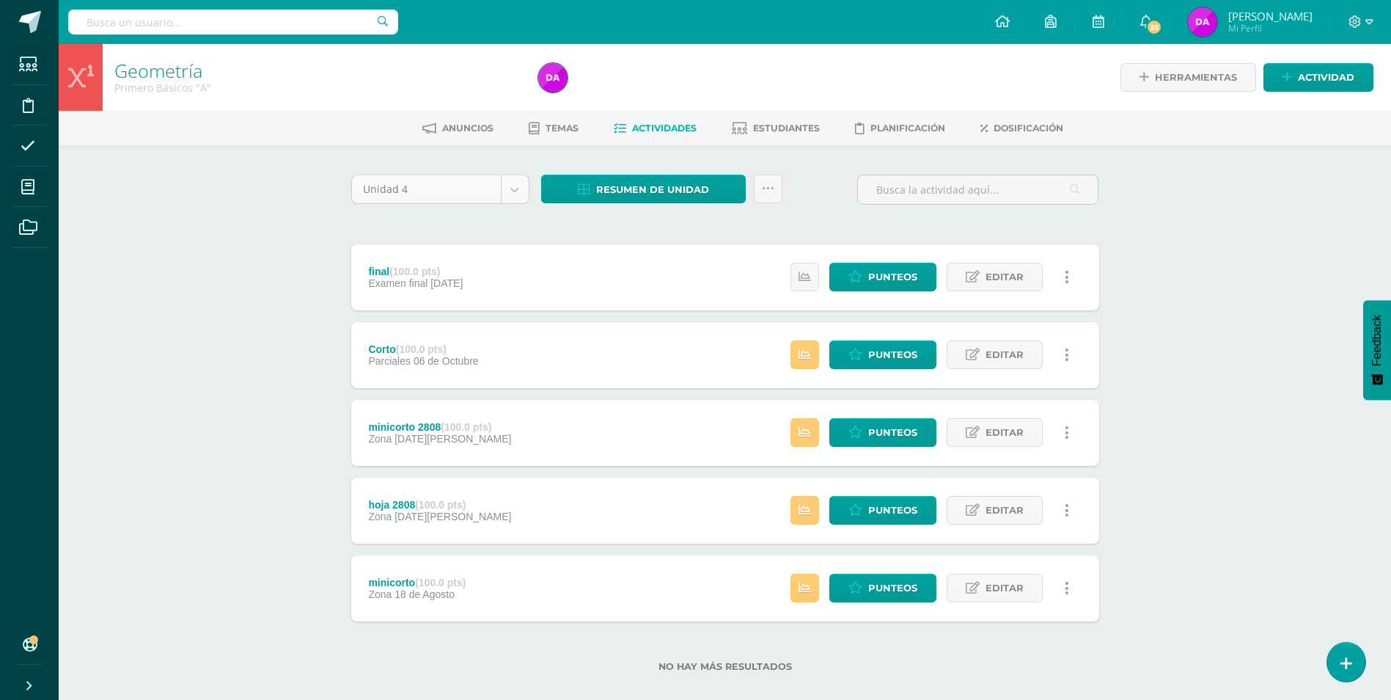
click at [513, 188] on body "Estudiantes Disciplina Asistencia Mis cursos Archivos Soporte Ayuda Reportar un…" at bounding box center [695, 359] width 1391 height 719
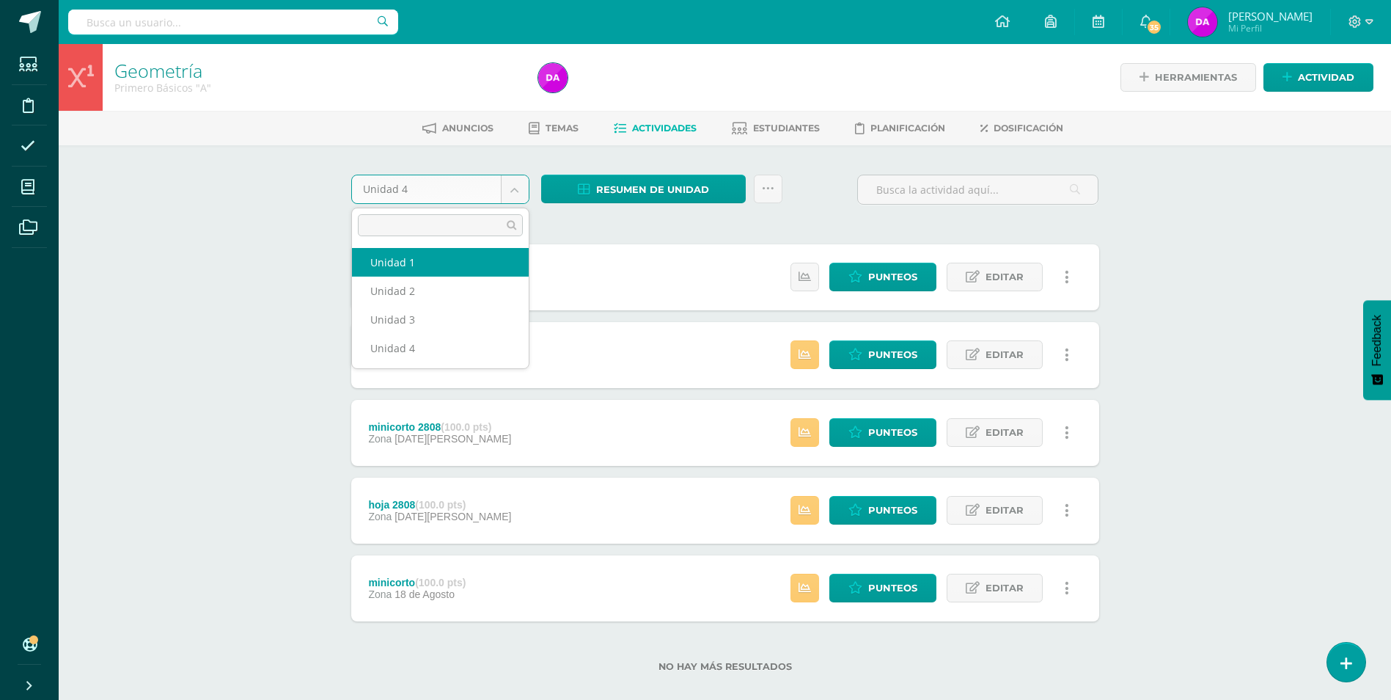
select select "Unidad 1"
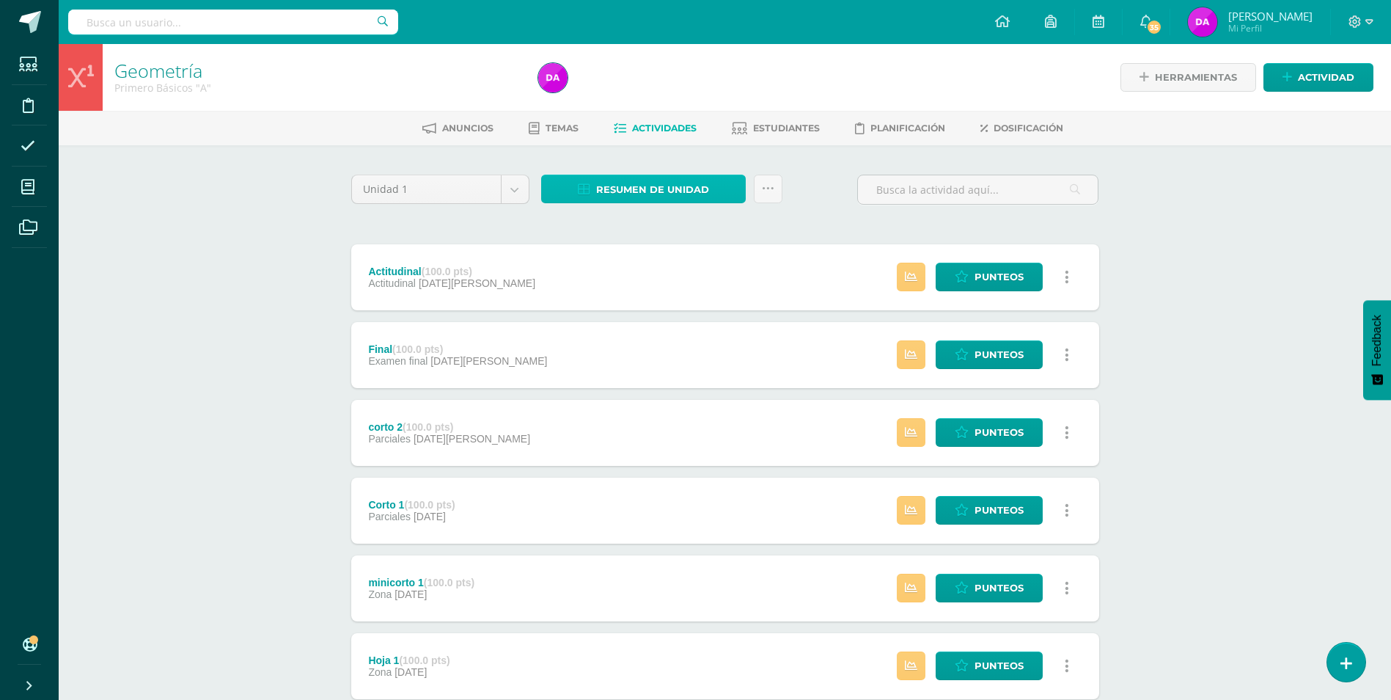
click at [683, 187] on span "Resumen de unidad" at bounding box center [652, 189] width 113 height 27
click at [689, 94] on link "Descargar como HTML" at bounding box center [644, 94] width 156 height 23
click at [519, 190] on body "Estudiantes Disciplina Asistencia Mis cursos Archivos Soporte Ayuda Reportar un…" at bounding box center [695, 398] width 1391 height 797
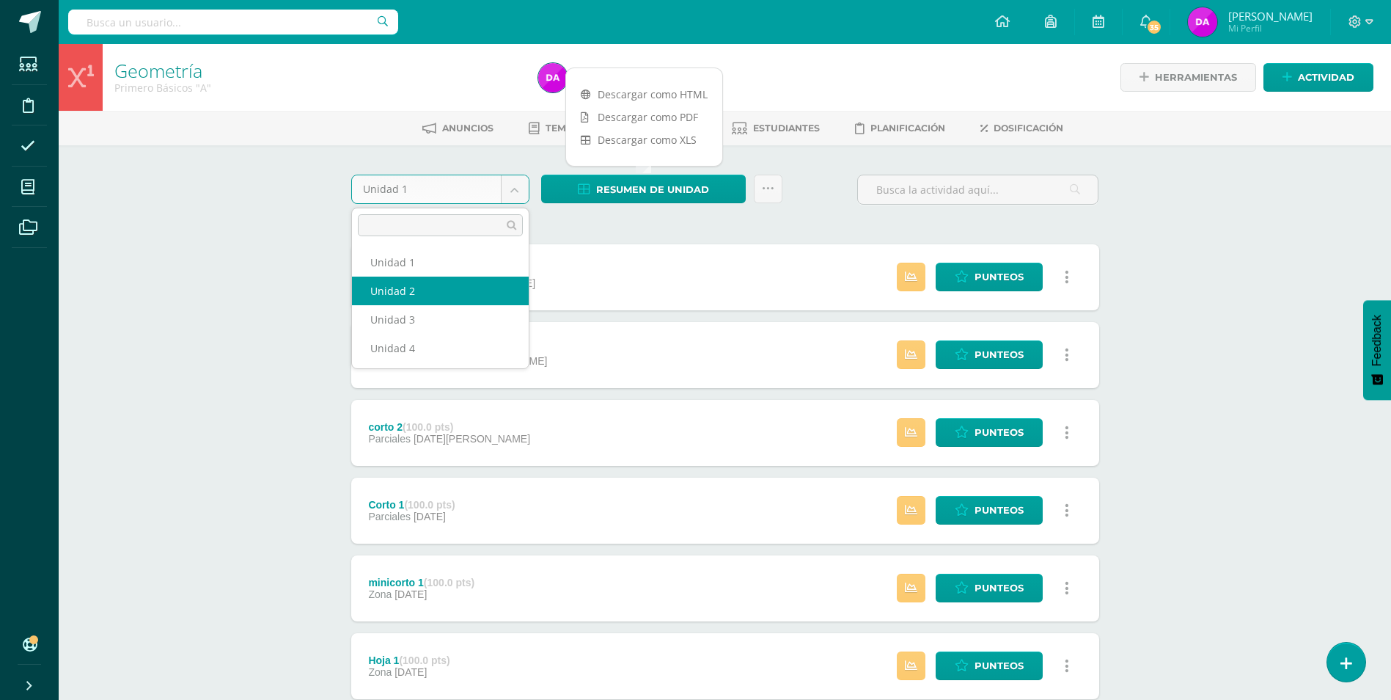
select select "Unidad 2"
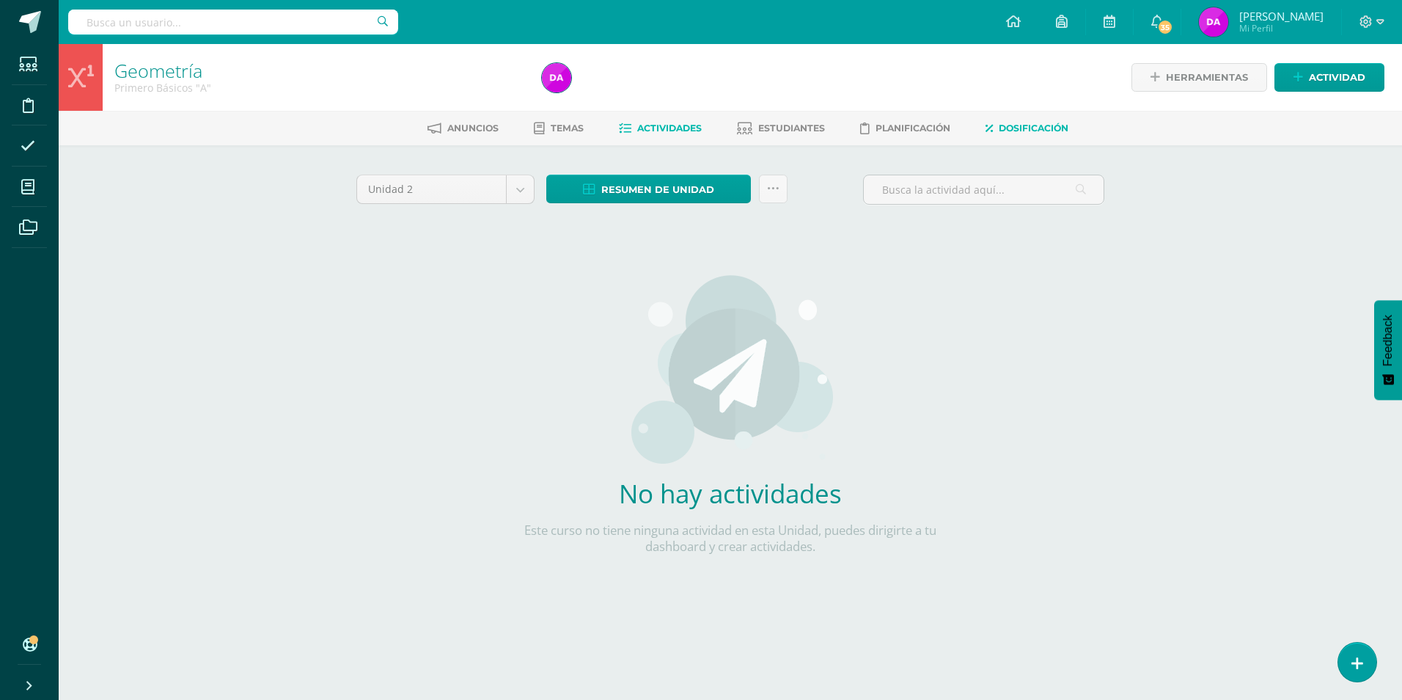
click at [1048, 126] on span "Dosificación" at bounding box center [1034, 127] width 70 height 11
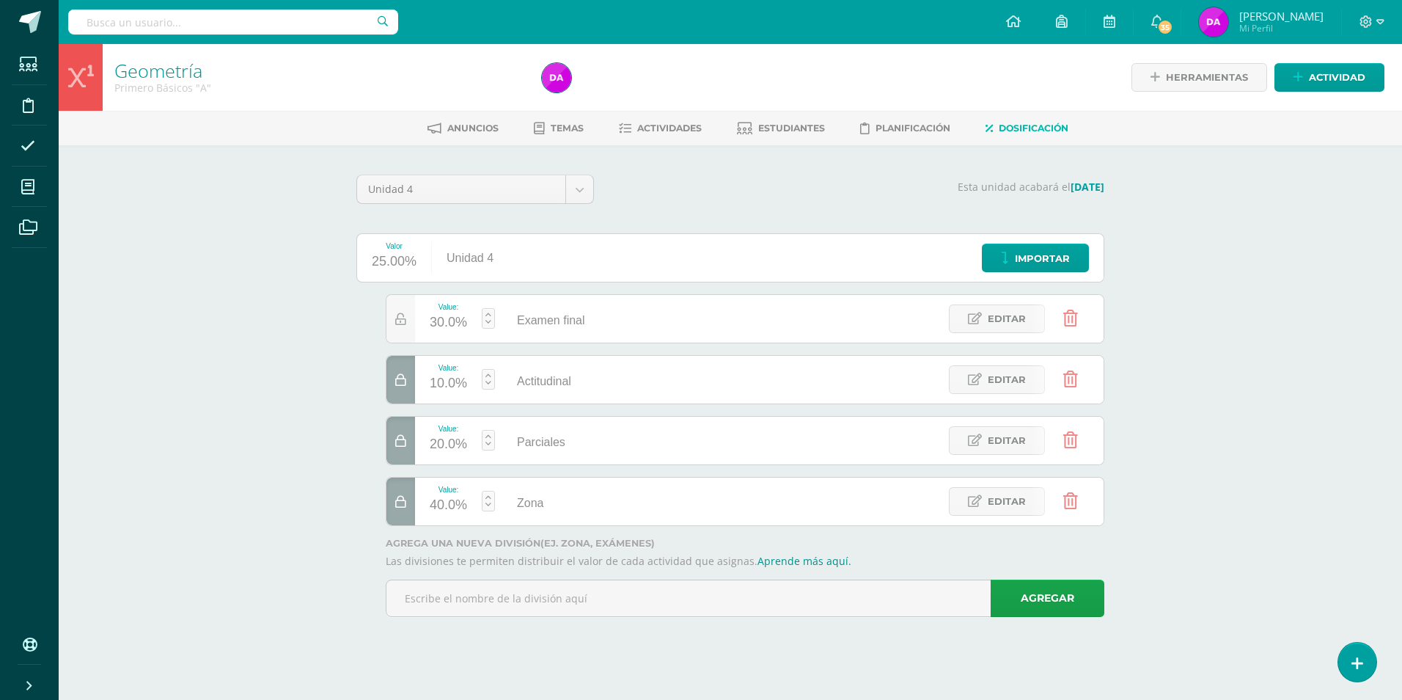
click at [1069, 383] on icon at bounding box center [1071, 379] width 15 height 16
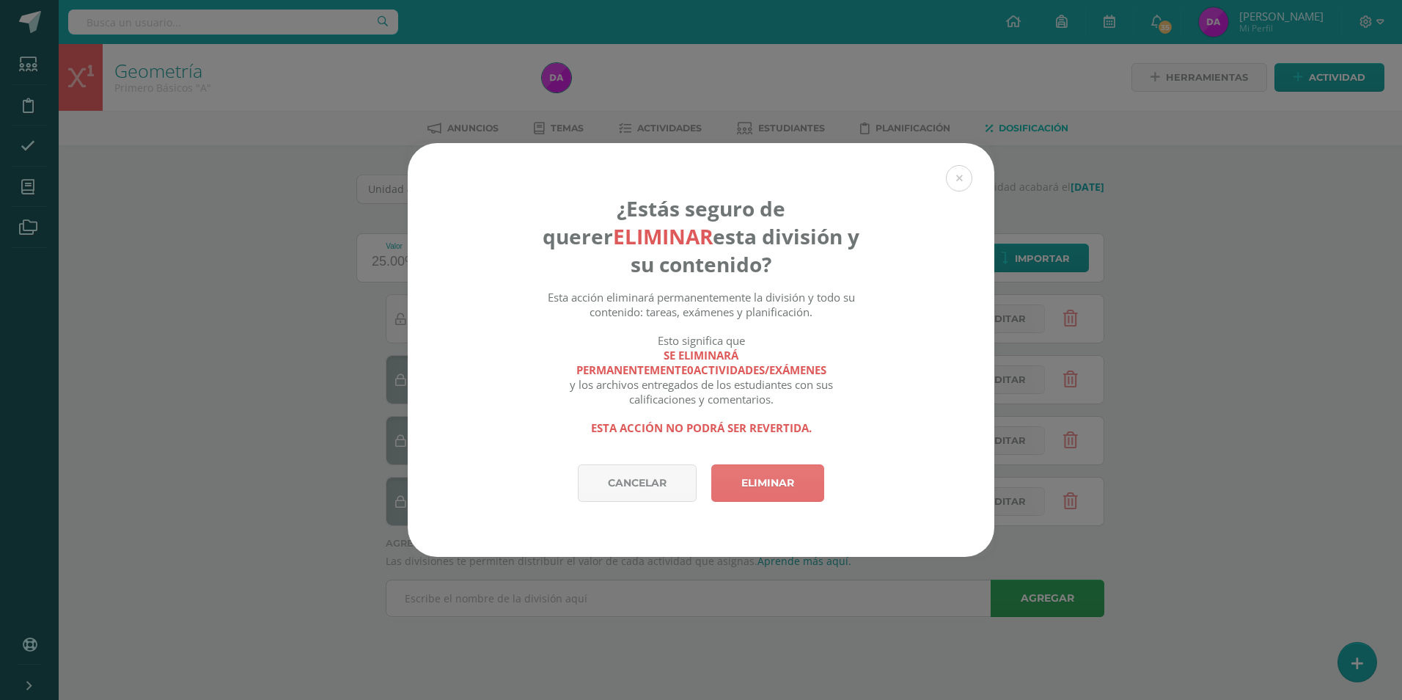
click at [786, 487] on link "Eliminar" at bounding box center [767, 482] width 113 height 37
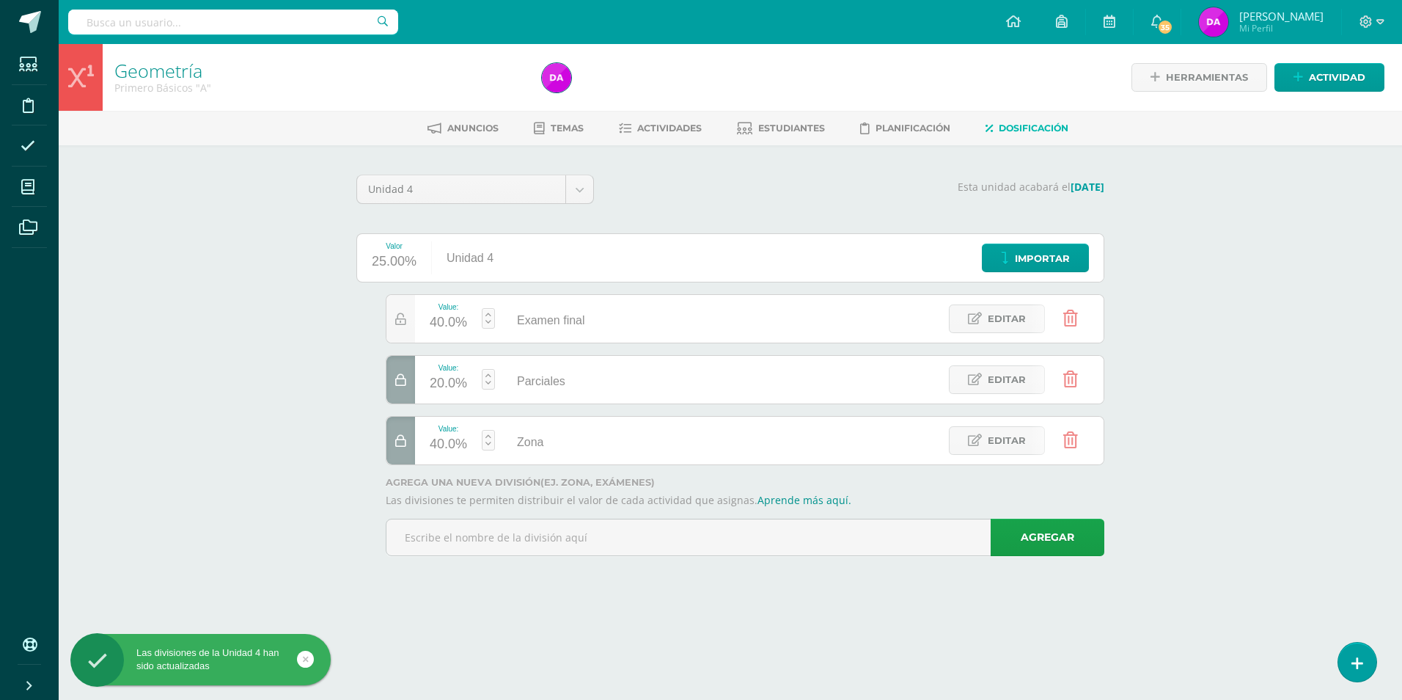
click at [1072, 379] on icon at bounding box center [1071, 379] width 15 height 16
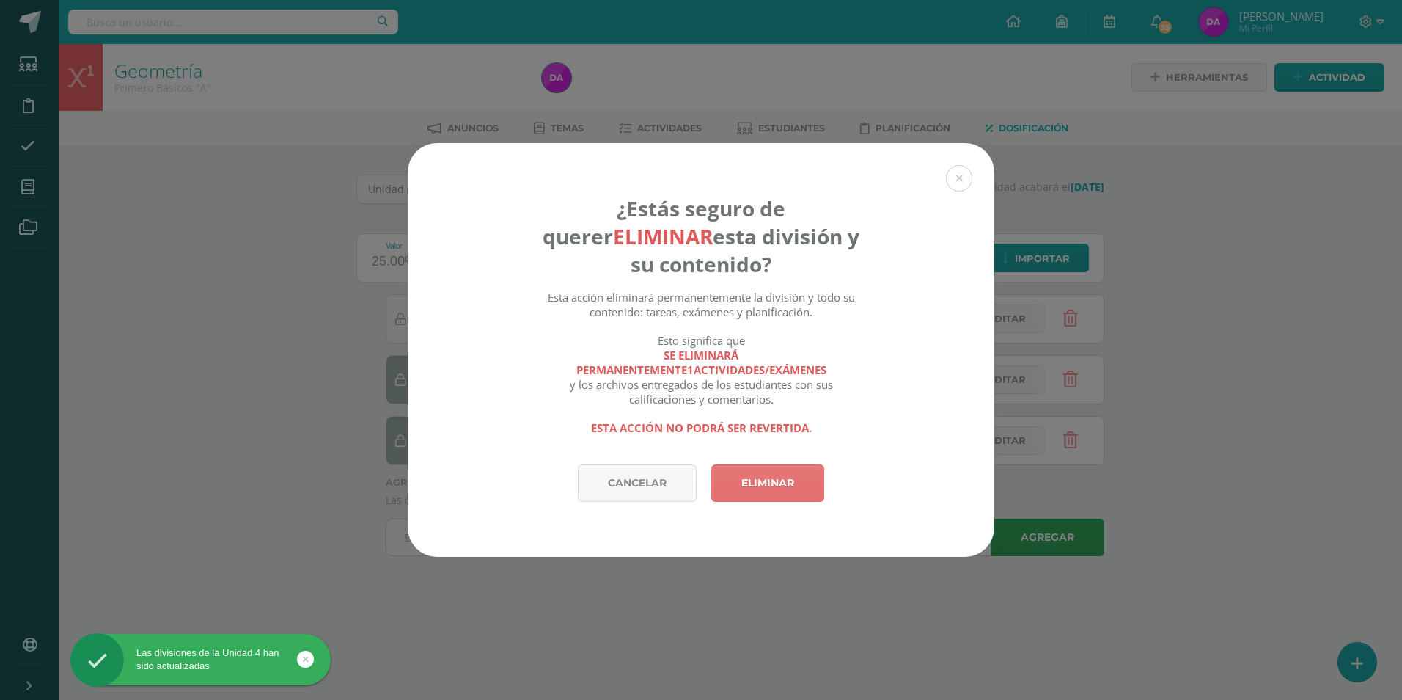
click at [775, 483] on link "Eliminar" at bounding box center [767, 482] width 113 height 37
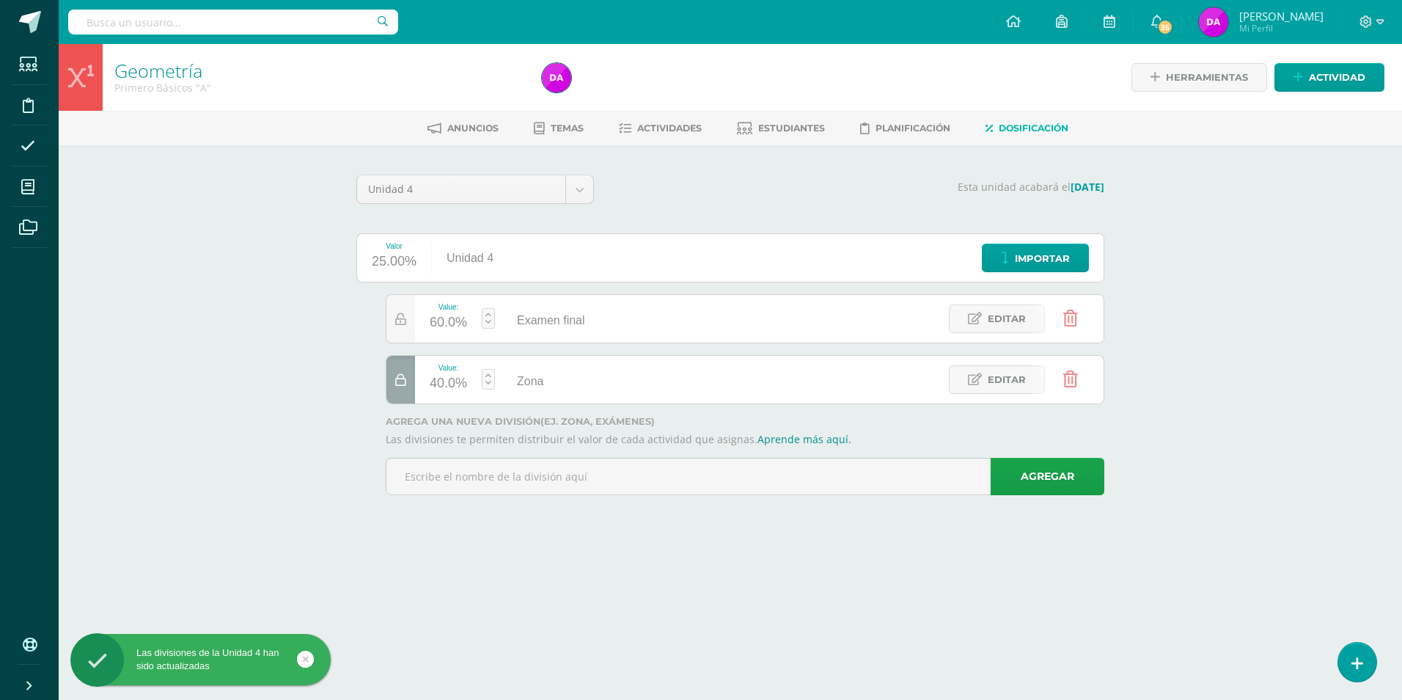
click at [1071, 382] on icon at bounding box center [1071, 379] width 15 height 16
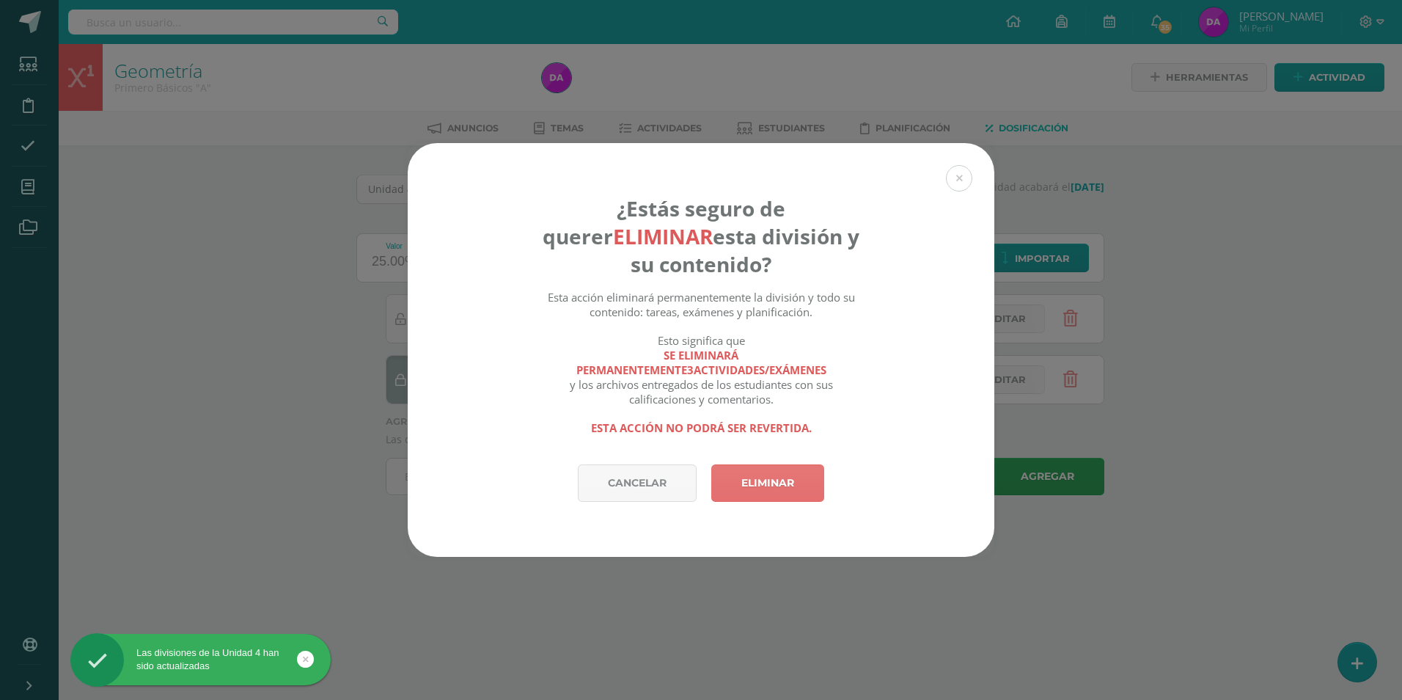
click at [781, 483] on link "Eliminar" at bounding box center [767, 482] width 113 height 37
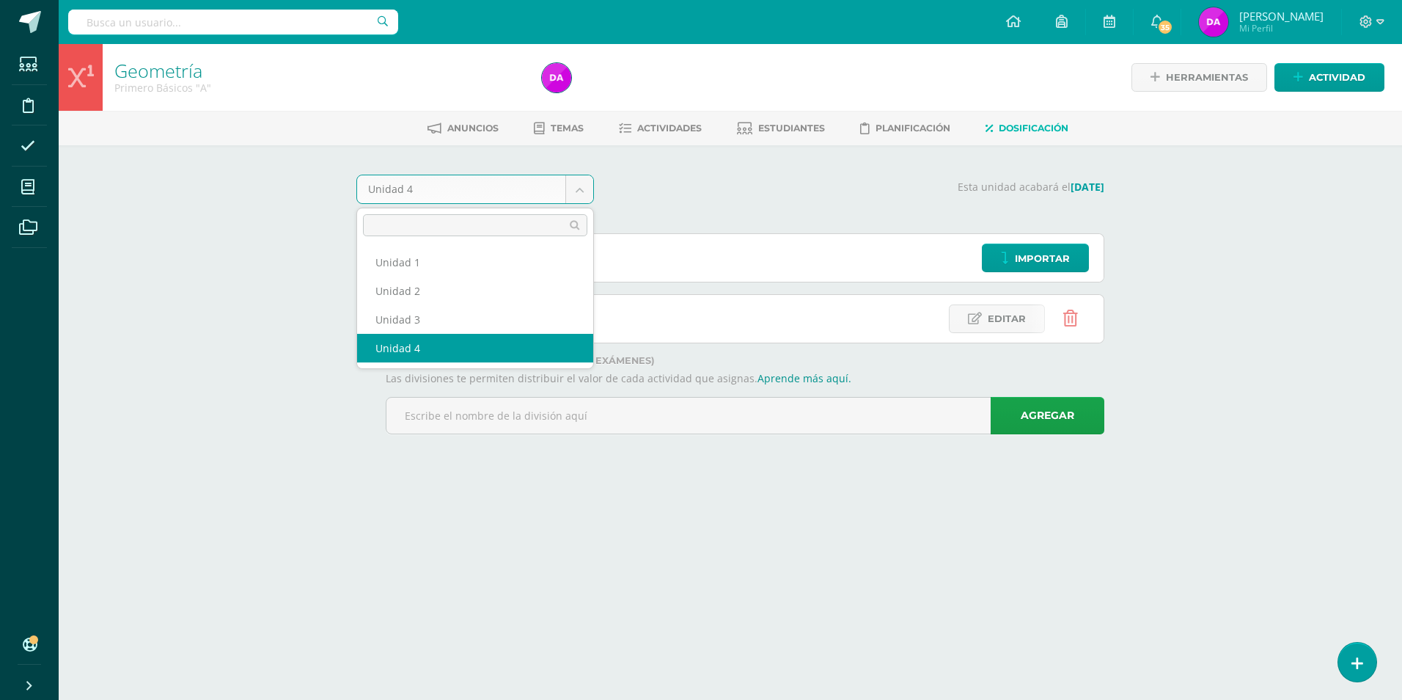
click at [581, 186] on body "Las divisiones de la Unidad 4 han sido actualizadas Las divisiones de la Unidad…" at bounding box center [701, 237] width 1402 height 475
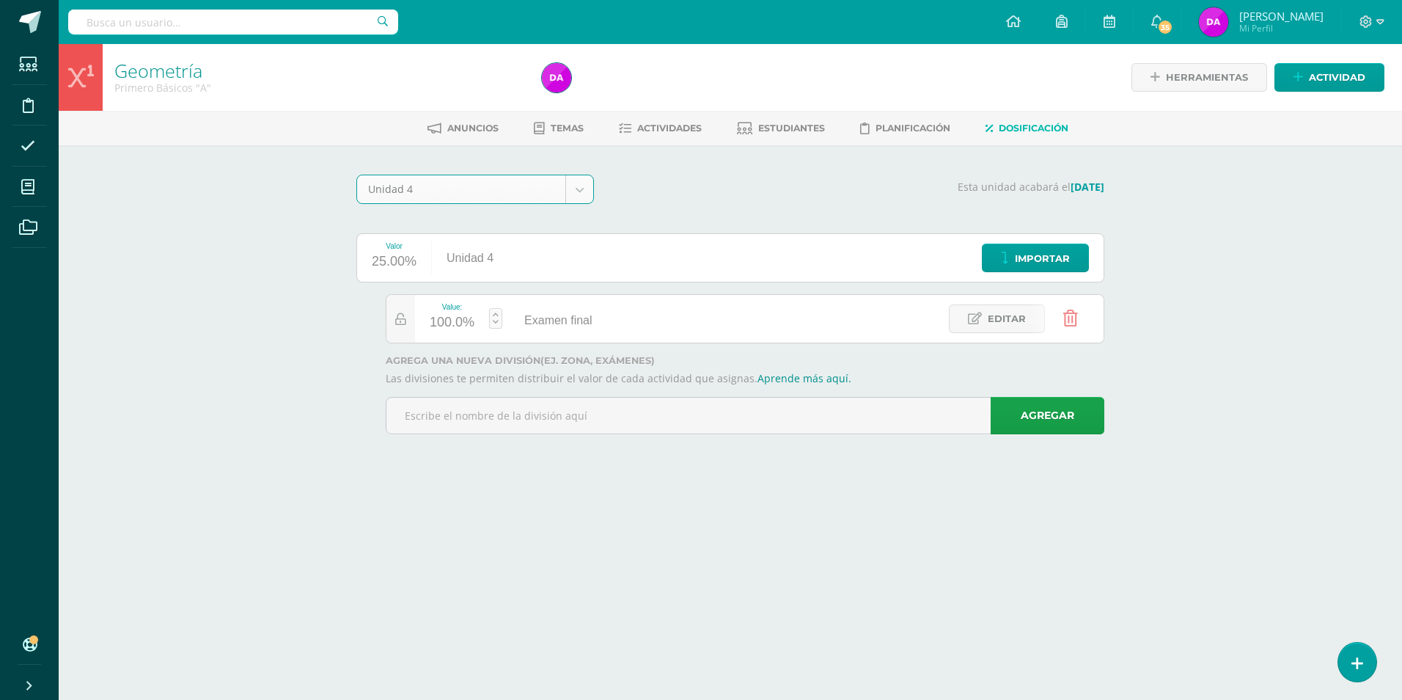
click at [580, 188] on body "Las divisiones de la Unidad 4 han sido actualizadas Las divisiones de la Unidad…" at bounding box center [701, 237] width 1402 height 475
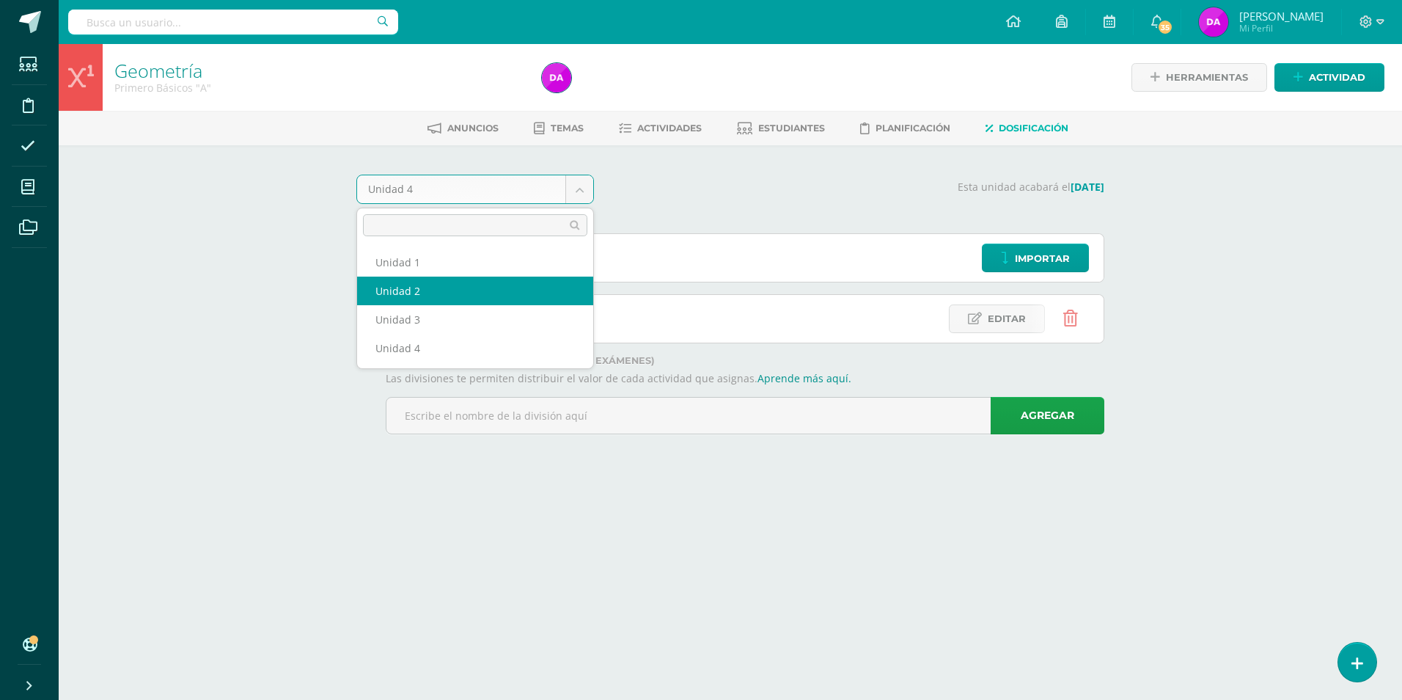
select select "Unidad 2"
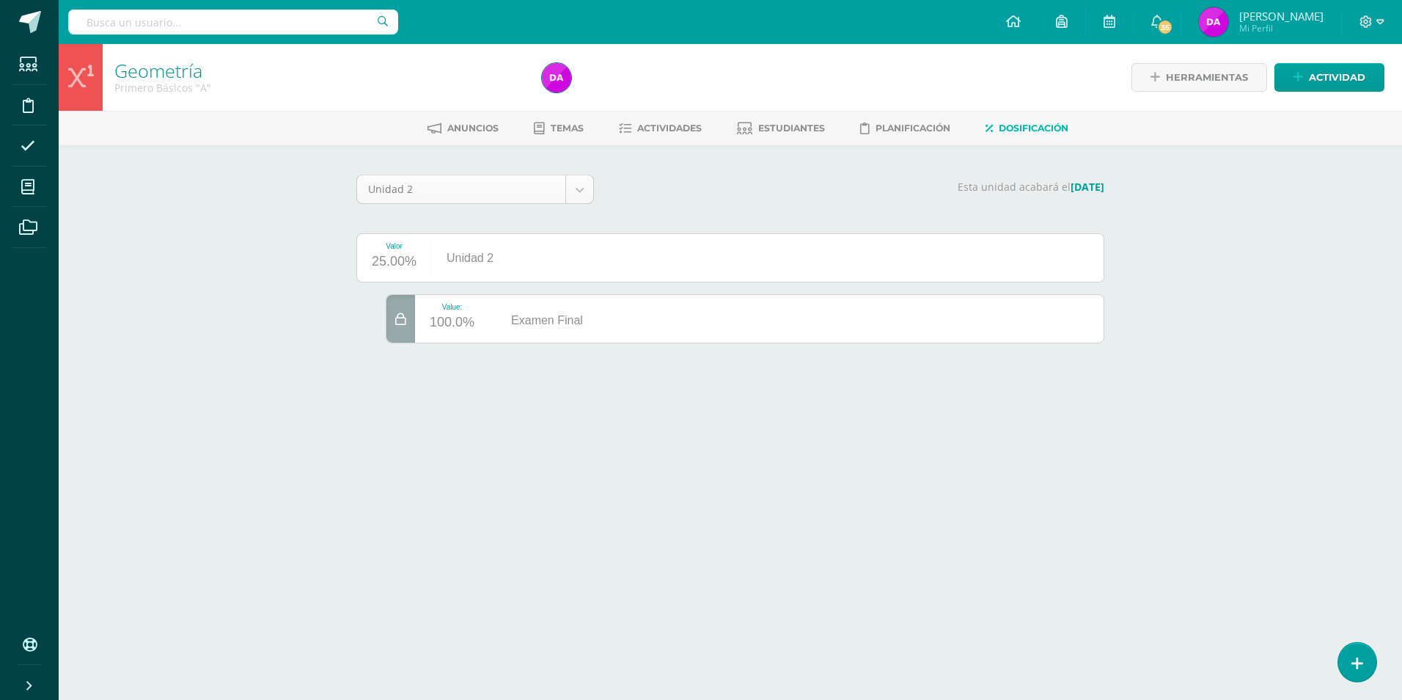
click at [582, 193] on body "Estudiantes Disciplina Asistencia Mis cursos Archivos Soporte Ayuda Reportar un…" at bounding box center [701, 192] width 1402 height 384
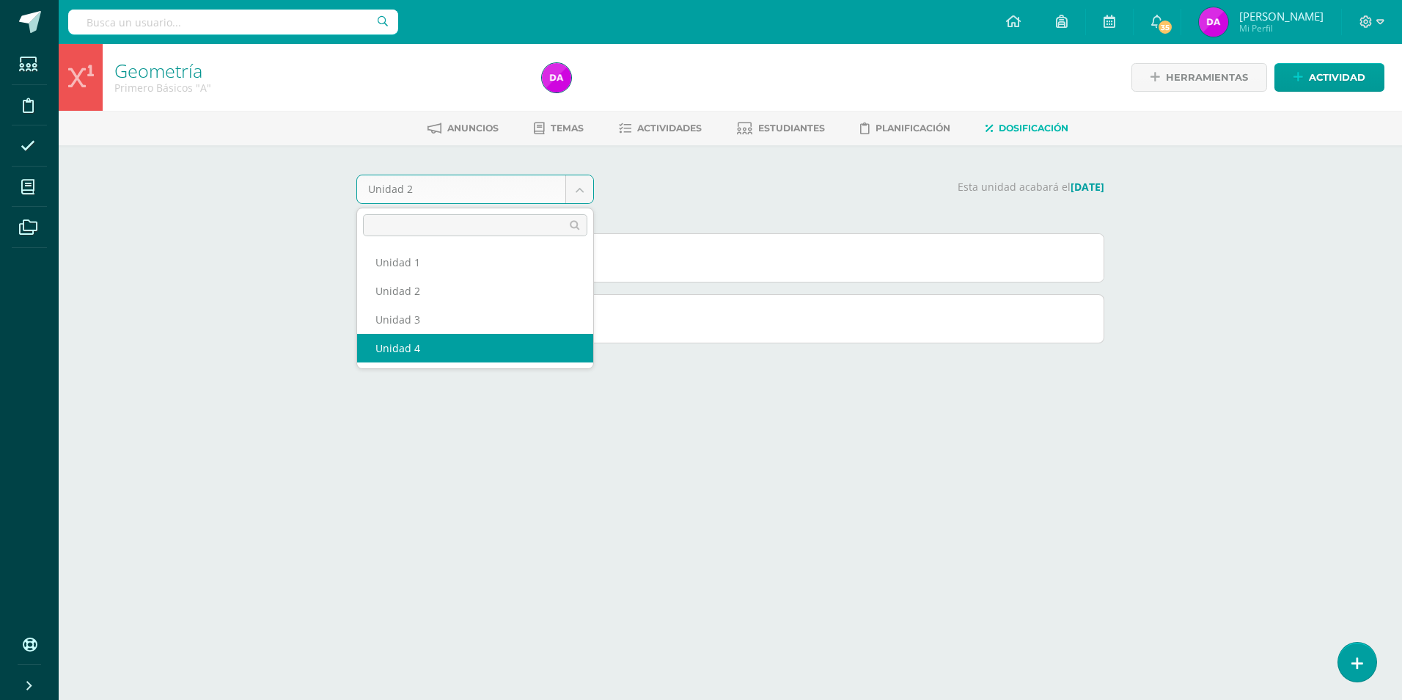
select select "Unidad 4"
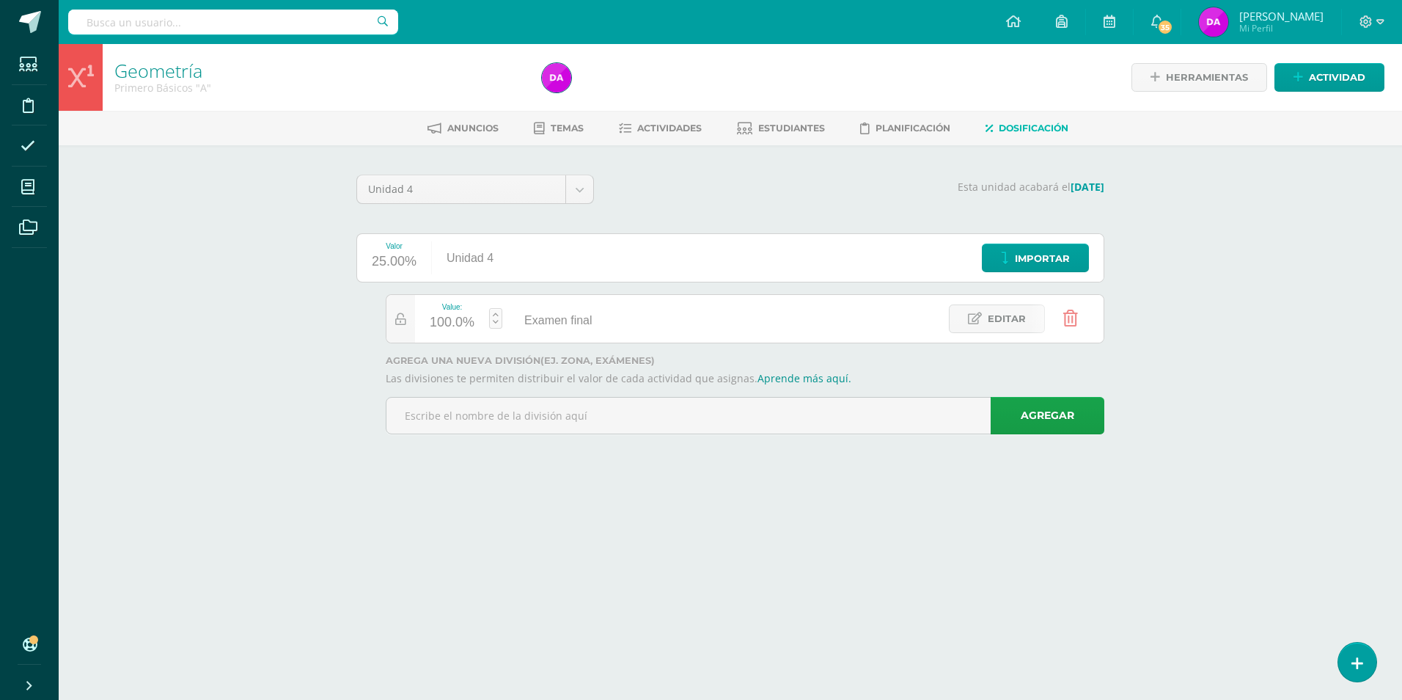
click at [1168, 289] on div "Geometría Primero Básicos "A" Herramientas Detalle de asistencias Actividad Anu…" at bounding box center [731, 259] width 1344 height 431
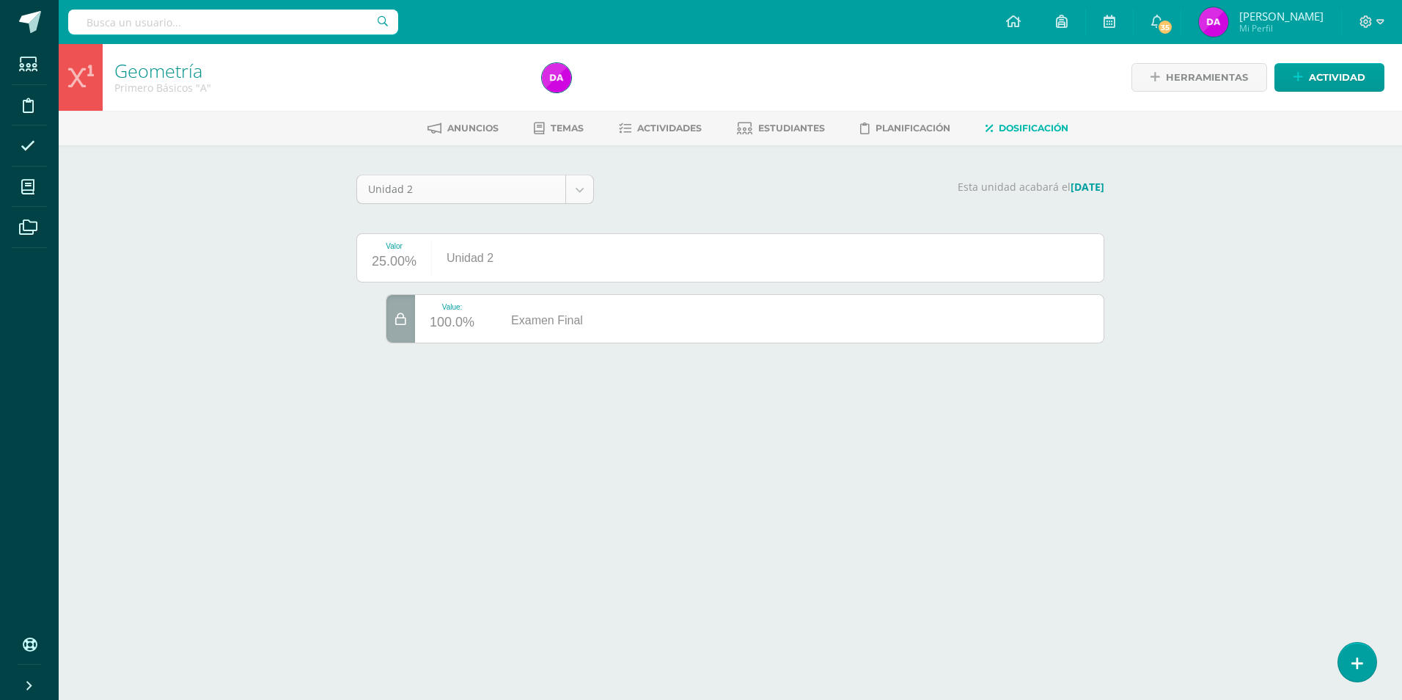
click at [587, 191] on body "Estudiantes Disciplina Asistencia Mis cursos Archivos Soporte Ayuda Reportar un…" at bounding box center [701, 192] width 1402 height 384
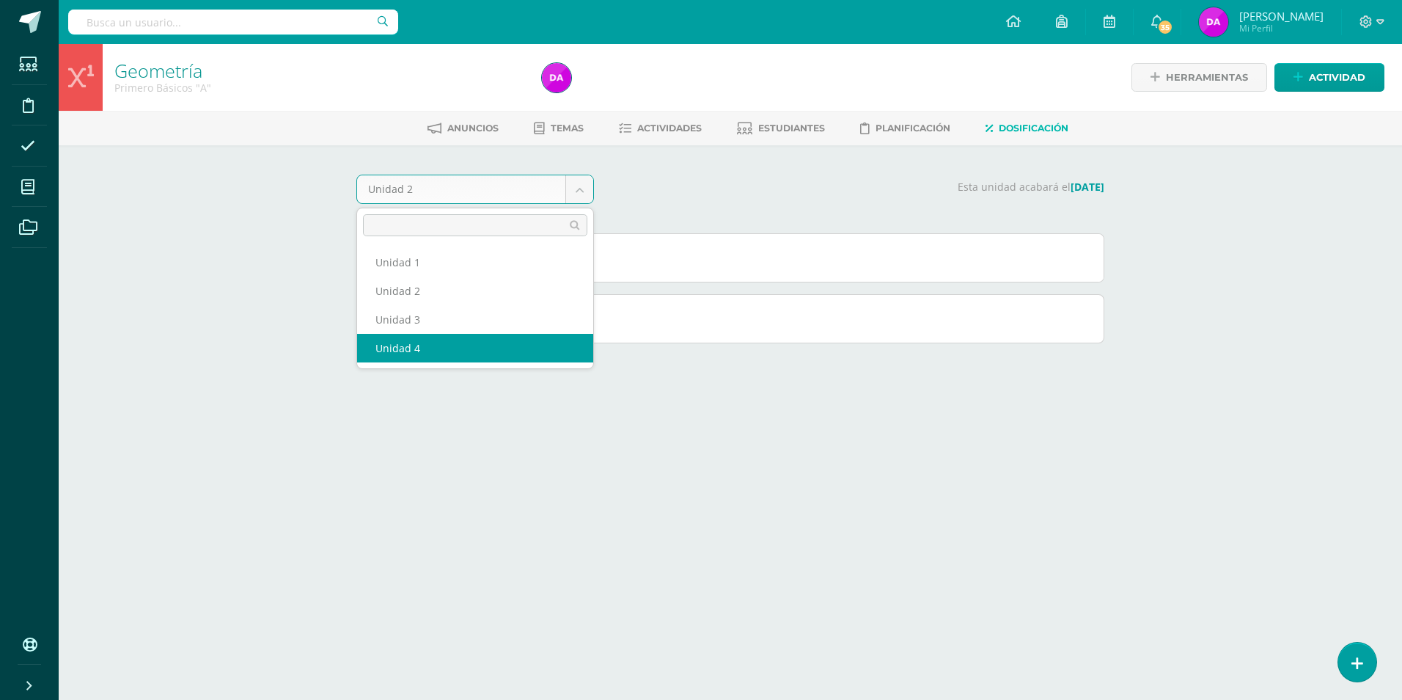
select select "Unidad 4"
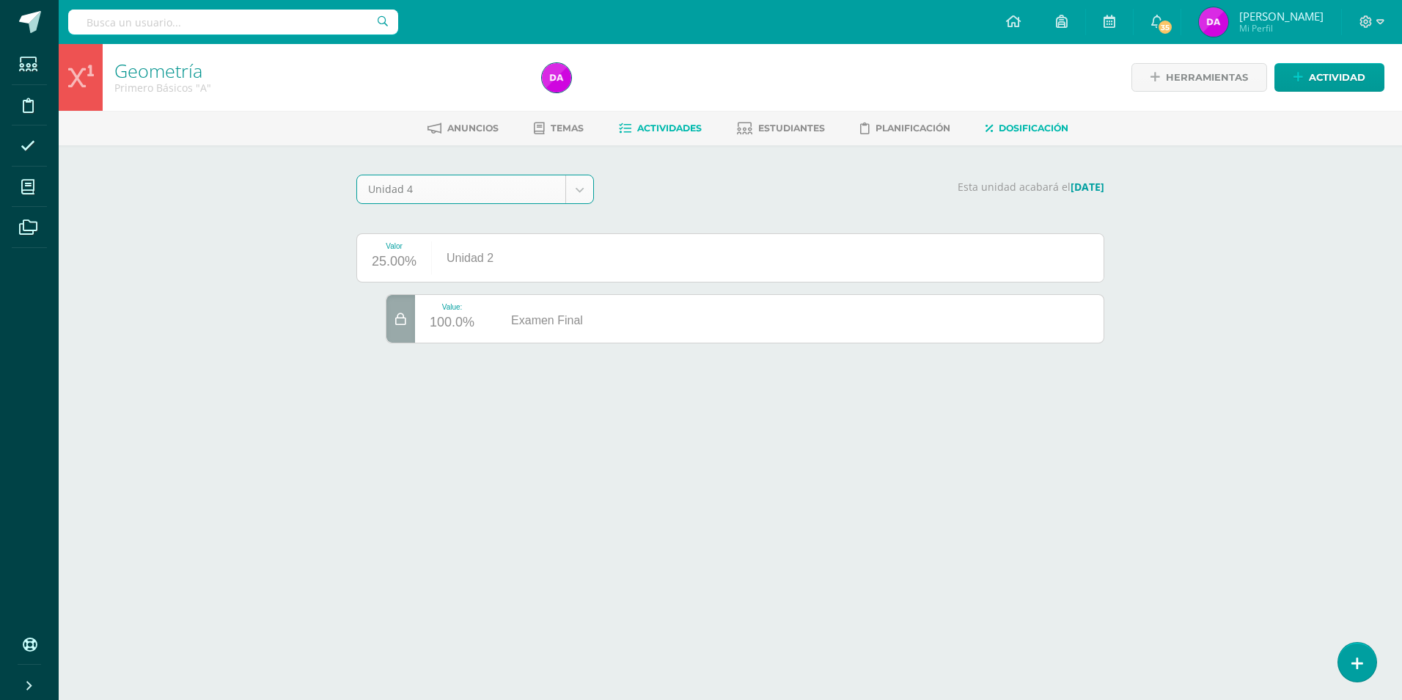
click at [687, 128] on span "Actividades" at bounding box center [669, 127] width 65 height 11
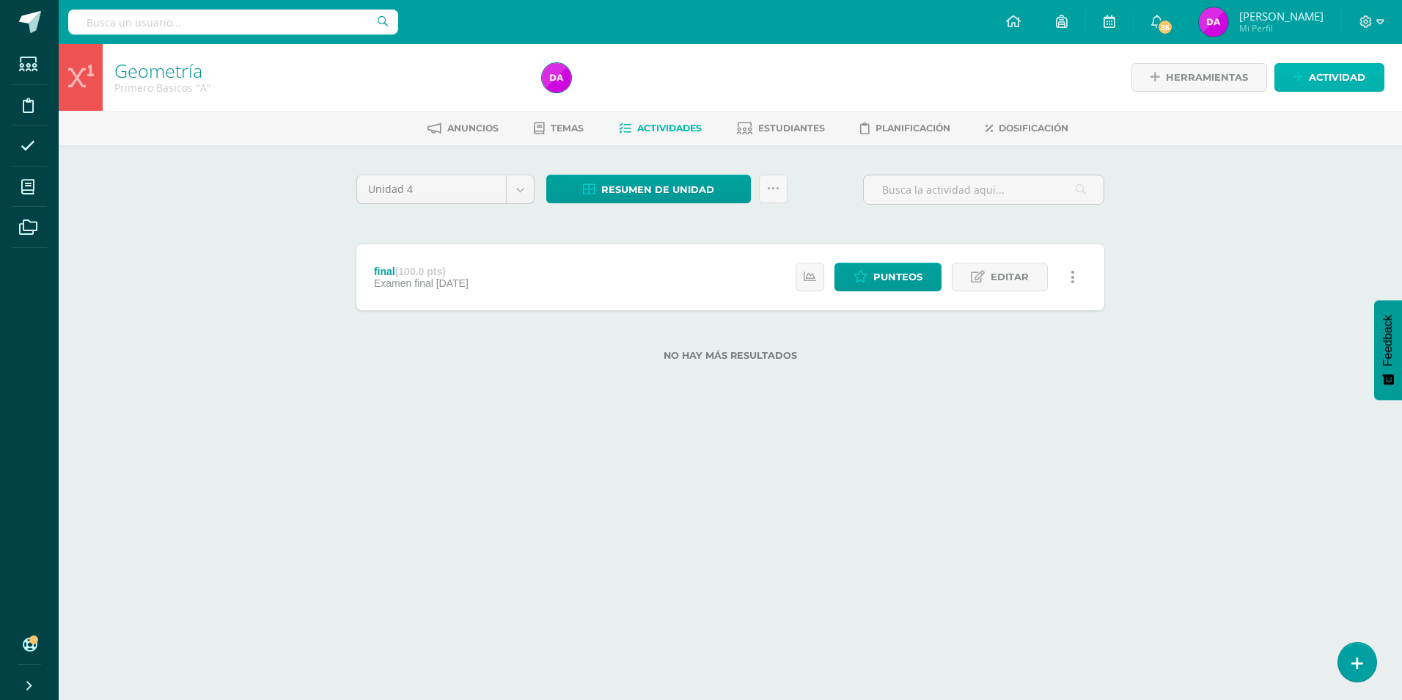
click at [1332, 79] on span "Actividad" at bounding box center [1337, 77] width 56 height 27
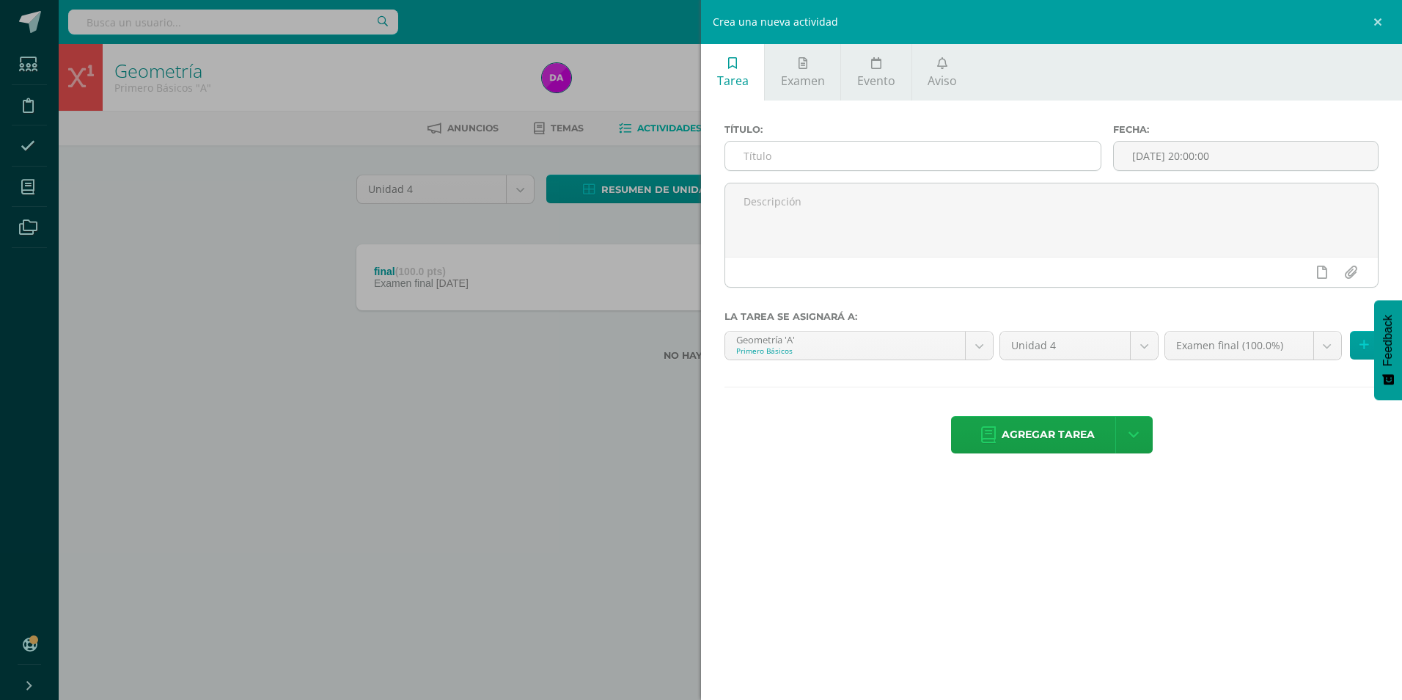
click at [795, 158] on input "text" at bounding box center [913, 156] width 376 height 29
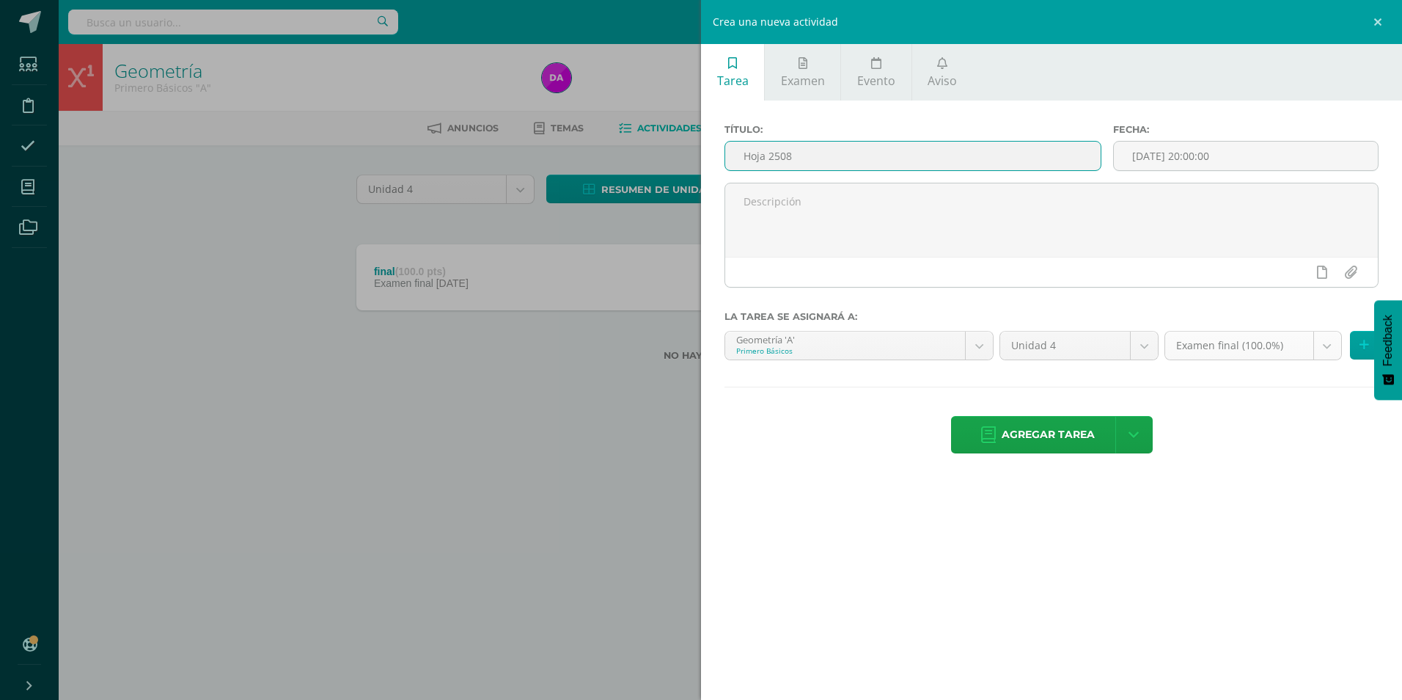
type input "Hoja 2508"
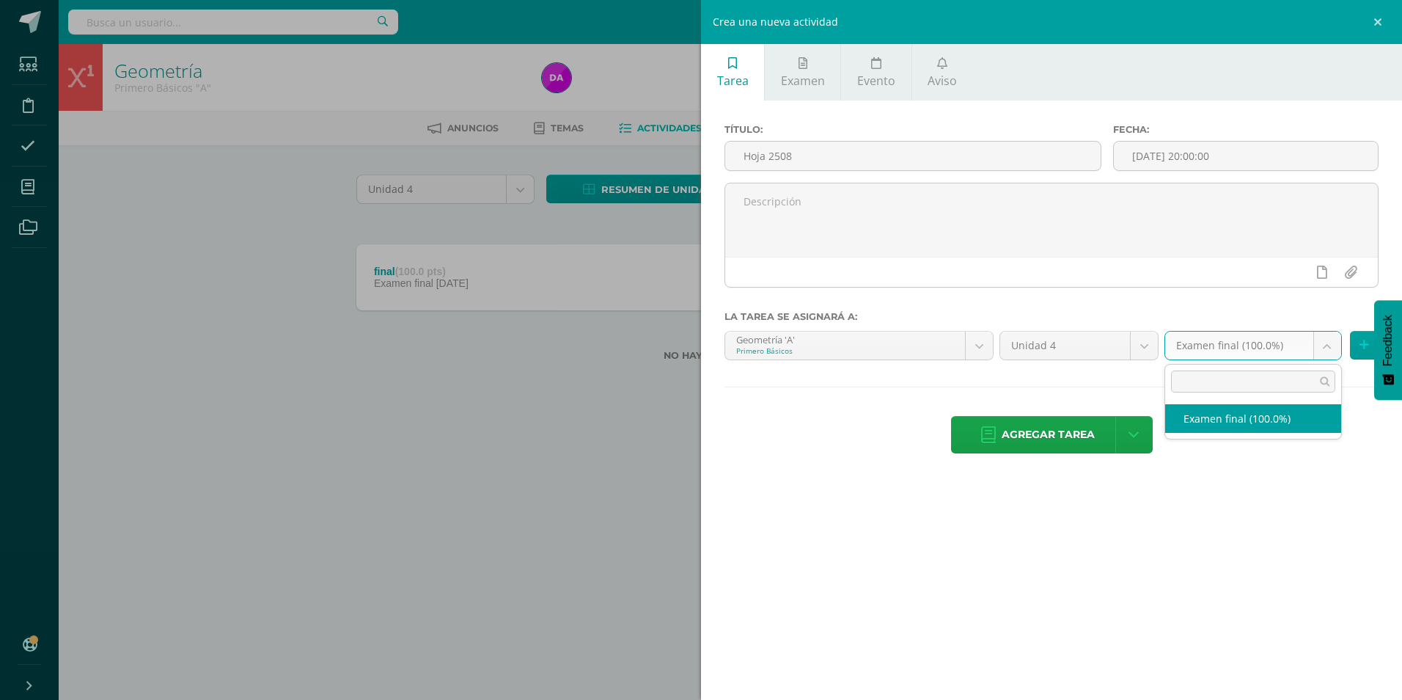
click at [1333, 351] on body "Estudiantes Disciplina Asistencia Mis cursos Archivos Soporte Ayuda Reportar un…" at bounding box center [701, 204] width 1402 height 408
drag, startPoint x: 1311, startPoint y: 532, endPoint x: 1027, endPoint y: 478, distance: 289.7
click at [1311, 408] on body "Estudiantes Disciplina Asistencia Mis cursos Archivos Soporte Ayuda Reportar un…" at bounding box center [701, 204] width 1402 height 408
click at [1383, 19] on link at bounding box center [1380, 22] width 44 height 44
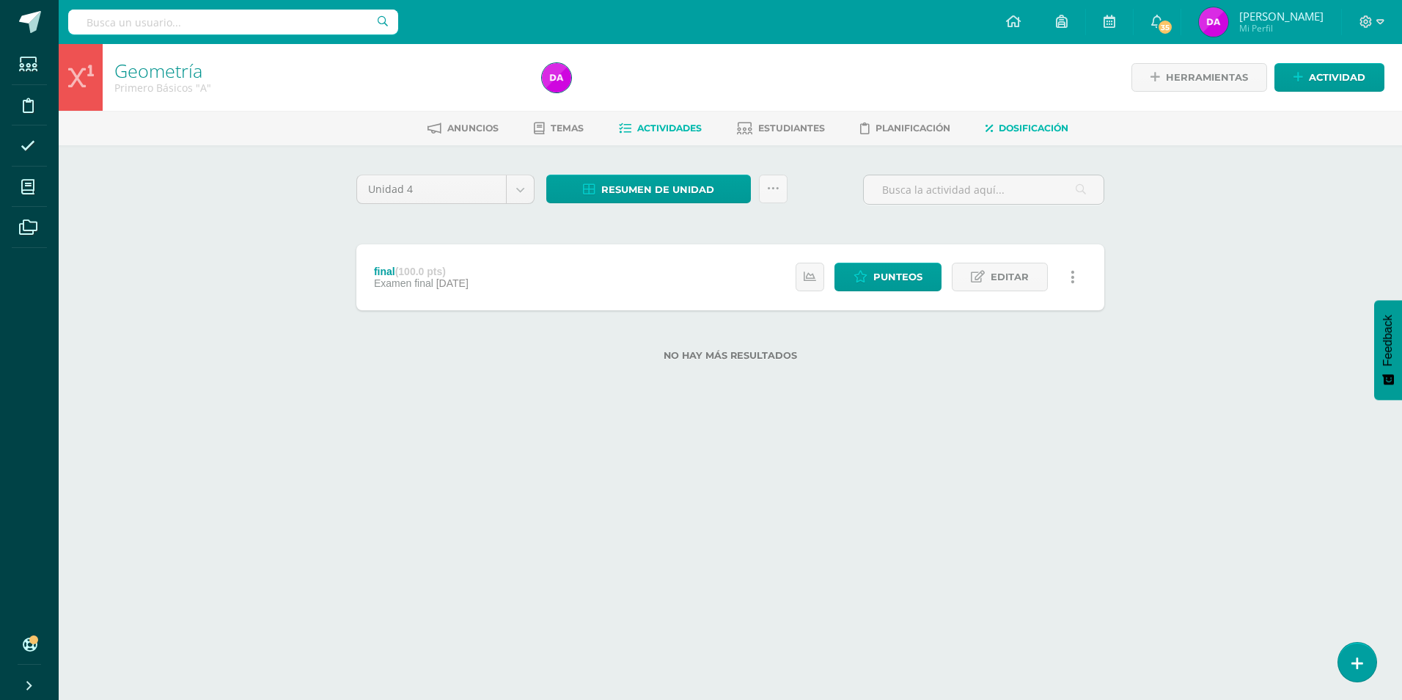
click at [1027, 127] on span "Dosificación" at bounding box center [1034, 127] width 70 height 11
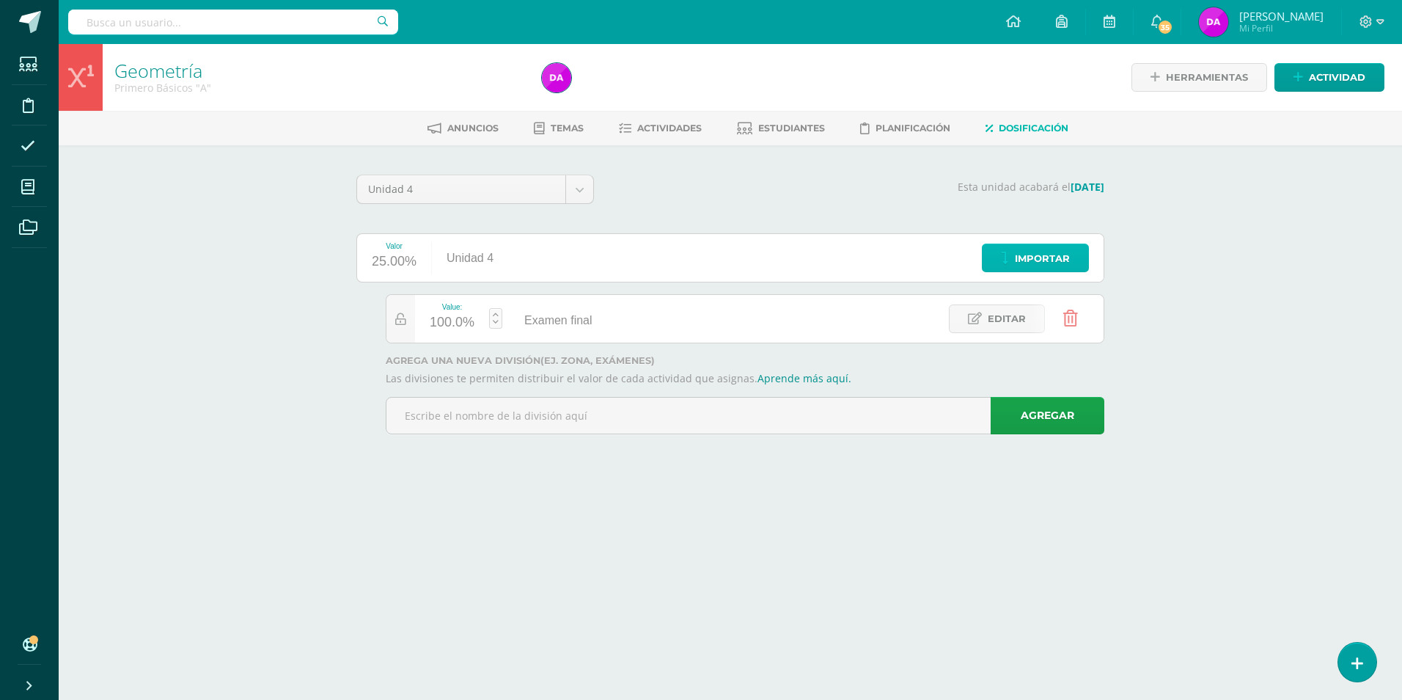
click at [1031, 255] on span "Importar" at bounding box center [1042, 258] width 55 height 27
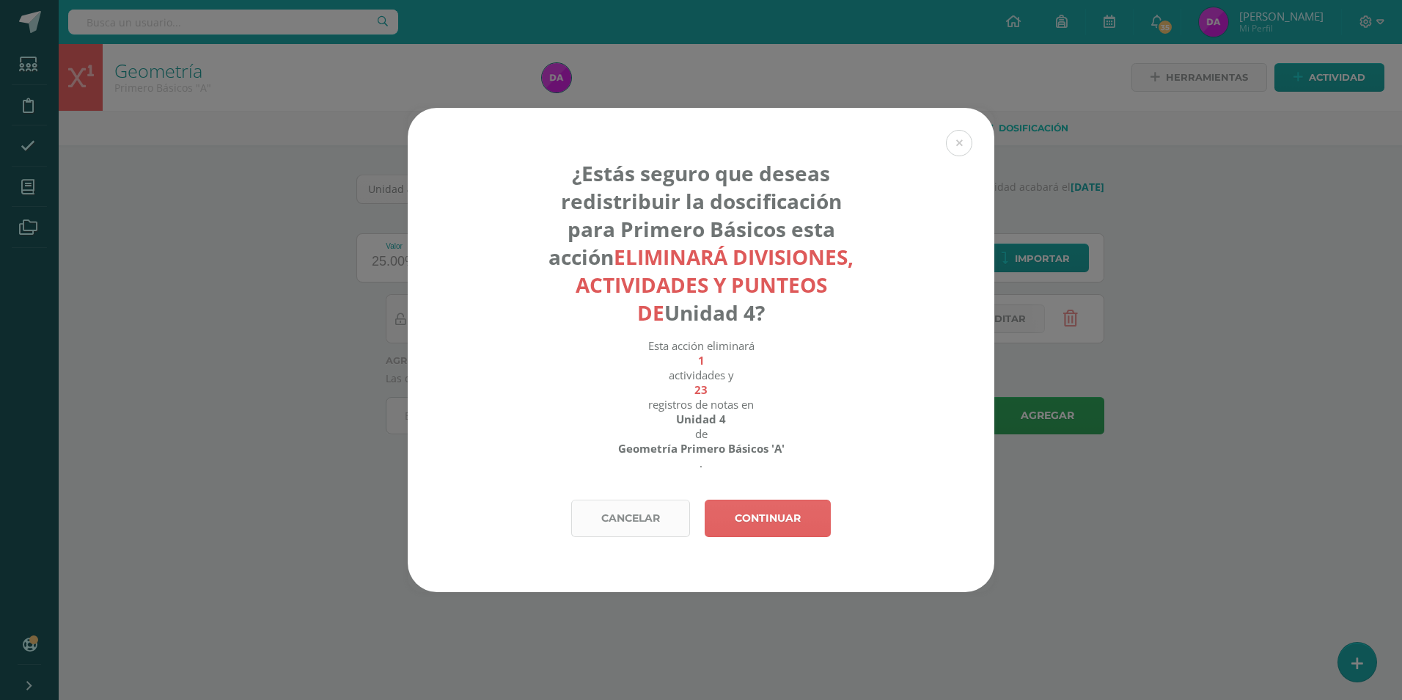
click at [651, 521] on link "Cancelar" at bounding box center [630, 517] width 119 height 37
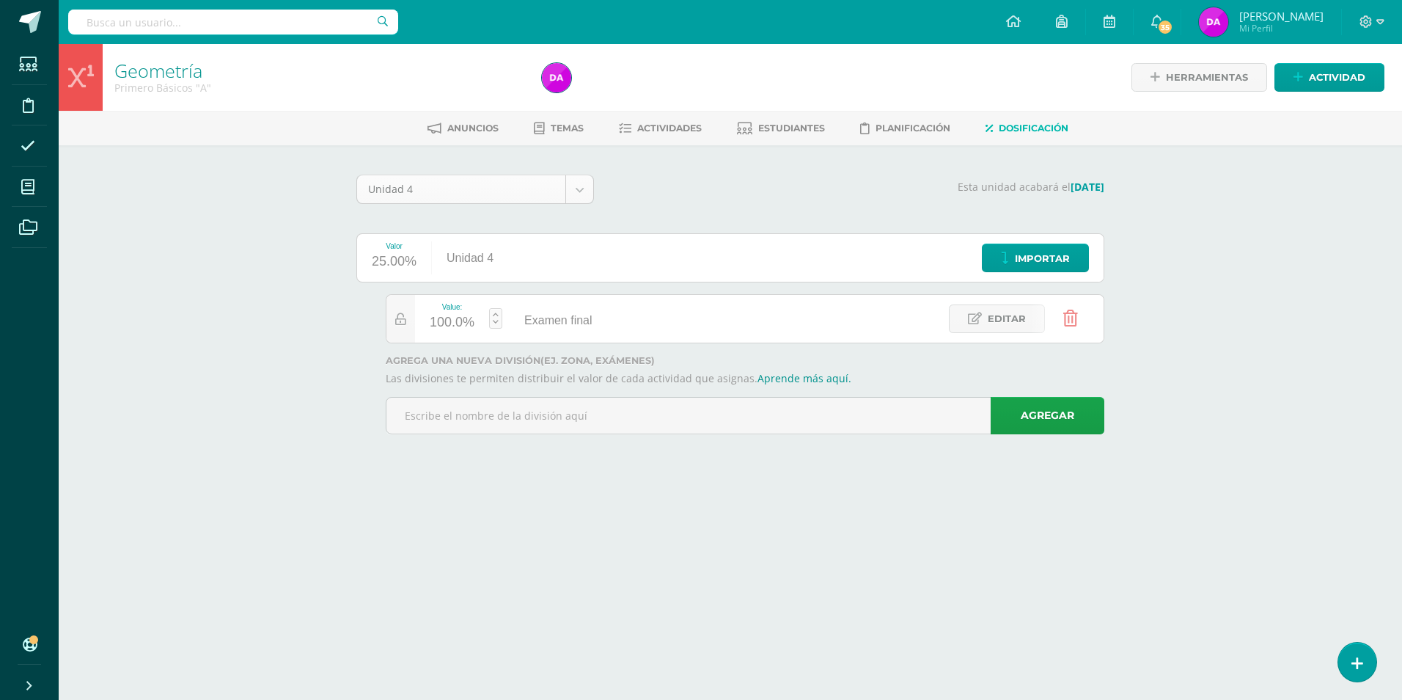
click at [582, 188] on body "Estudiantes Disciplina Asistencia Mis cursos Archivos Soporte Ayuda Reportar un…" at bounding box center [701, 237] width 1402 height 475
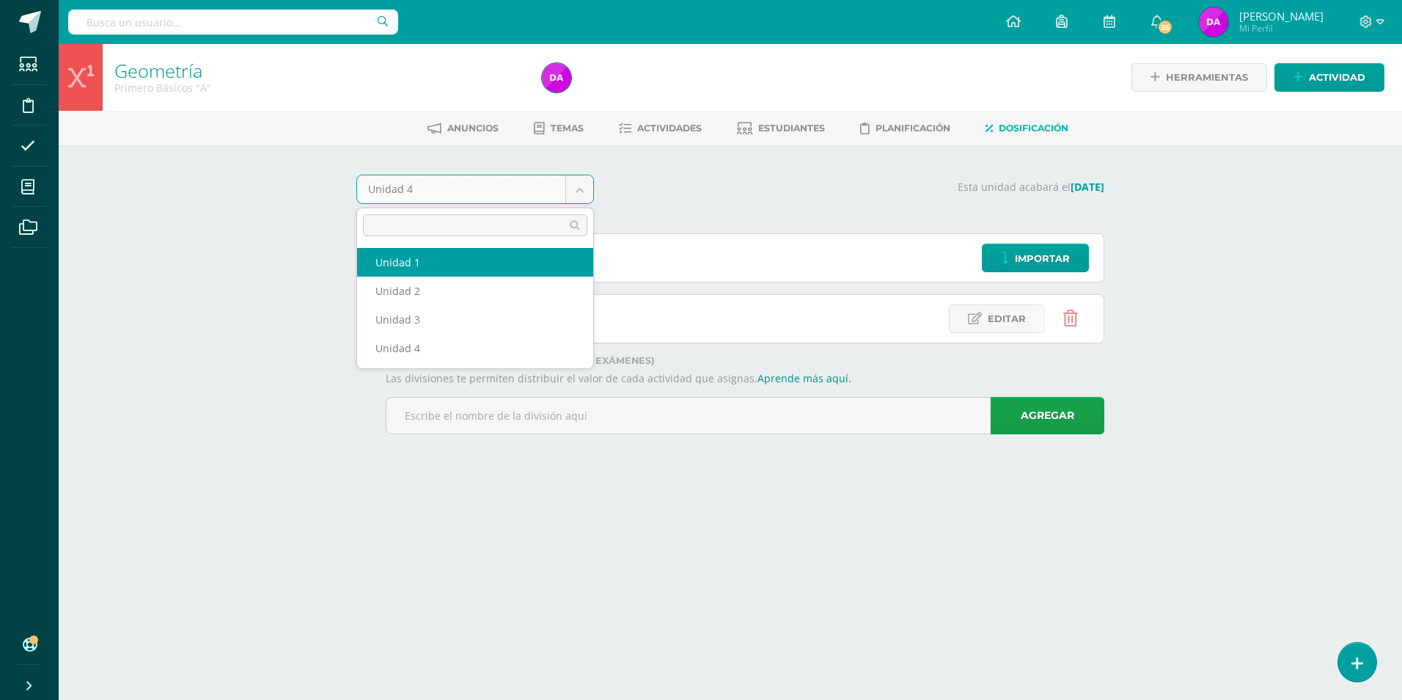
select select "Unidad 1"
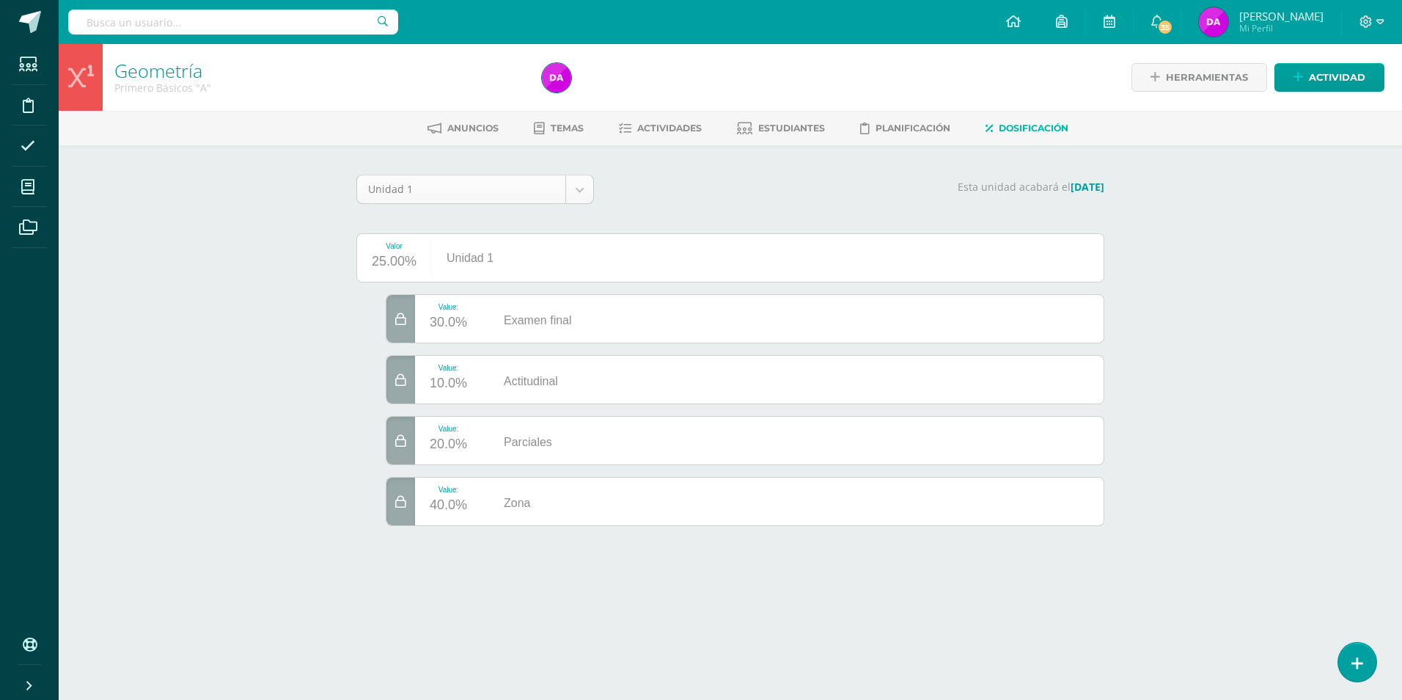
click at [585, 192] on body "Estudiantes Disciplina Asistencia Mis cursos Archivos Soporte Ayuda Reportar un…" at bounding box center [701, 283] width 1402 height 567
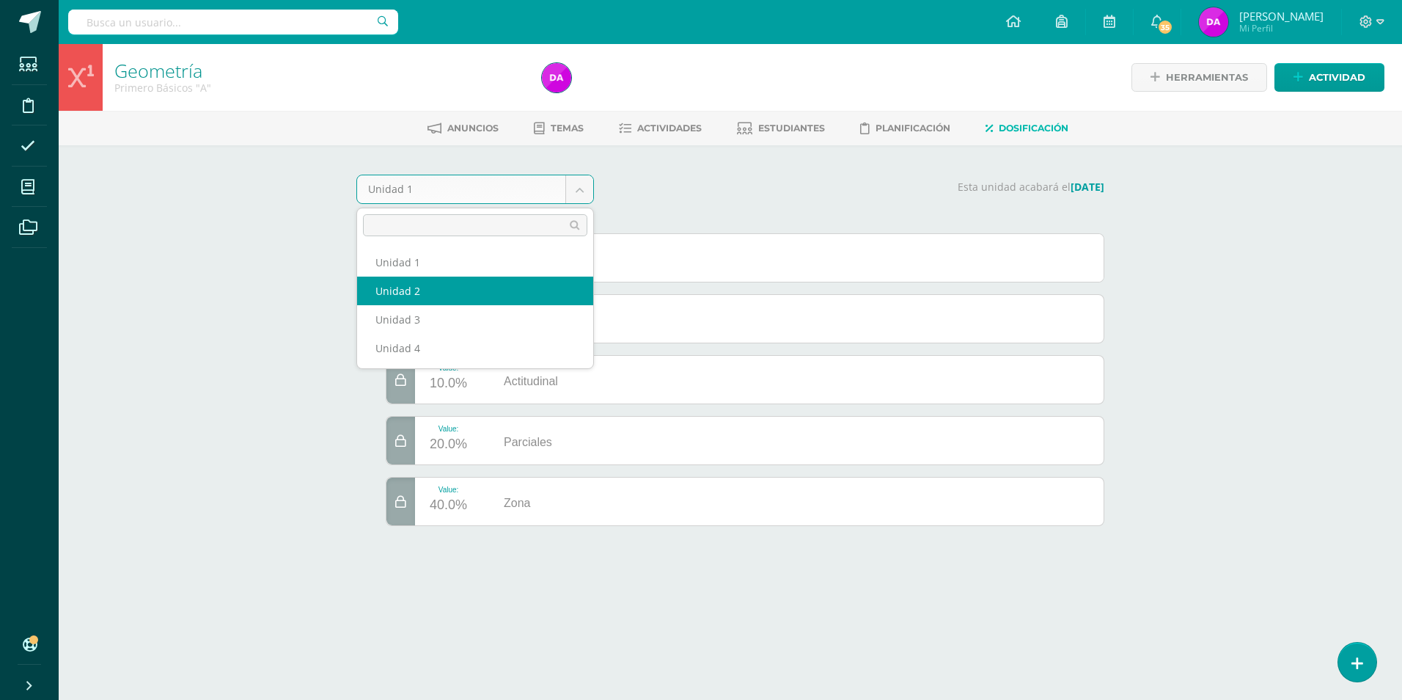
select select "Unidad 2"
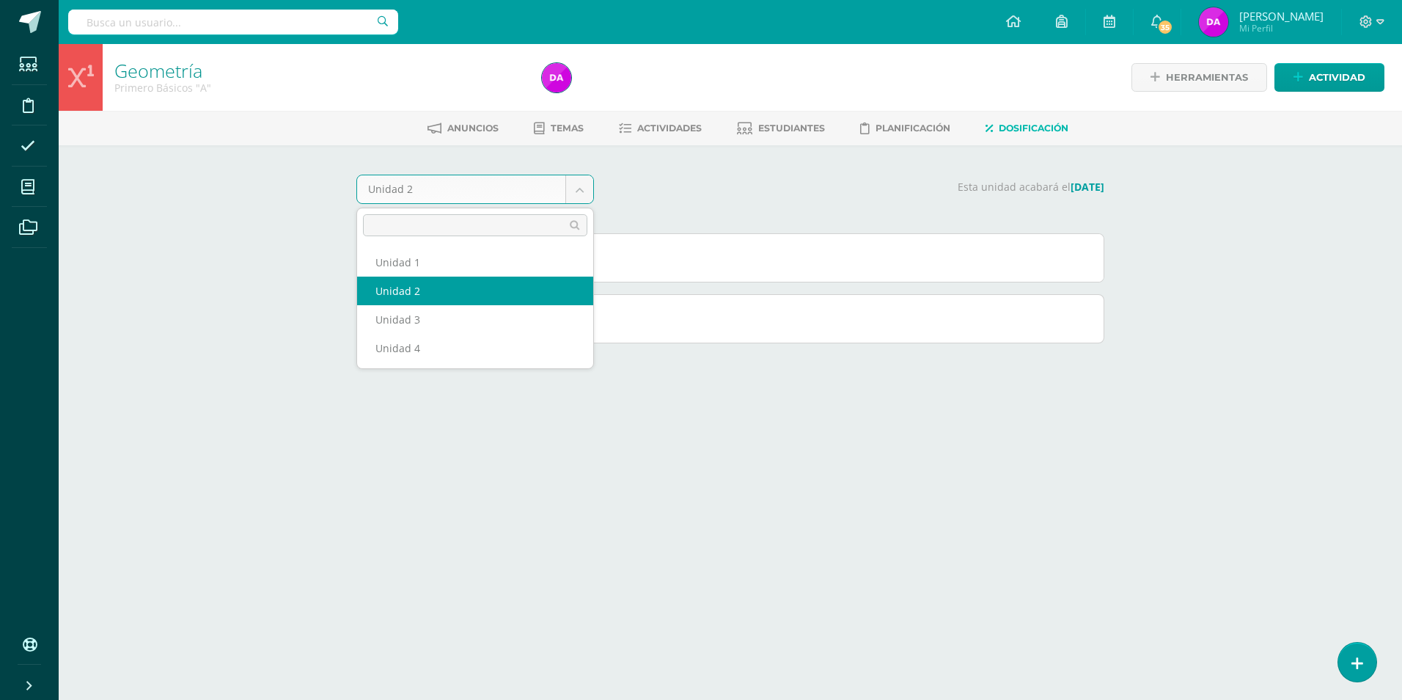
click at [575, 194] on body "Estudiantes Disciplina Asistencia Mis cursos Archivos Soporte Ayuda Reportar un…" at bounding box center [701, 192] width 1402 height 384
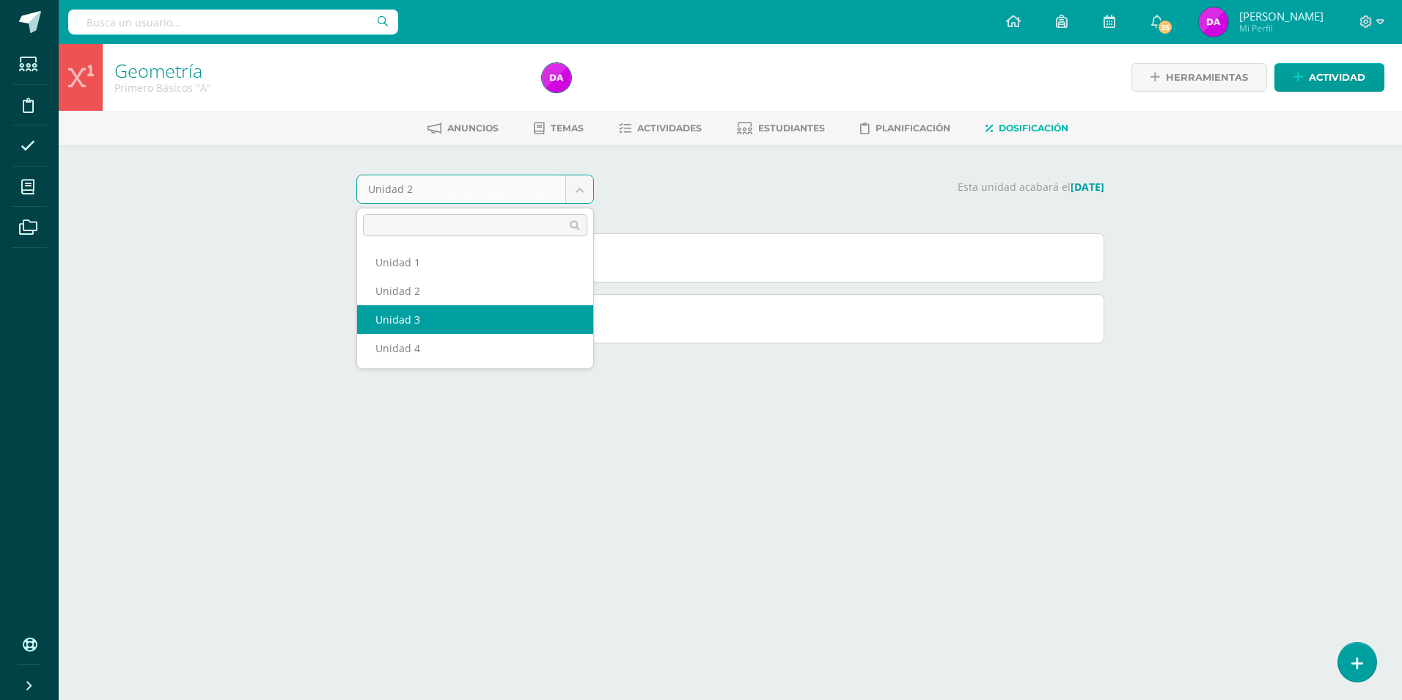
select select "Unidad 3"
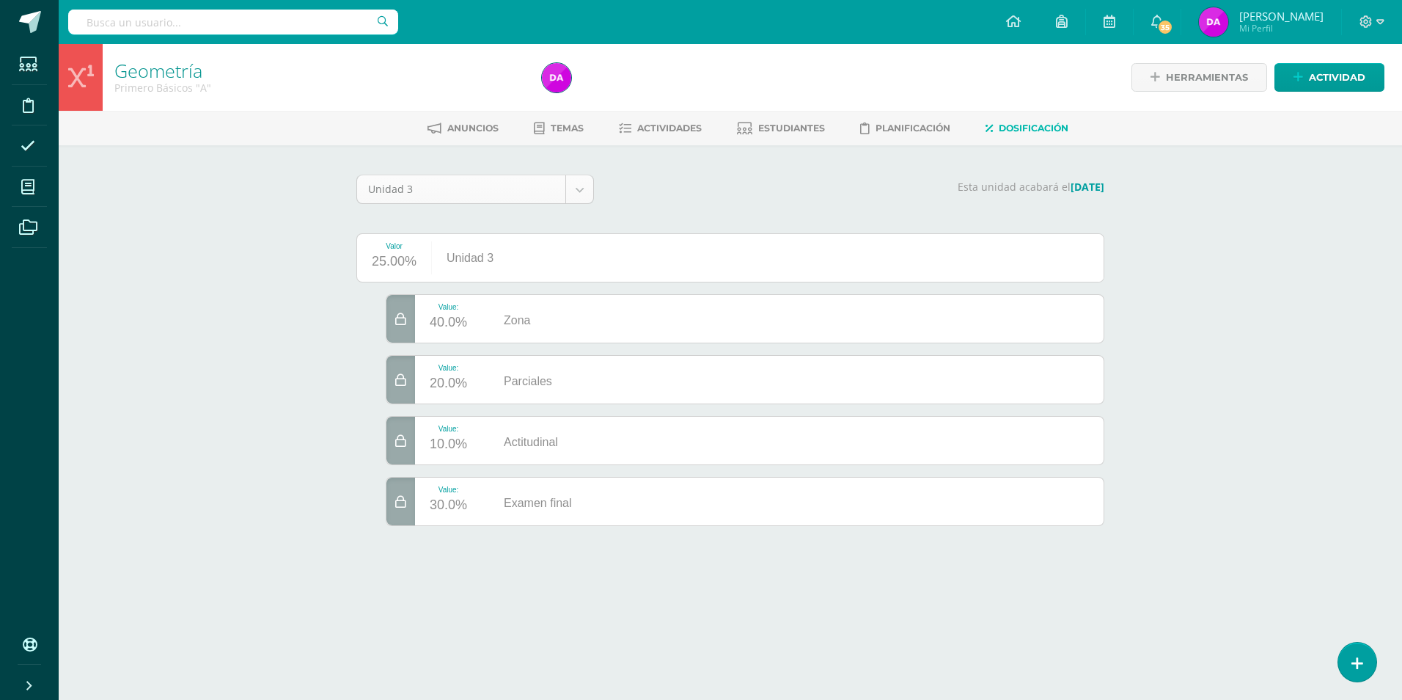
click at [585, 190] on body "Estudiantes Disciplina Asistencia Mis cursos Archivos Soporte Ayuda Reportar un…" at bounding box center [701, 283] width 1402 height 567
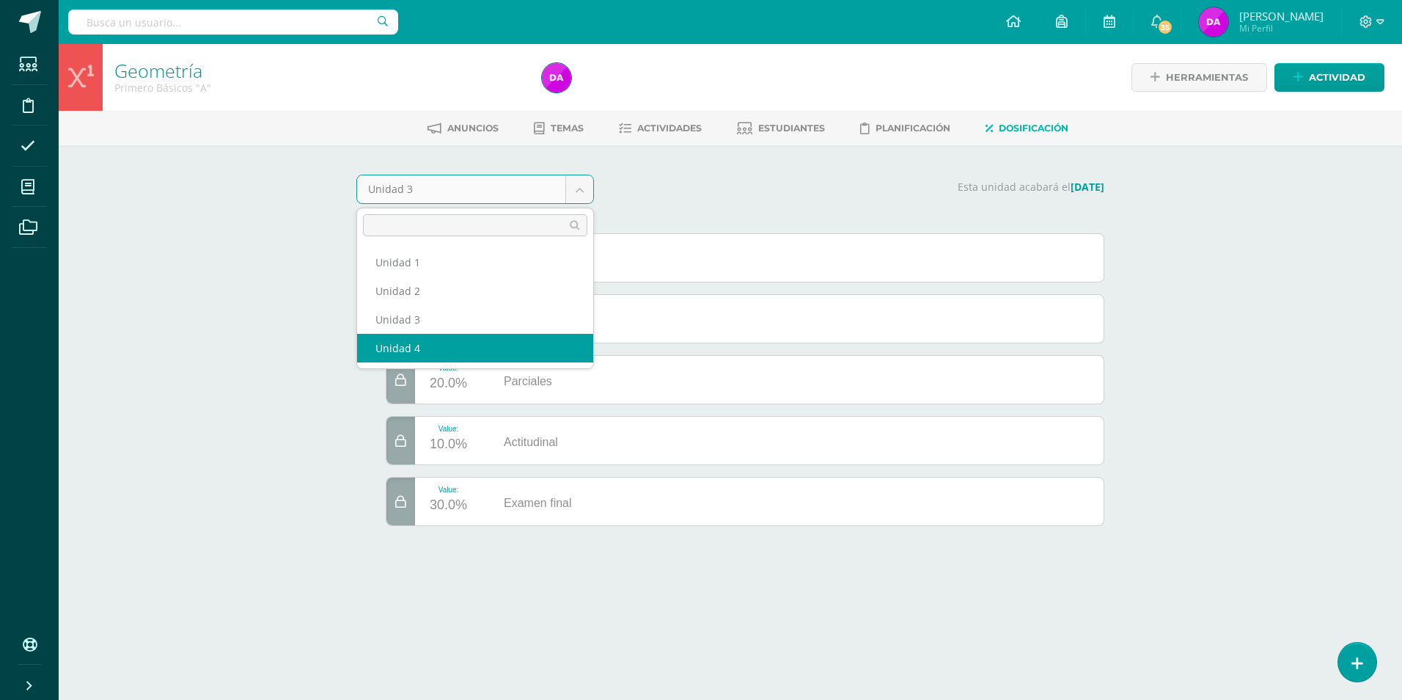
select select "Unidad 4"
